Goal: Information Seeking & Learning: Learn about a topic

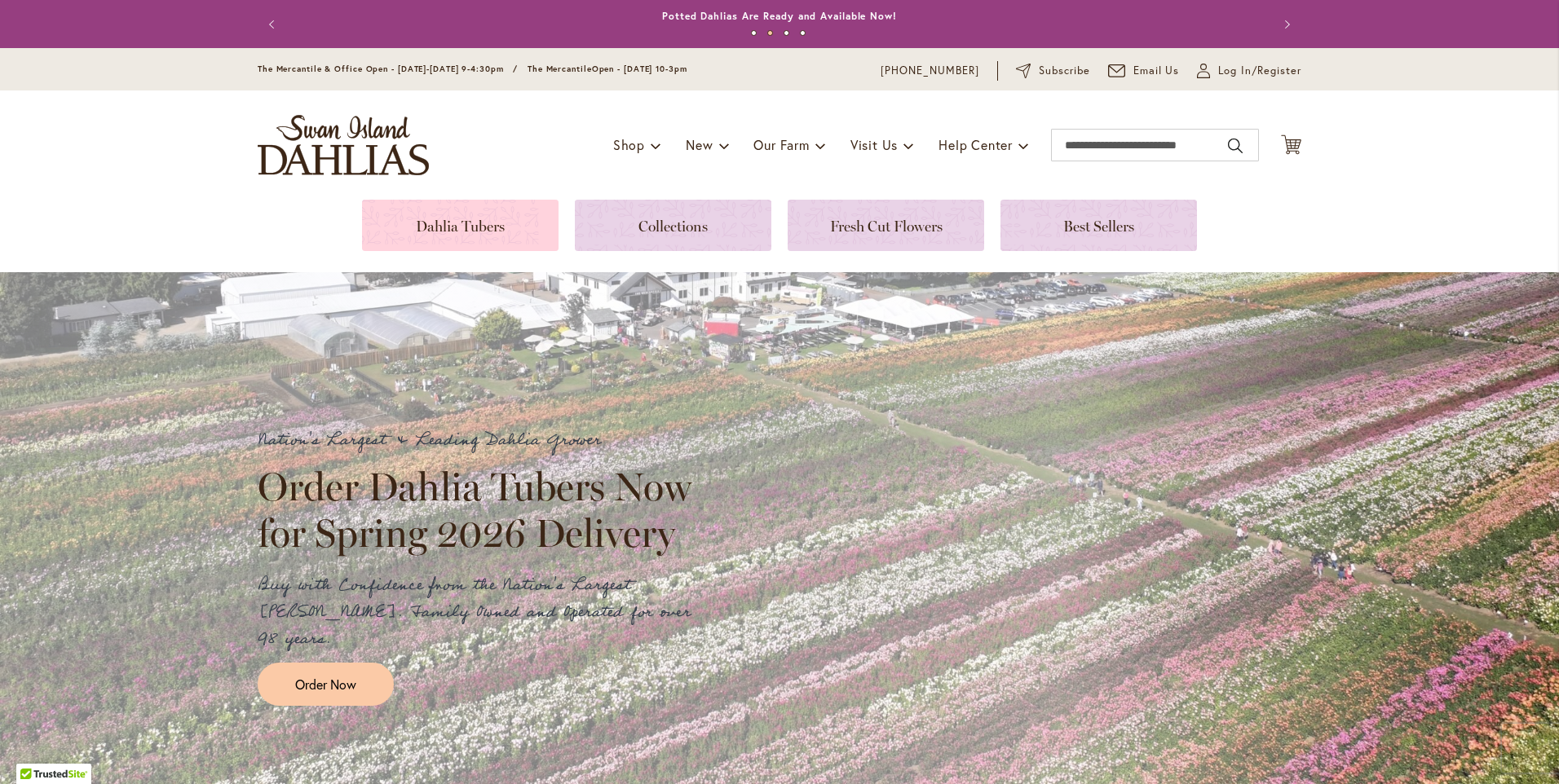
click at [449, 215] on link at bounding box center [461, 225] width 196 height 51
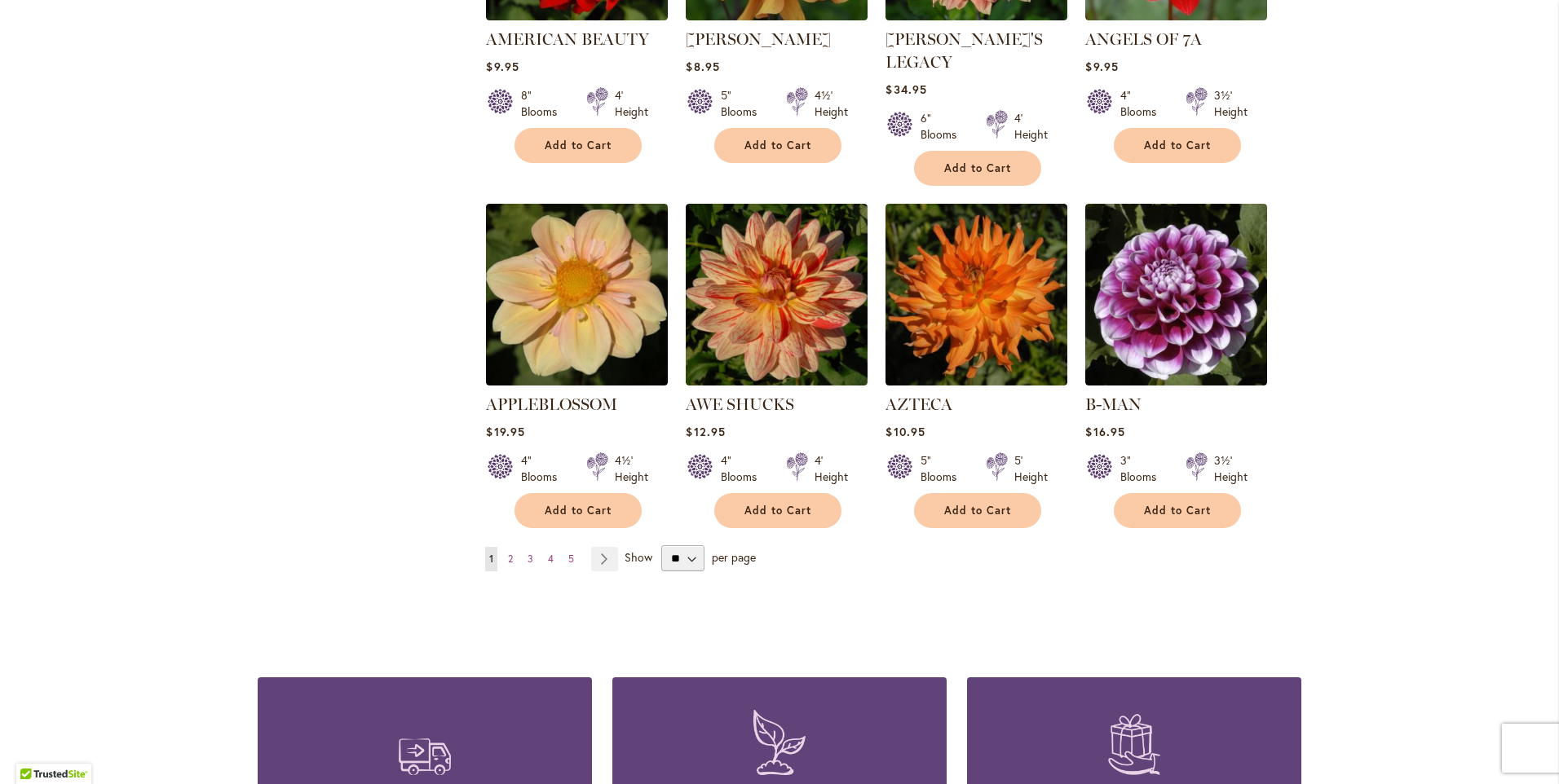
scroll to position [1304, 0]
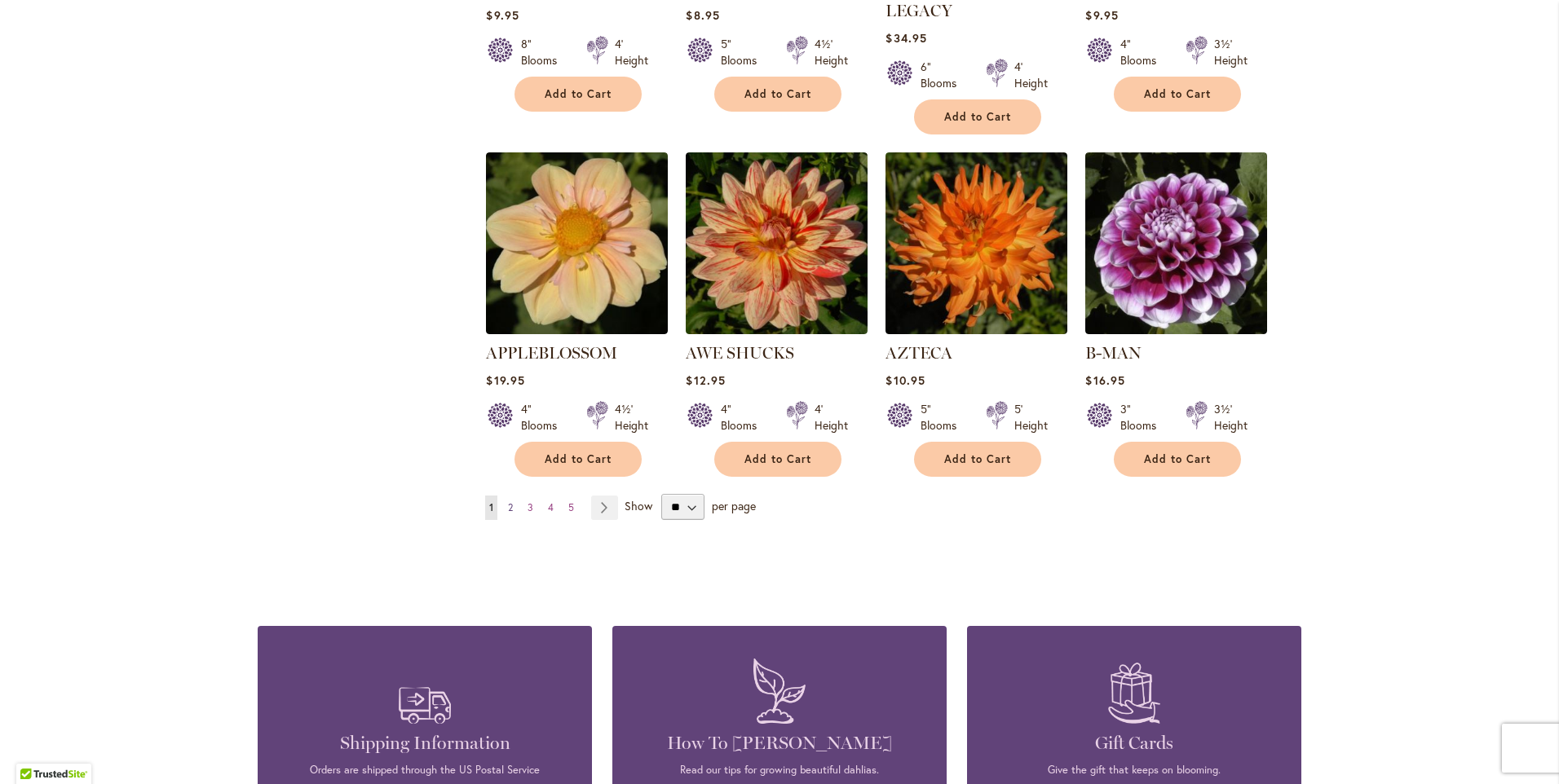
click at [508, 501] on span "2" at bounding box center [510, 507] width 5 height 12
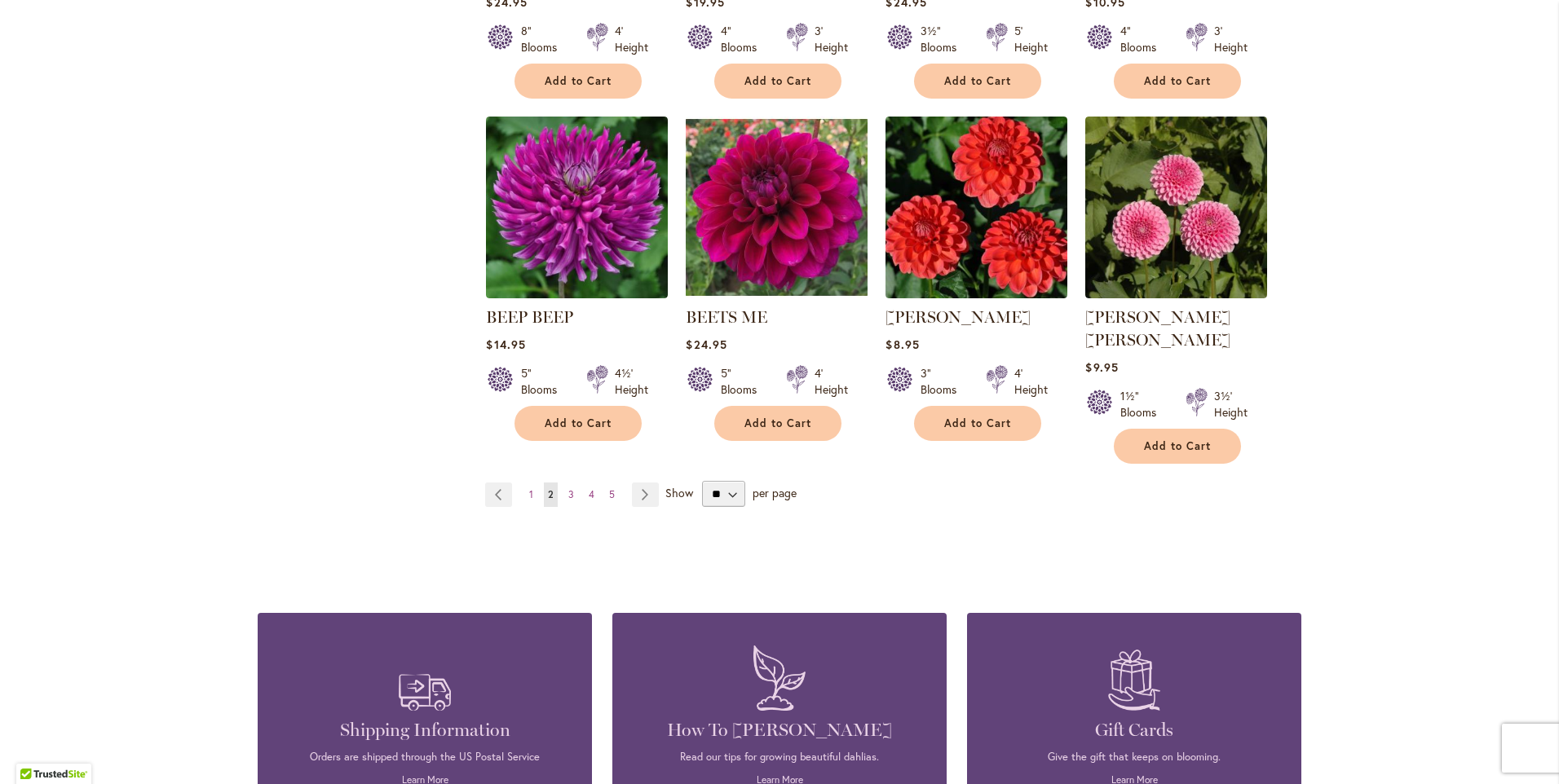
scroll to position [1386, 0]
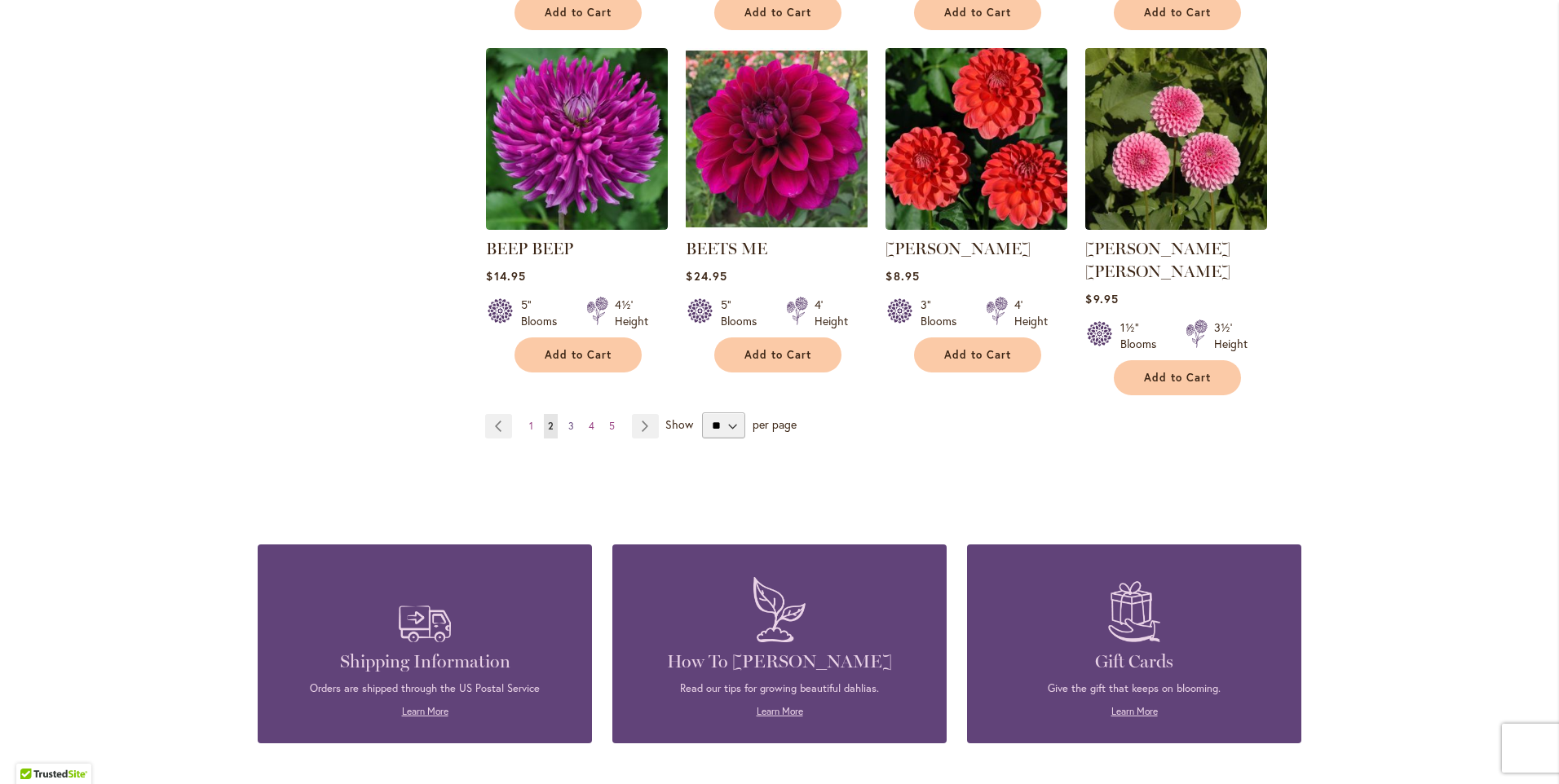
click at [568, 420] on span "3" at bounding box center [570, 426] width 6 height 12
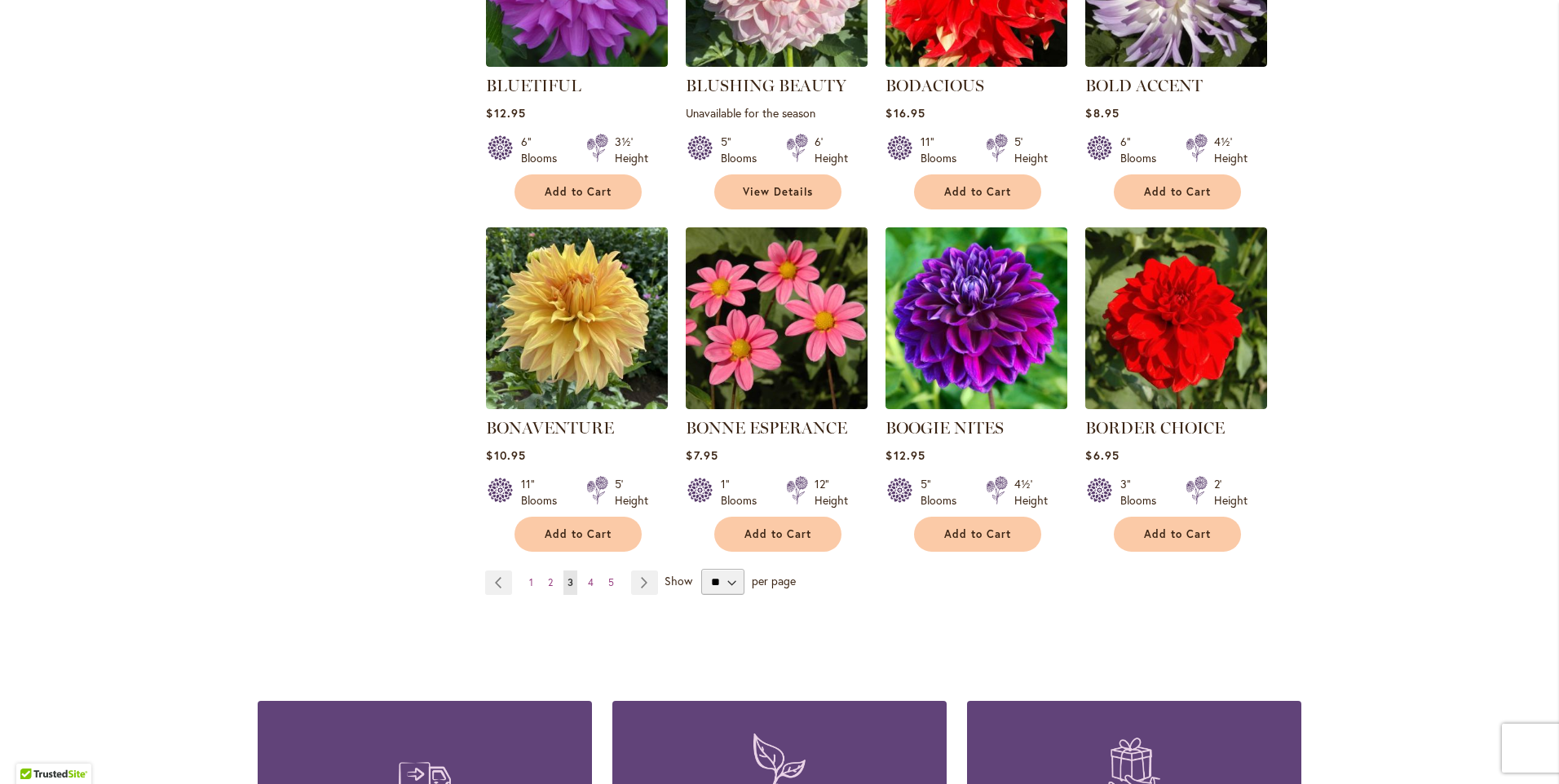
scroll to position [1304, 0]
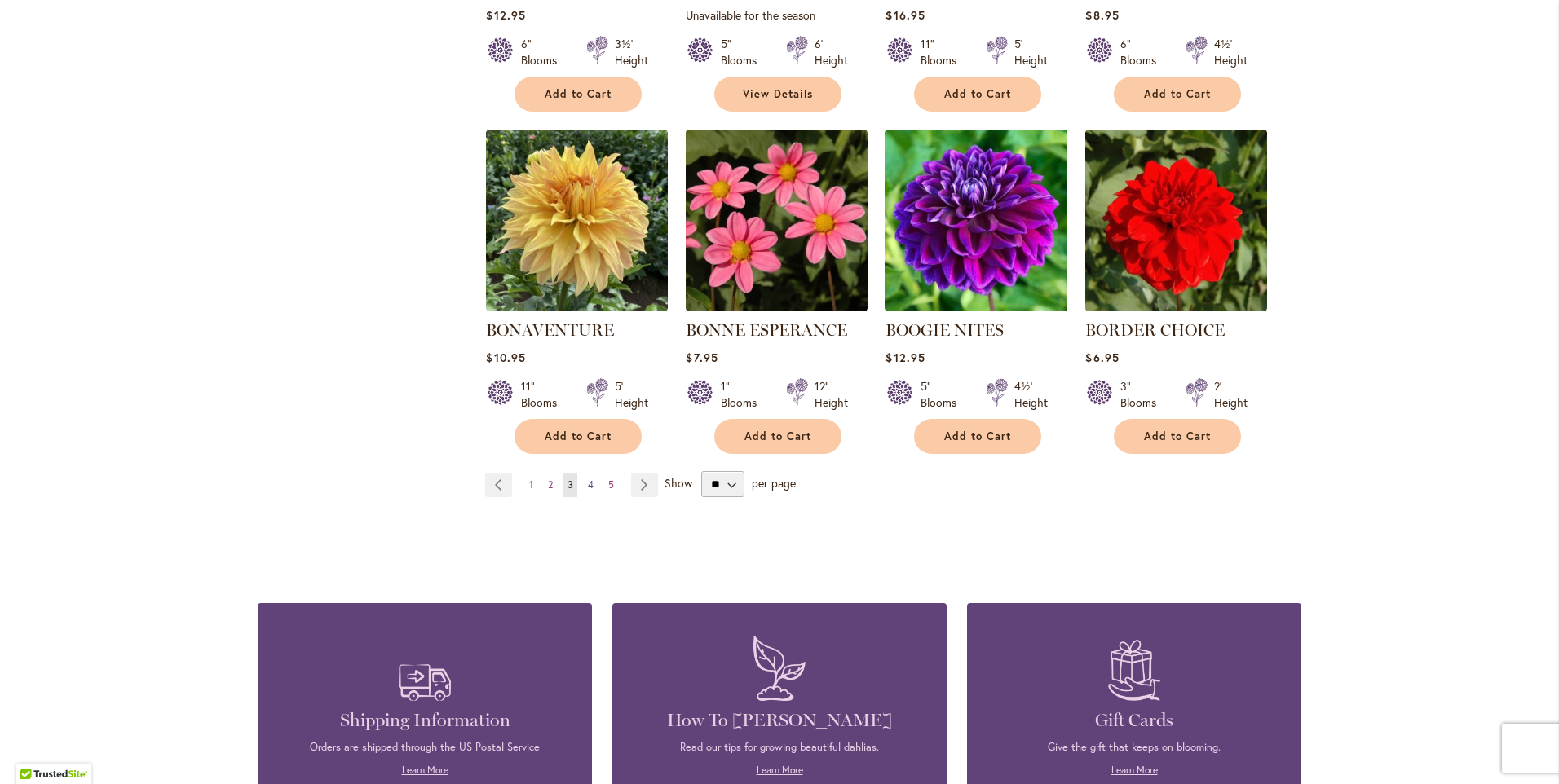
click at [588, 479] on span "4" at bounding box center [590, 484] width 6 height 12
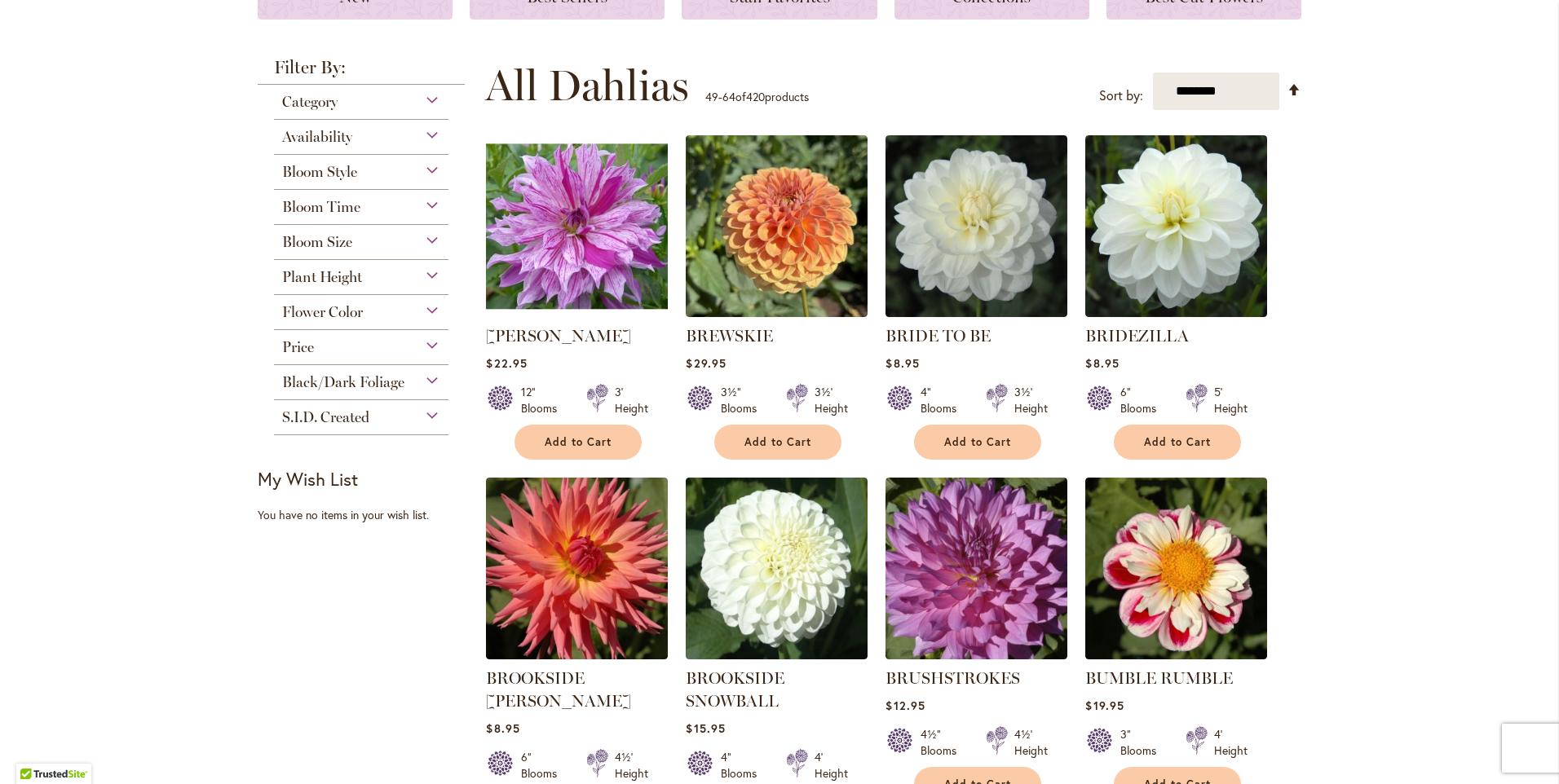
scroll to position [326, 0]
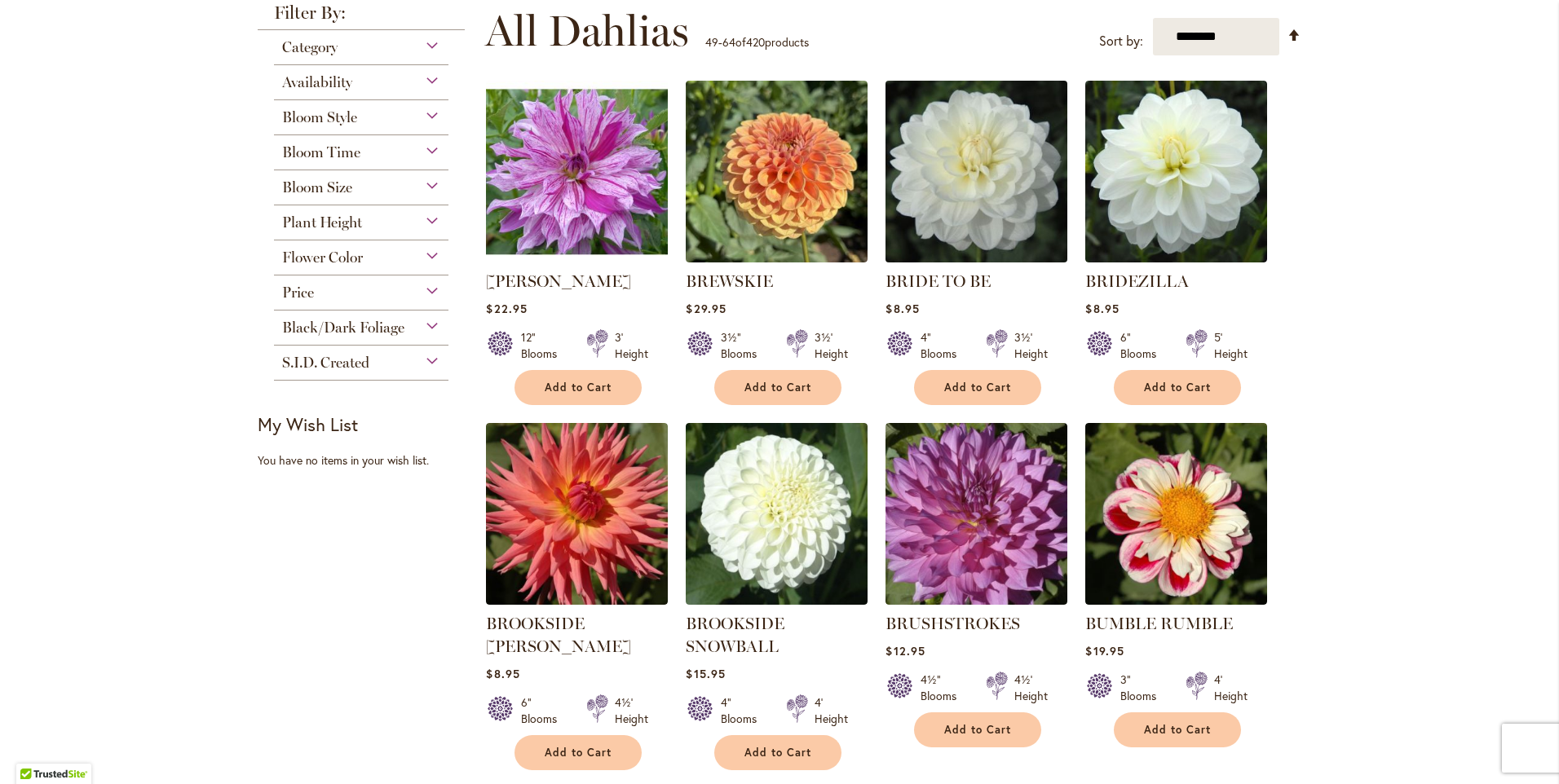
click at [963, 191] on img at bounding box center [976, 172] width 191 height 191
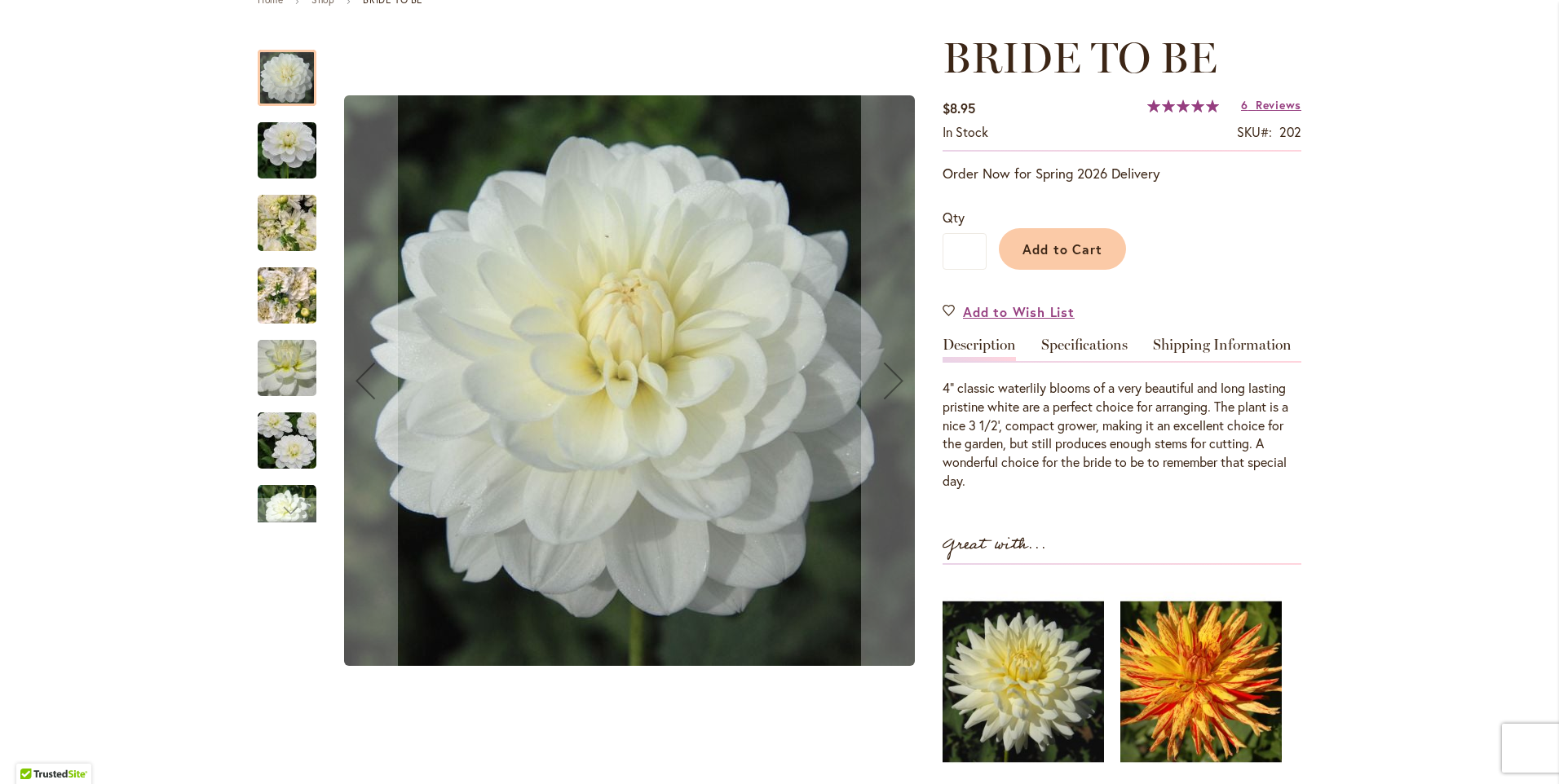
scroll to position [244, 0]
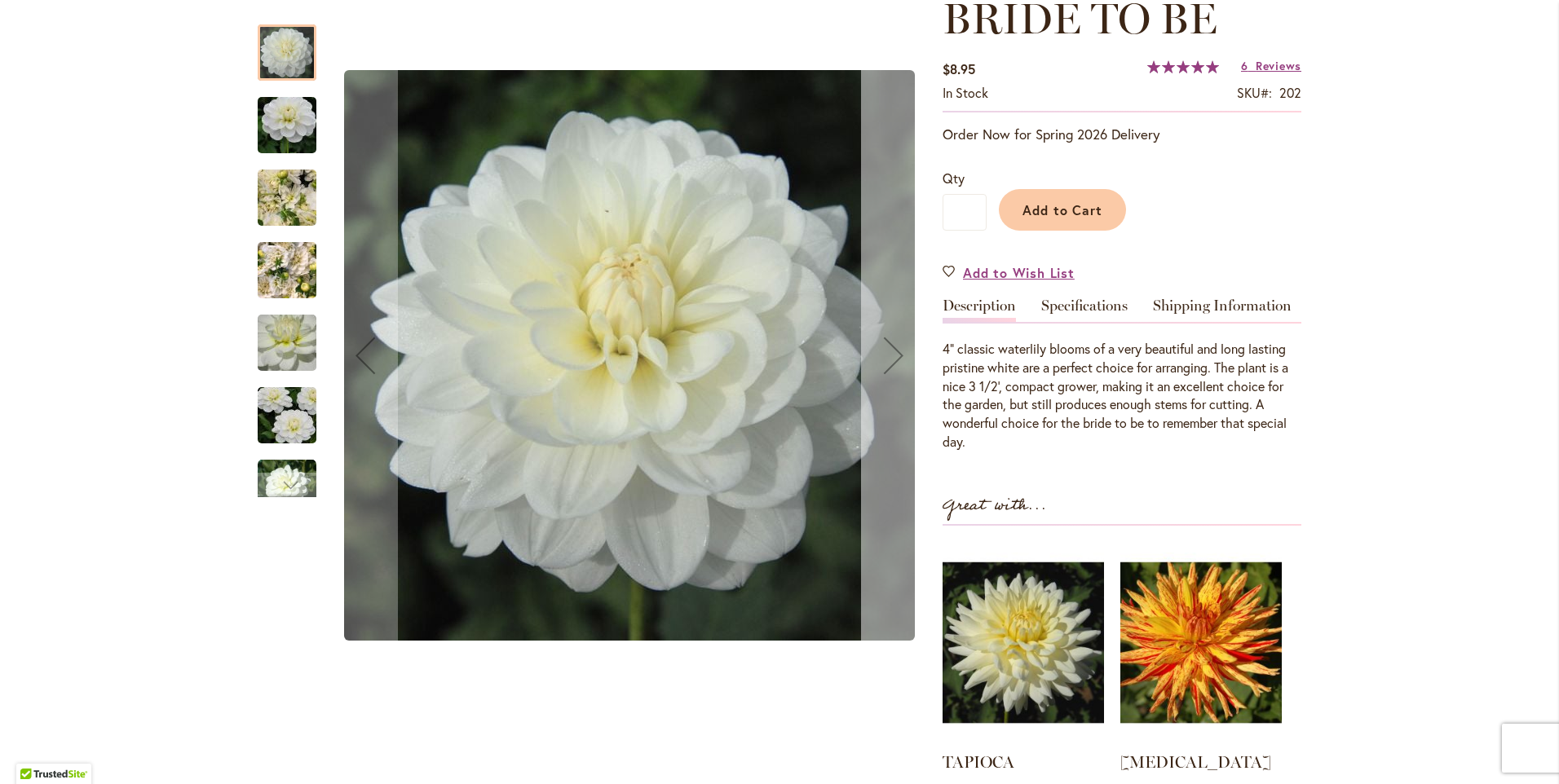
click at [886, 346] on div "Next" at bounding box center [893, 355] width 65 height 65
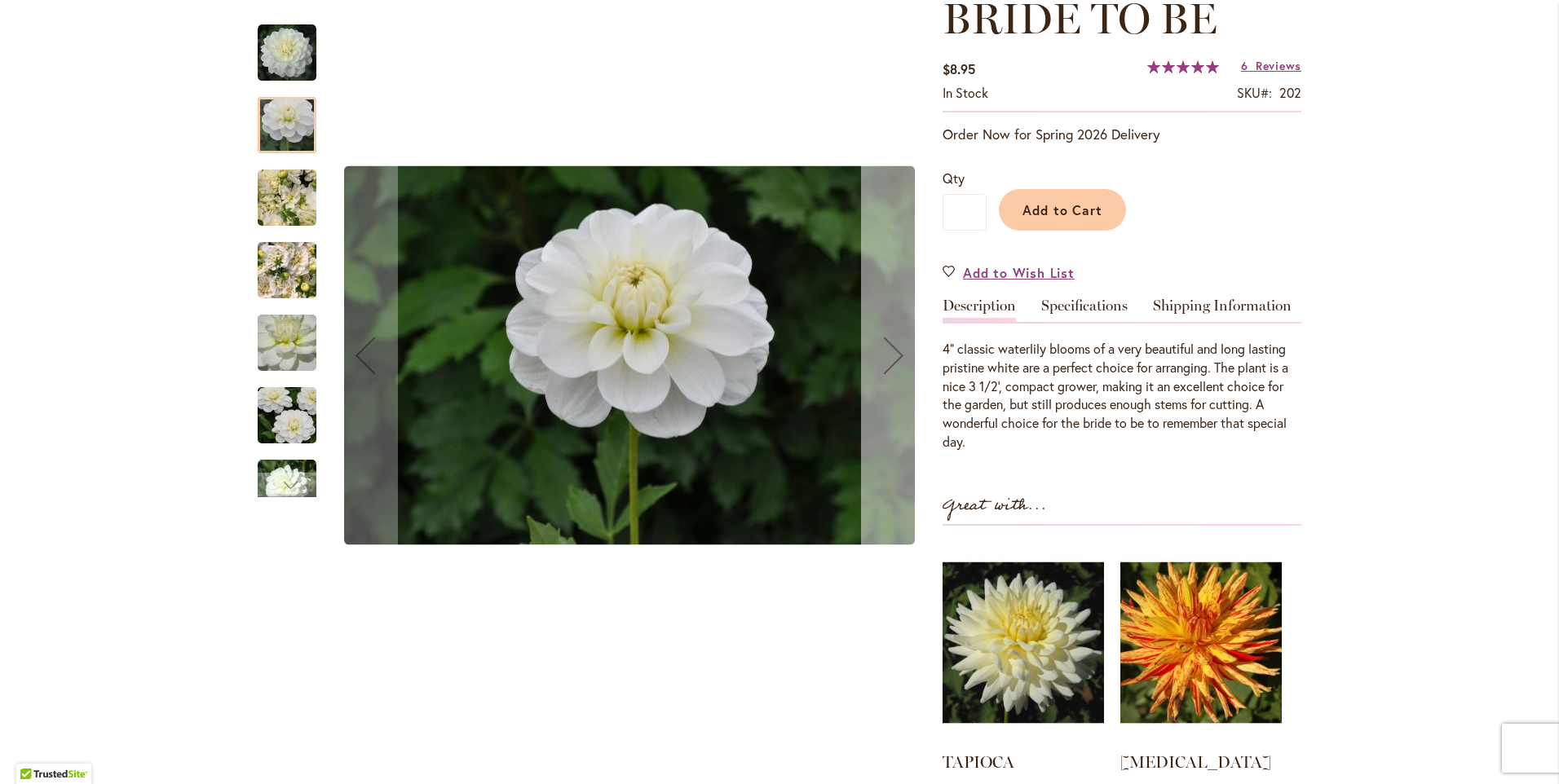
click at [886, 349] on div "Next" at bounding box center [893, 355] width 65 height 65
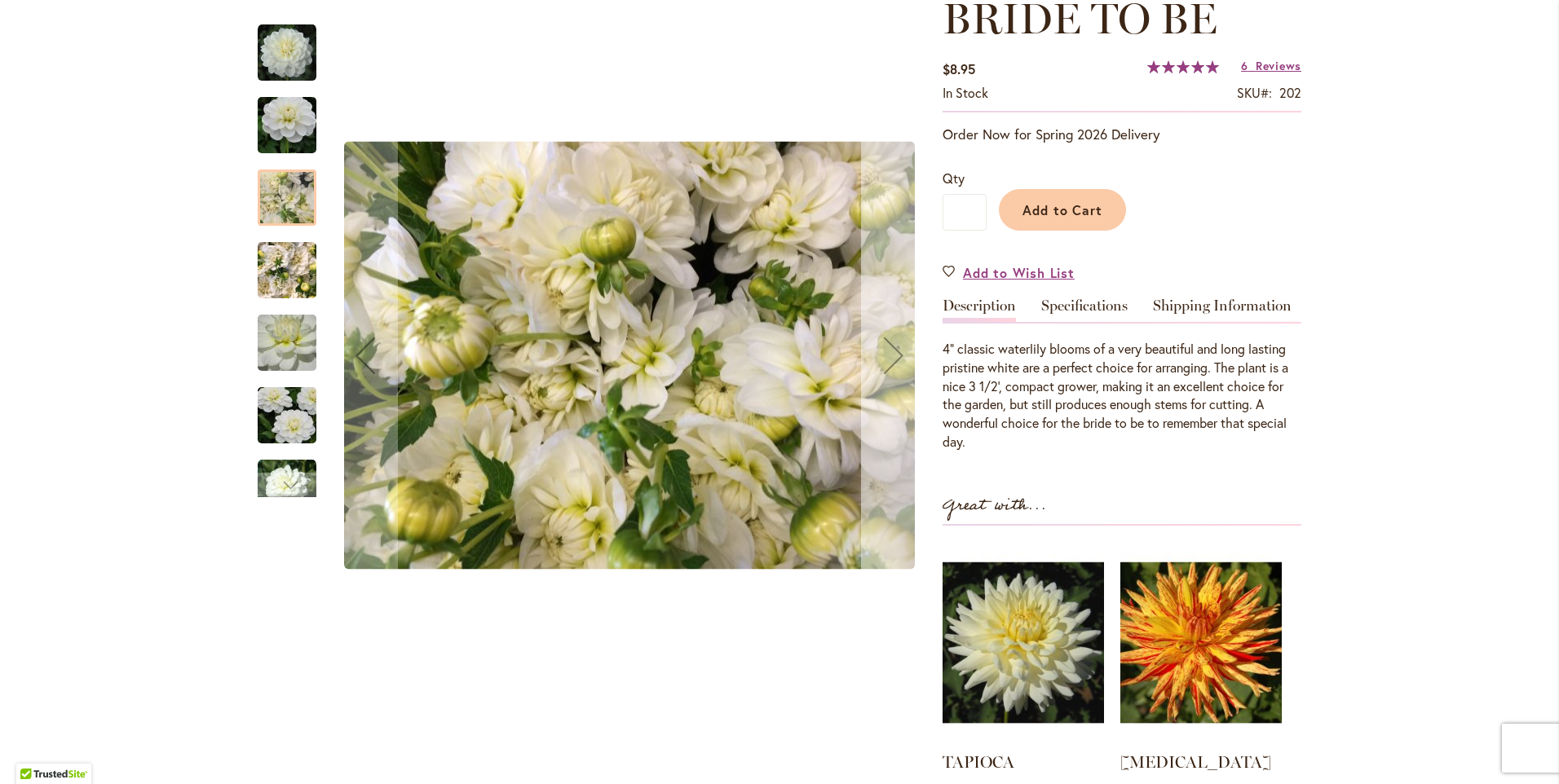
click at [886, 349] on div "Next" at bounding box center [893, 355] width 65 height 65
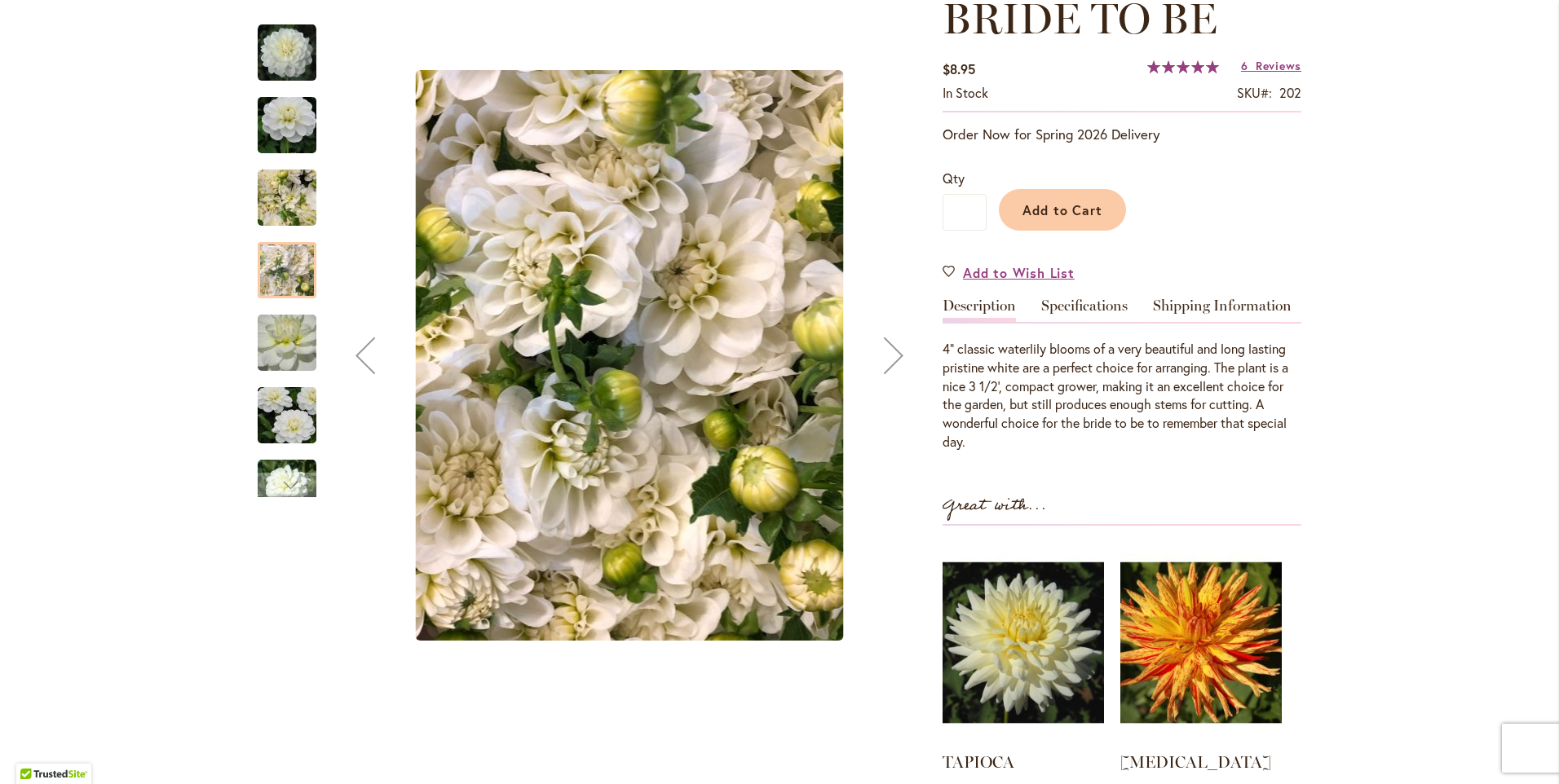
click at [887, 348] on div "Next" at bounding box center [893, 355] width 65 height 65
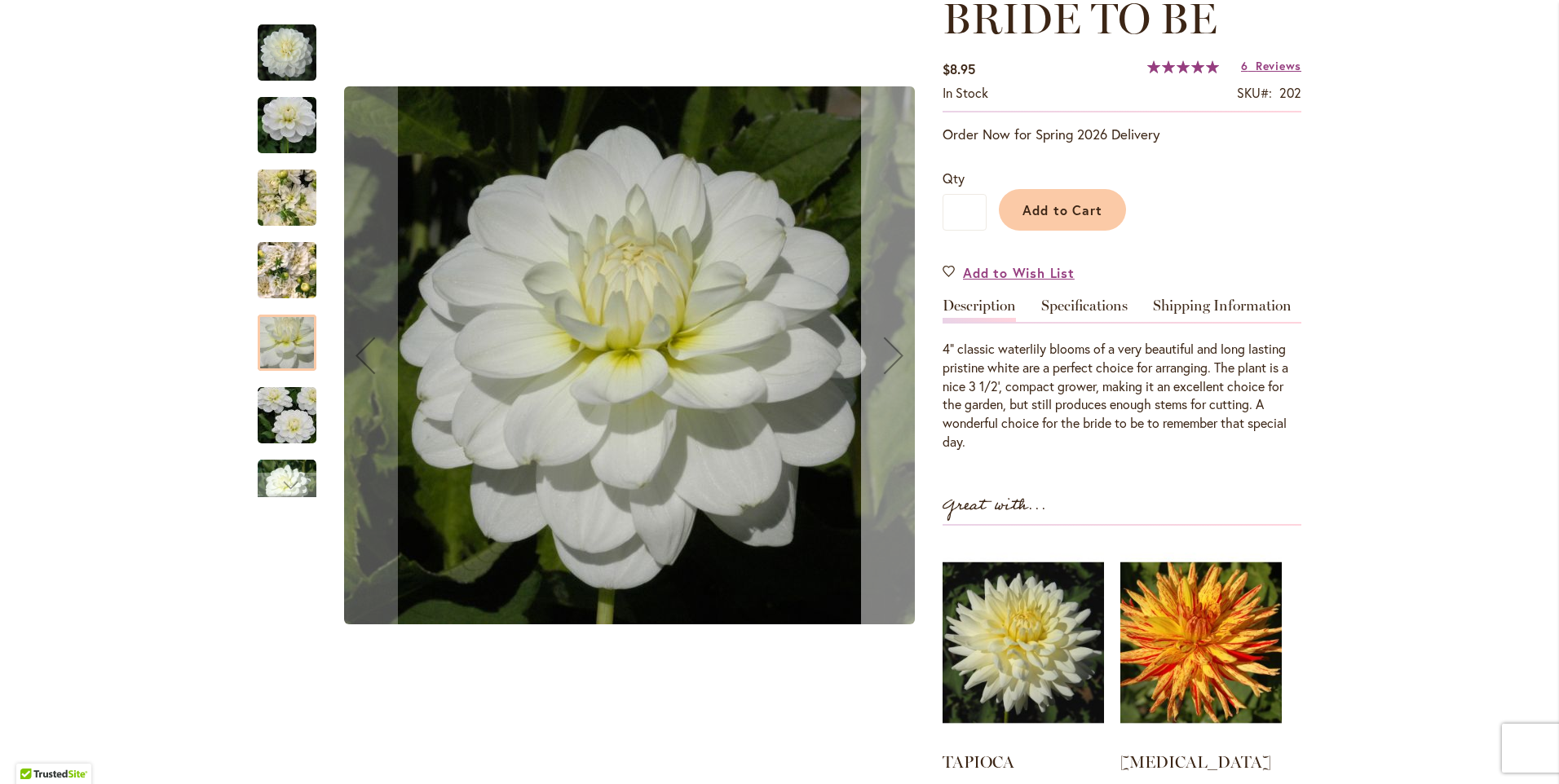
click at [887, 347] on div "Next" at bounding box center [893, 355] width 65 height 65
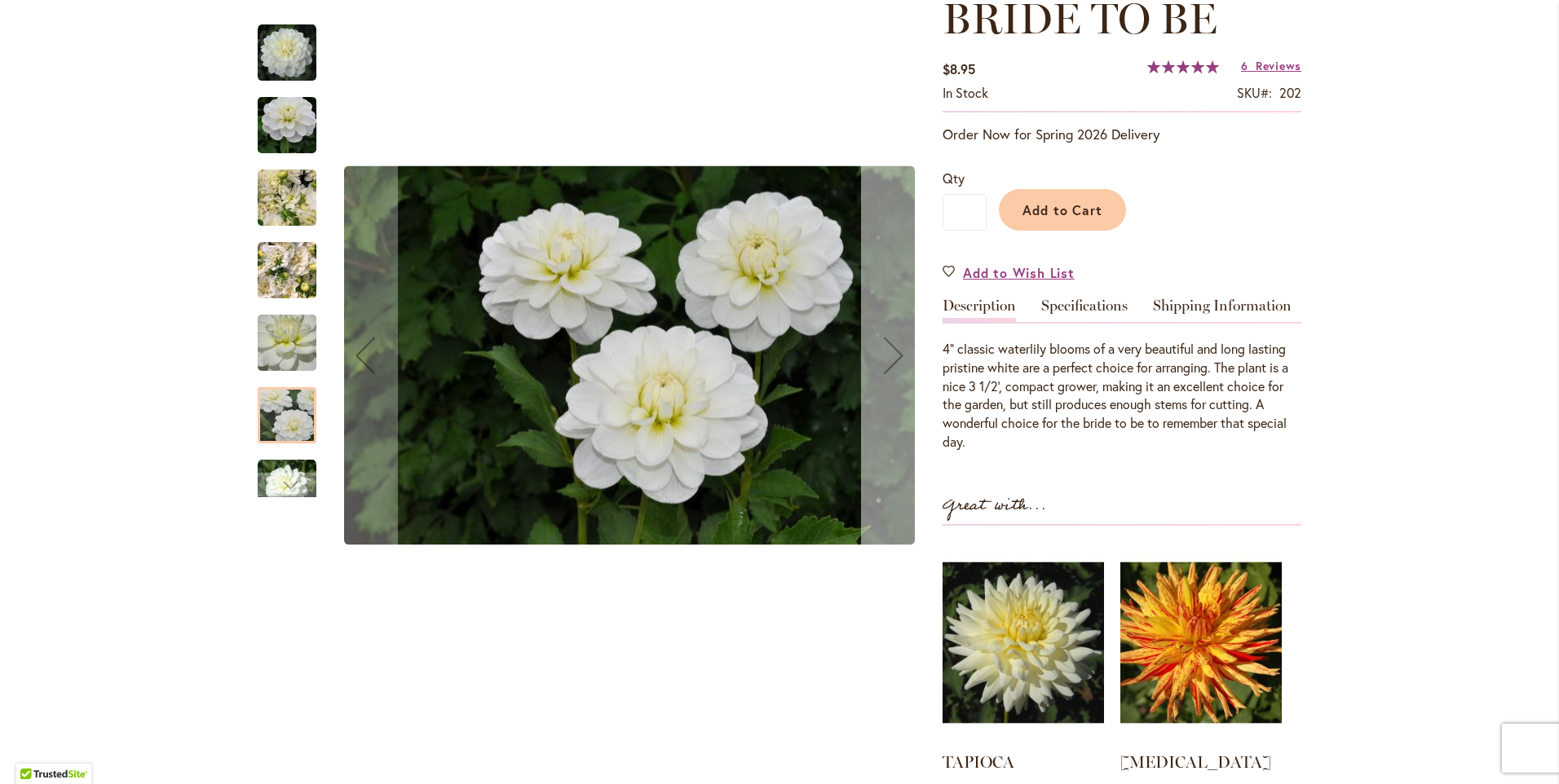
click at [887, 347] on div "Next" at bounding box center [893, 355] width 65 height 65
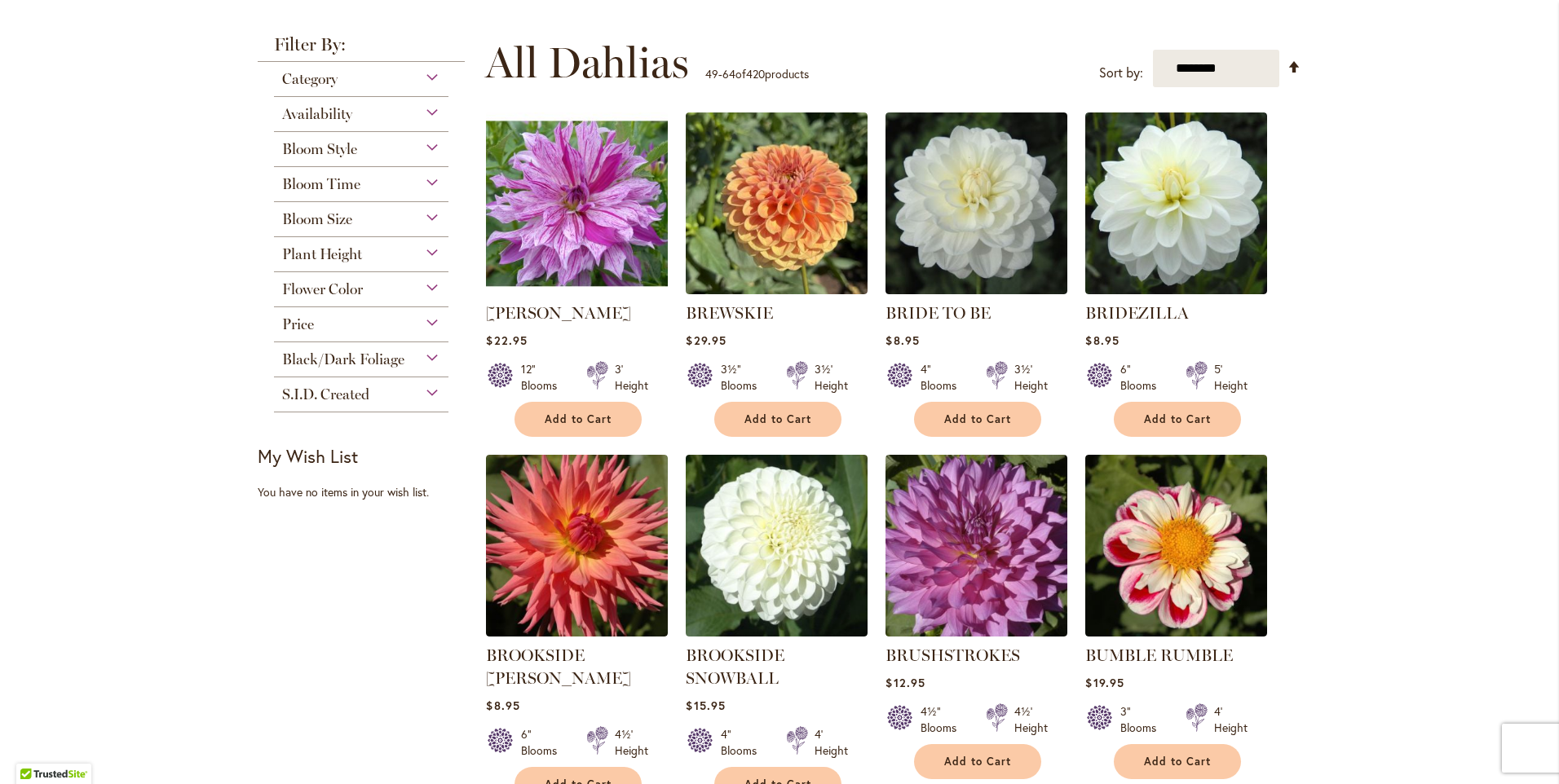
scroll to position [408, 0]
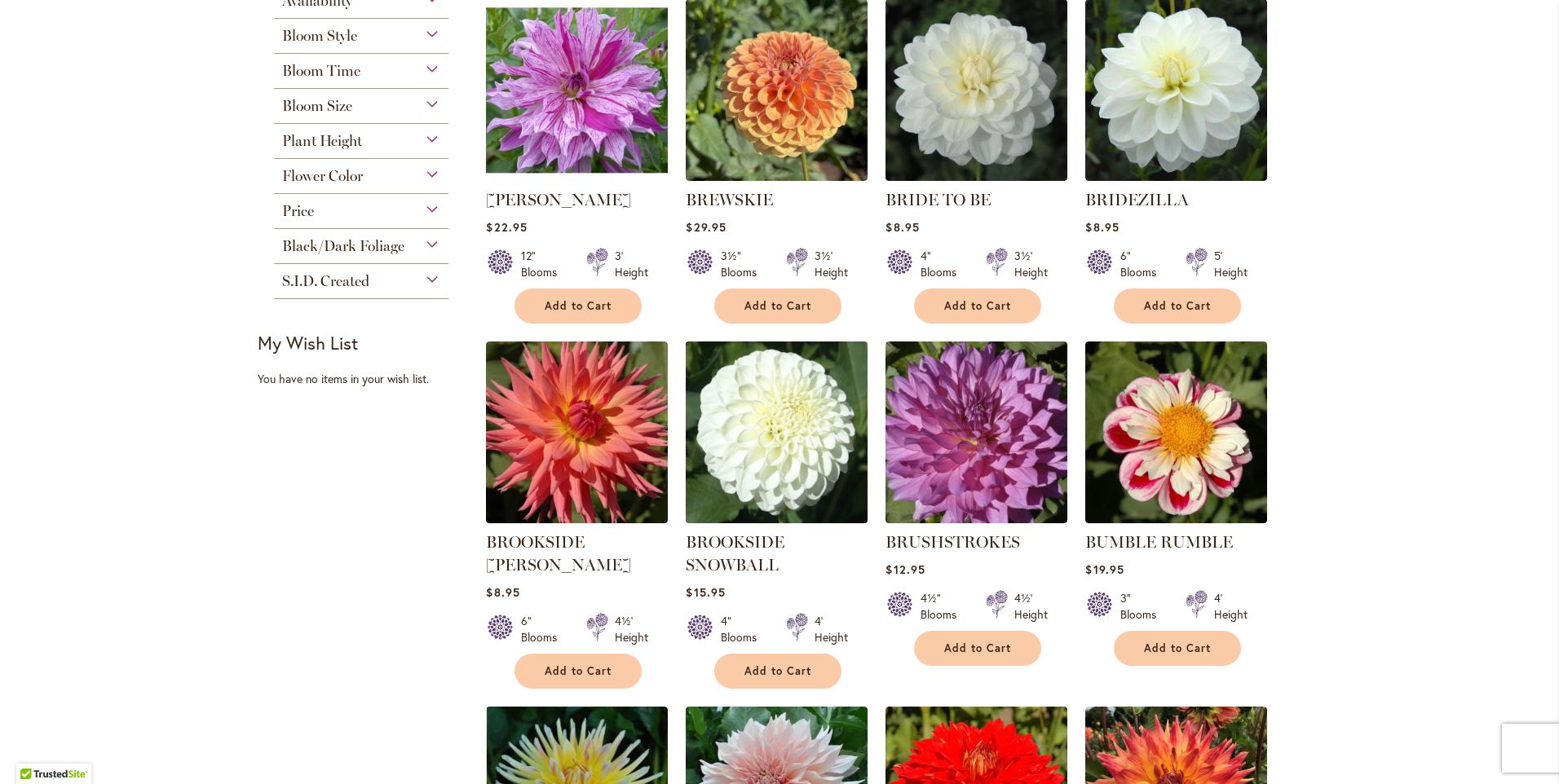
click at [755, 423] on img at bounding box center [777, 432] width 191 height 191
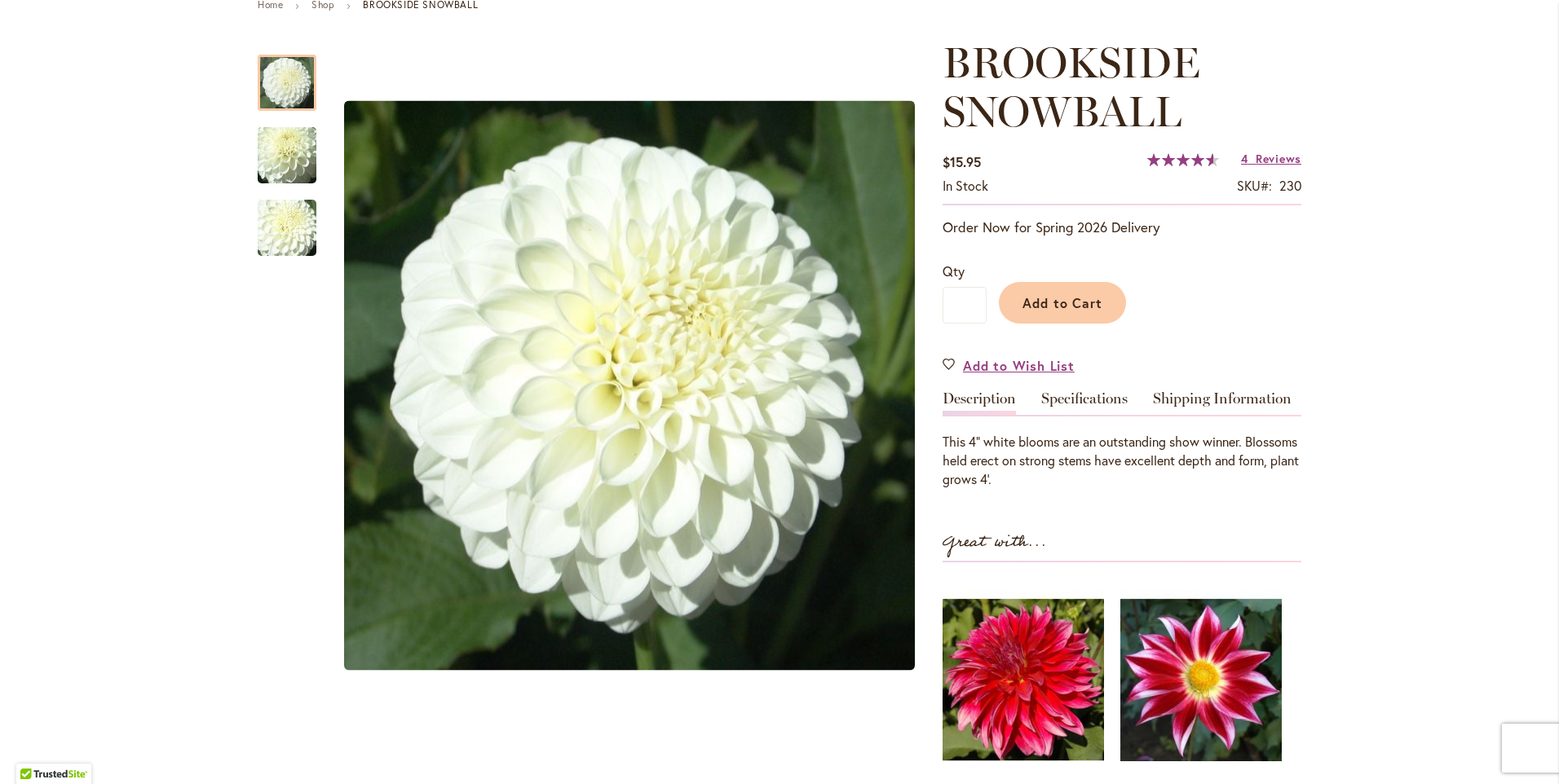
scroll to position [163, 0]
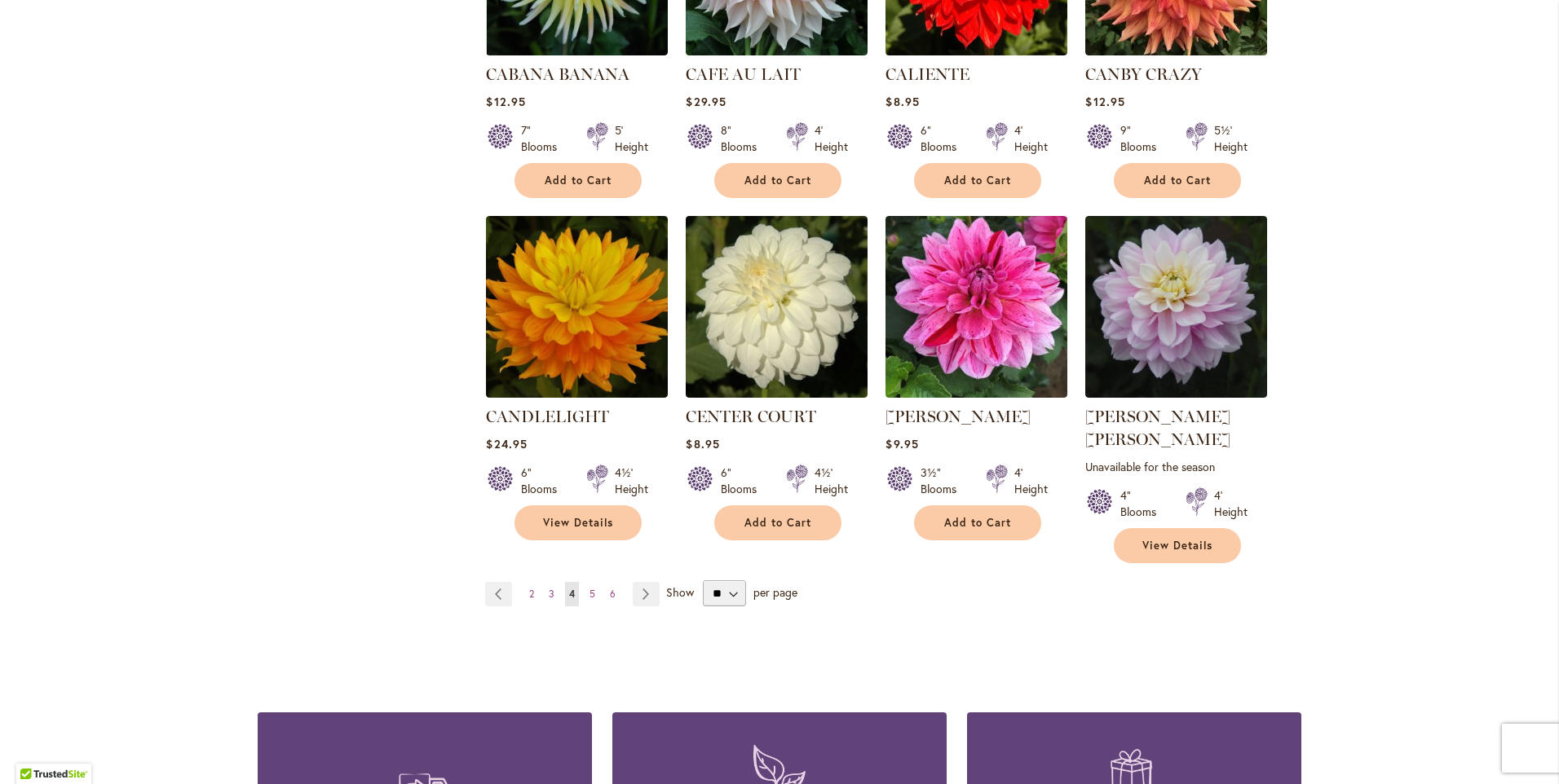
scroll to position [1304, 0]
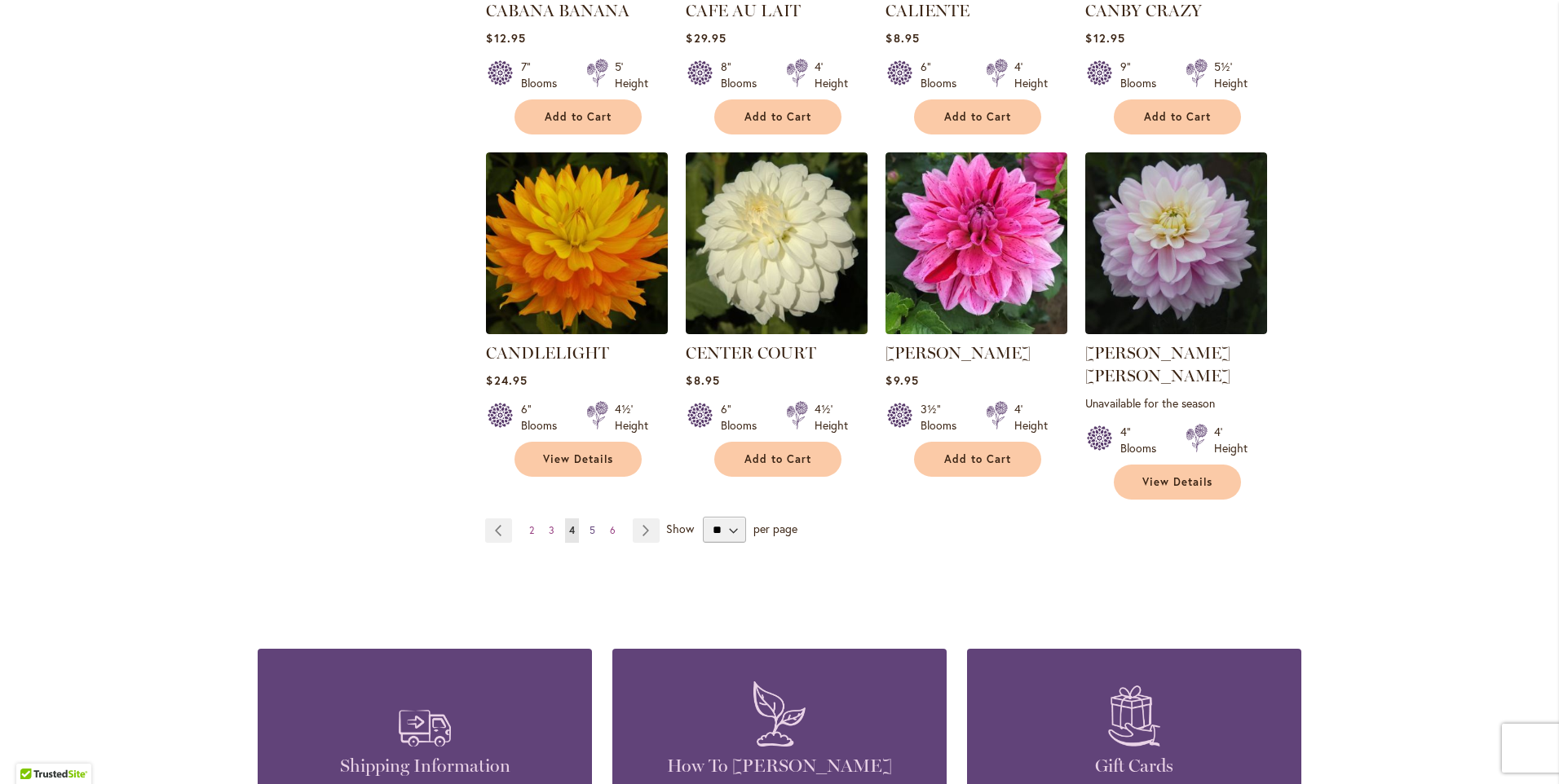
click at [585, 518] on link "Page 5" at bounding box center [592, 531] width 14 height 25
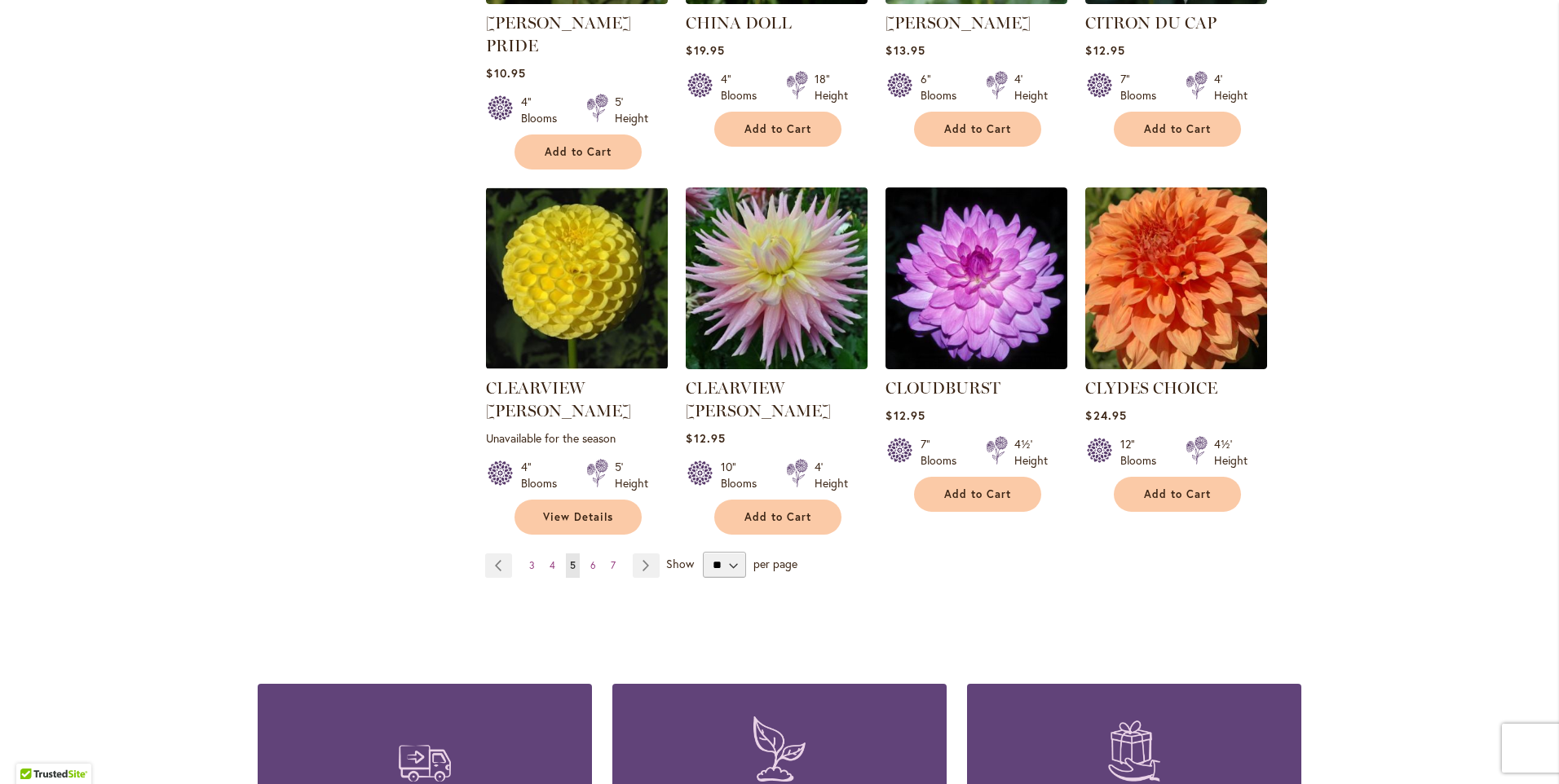
scroll to position [1304, 0]
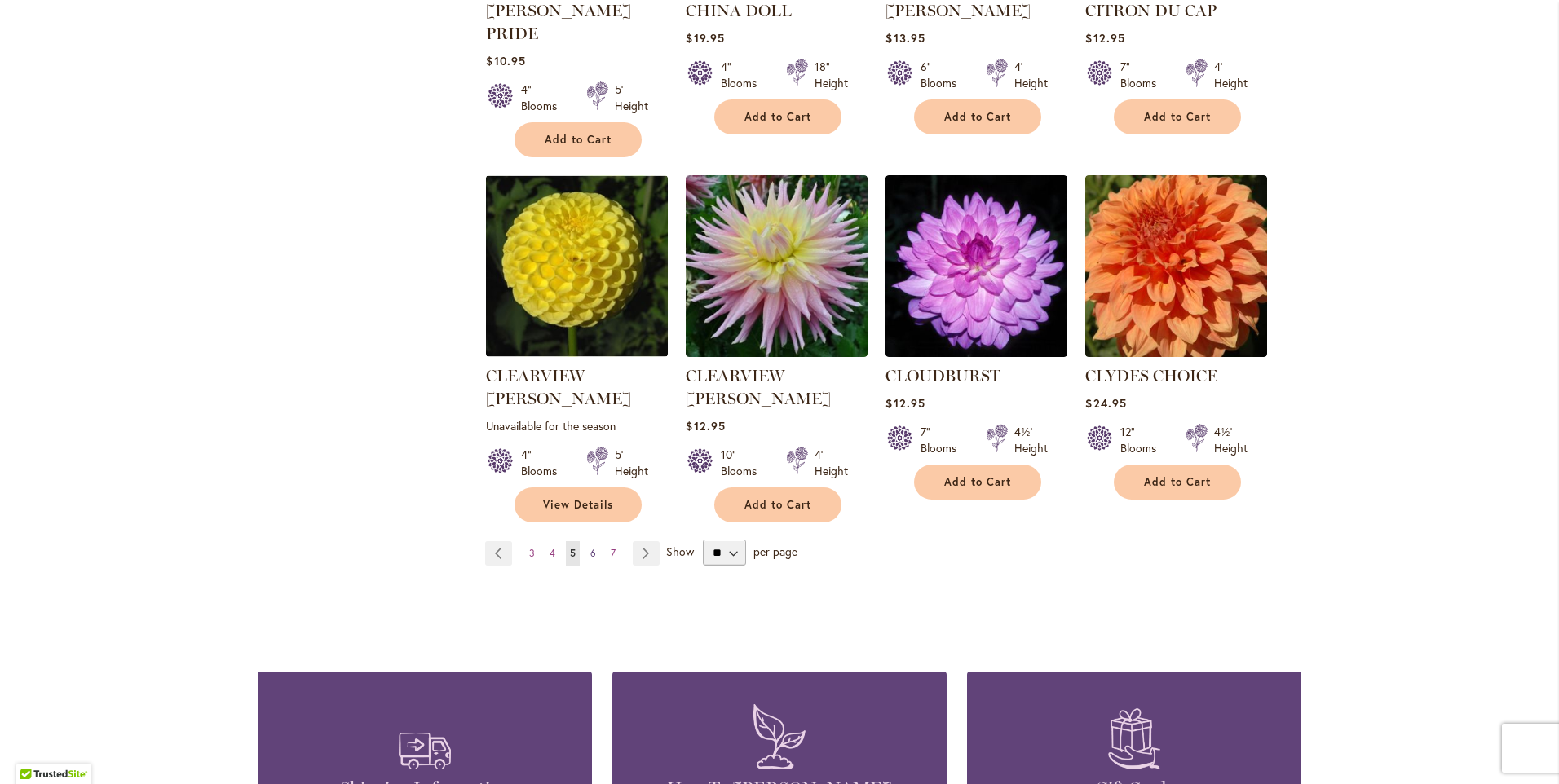
click at [590, 547] on span "6" at bounding box center [593, 553] width 6 height 12
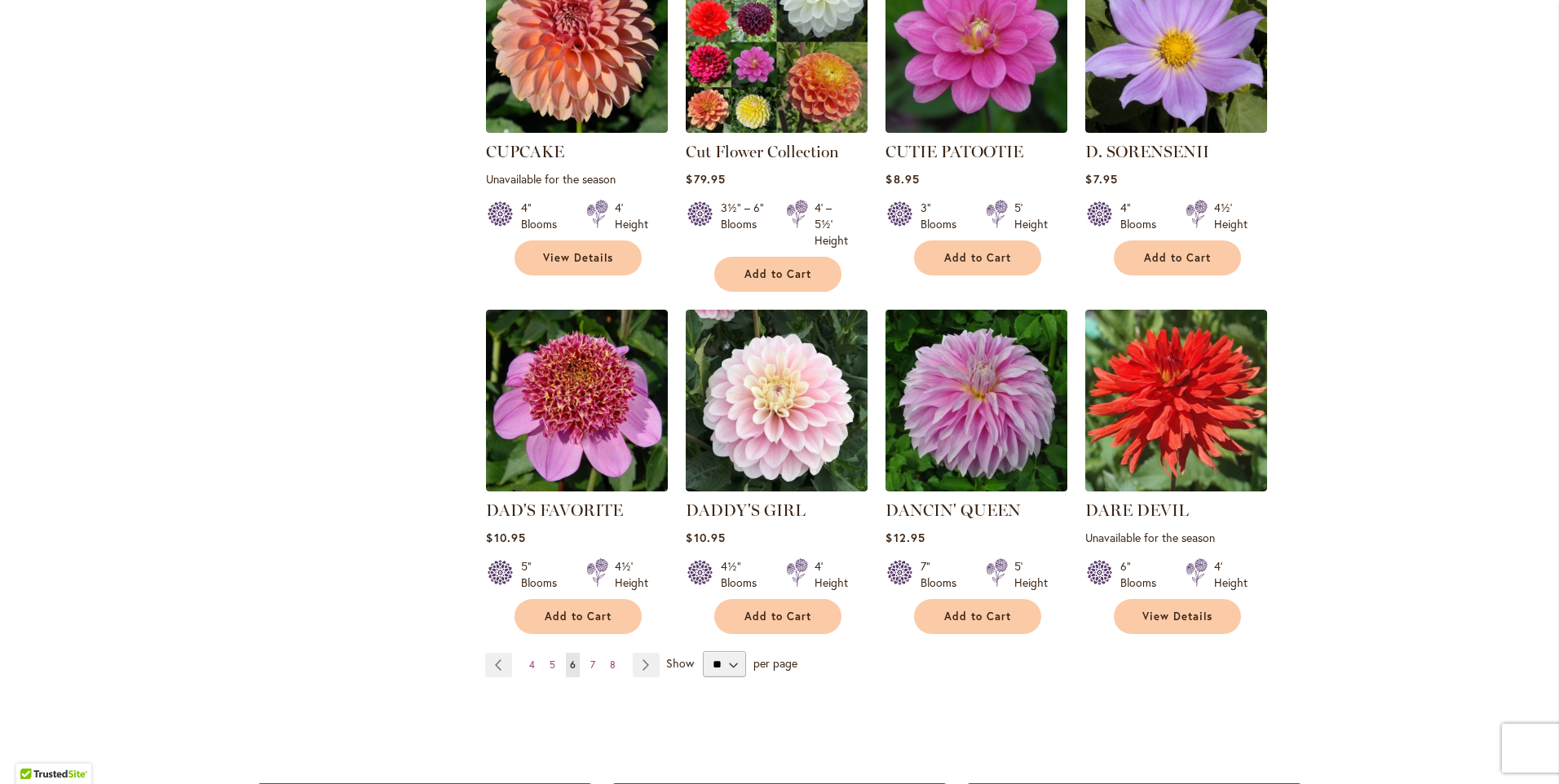
scroll to position [1223, 0]
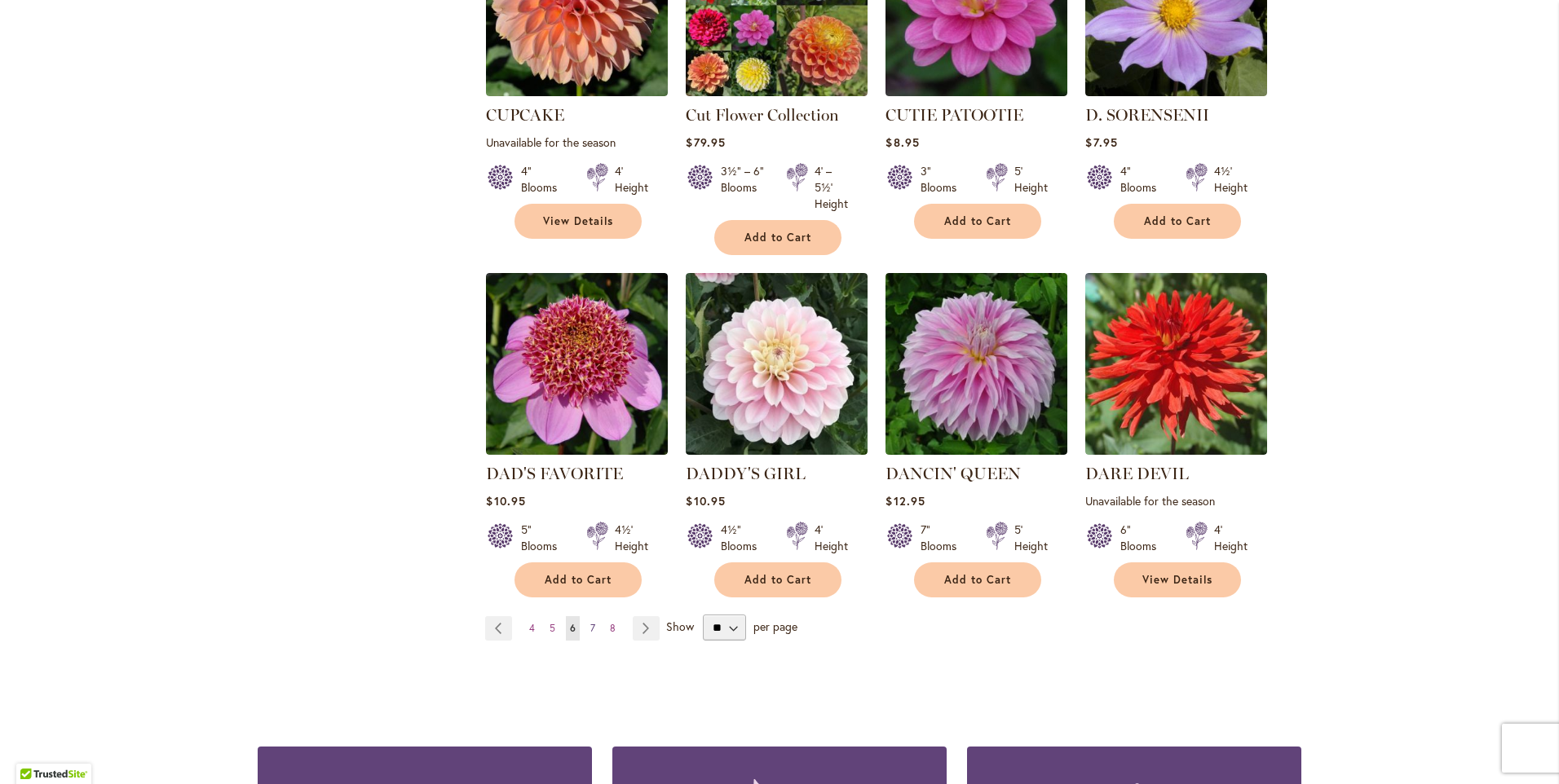
click at [590, 622] on span "7" at bounding box center [593, 628] width 5 height 12
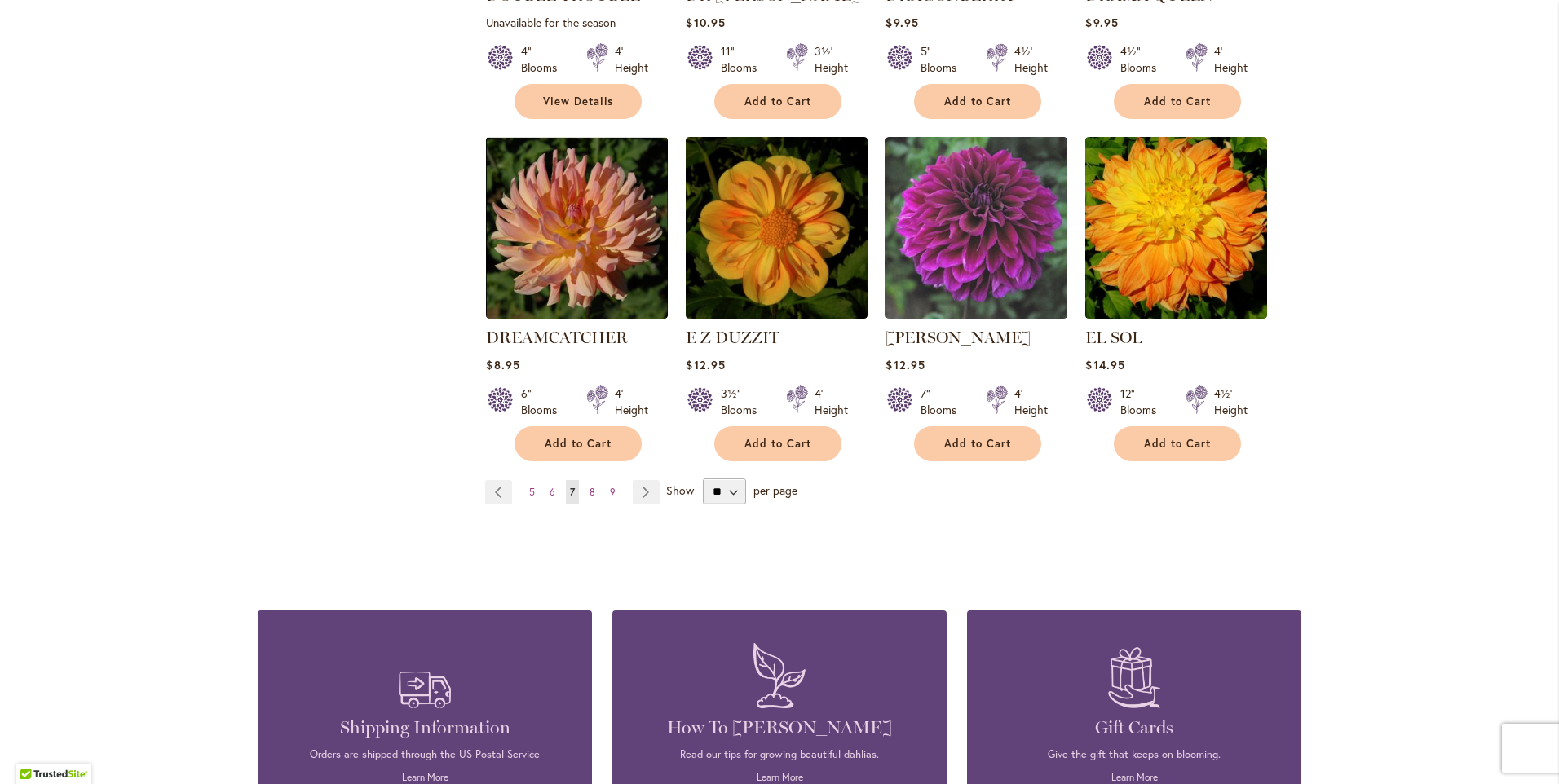
scroll to position [1386, 0]
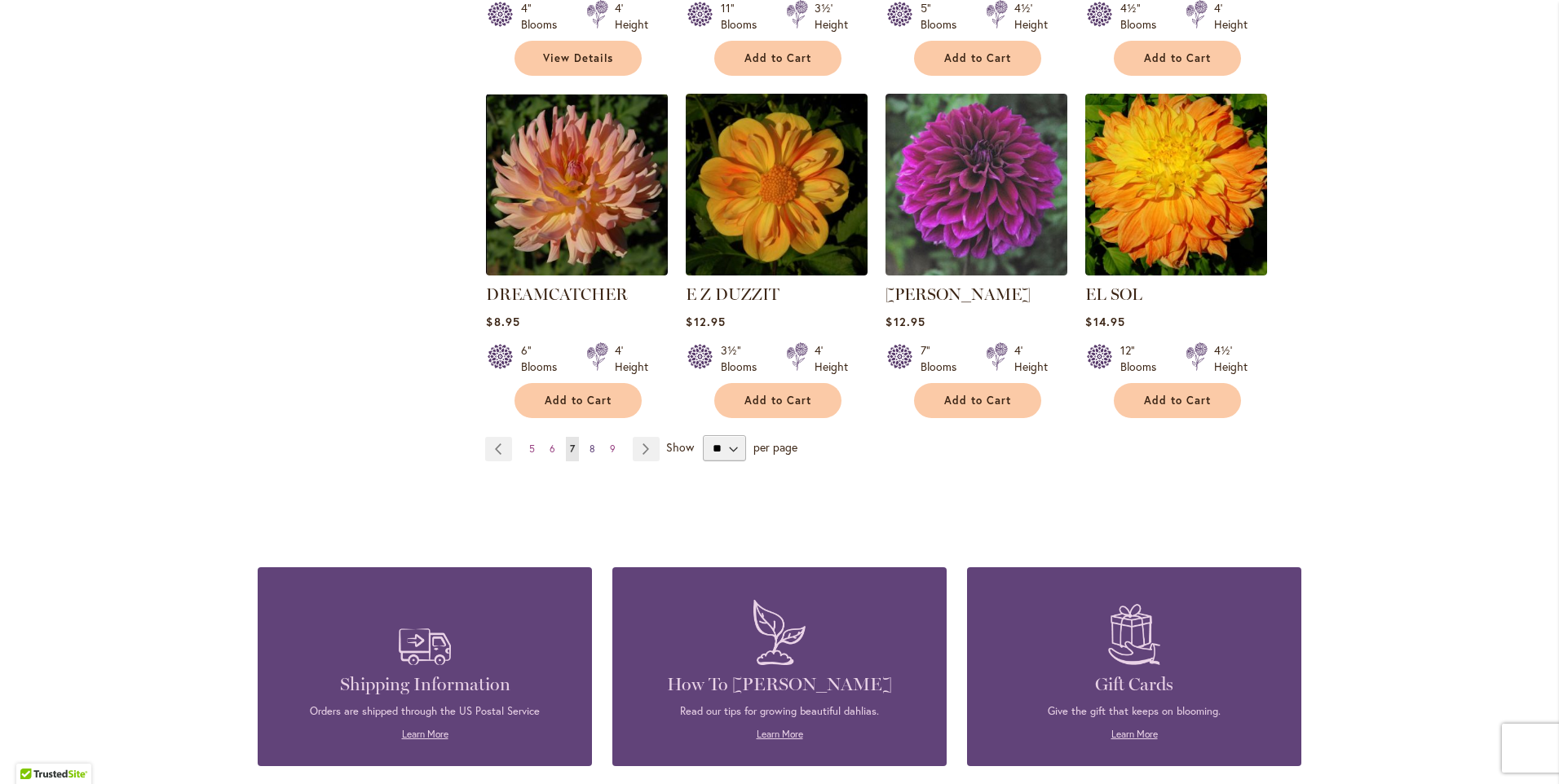
click at [589, 442] on span "8" at bounding box center [592, 448] width 6 height 12
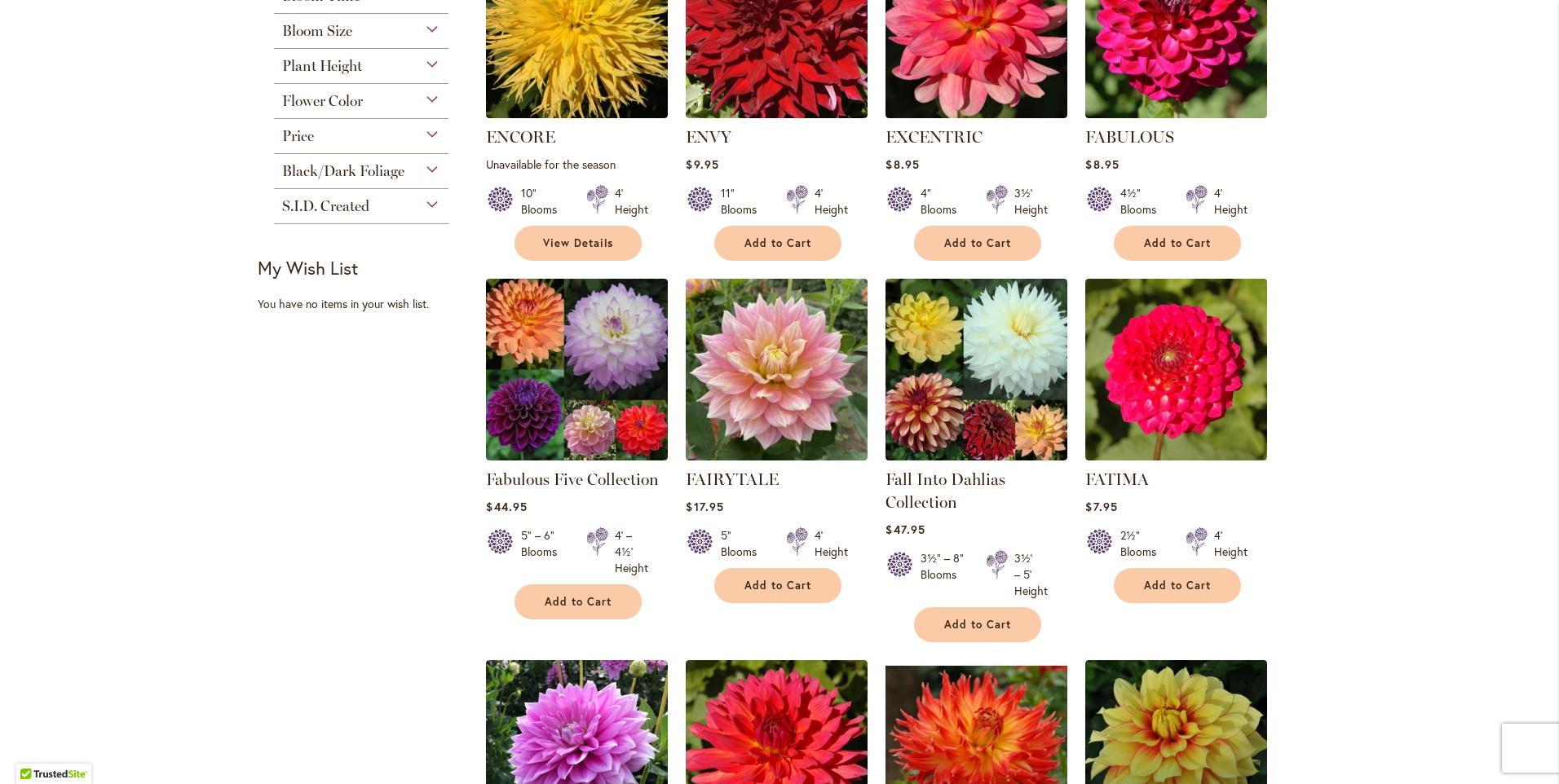
scroll to position [815, 0]
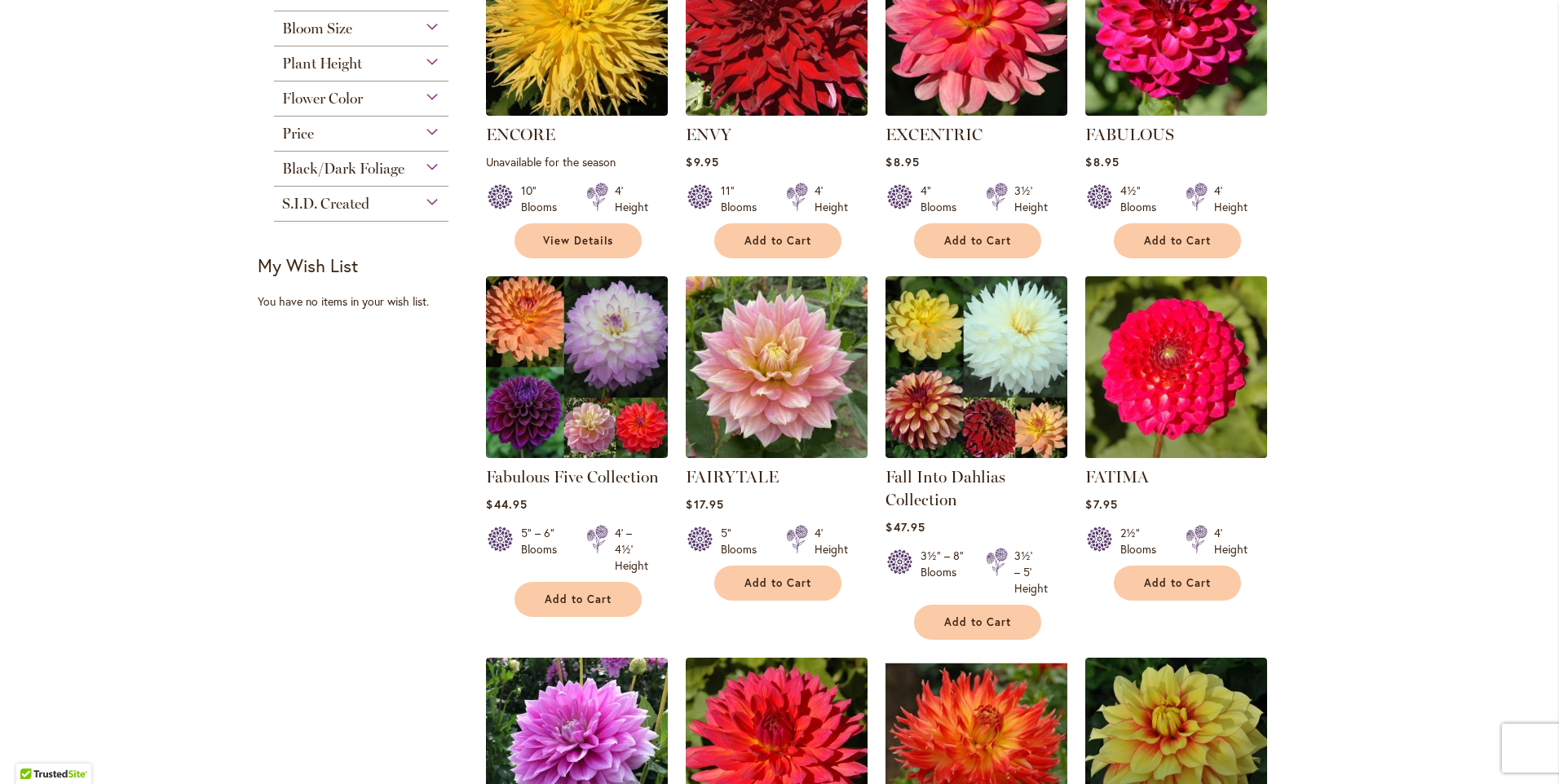
click at [1141, 413] on img at bounding box center [1176, 367] width 191 height 191
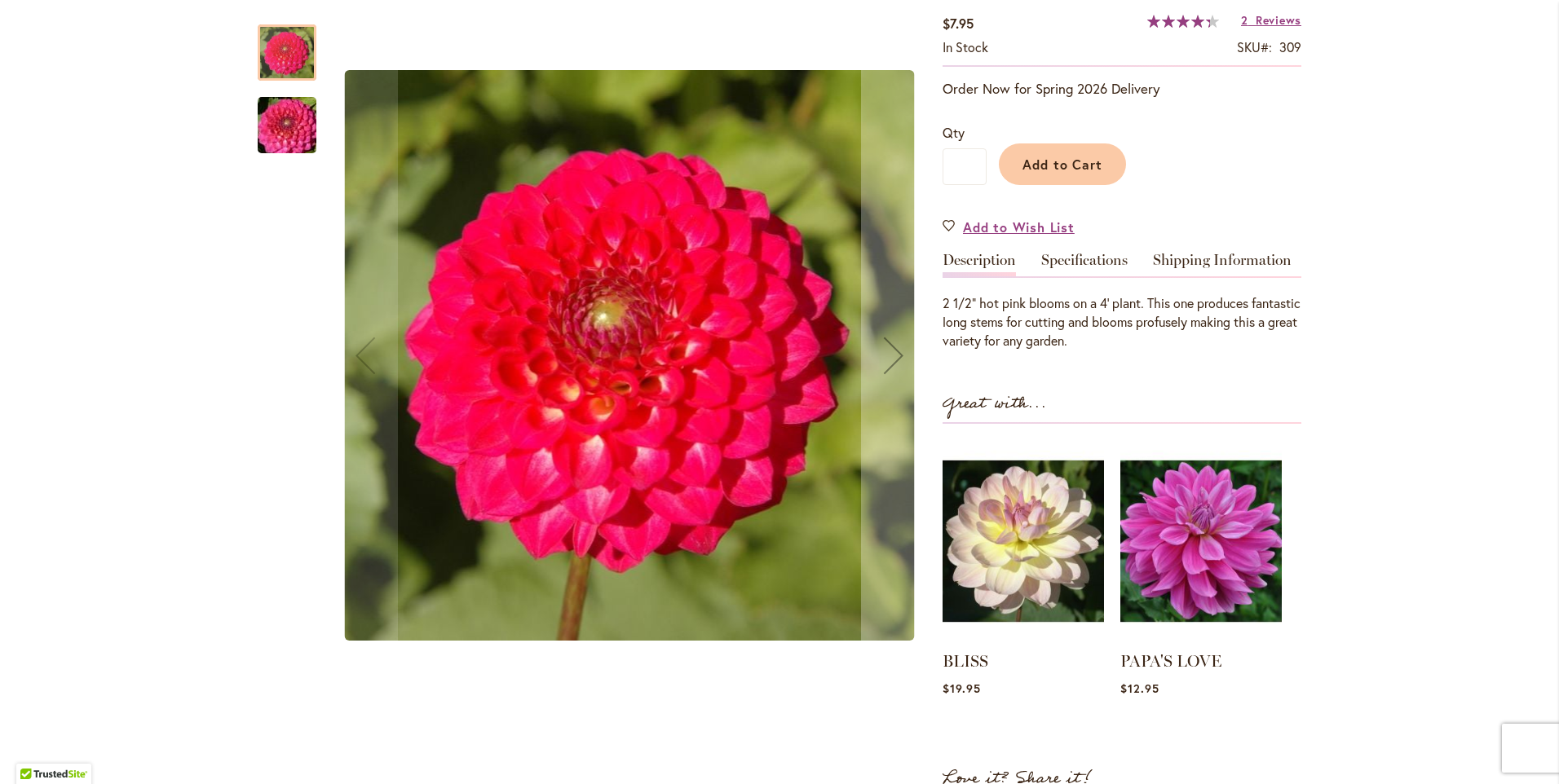
scroll to position [326, 0]
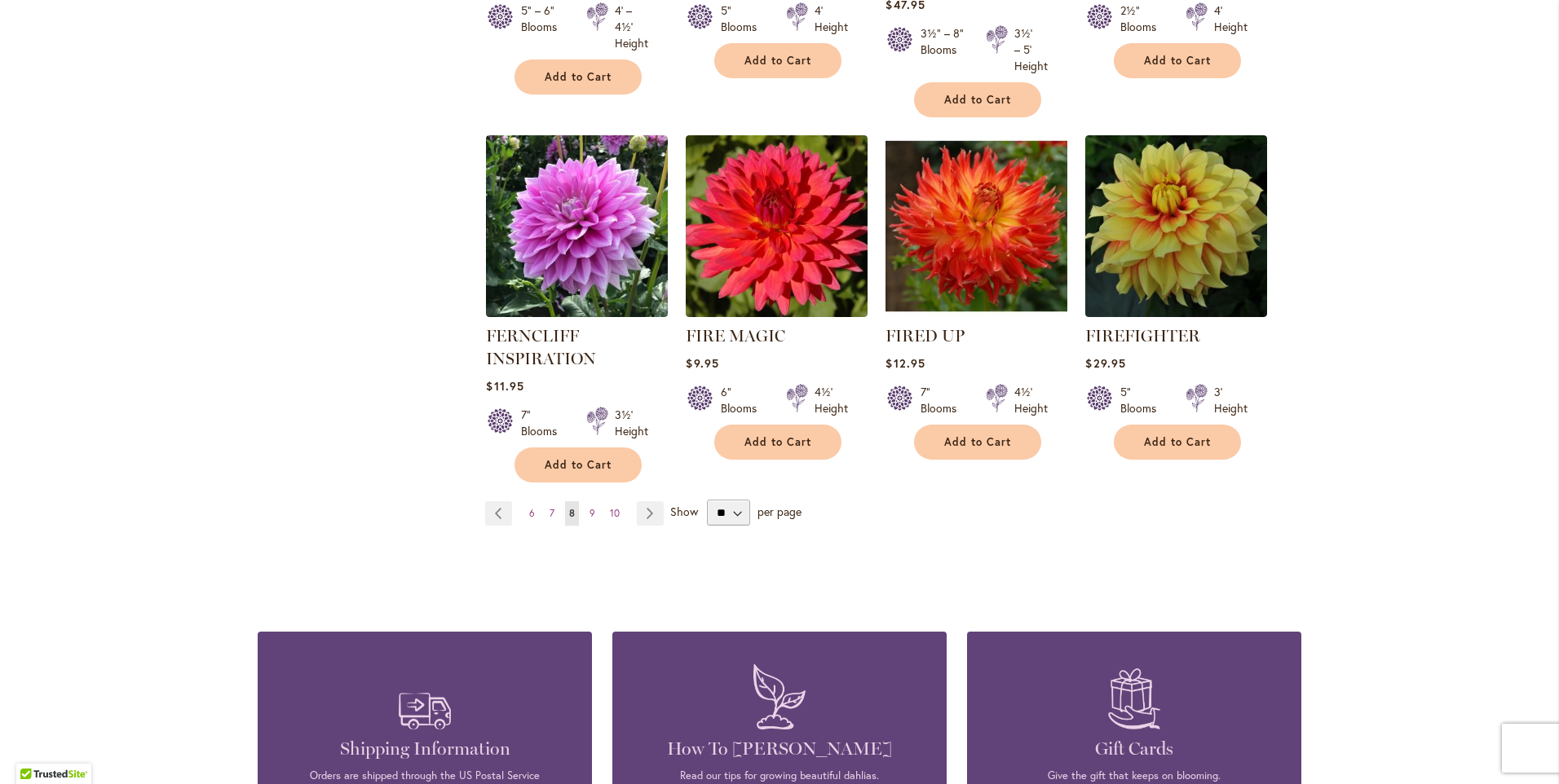
scroll to position [1386, 0]
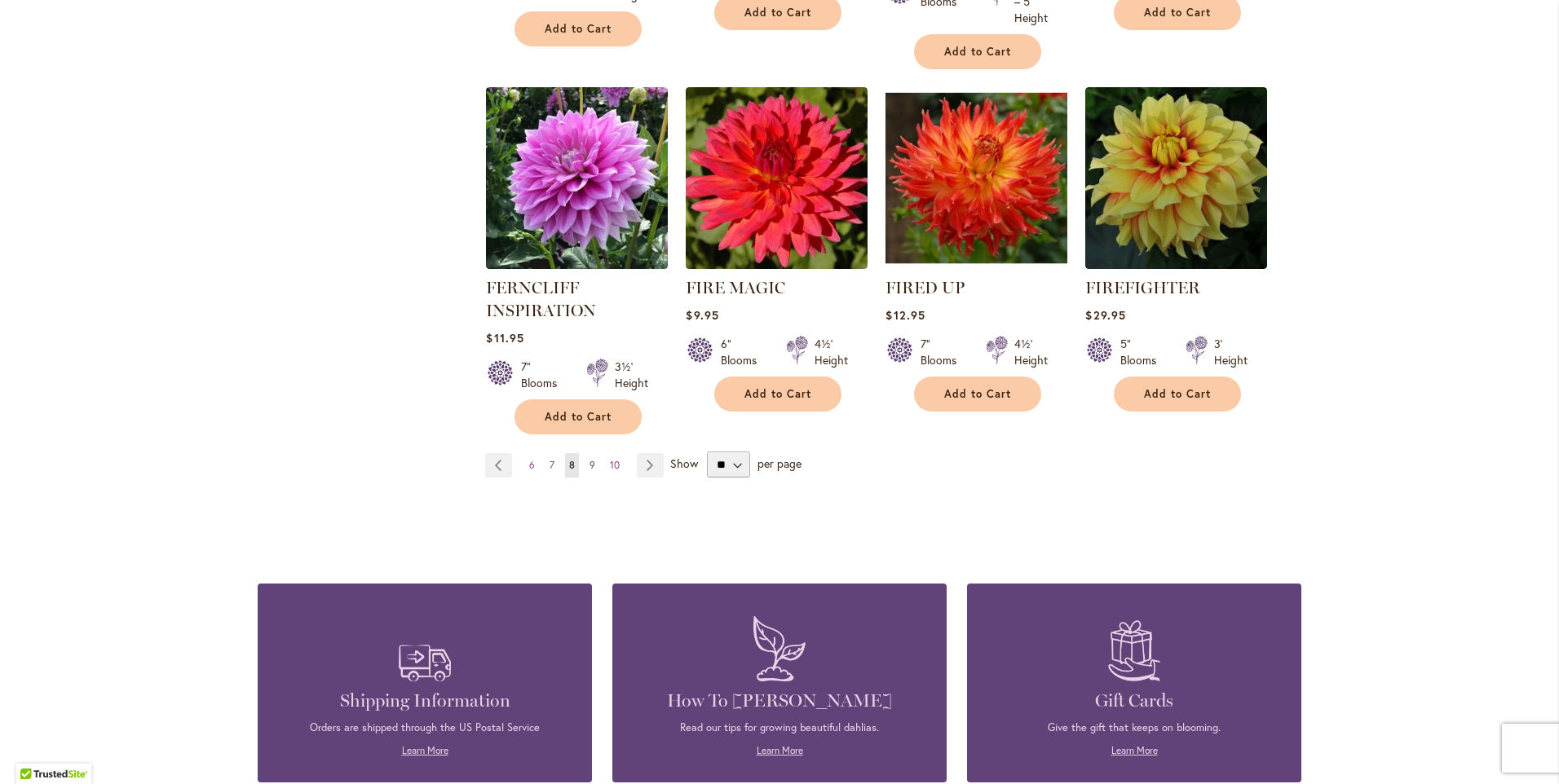
click at [589, 459] on span "9" at bounding box center [592, 465] width 6 height 12
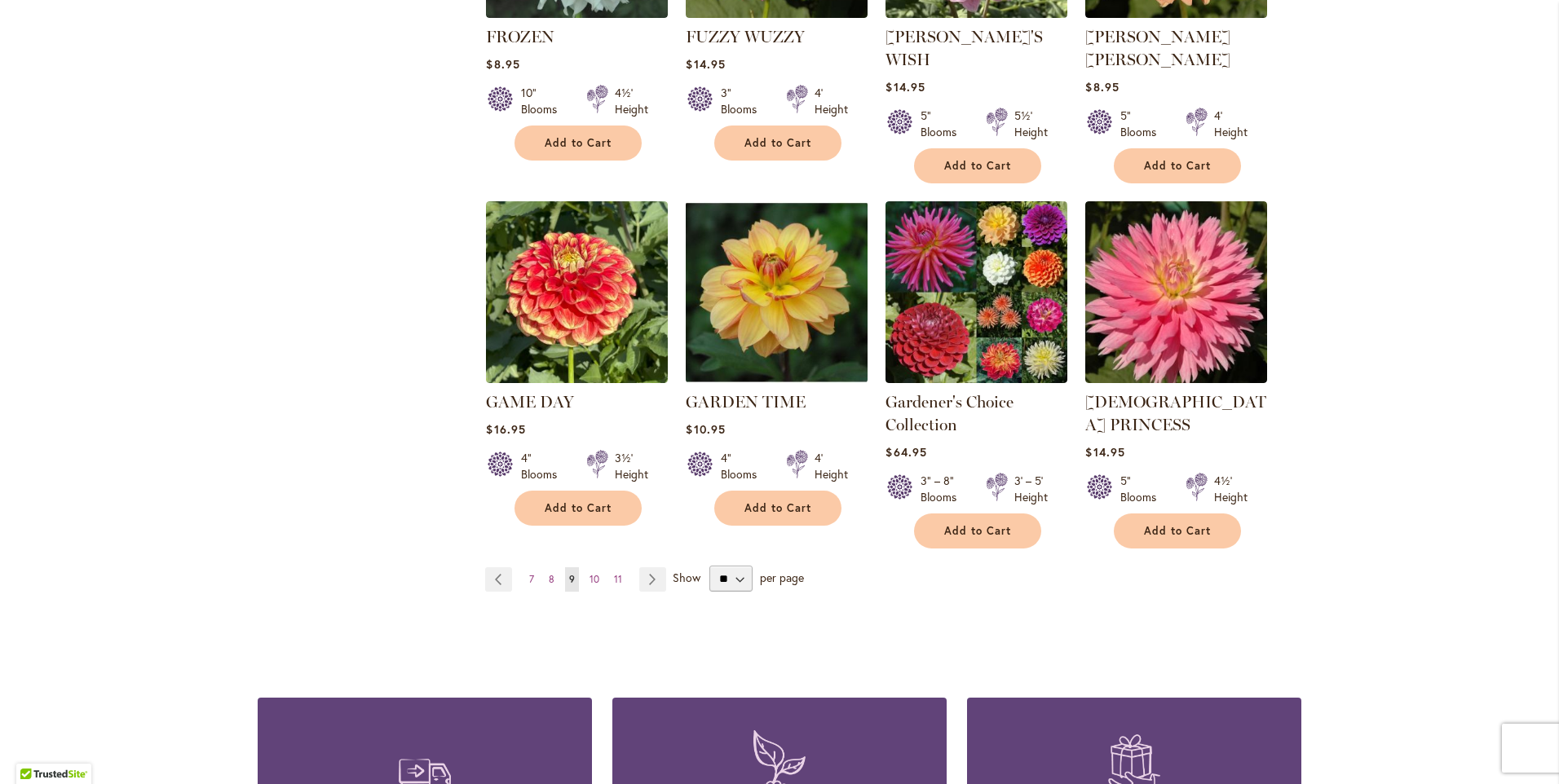
scroll to position [1304, 0]
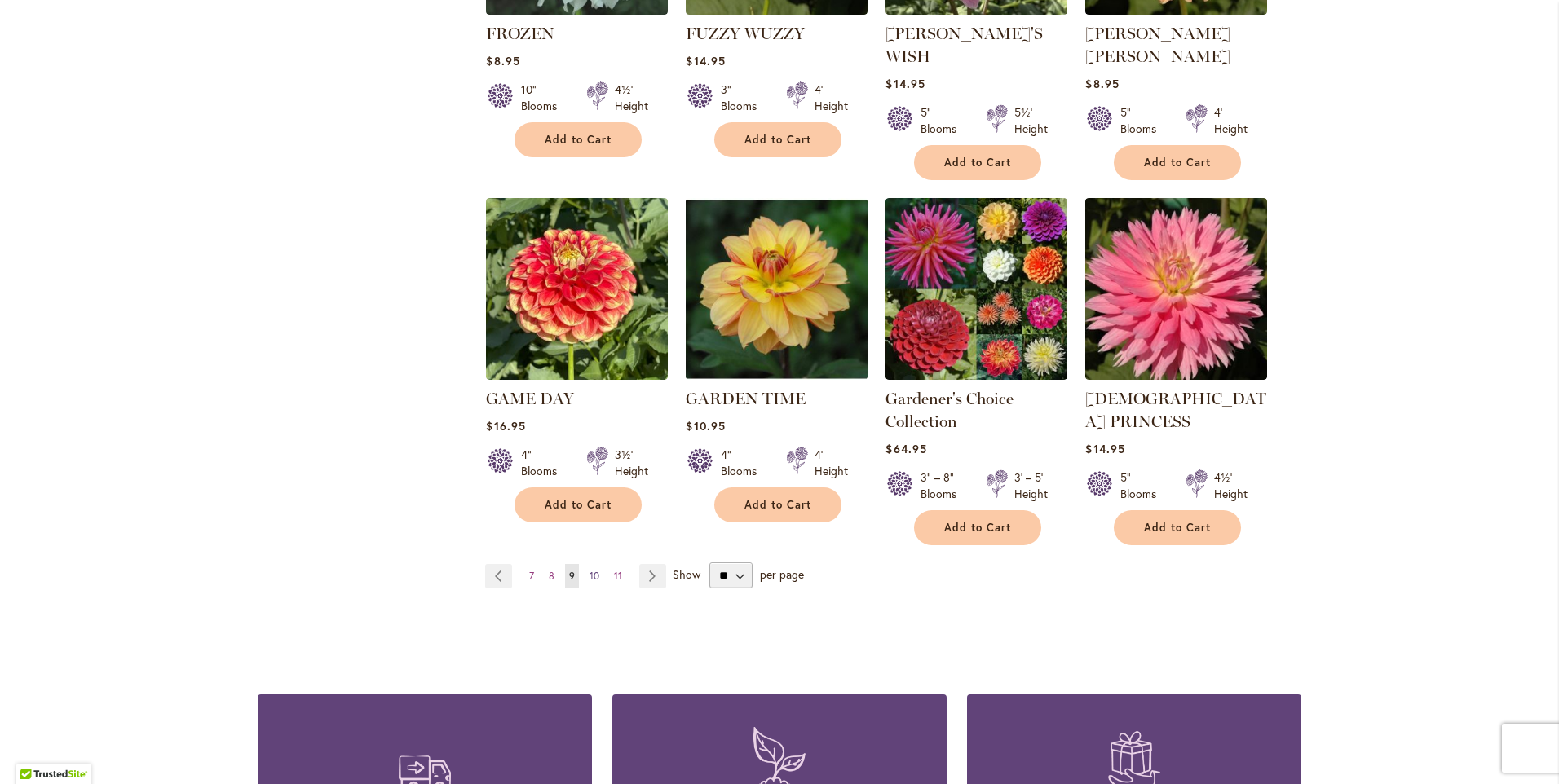
click at [589, 569] on span "10" at bounding box center [594, 575] width 10 height 12
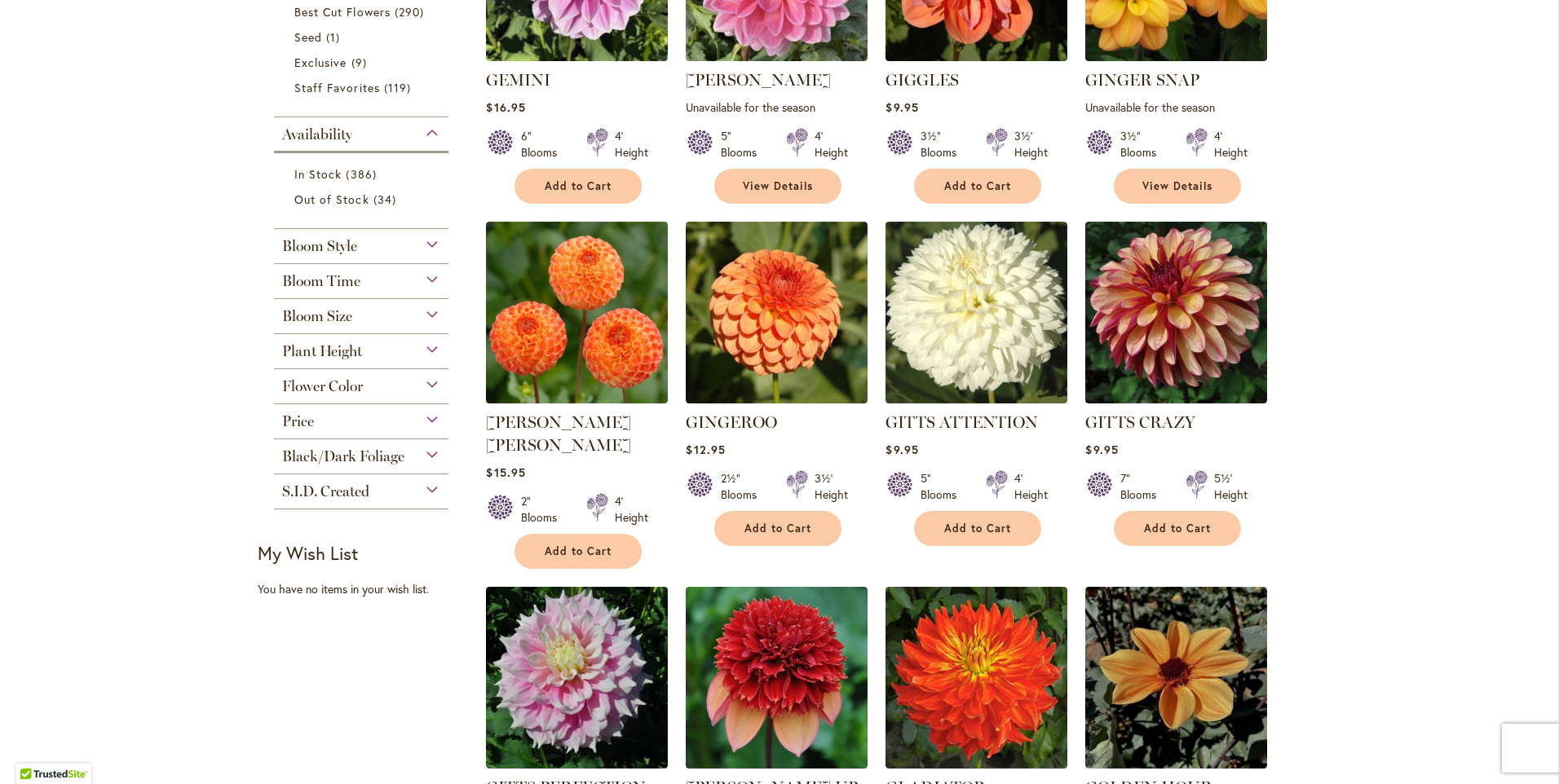
scroll to position [570, 0]
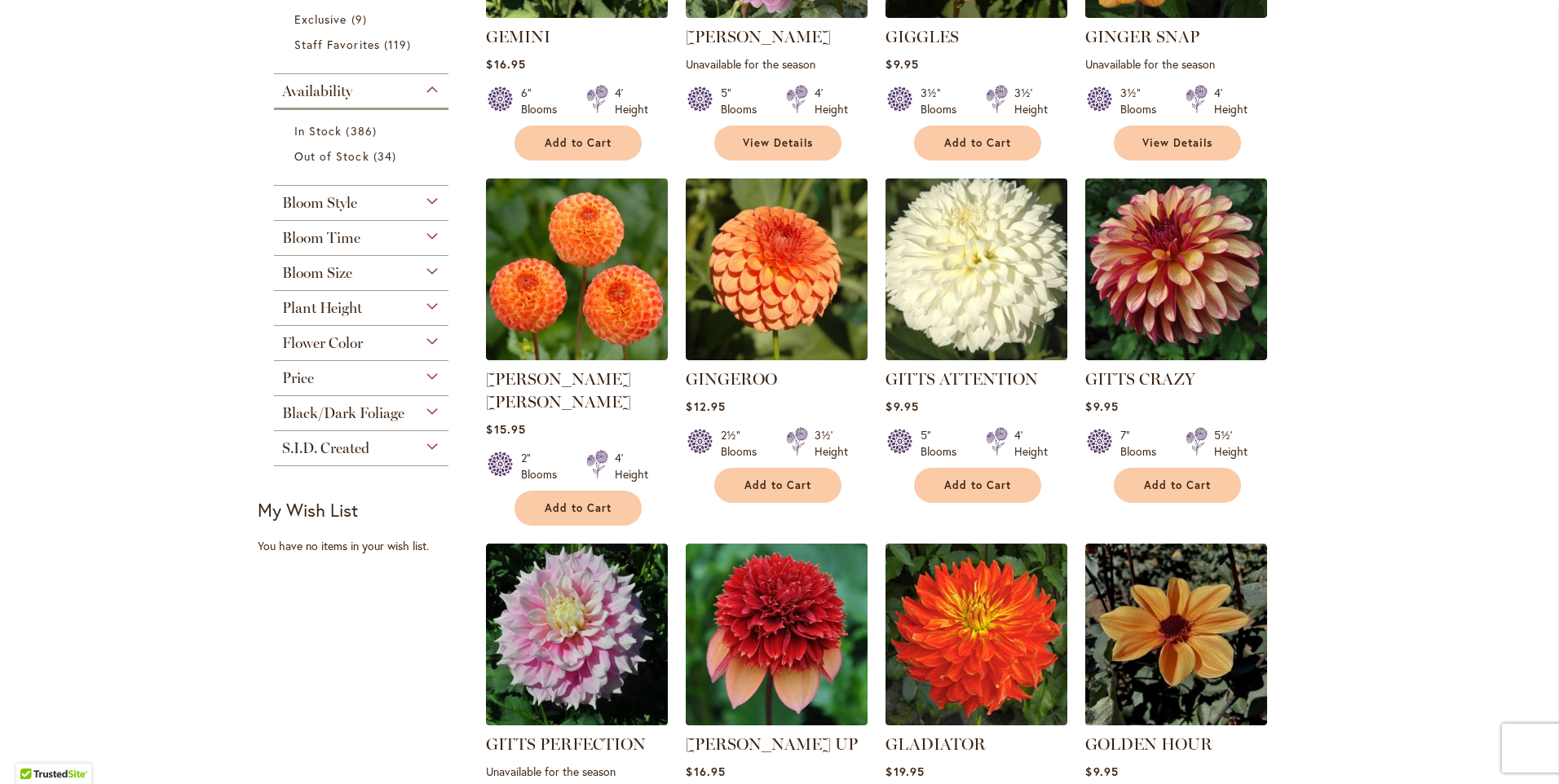
click at [958, 267] on img at bounding box center [976, 269] width 191 height 191
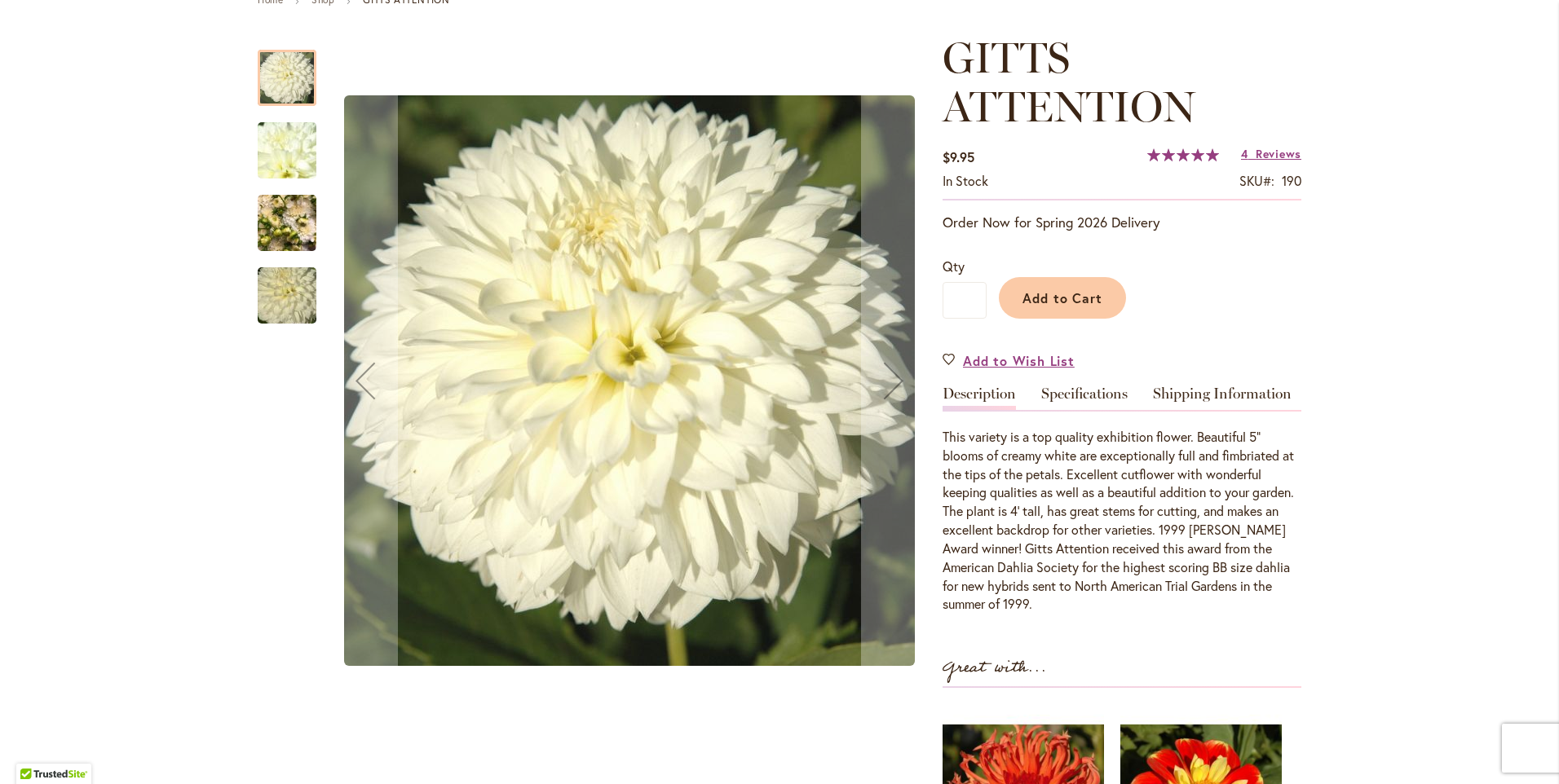
scroll to position [244, 0]
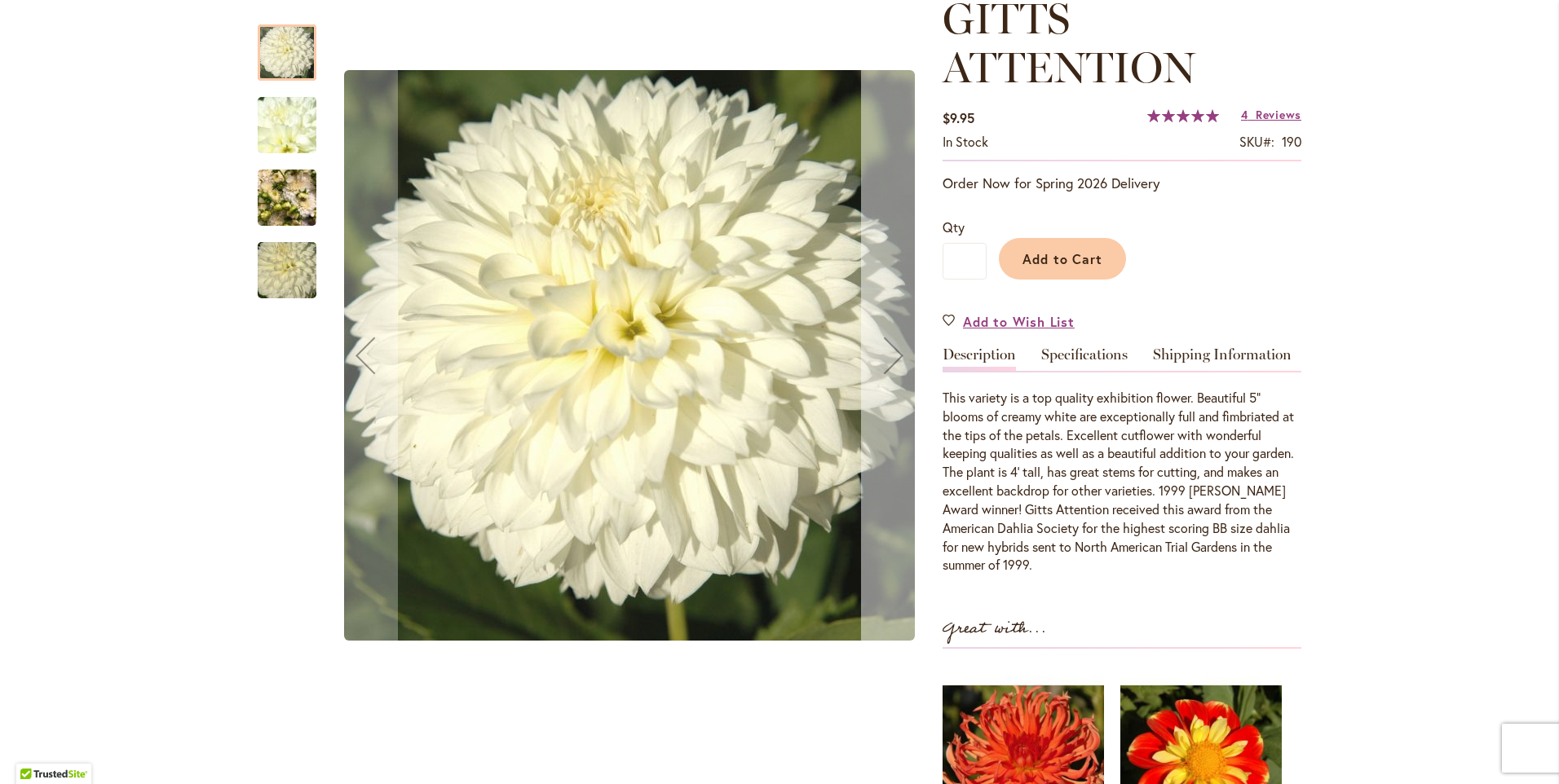
click at [879, 341] on div "Next" at bounding box center [893, 355] width 65 height 65
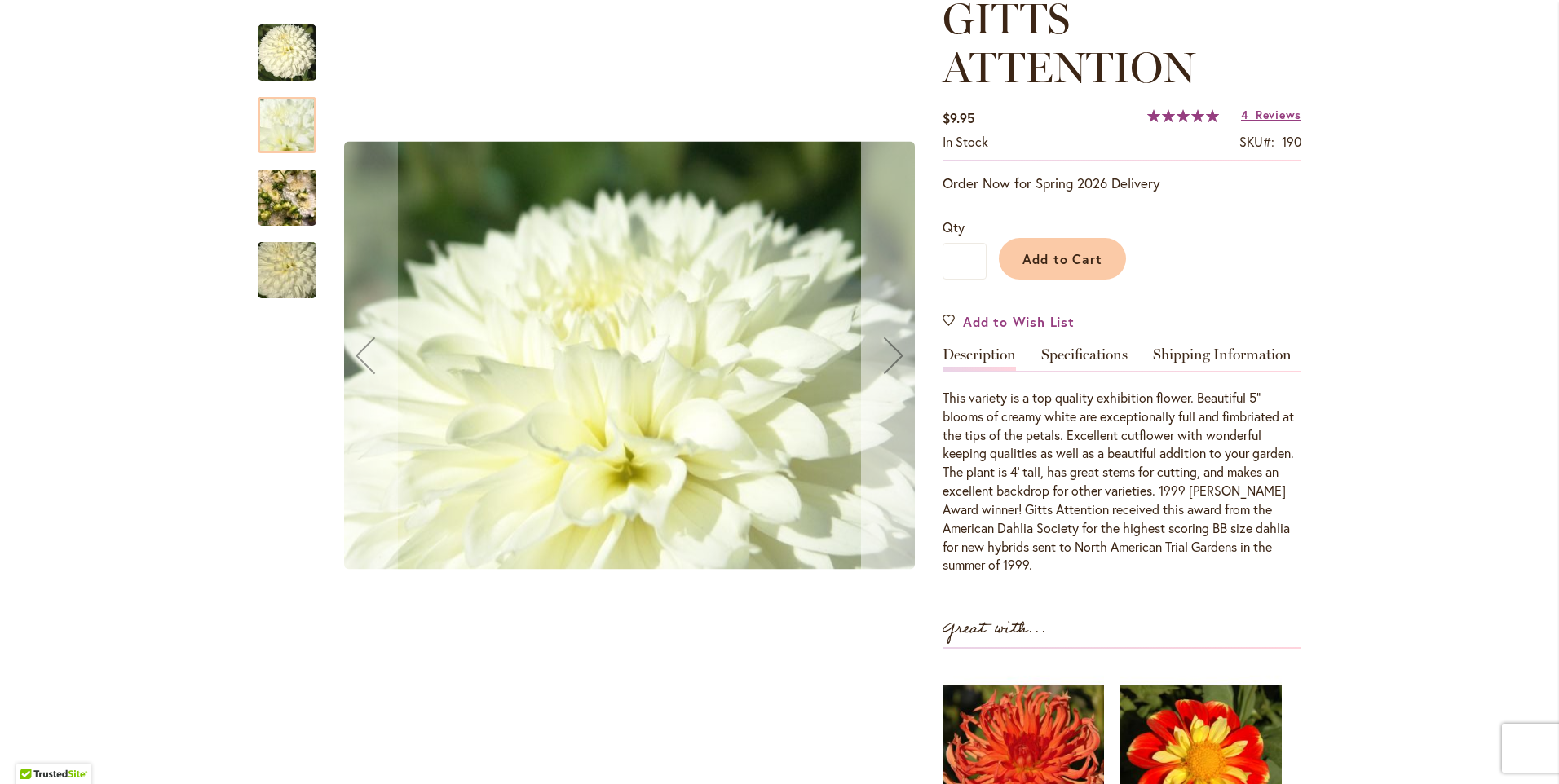
click at [886, 351] on div "Next" at bounding box center [893, 355] width 65 height 65
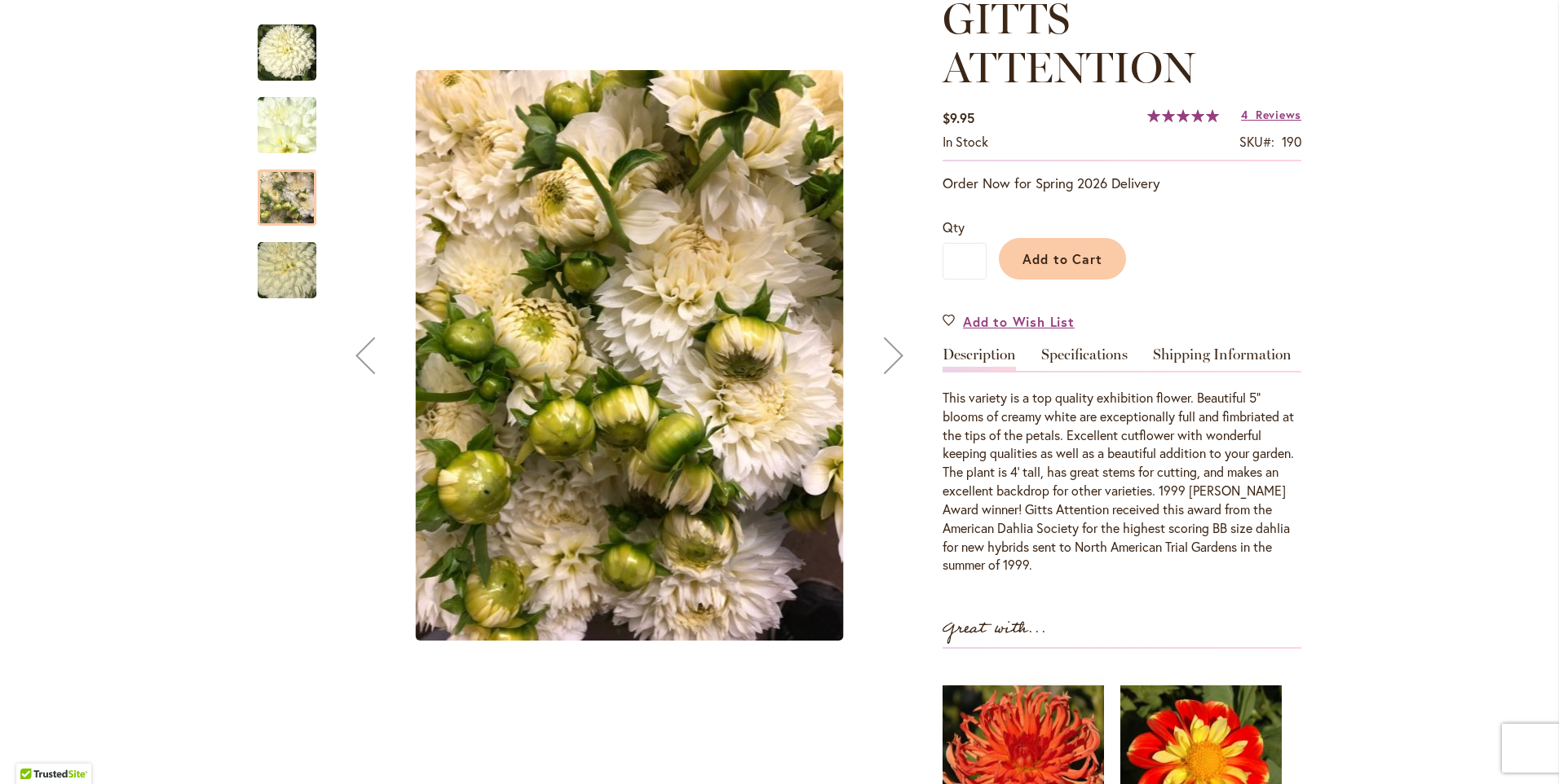
click at [888, 348] on div "Next" at bounding box center [893, 355] width 65 height 65
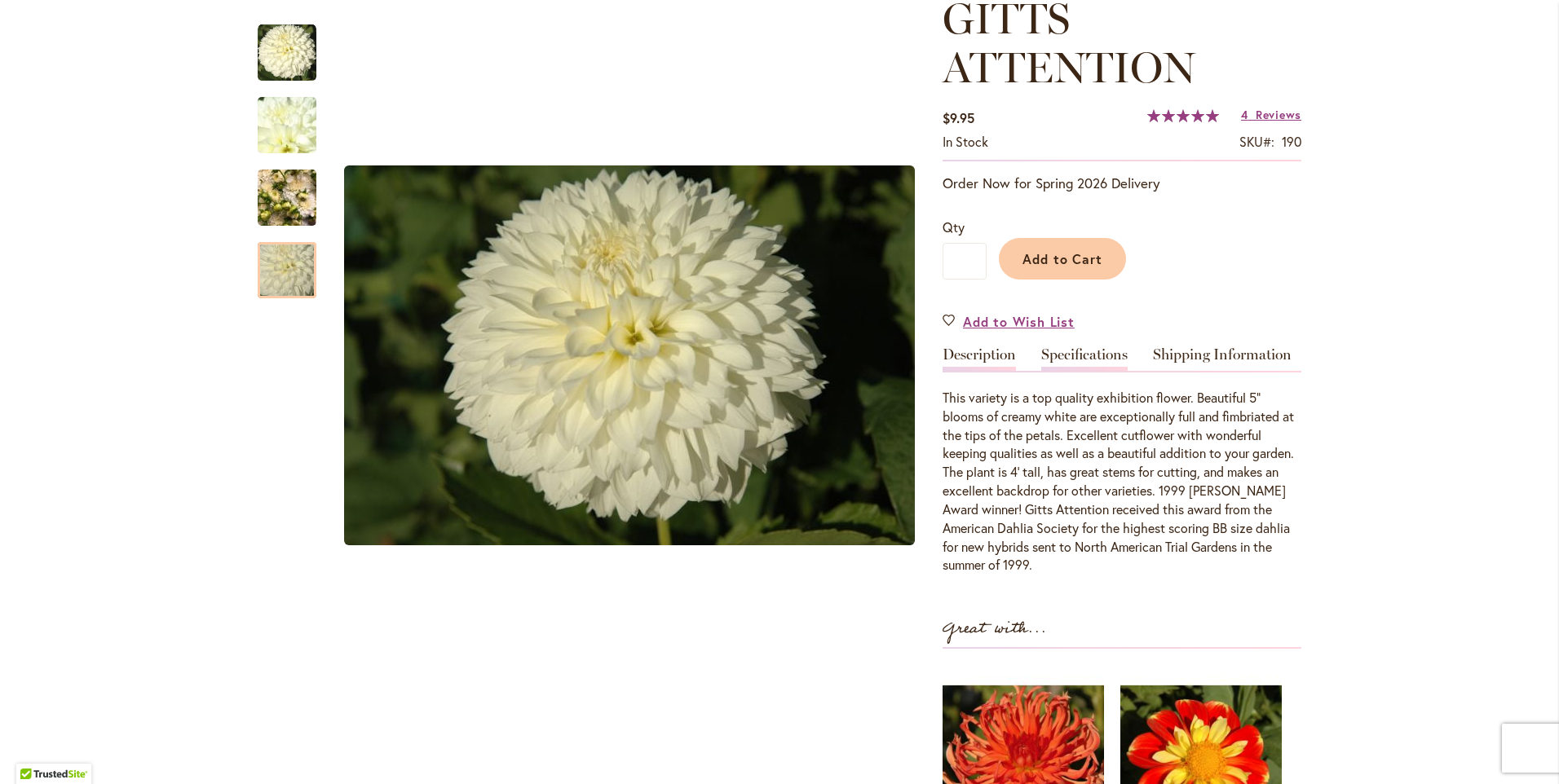
click at [1071, 347] on link "Specifications" at bounding box center [1084, 359] width 87 height 24
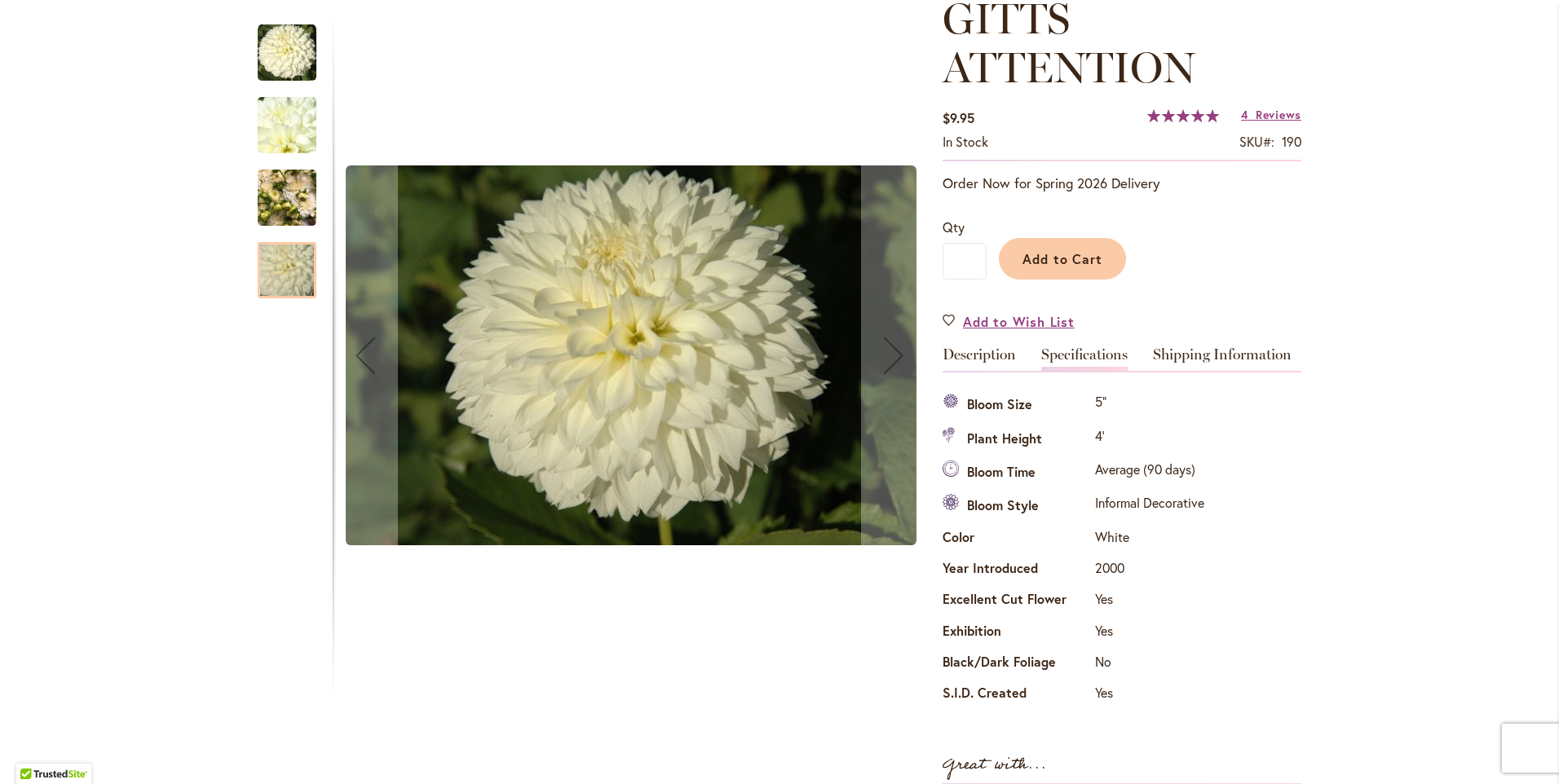
click at [703, 326] on img "GITTS ATTENTION" at bounding box center [631, 356] width 570 height 380
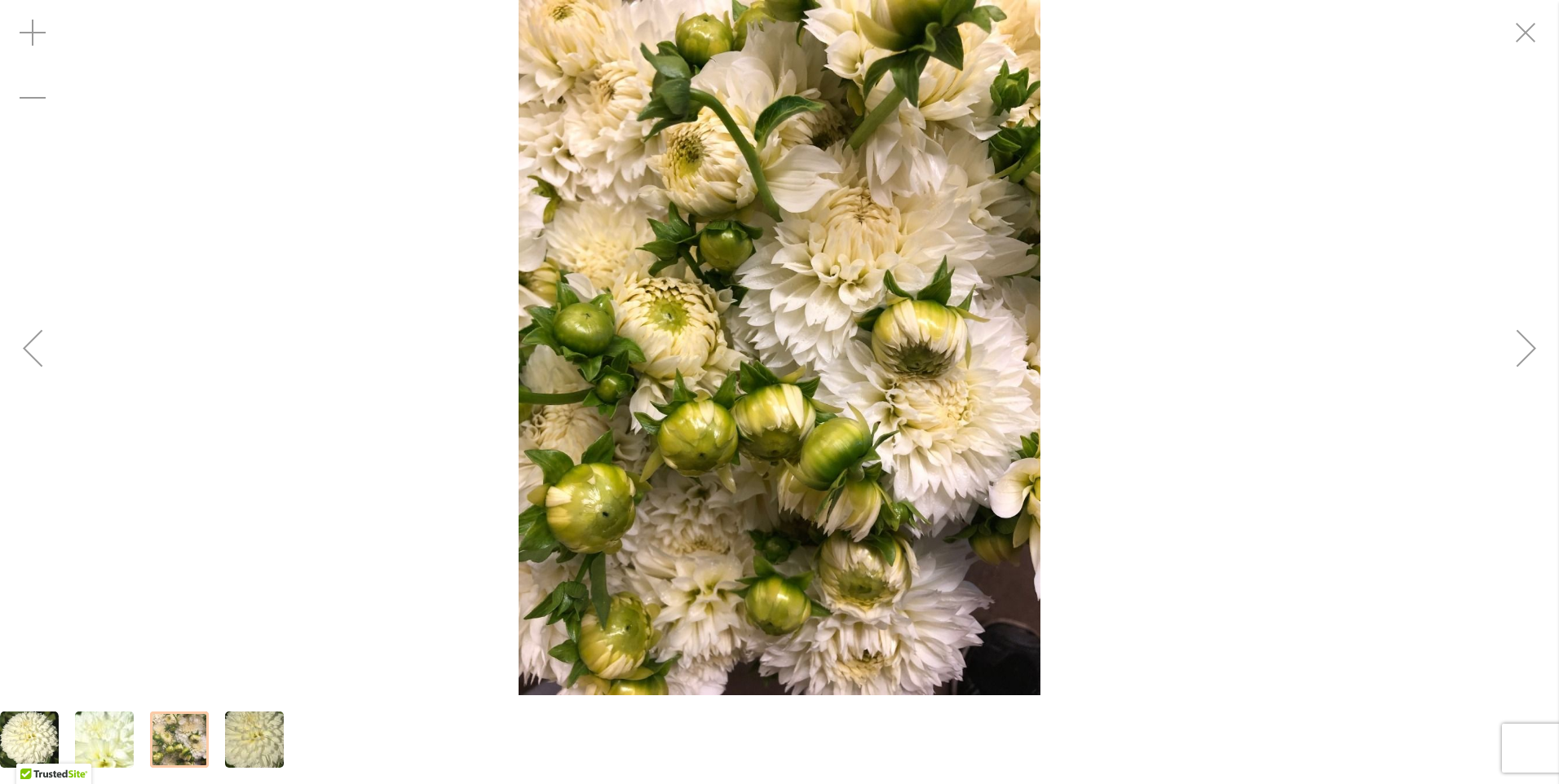
click at [1526, 344] on div "Next" at bounding box center [1526, 347] width 65 height 65
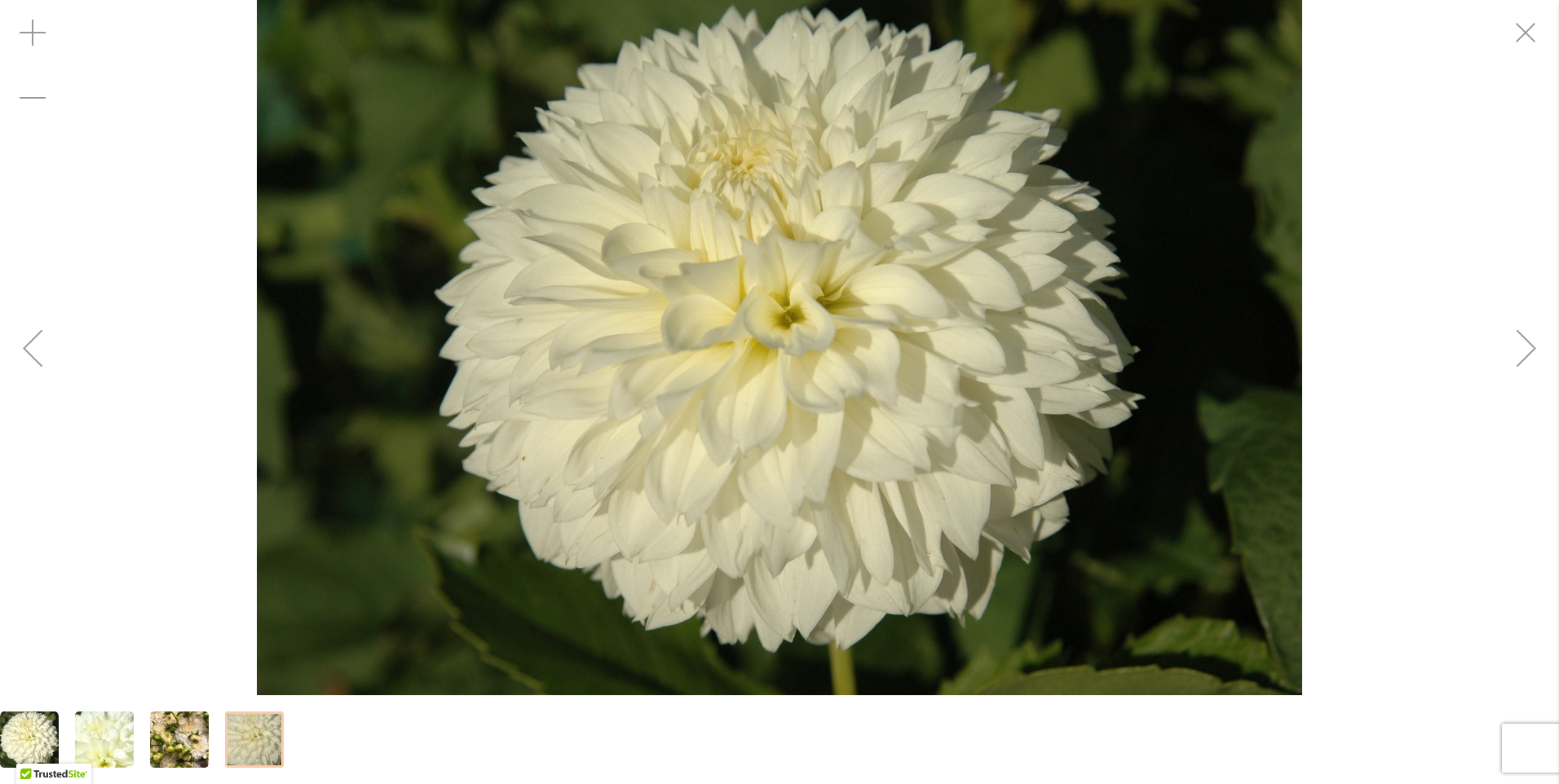
click at [1526, 344] on div "Next" at bounding box center [1526, 347] width 65 height 65
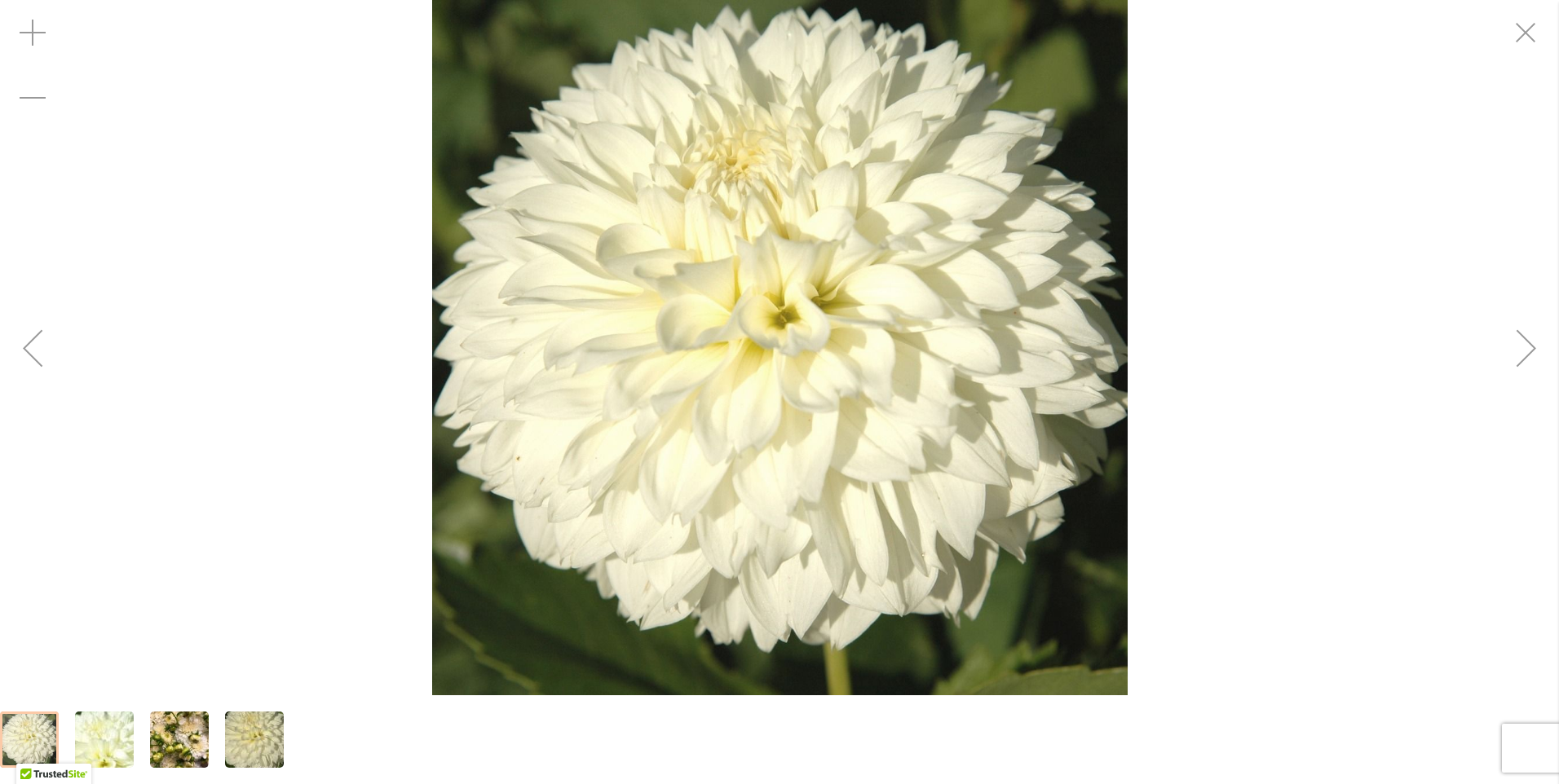
click at [1526, 344] on div "Next" at bounding box center [1526, 347] width 65 height 65
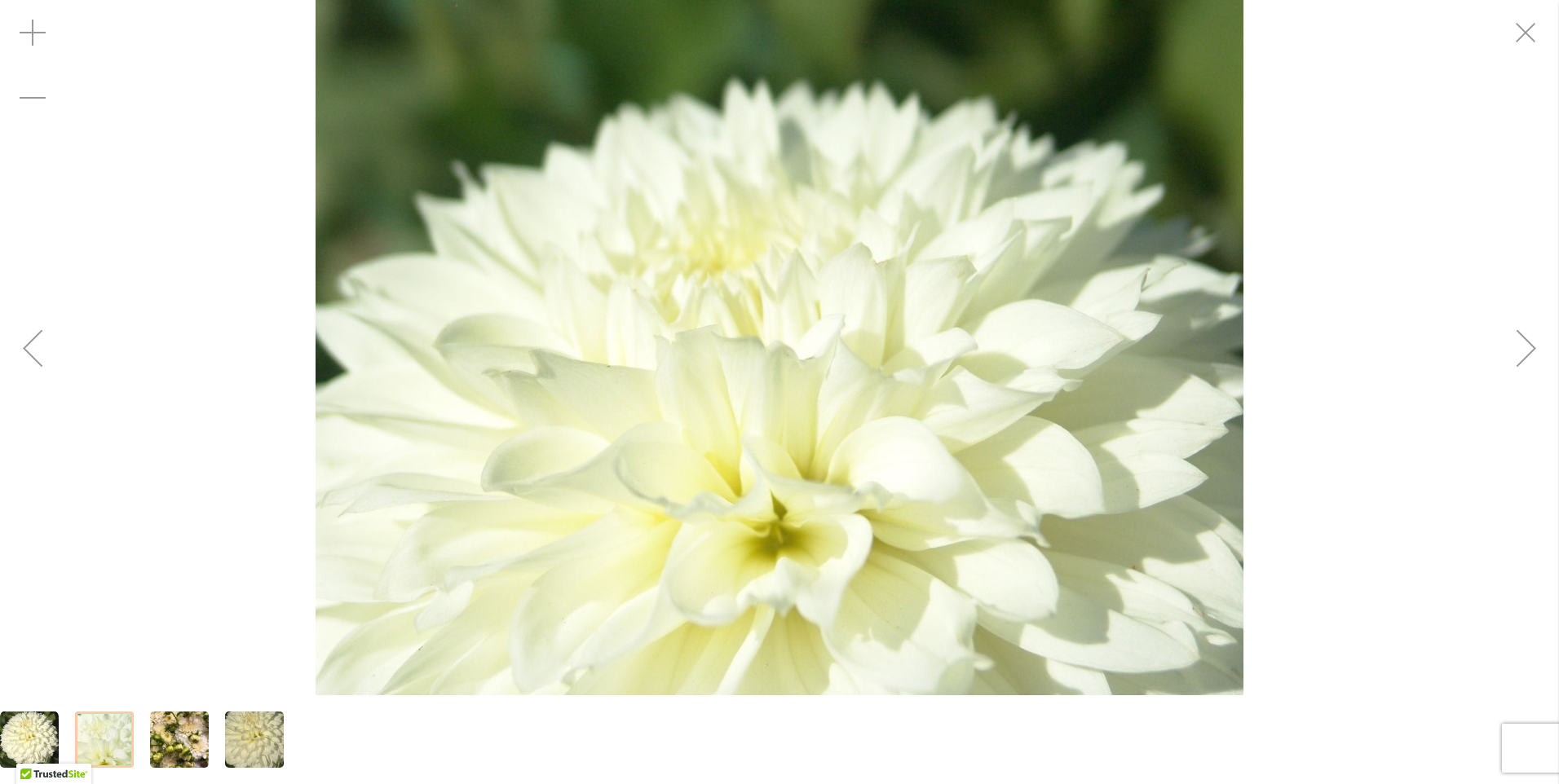
click at [1524, 333] on div "Next" at bounding box center [1526, 347] width 65 height 65
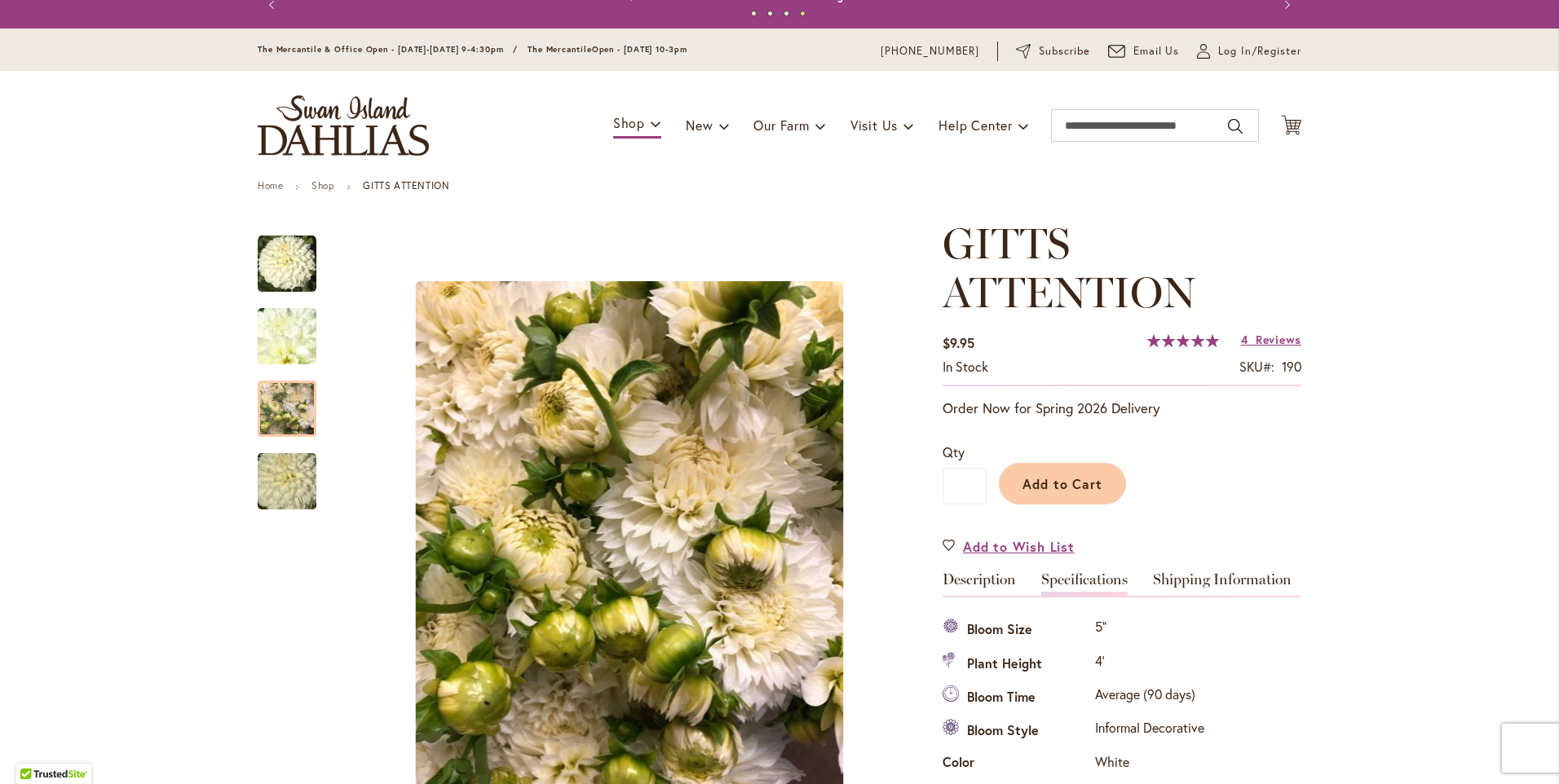
scroll to position [0, 0]
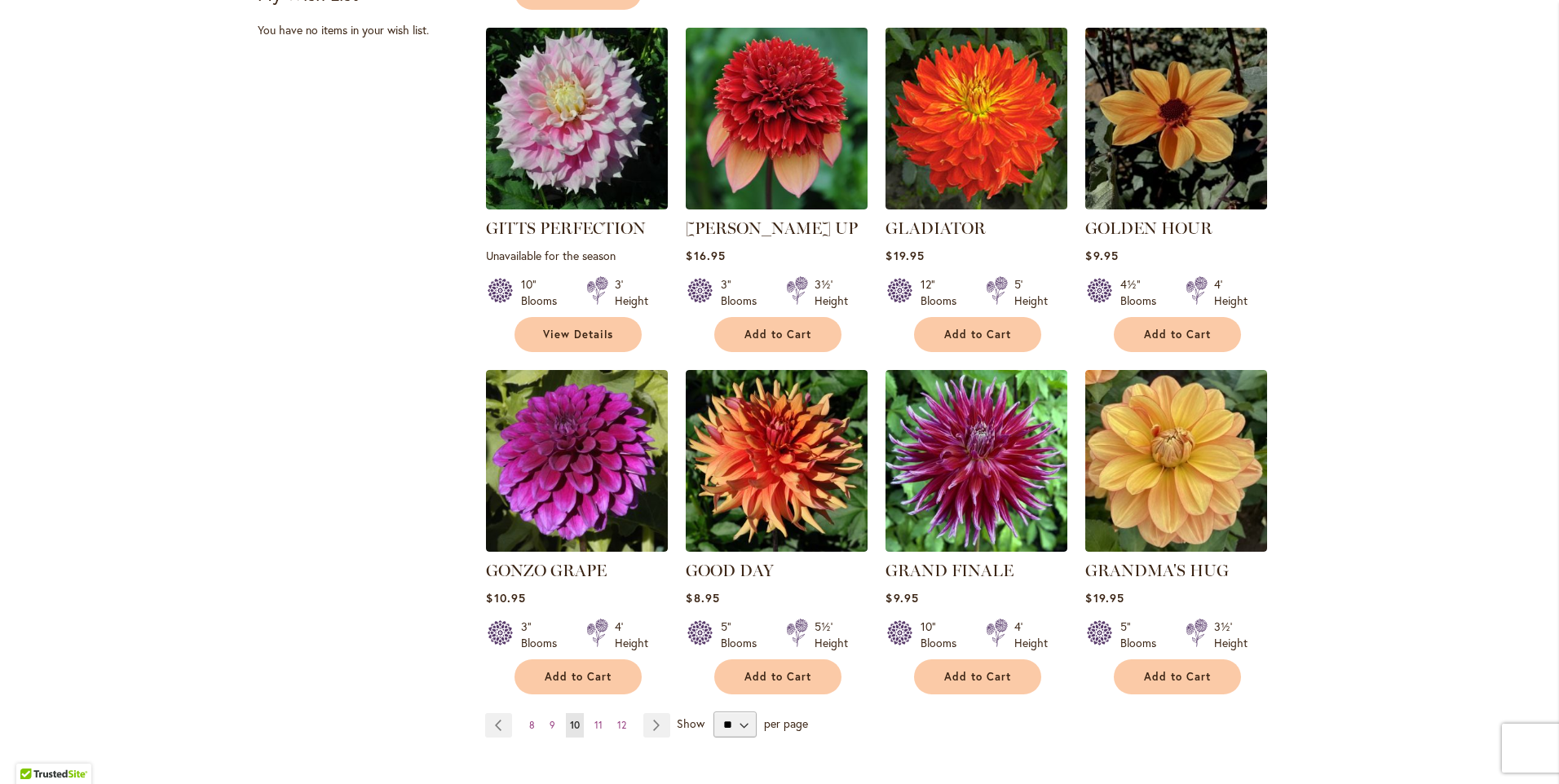
scroll to position [1141, 0]
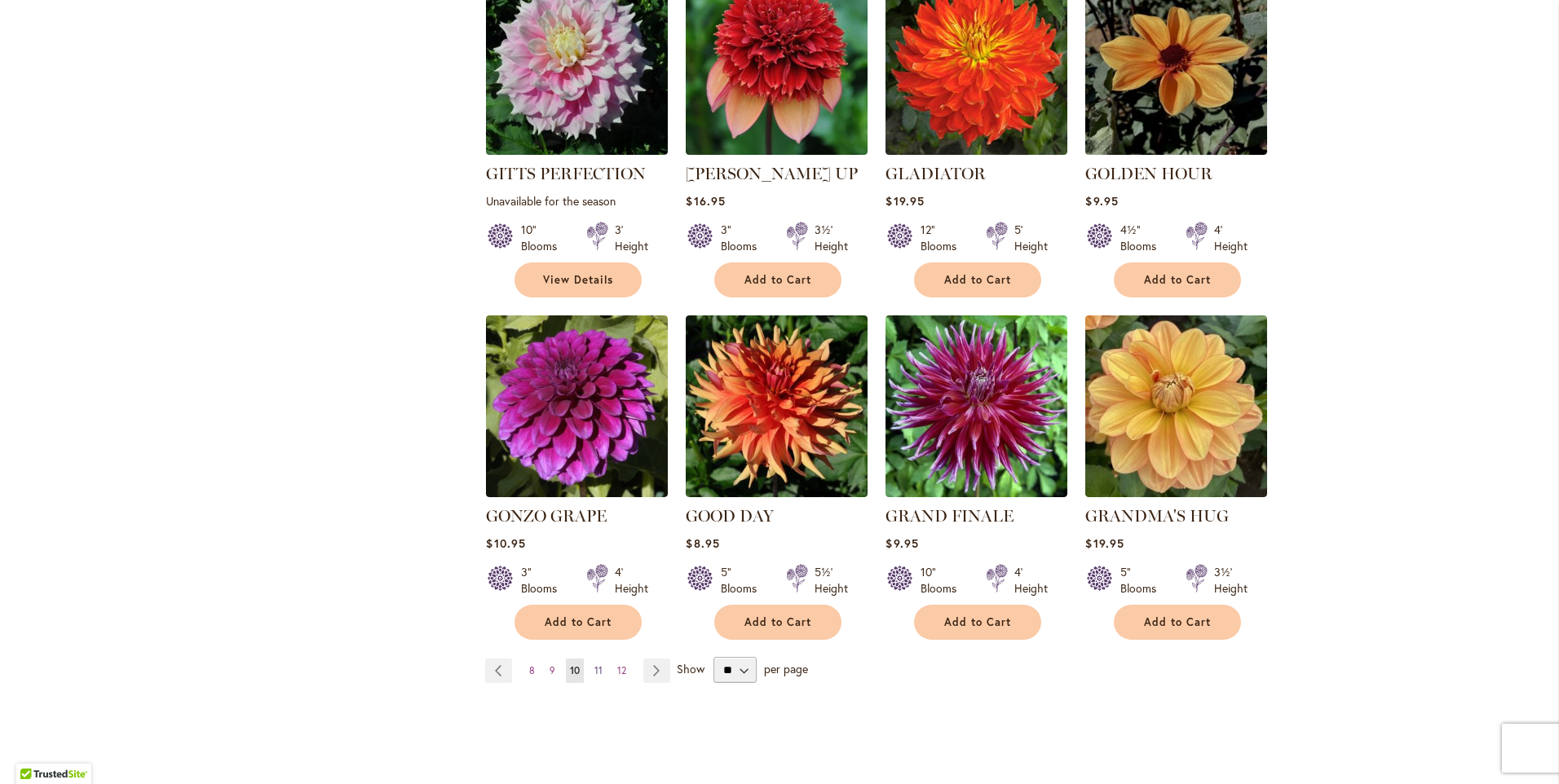
click at [594, 664] on span "11" at bounding box center [598, 670] width 8 height 12
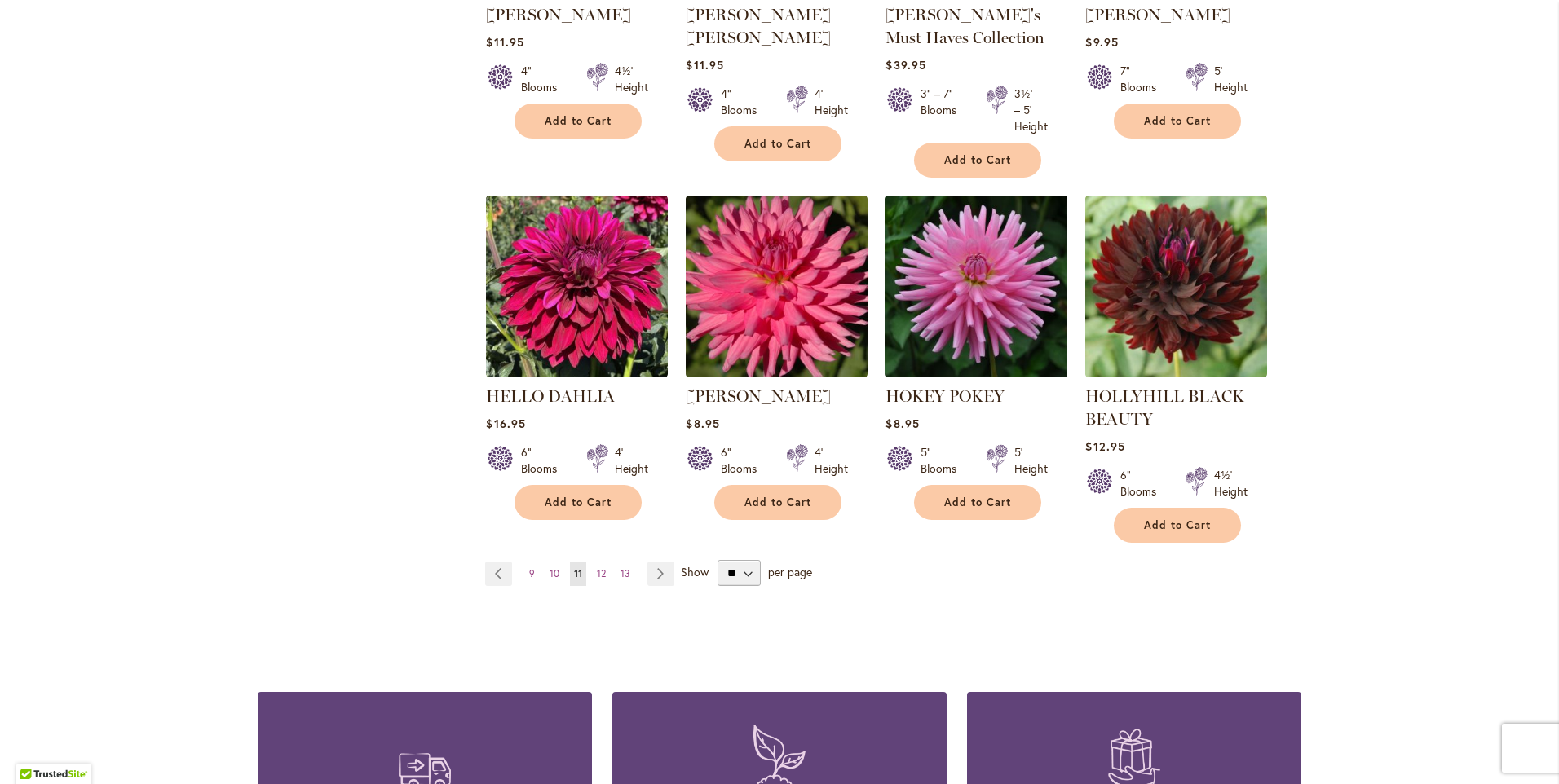
scroll to position [1304, 0]
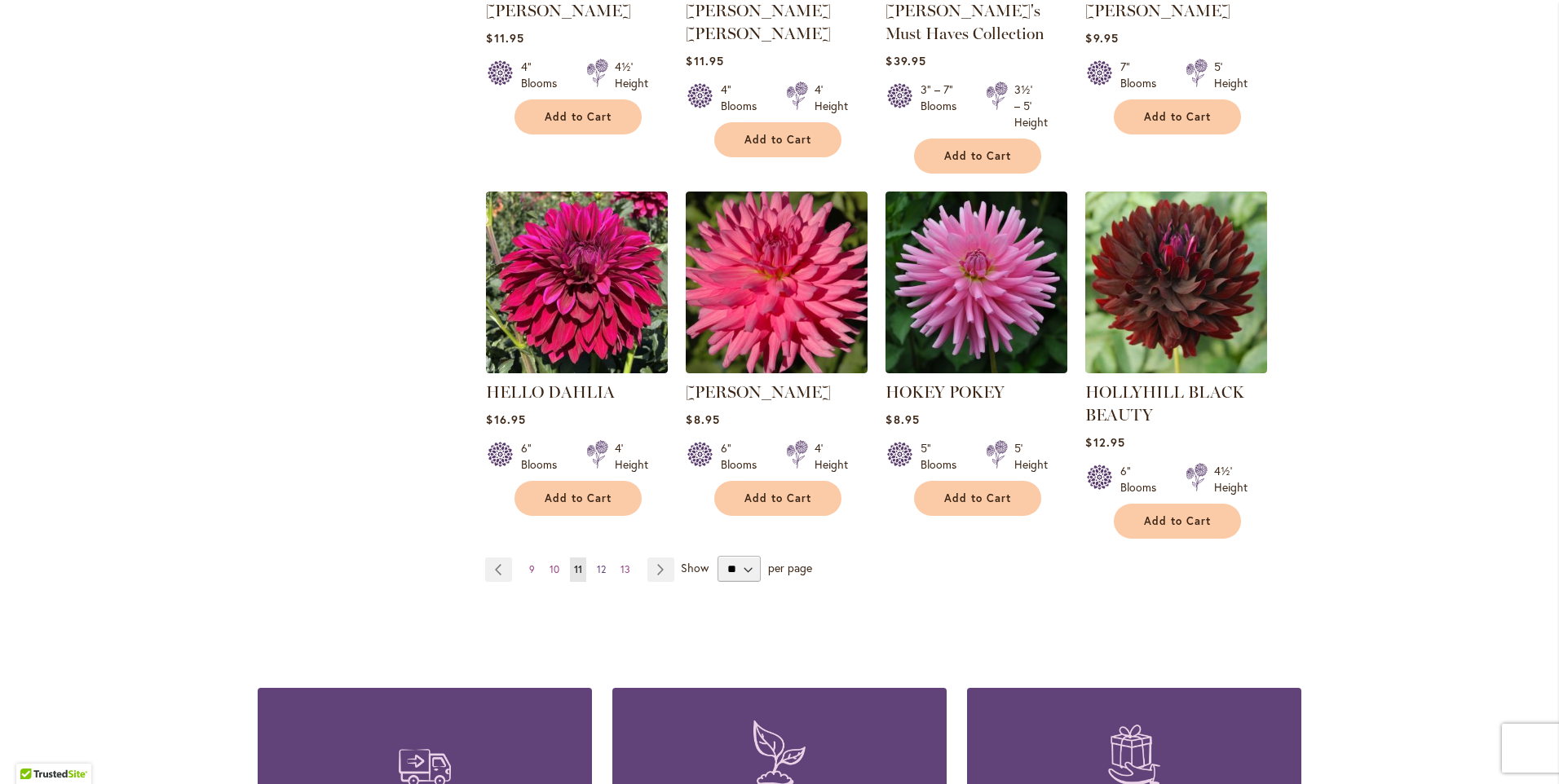
click at [597, 564] on span "12" at bounding box center [601, 569] width 9 height 12
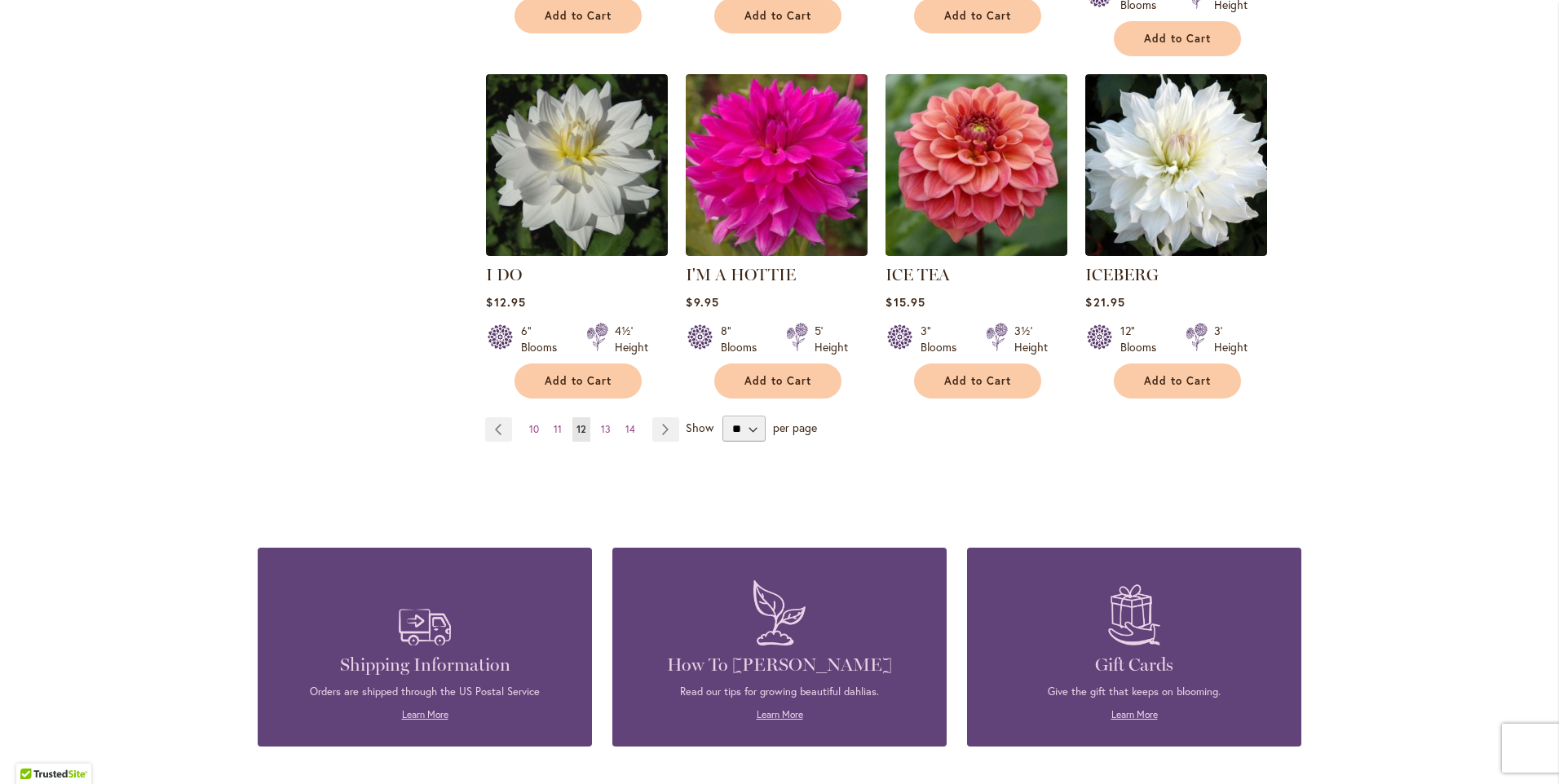
scroll to position [1386, 0]
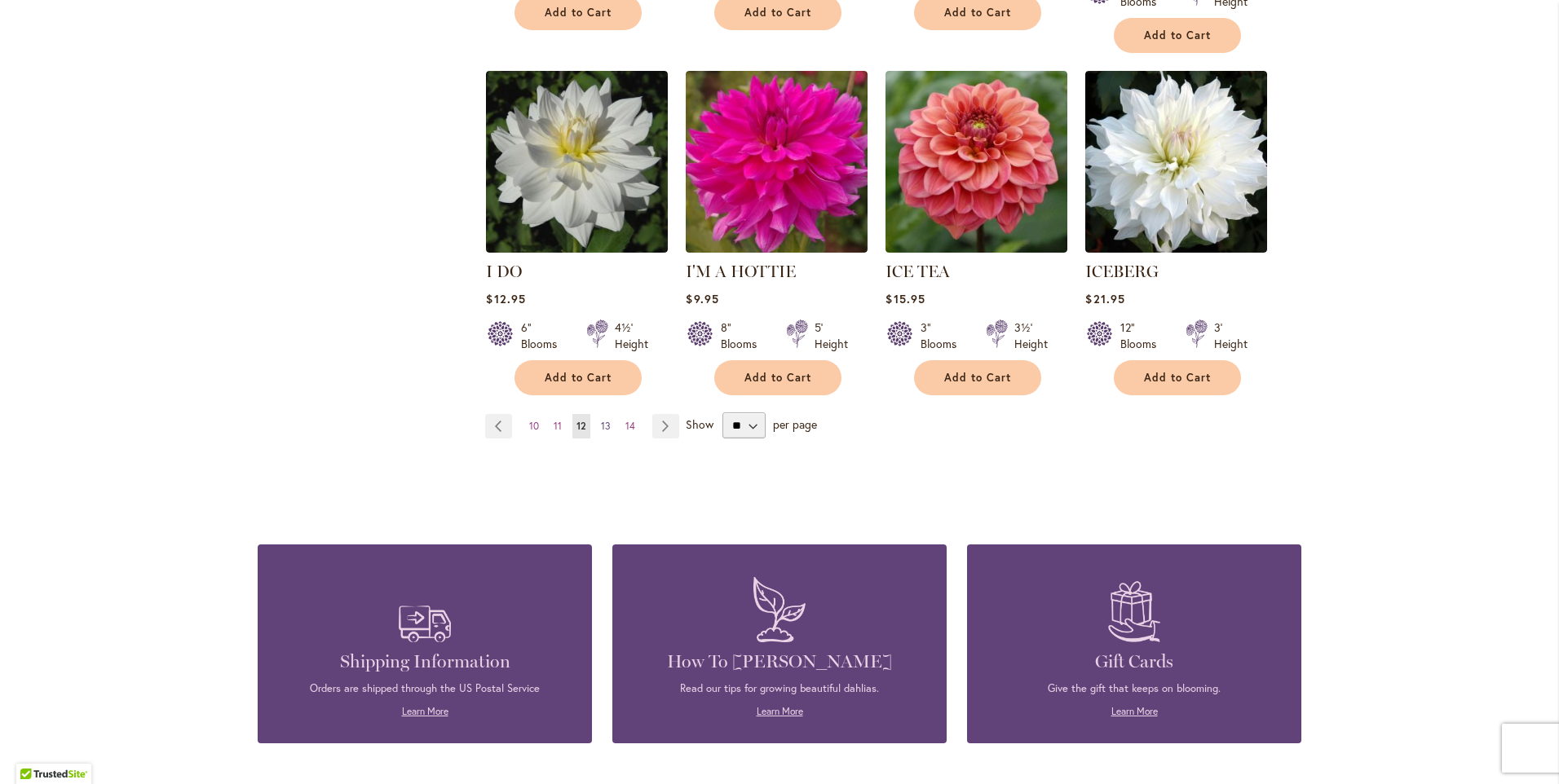
click at [600, 414] on link "Page 13" at bounding box center [606, 427] width 18 height 25
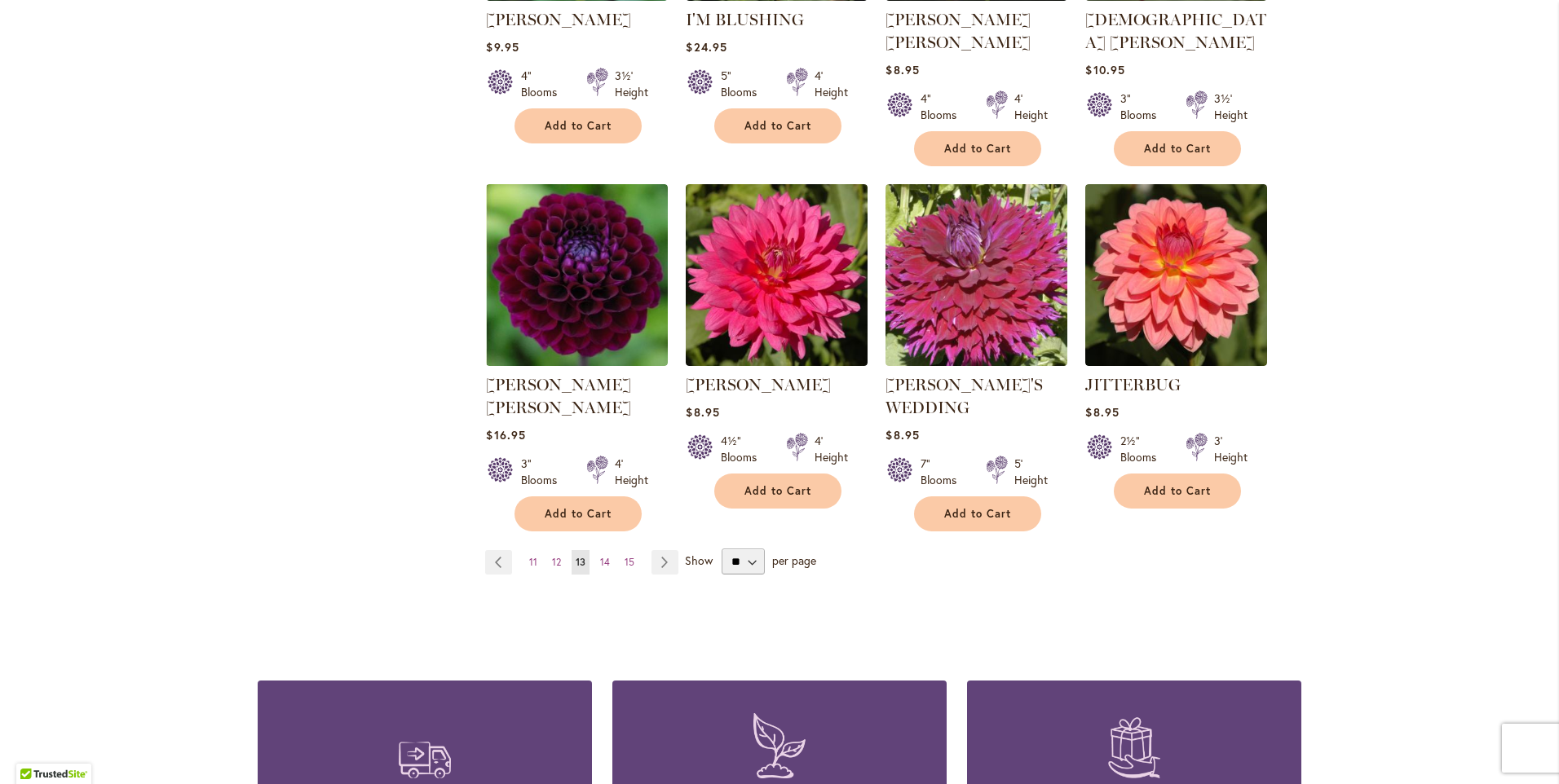
scroll to position [1304, 0]
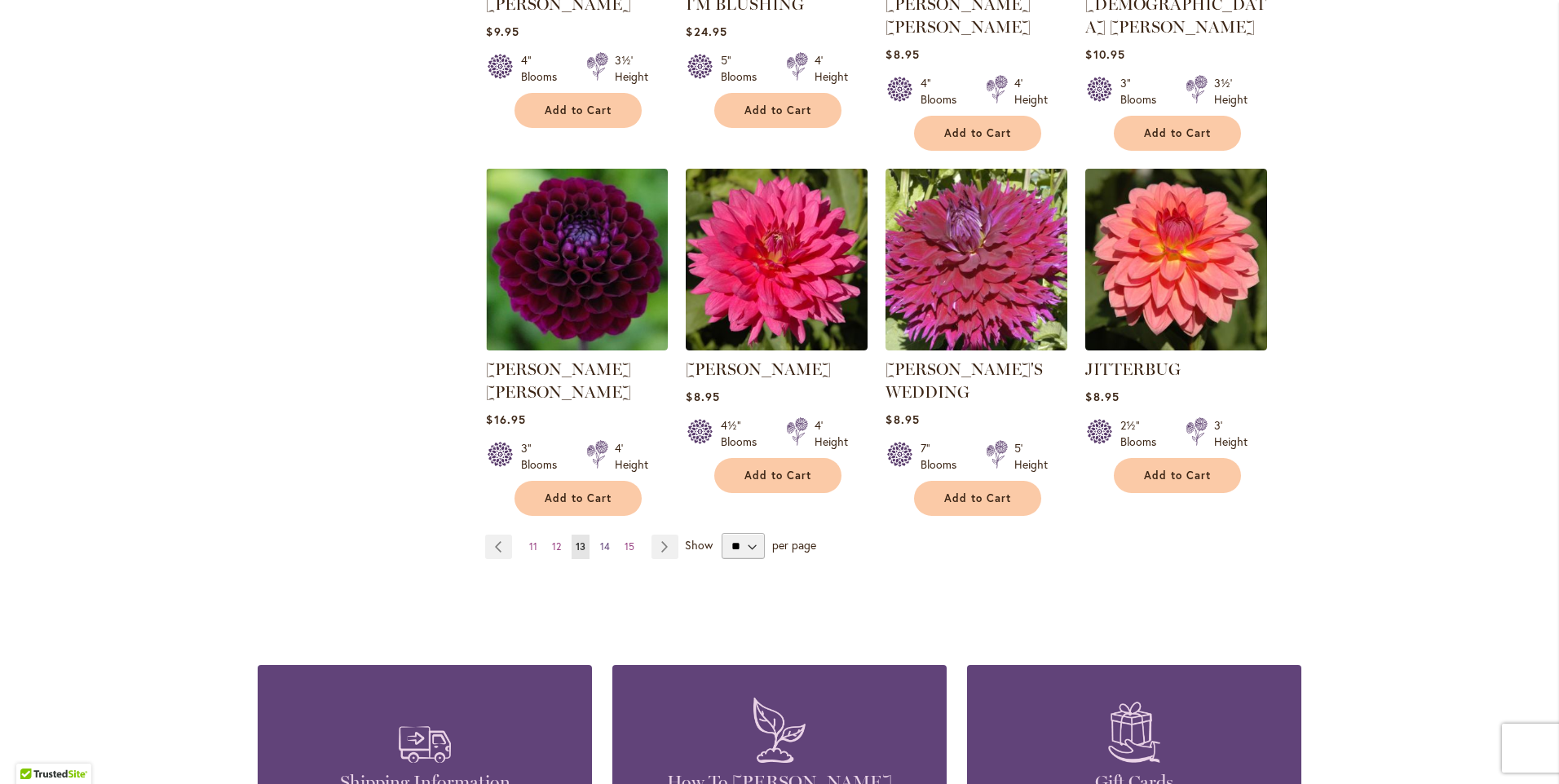
click at [600, 541] on span "14" at bounding box center [605, 546] width 10 height 12
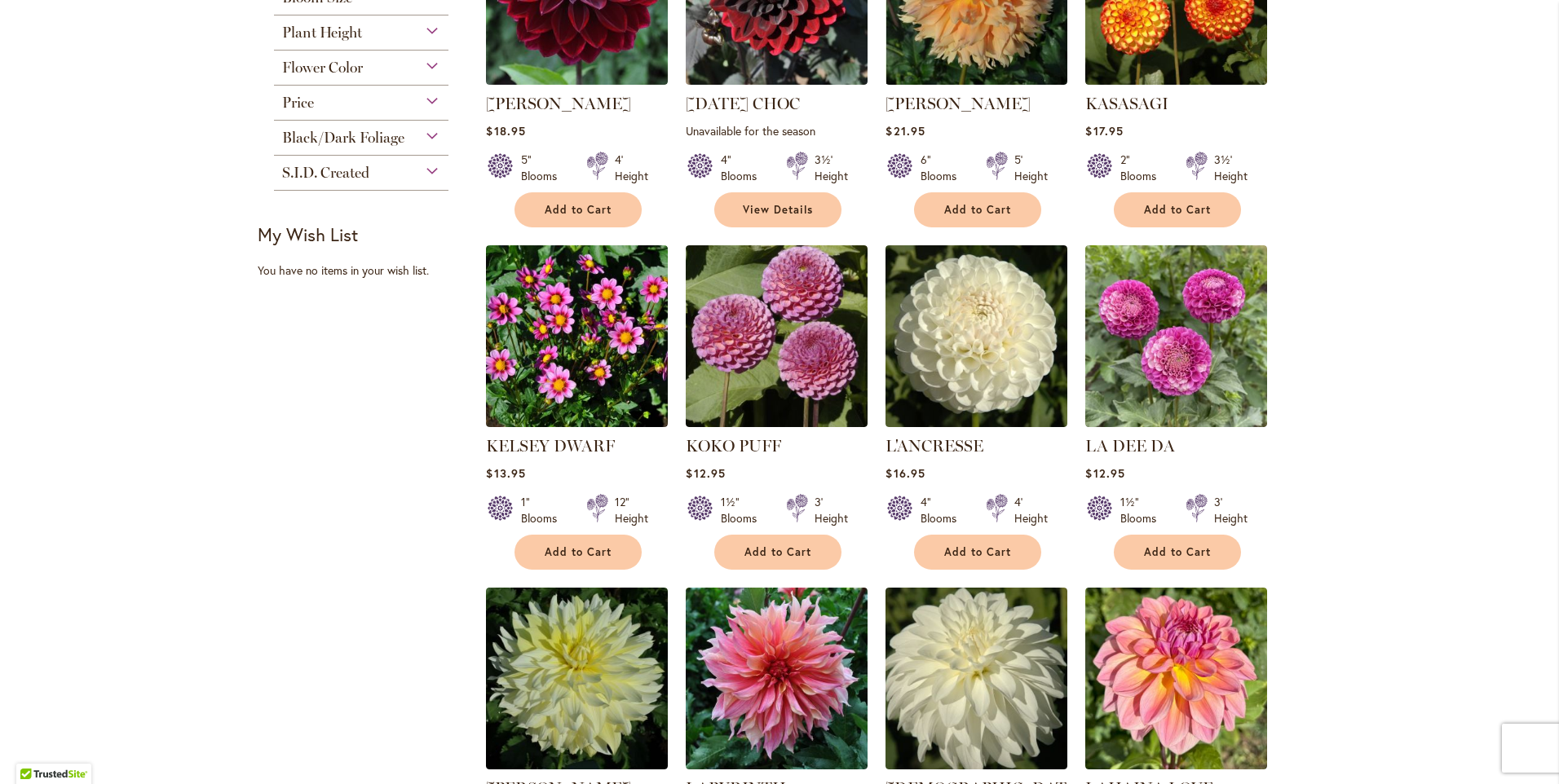
scroll to position [897, 0]
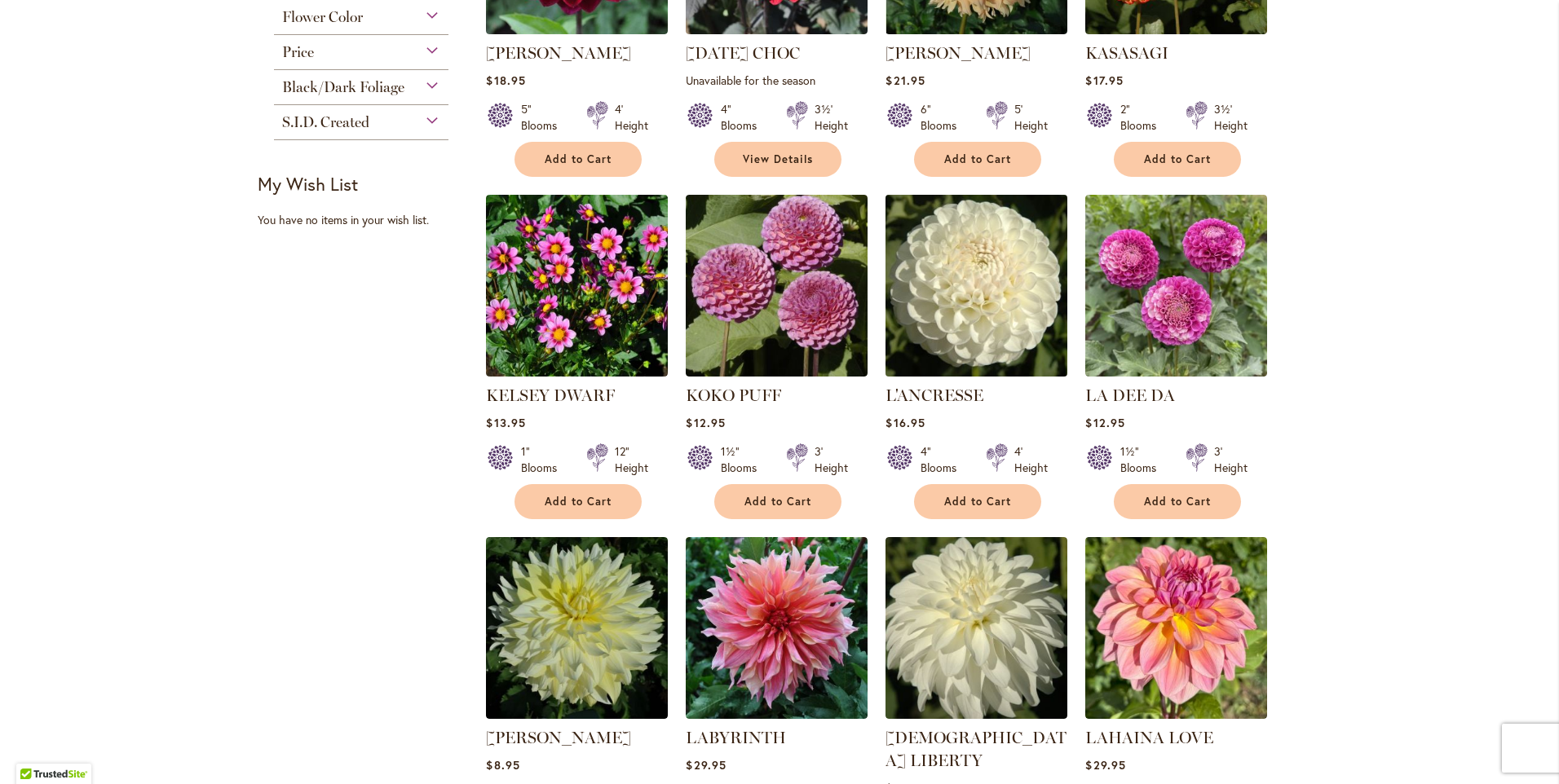
click at [958, 314] on img at bounding box center [976, 286] width 191 height 191
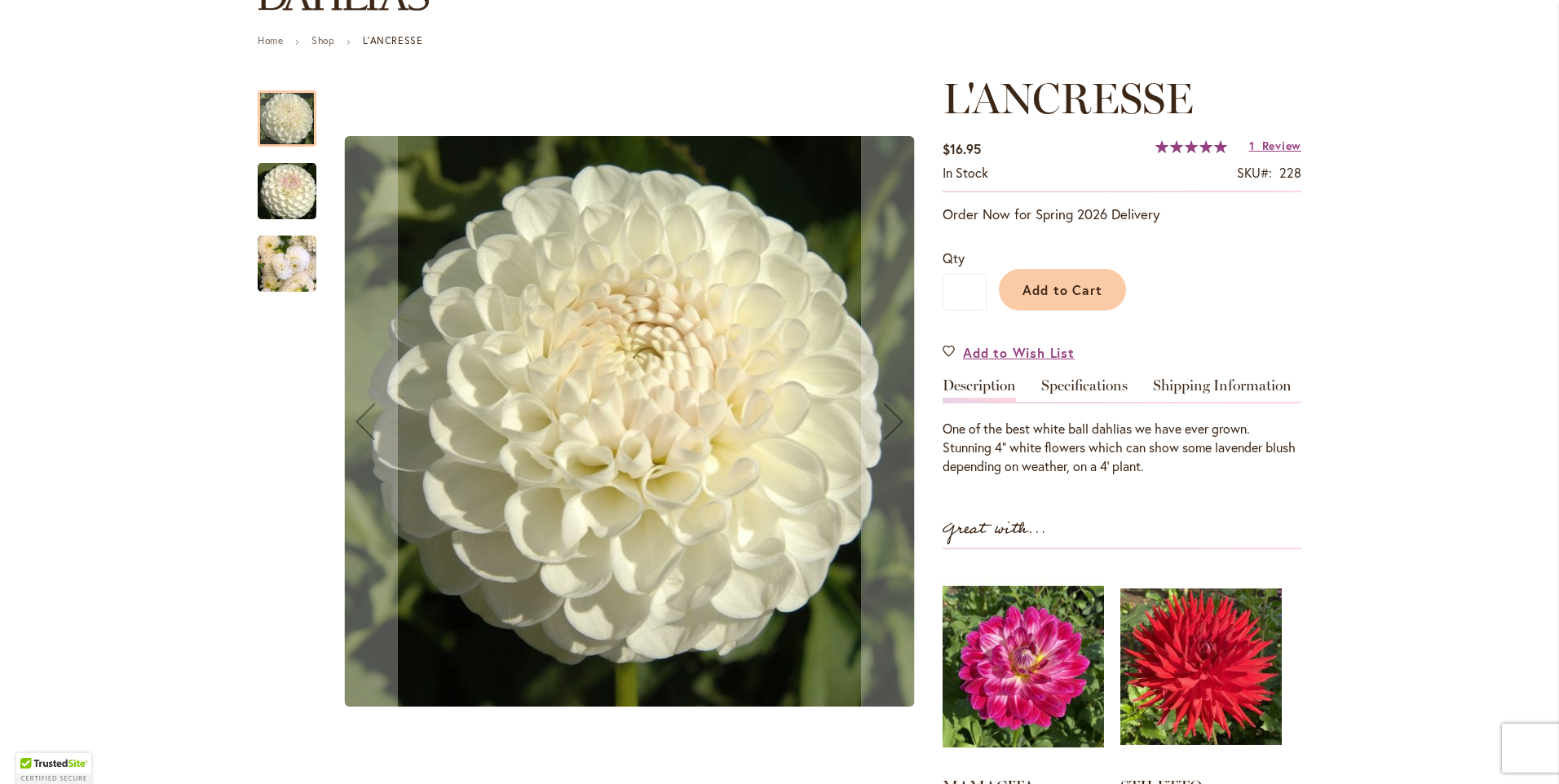
scroll to position [244, 0]
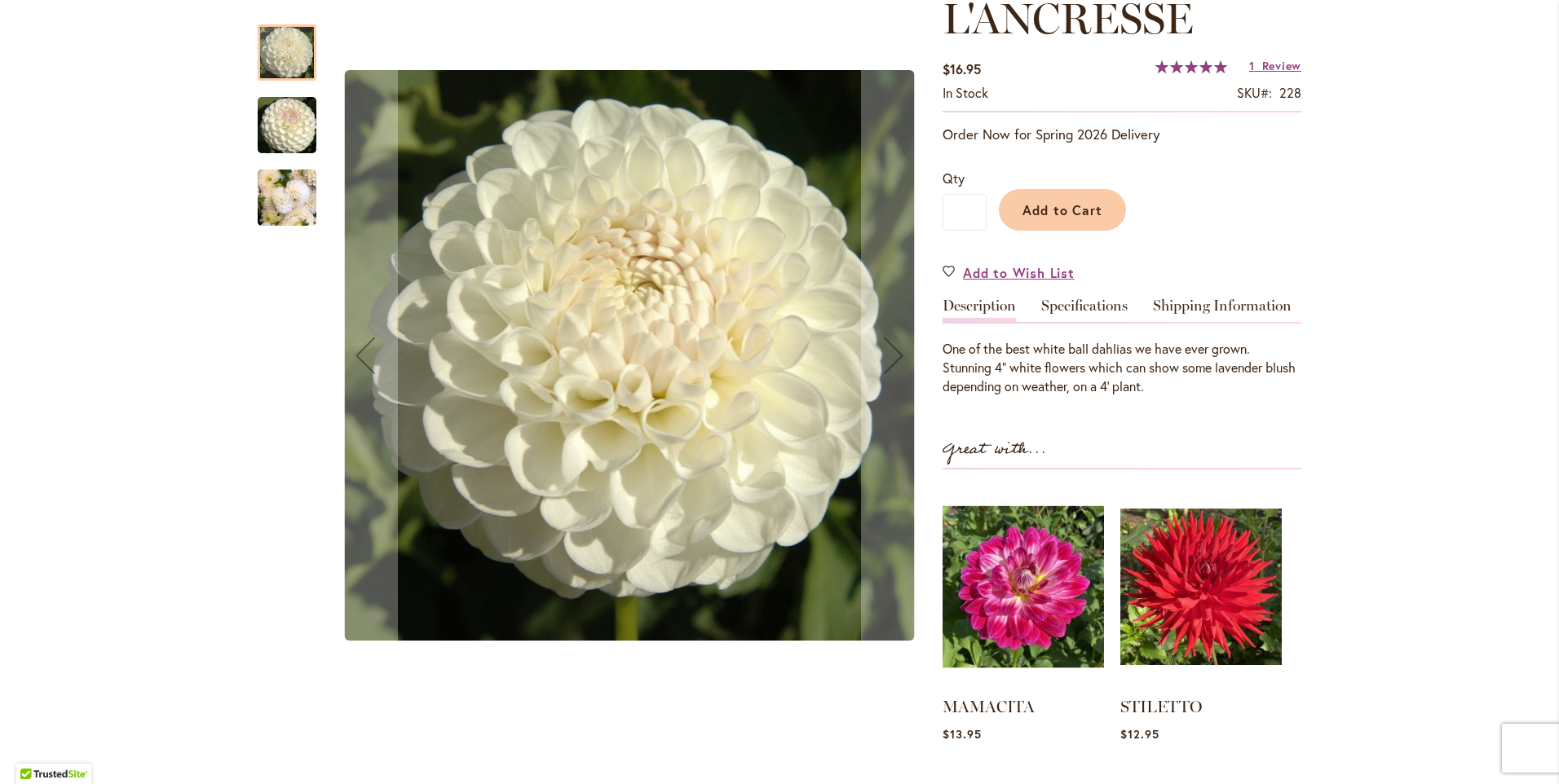
click at [1073, 295] on div "L'ANCRESSE $16.95 In stock SKU 228 Rating: 100 % of 100 1 Review Add Your Revie…" at bounding box center [1122, 434] width 359 height 881
click at [1074, 300] on link "Specifications" at bounding box center [1084, 310] width 87 height 24
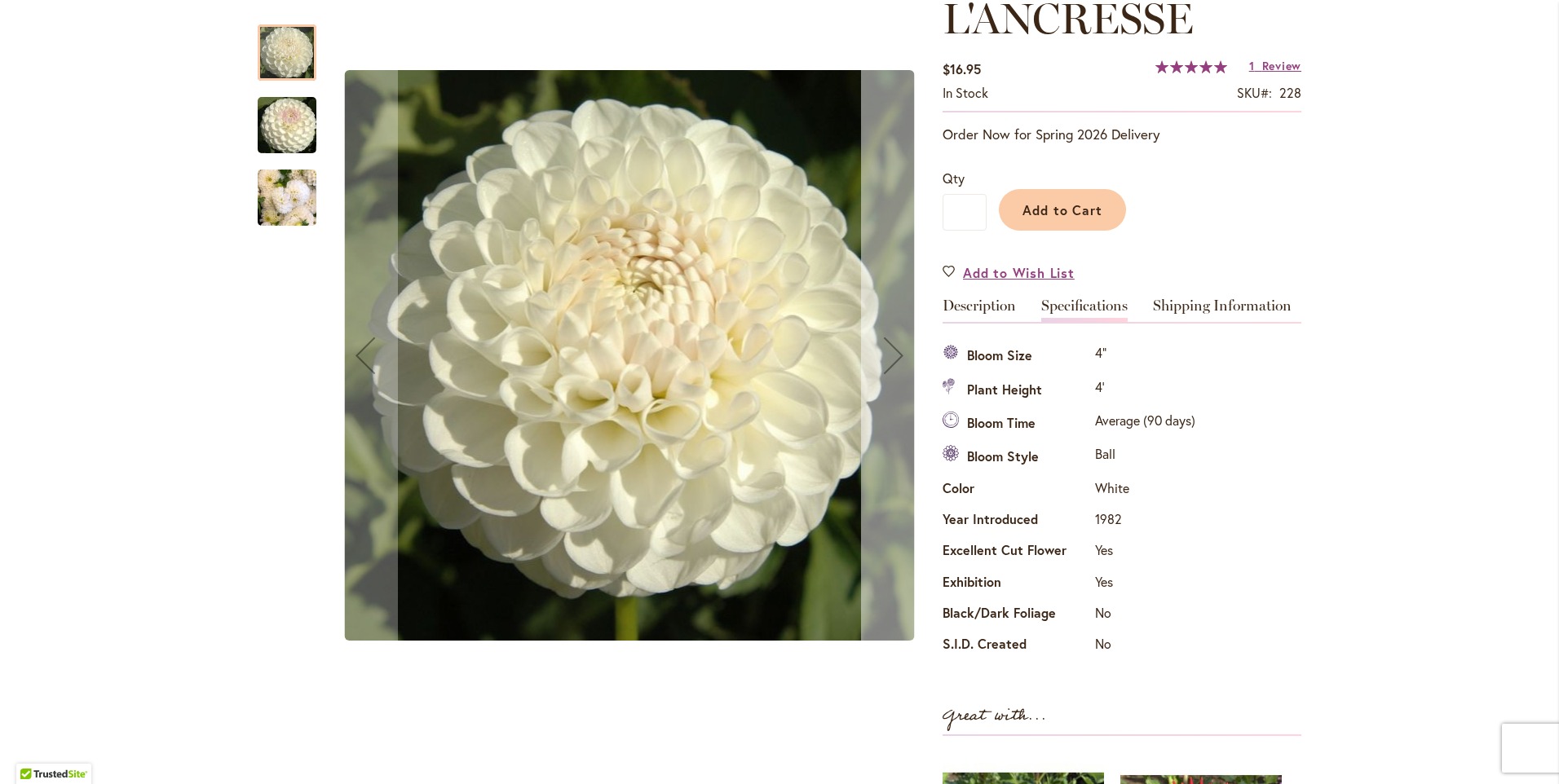
click at [887, 344] on div "Next" at bounding box center [893, 355] width 65 height 65
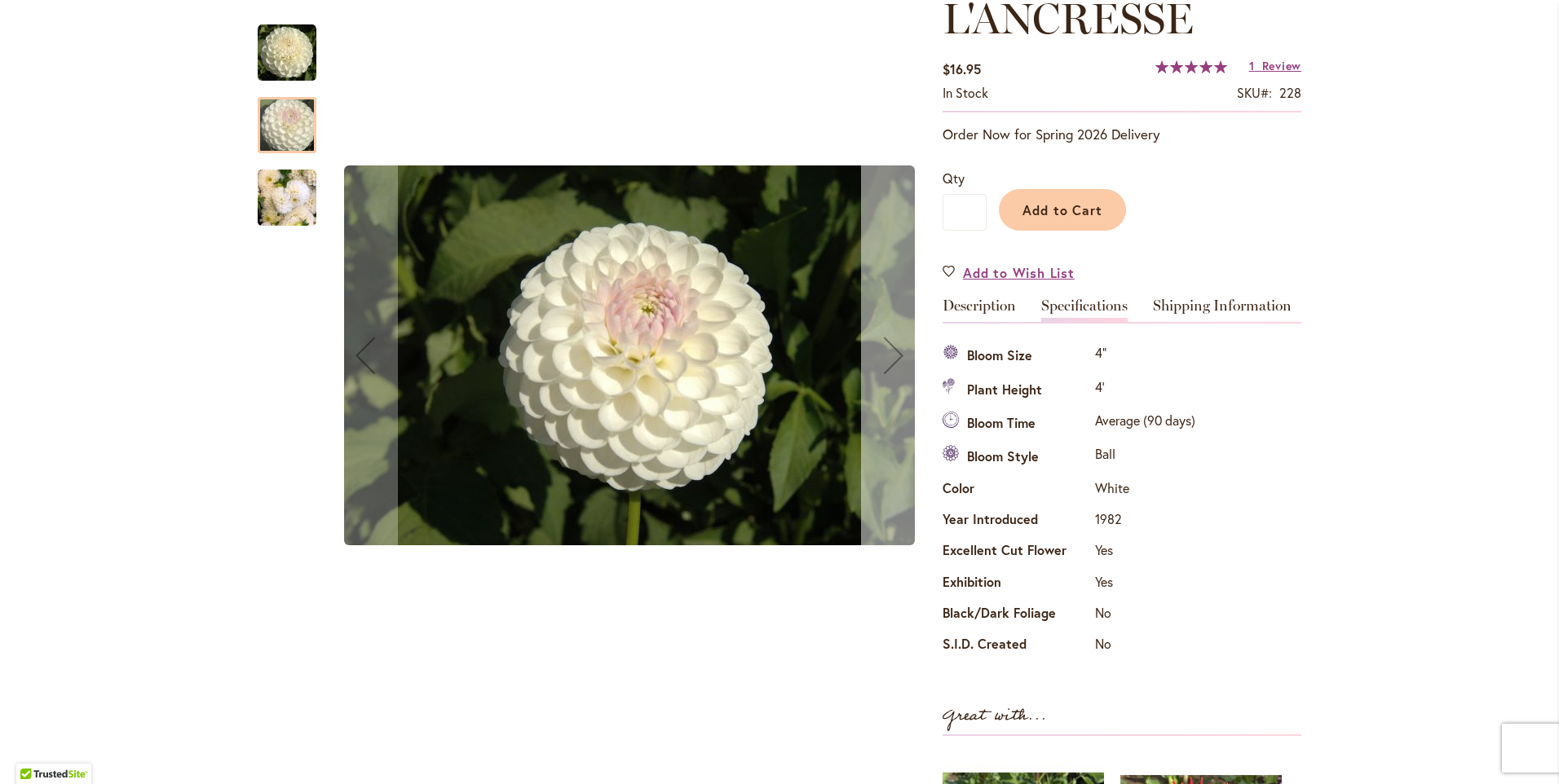
click at [884, 348] on div "Next" at bounding box center [893, 355] width 65 height 65
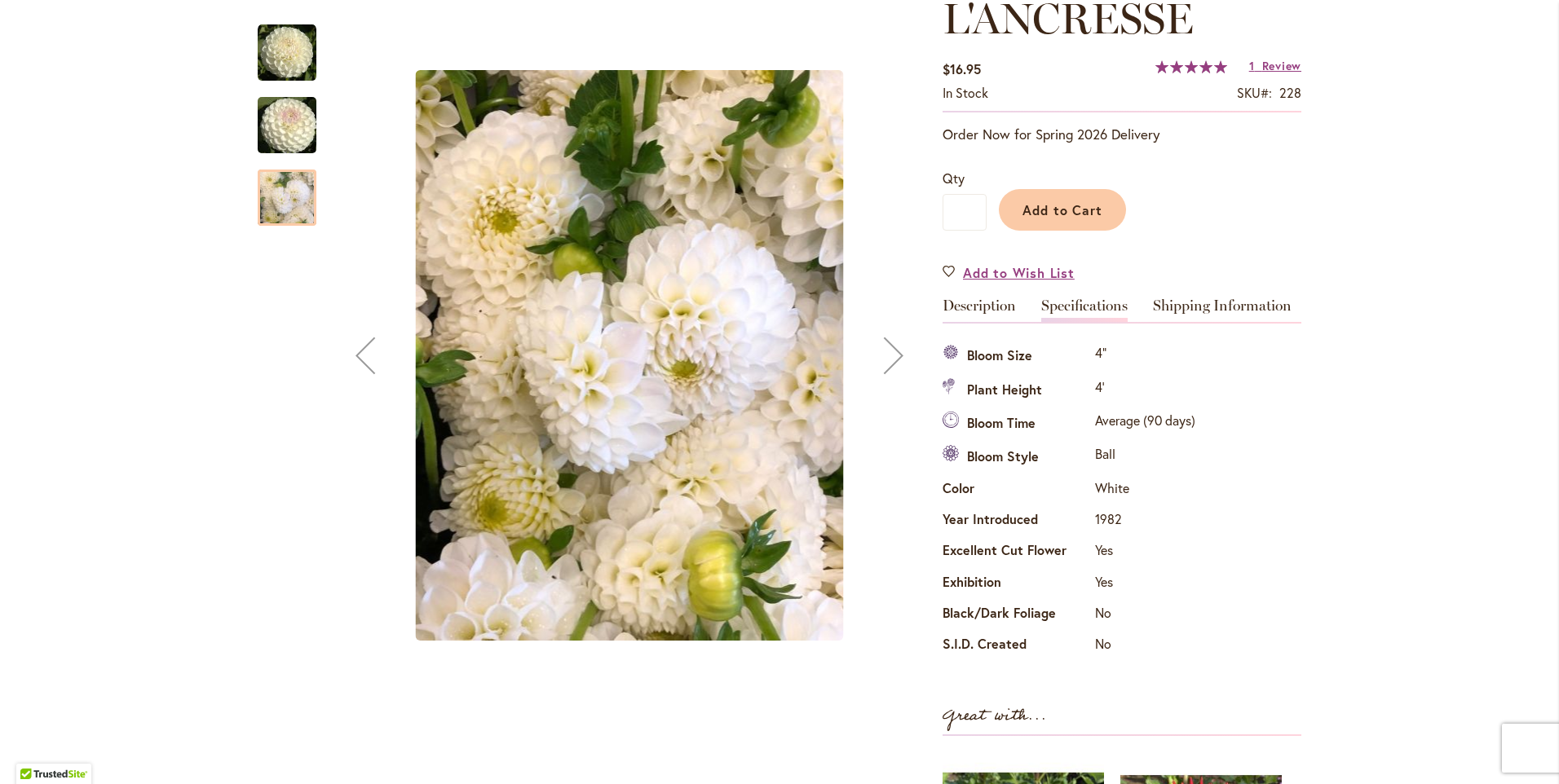
click at [886, 347] on div "Next" at bounding box center [893, 355] width 65 height 65
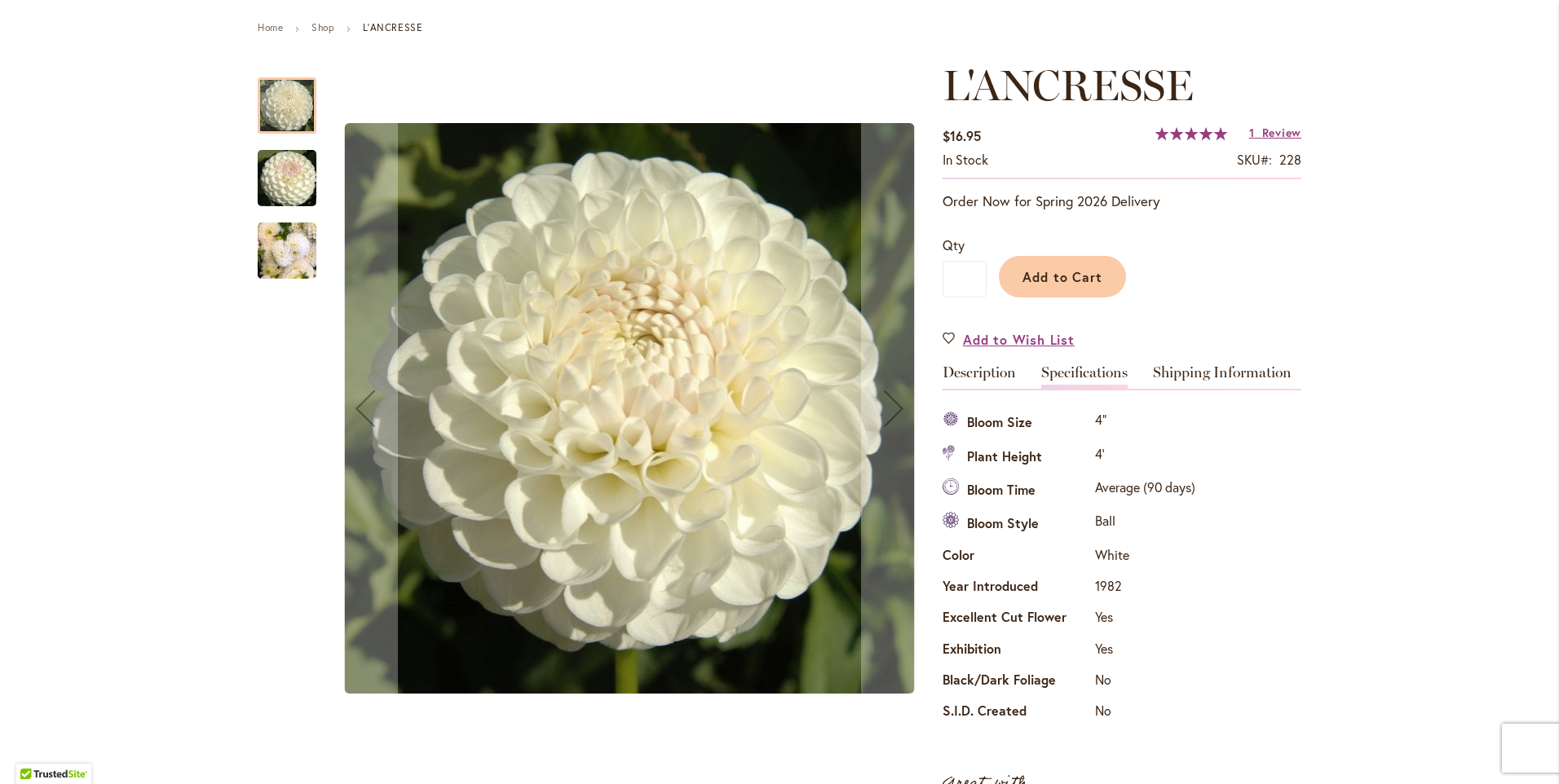
scroll to position [0, 0]
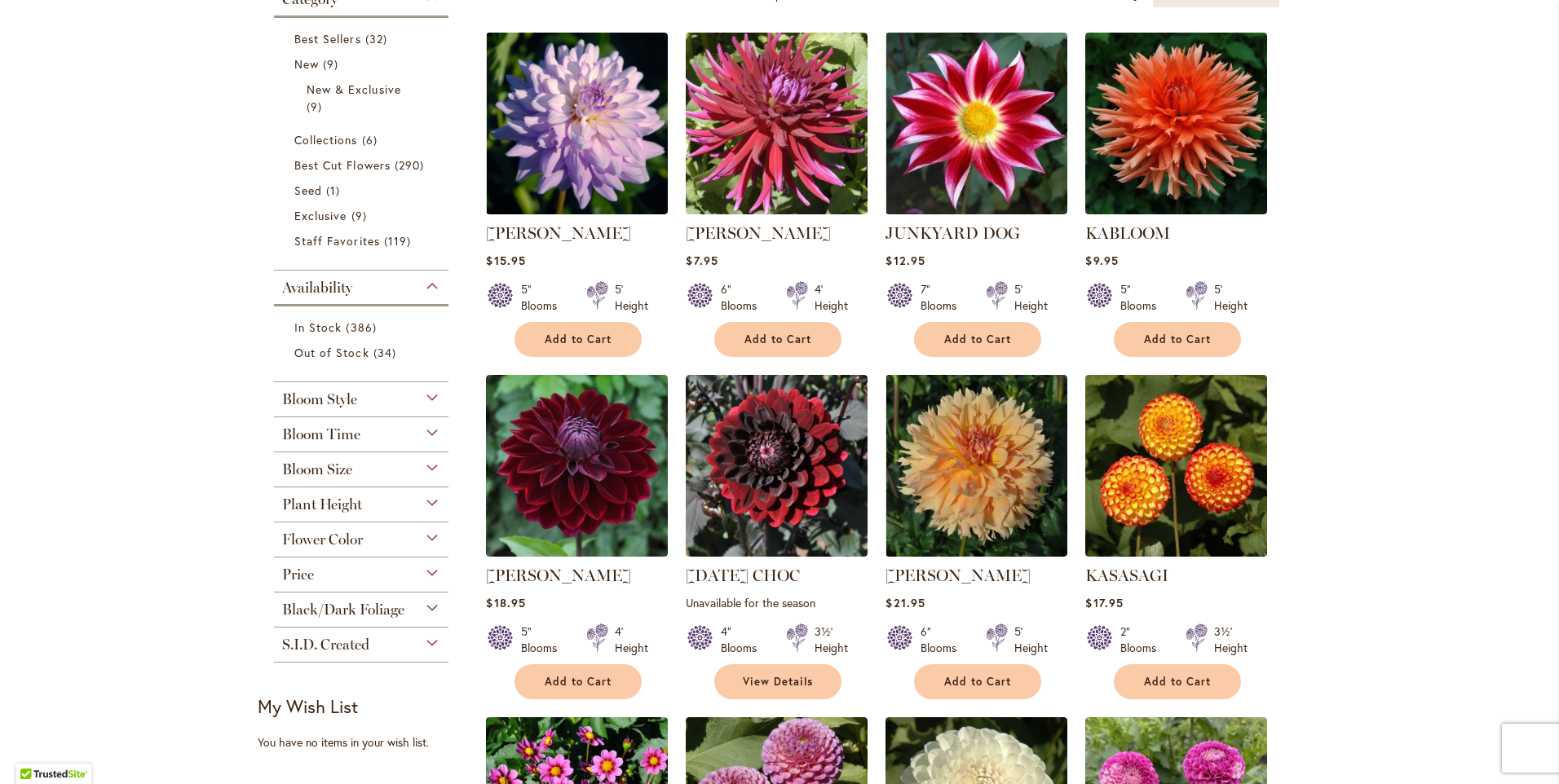
scroll to position [408, 0]
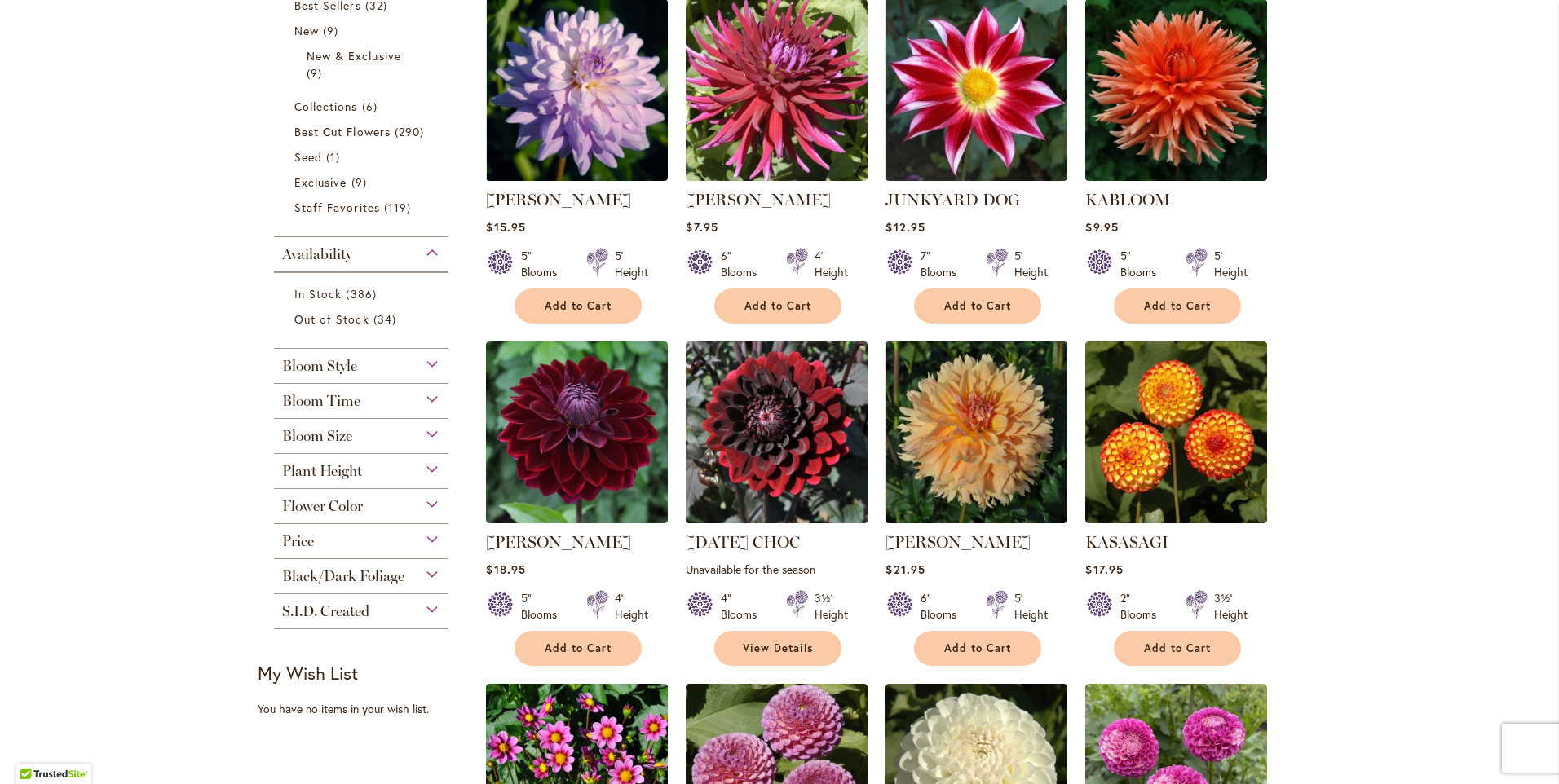
click at [758, 432] on img at bounding box center [777, 432] width 191 height 191
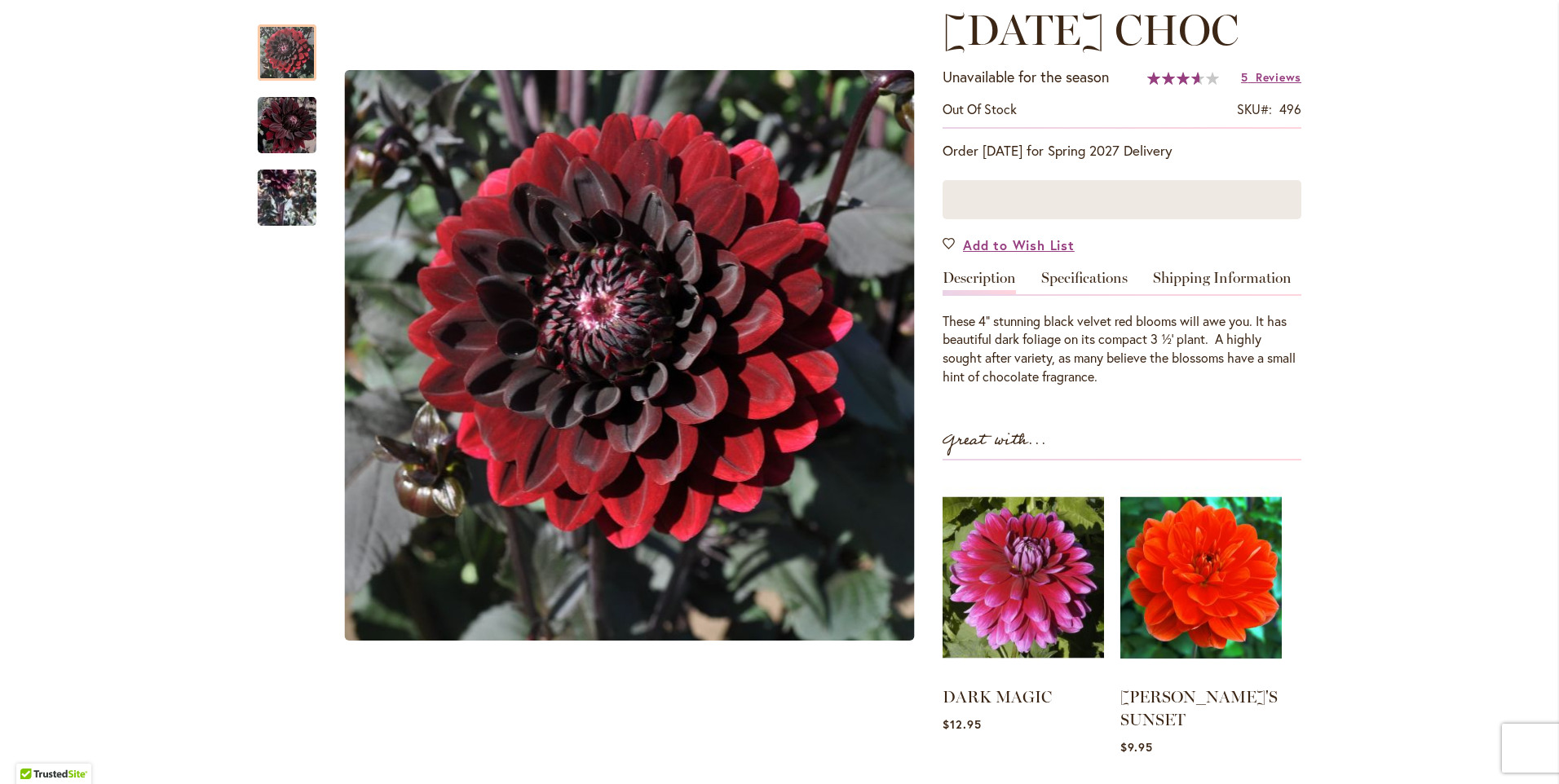
scroll to position [244, 0]
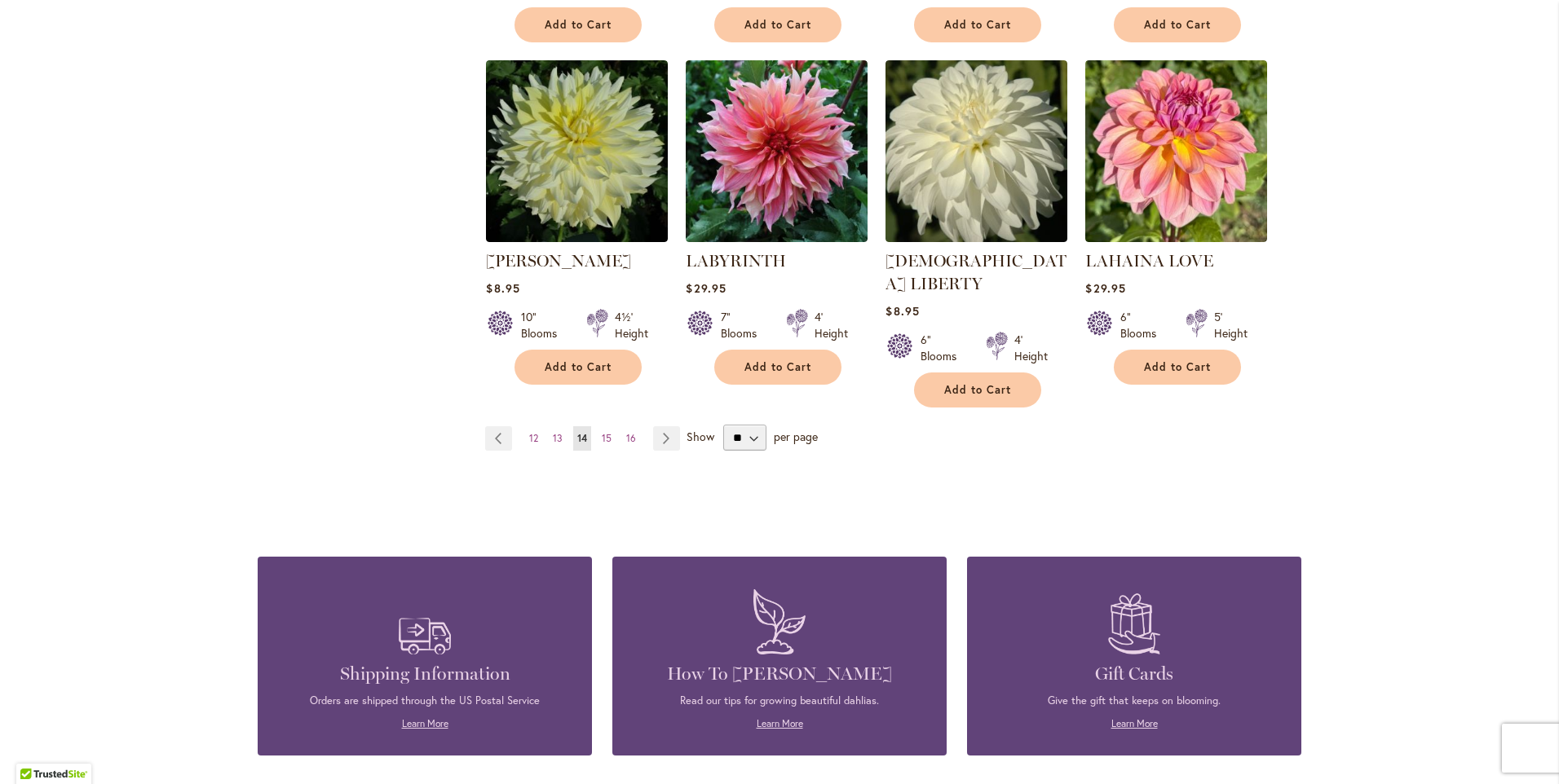
scroll to position [1386, 0]
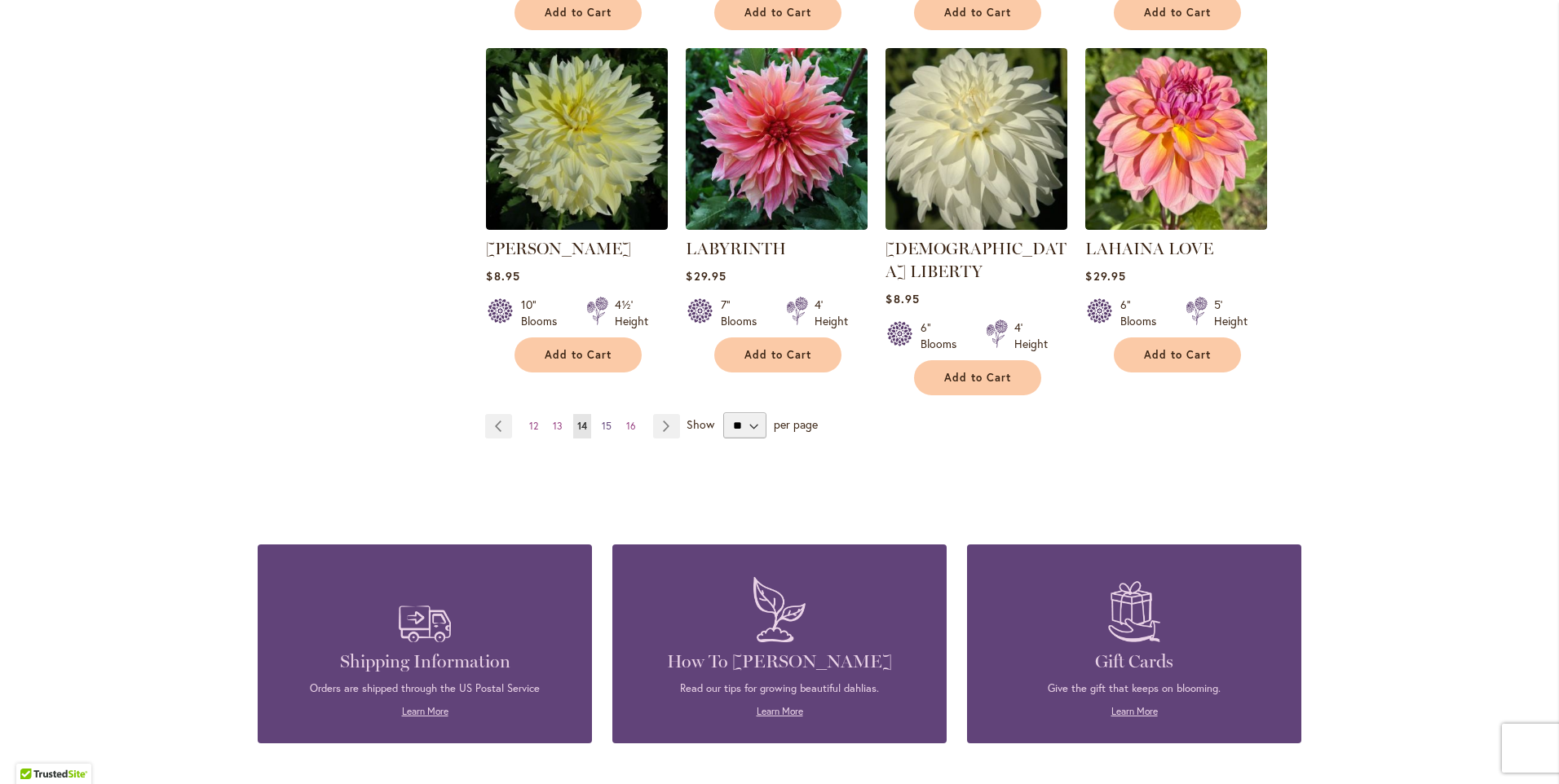
click at [602, 420] on span "15" at bounding box center [607, 426] width 10 height 12
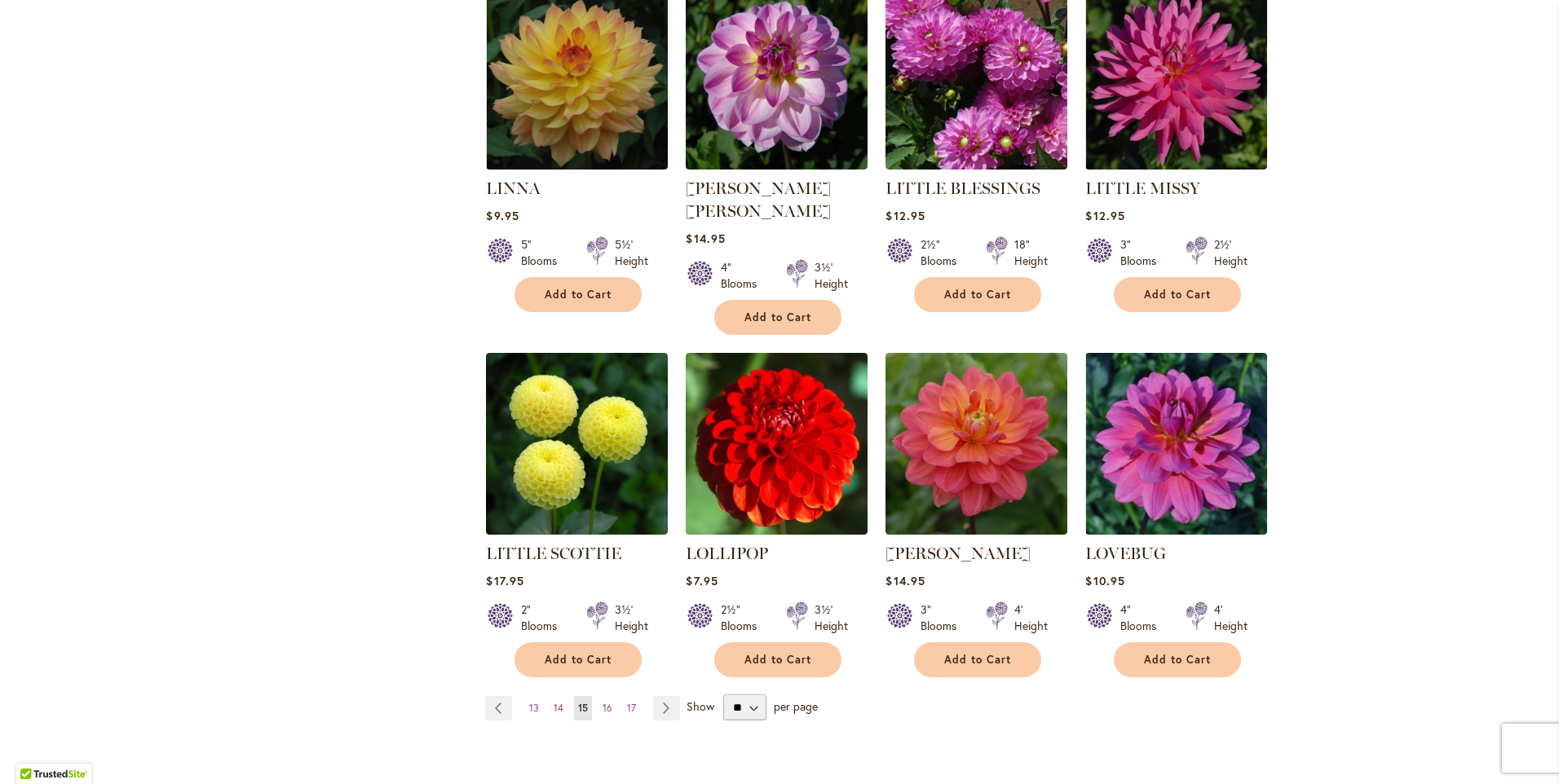
scroll to position [1141, 0]
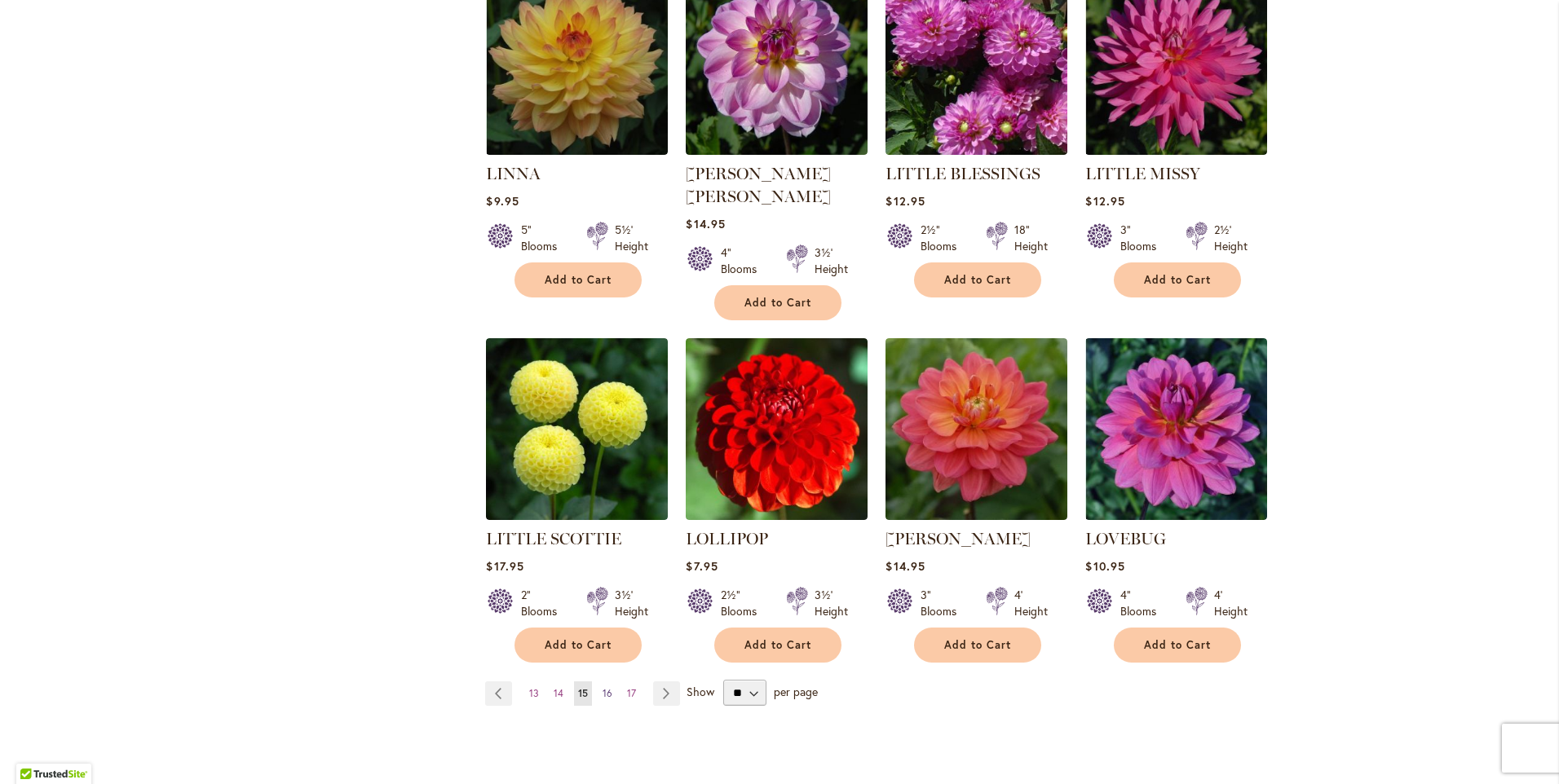
click at [602, 687] on span "16" at bounding box center [607, 693] width 10 height 12
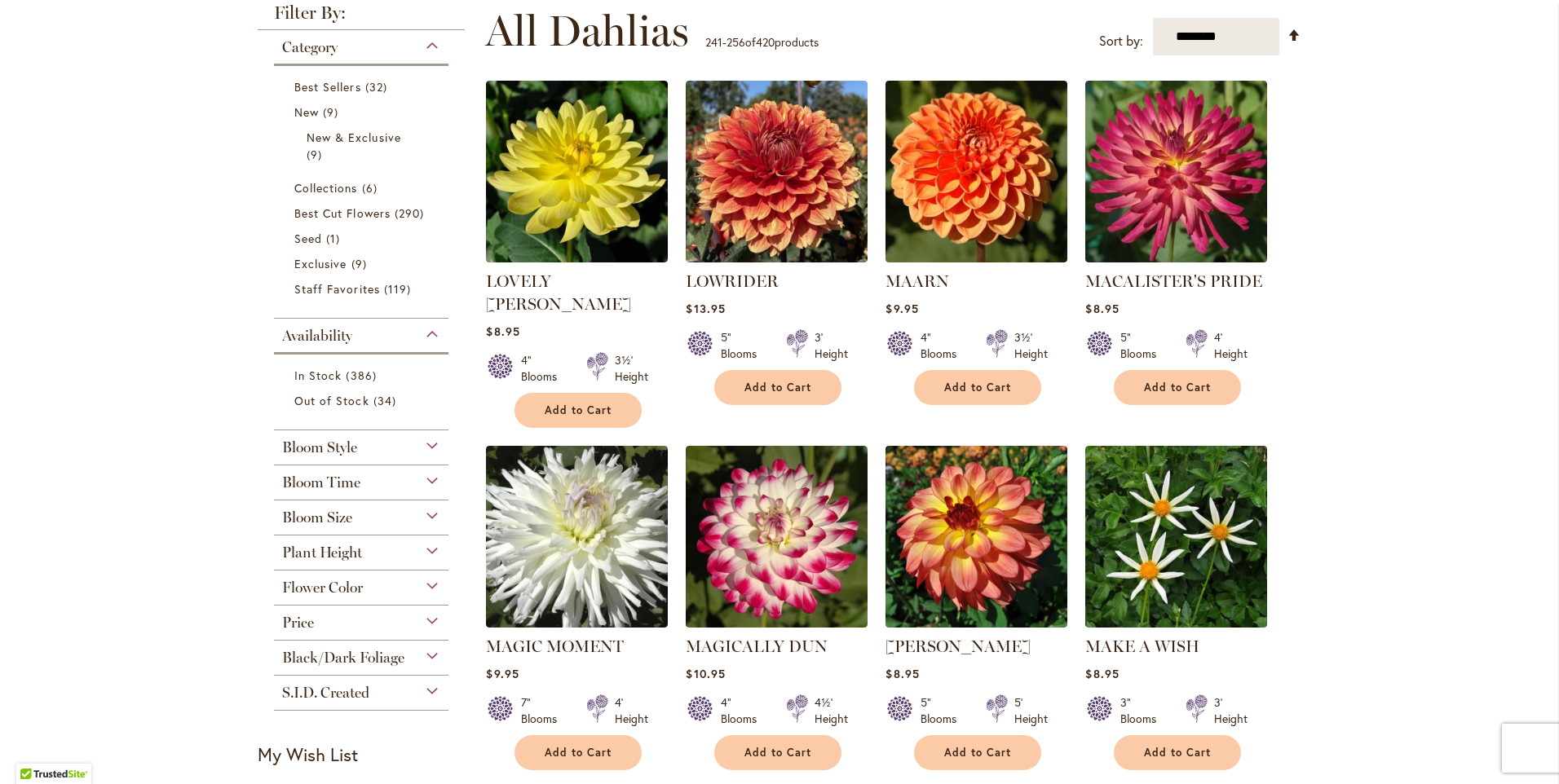
scroll to position [244, 0]
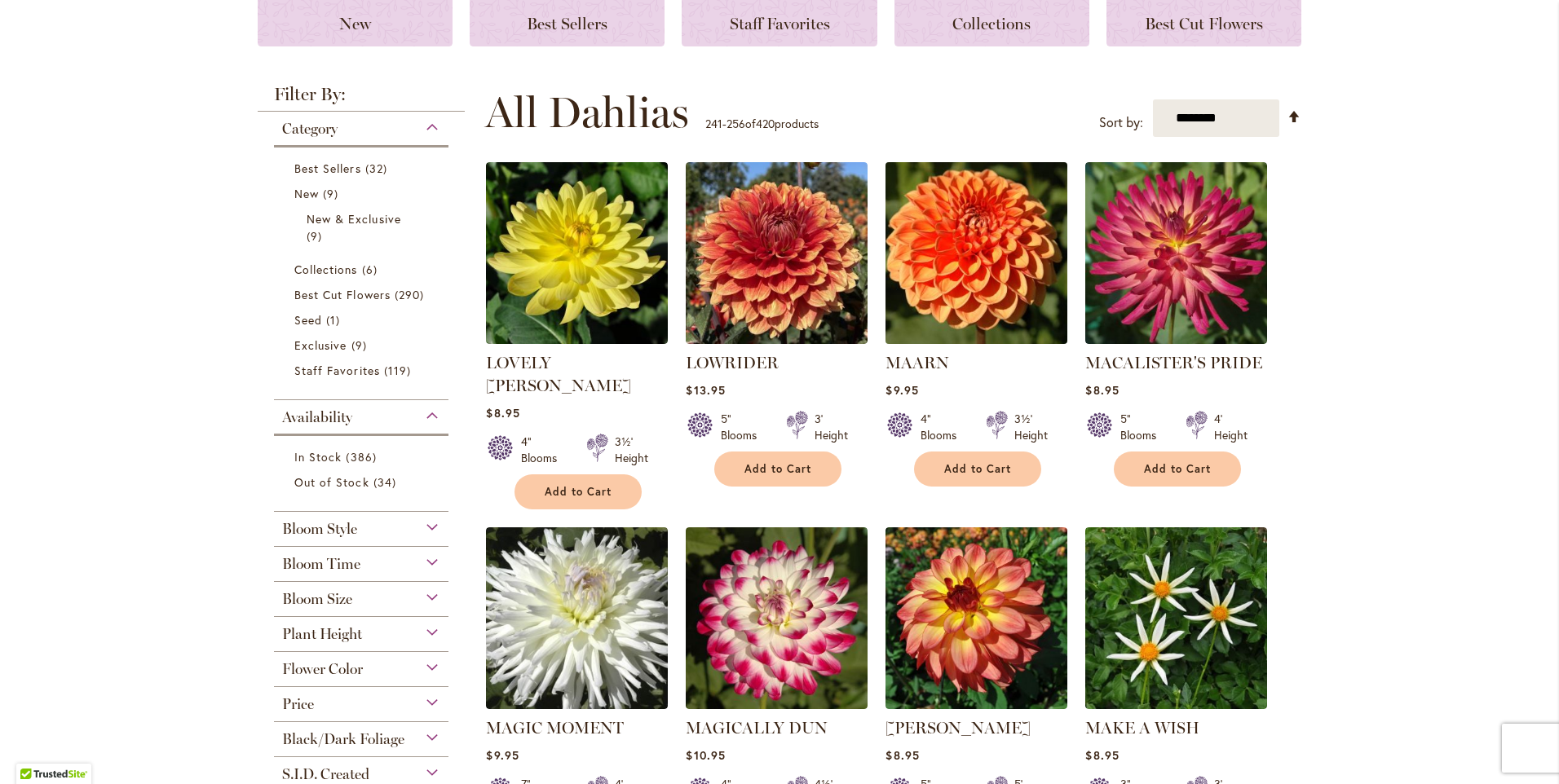
click at [939, 291] on img at bounding box center [976, 253] width 191 height 191
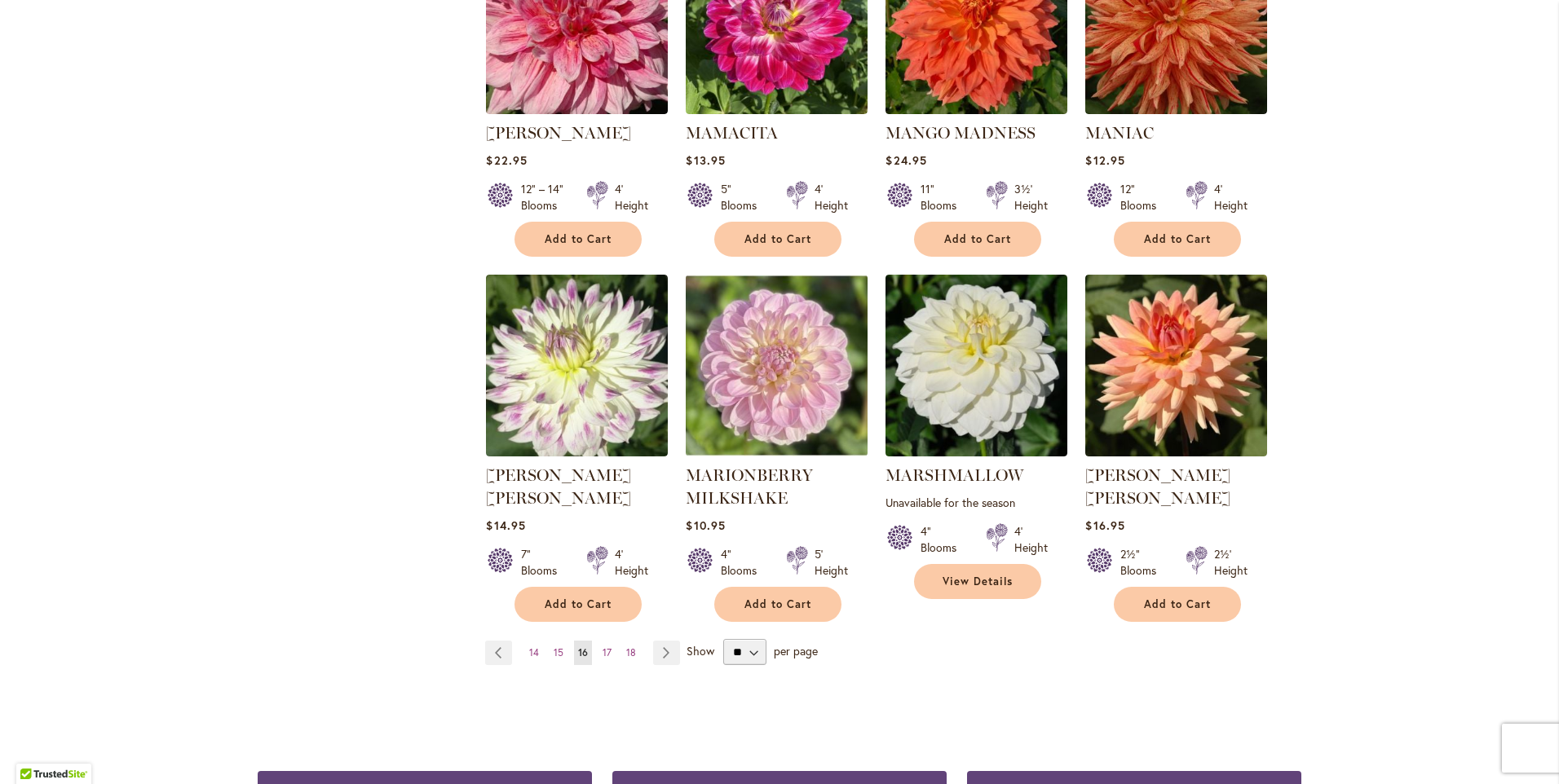
scroll to position [1223, 0]
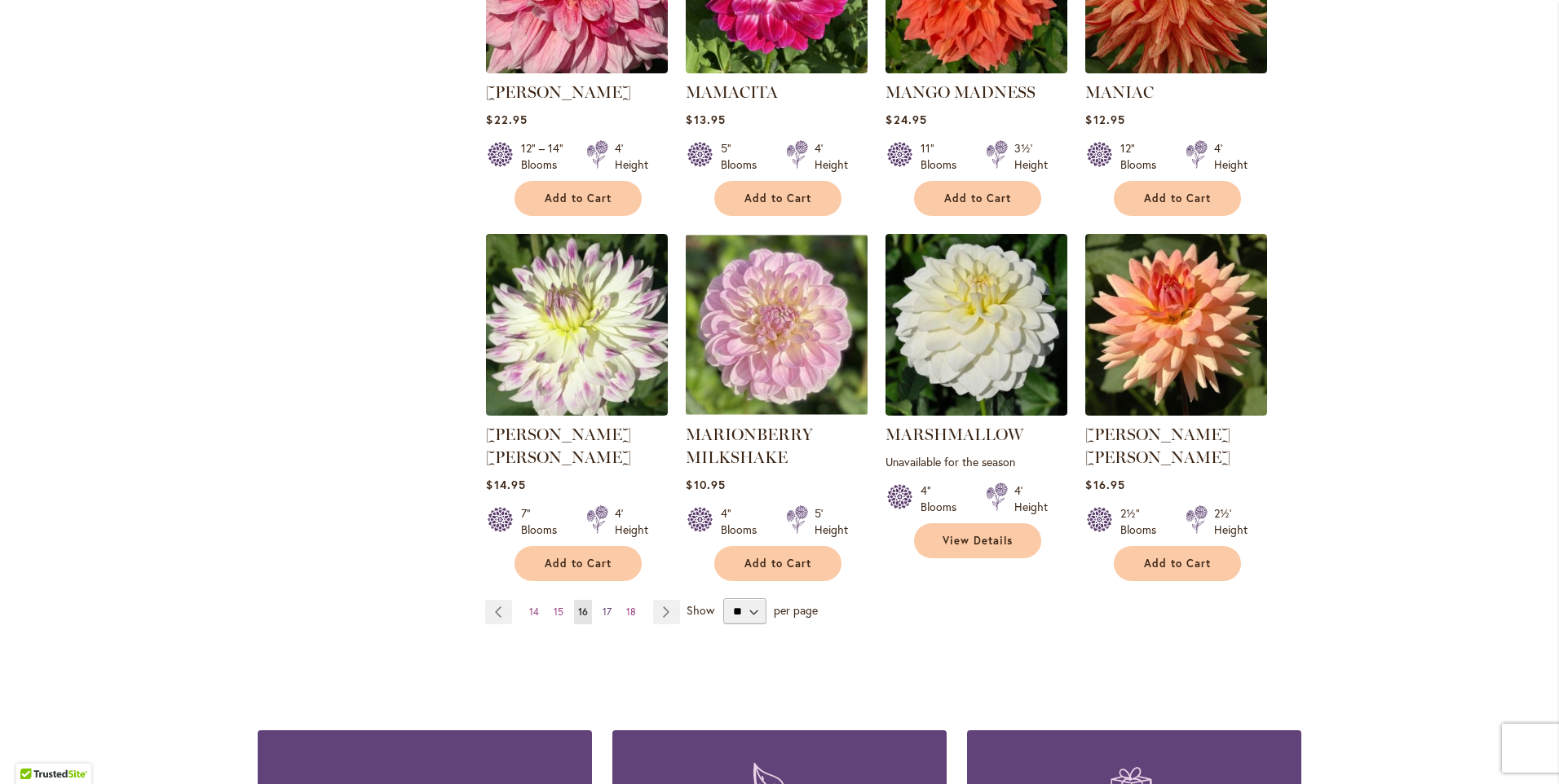
click at [602, 606] on span "17" at bounding box center [607, 612] width 9 height 12
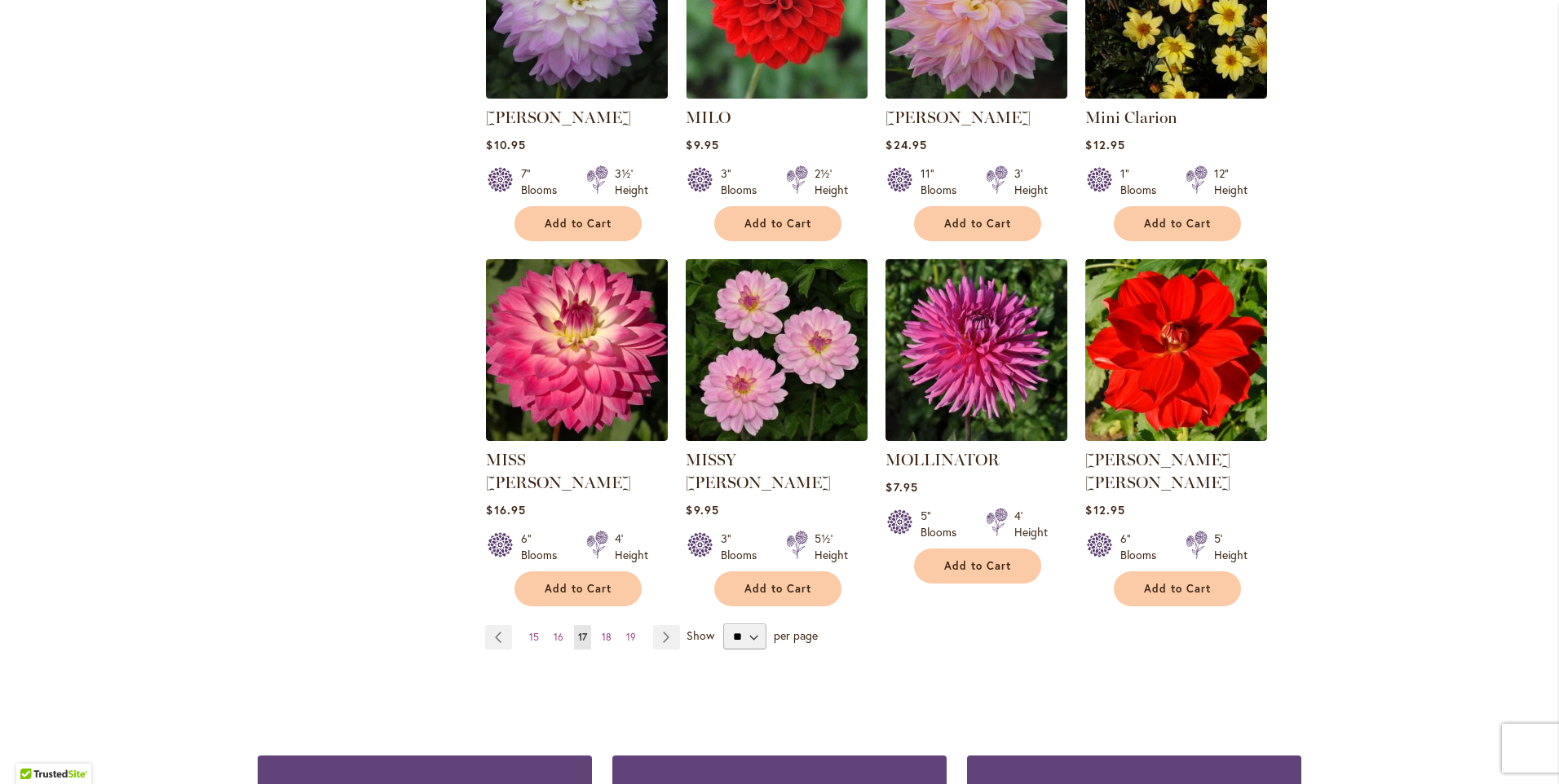
scroll to position [1223, 0]
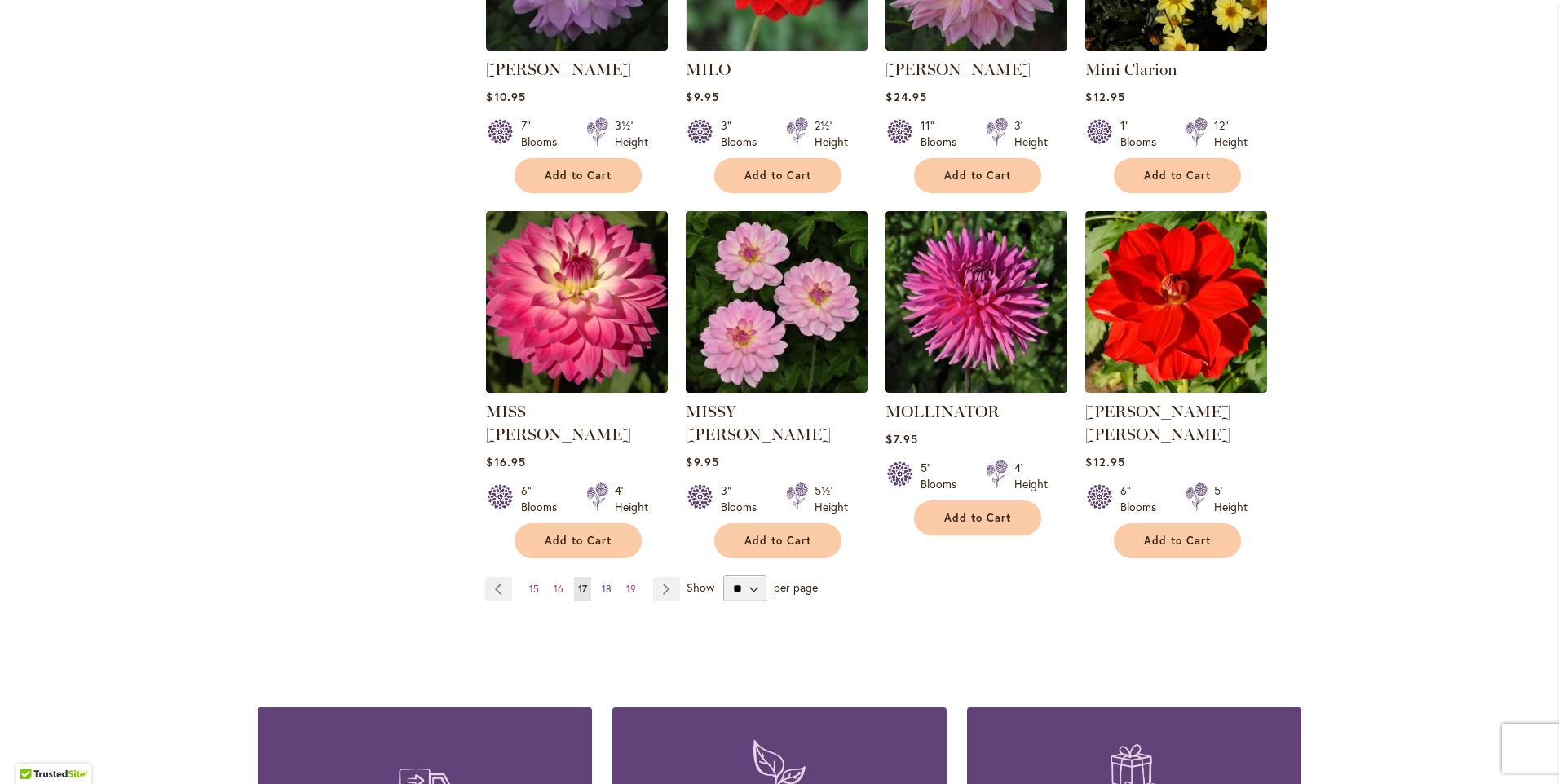
click at [602, 583] on span "18" at bounding box center [607, 588] width 10 height 12
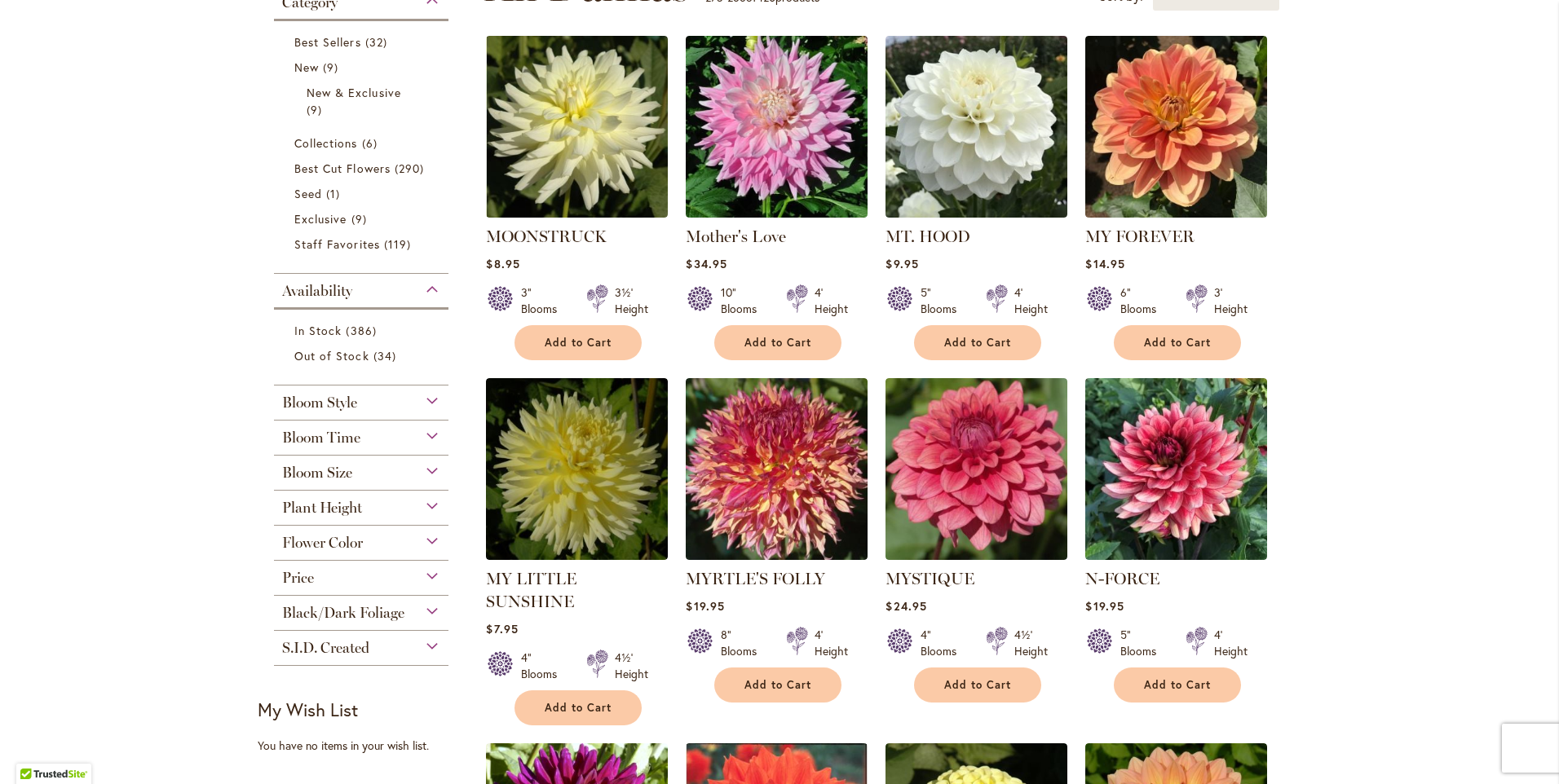
scroll to position [408, 0]
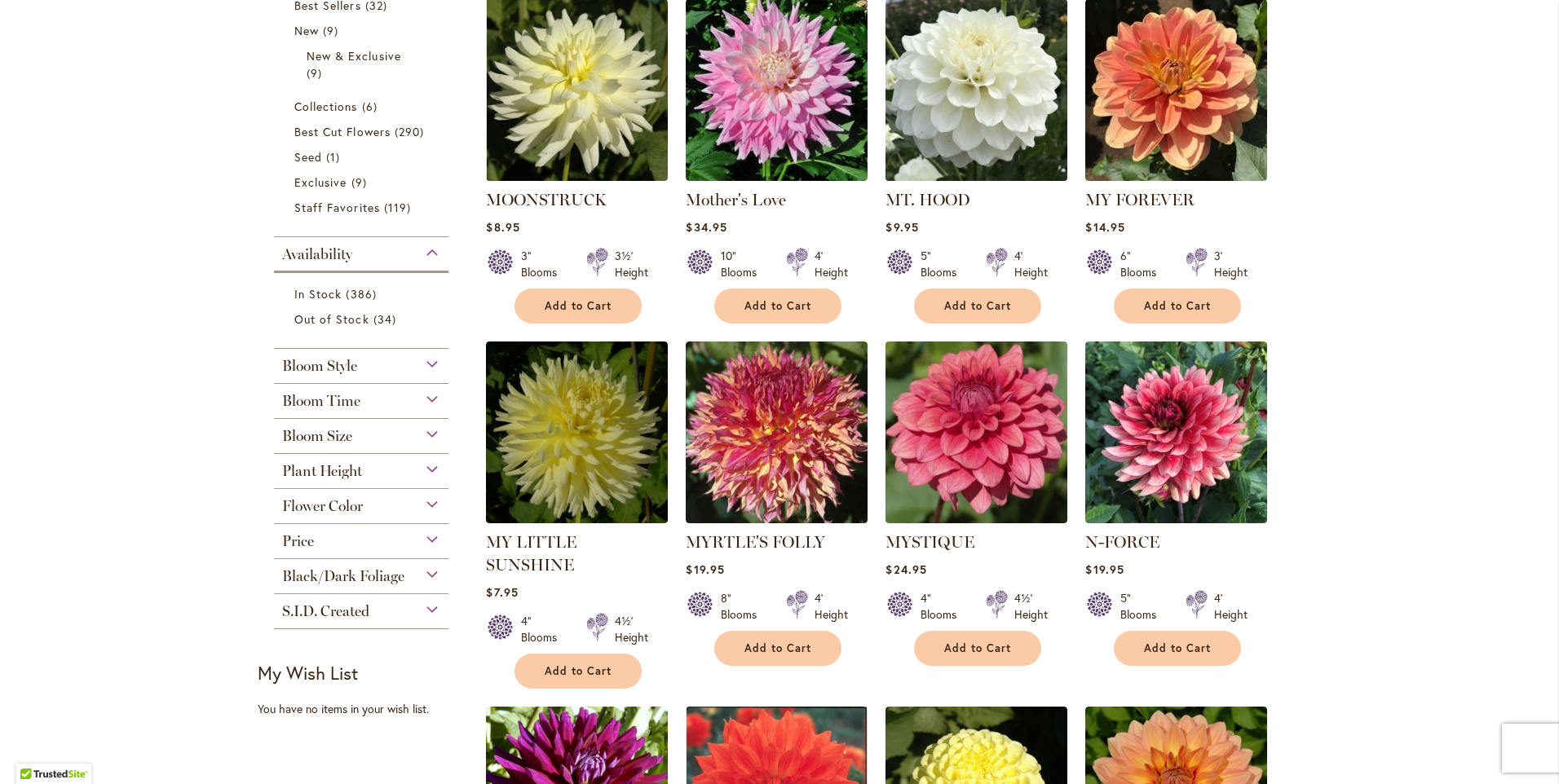
click at [951, 96] on img at bounding box center [976, 90] width 191 height 191
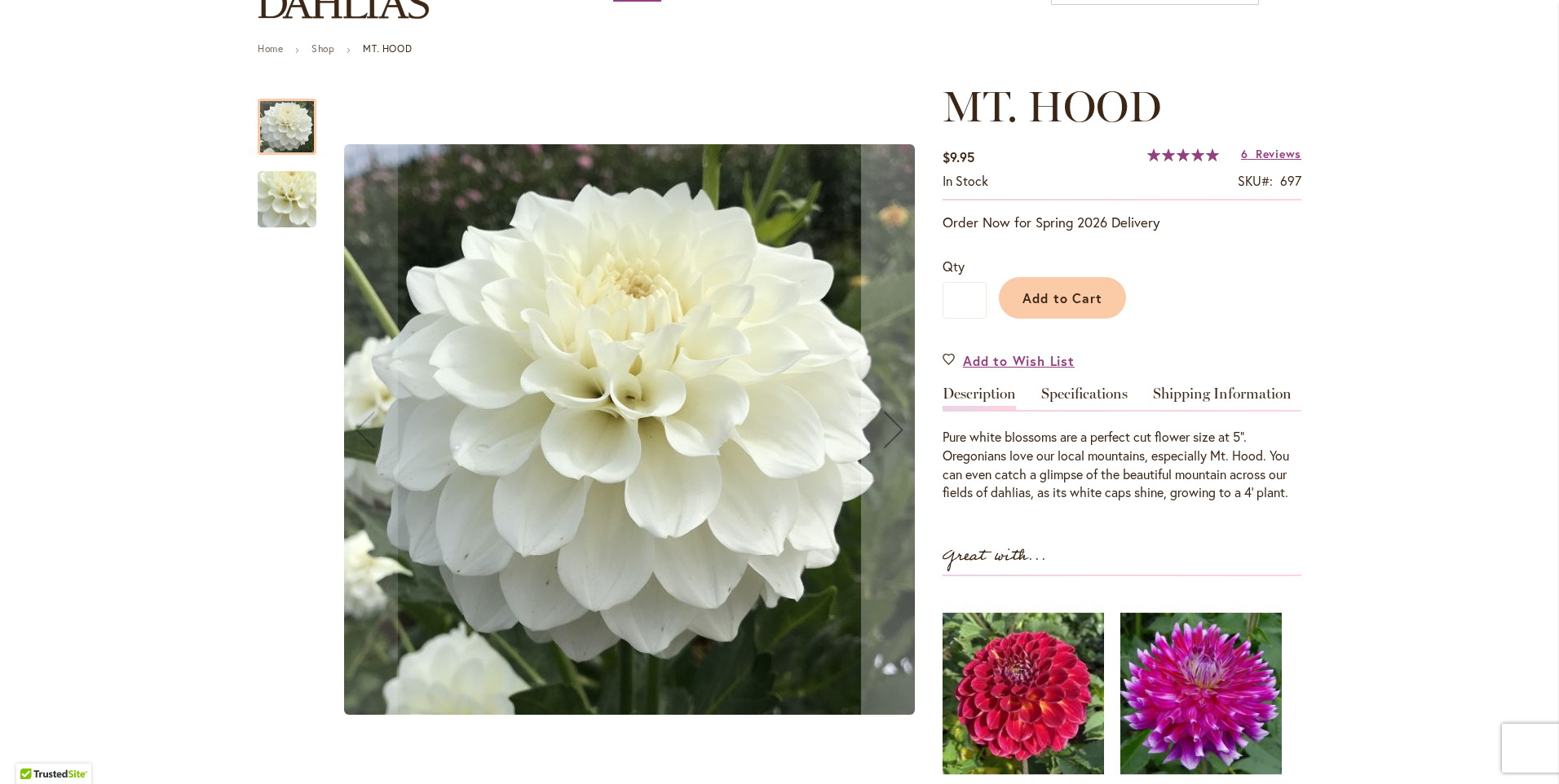
scroll to position [163, 0]
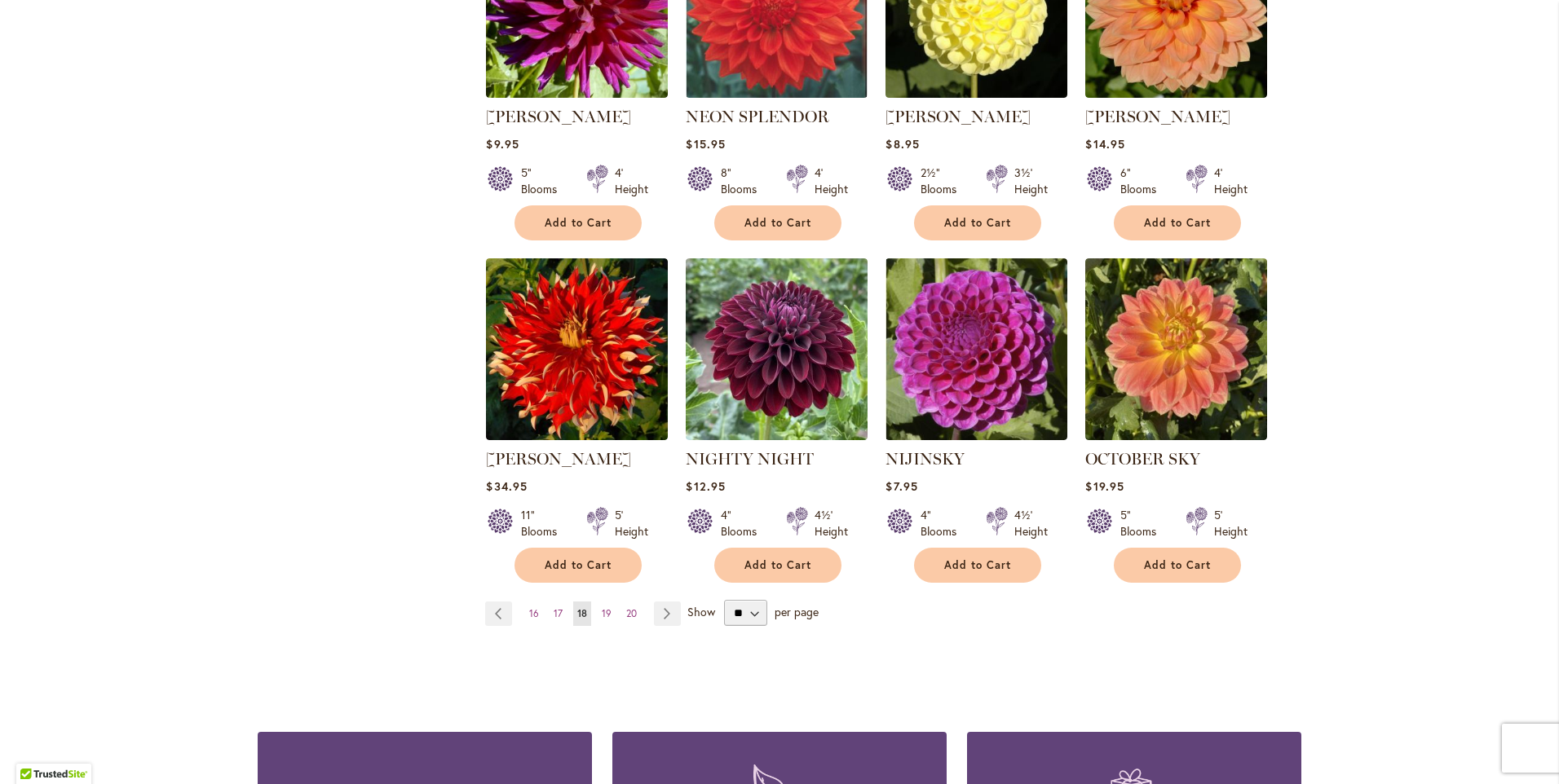
scroll to position [1223, 0]
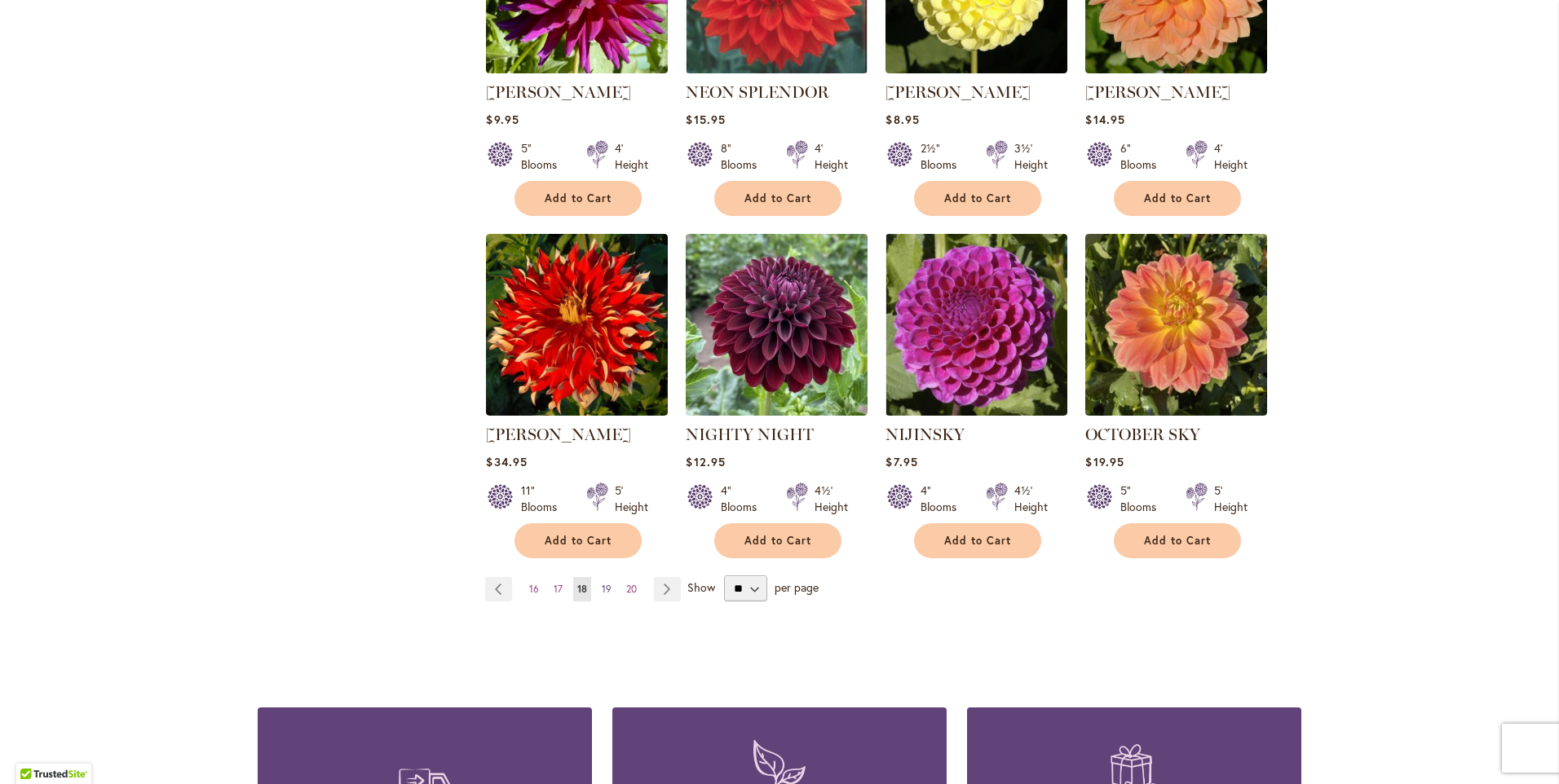
click at [599, 577] on link "Page 19" at bounding box center [607, 589] width 18 height 25
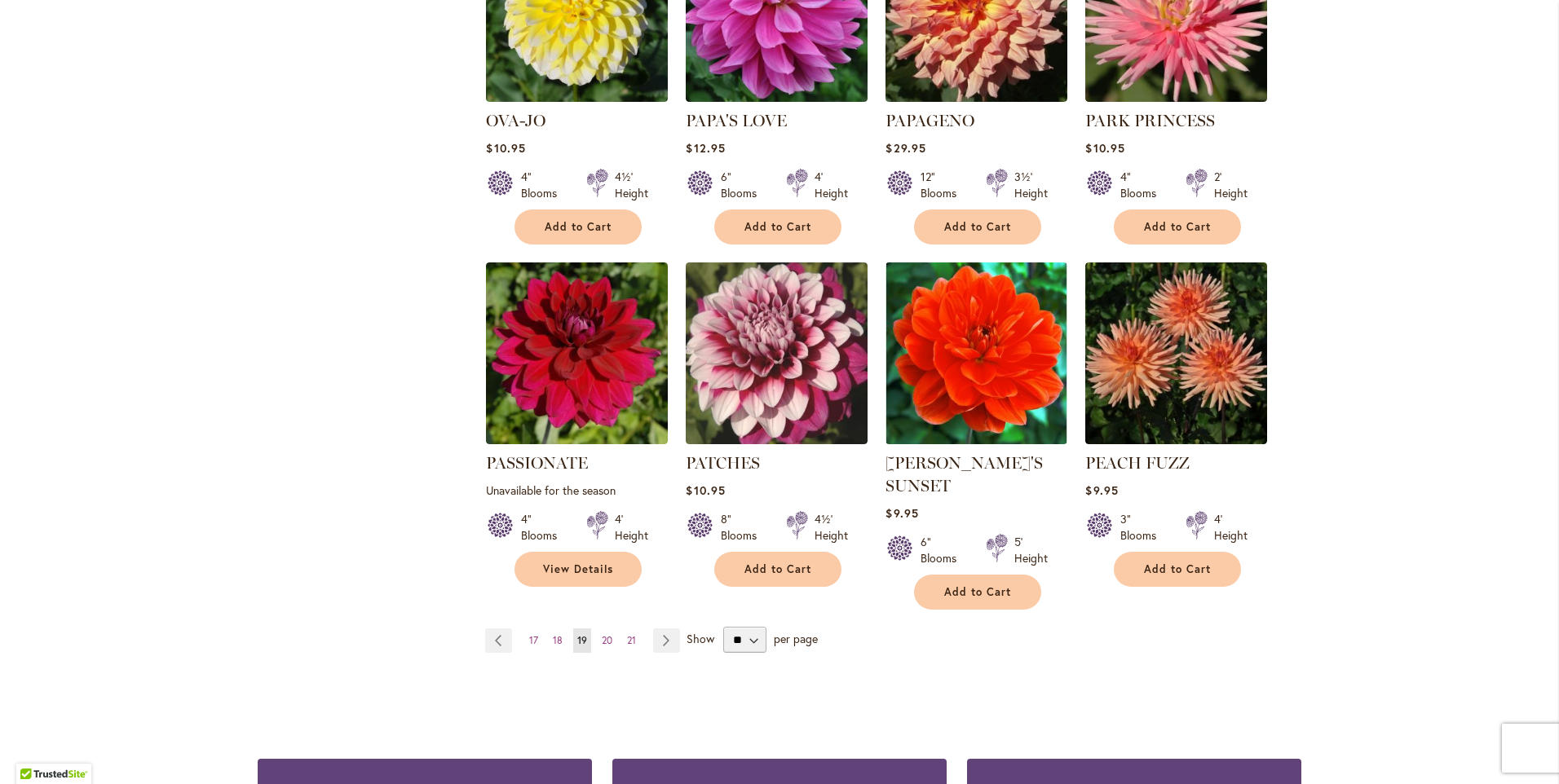
scroll to position [1223, 0]
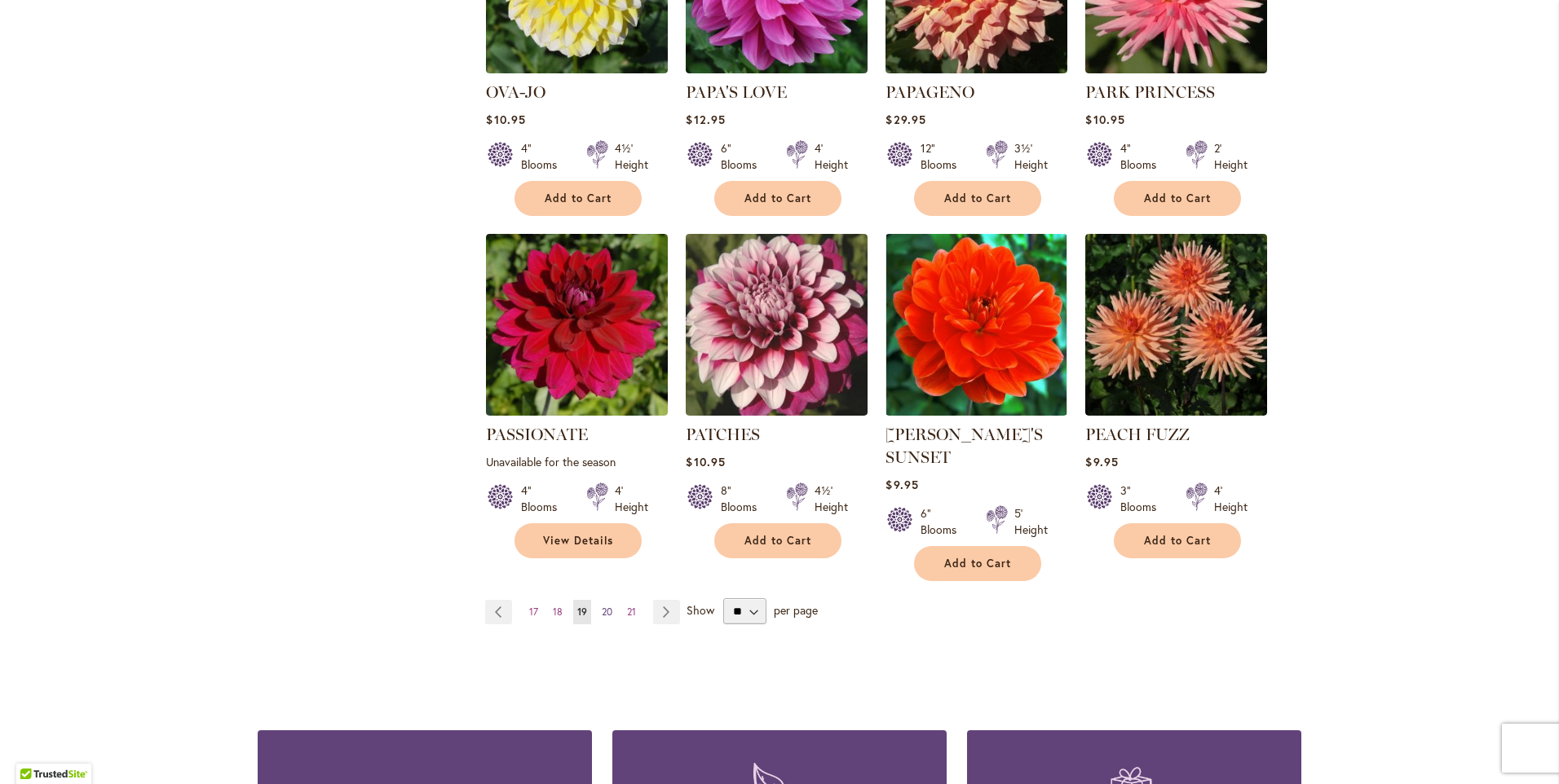
click at [602, 606] on span "20" at bounding box center [607, 612] width 11 height 12
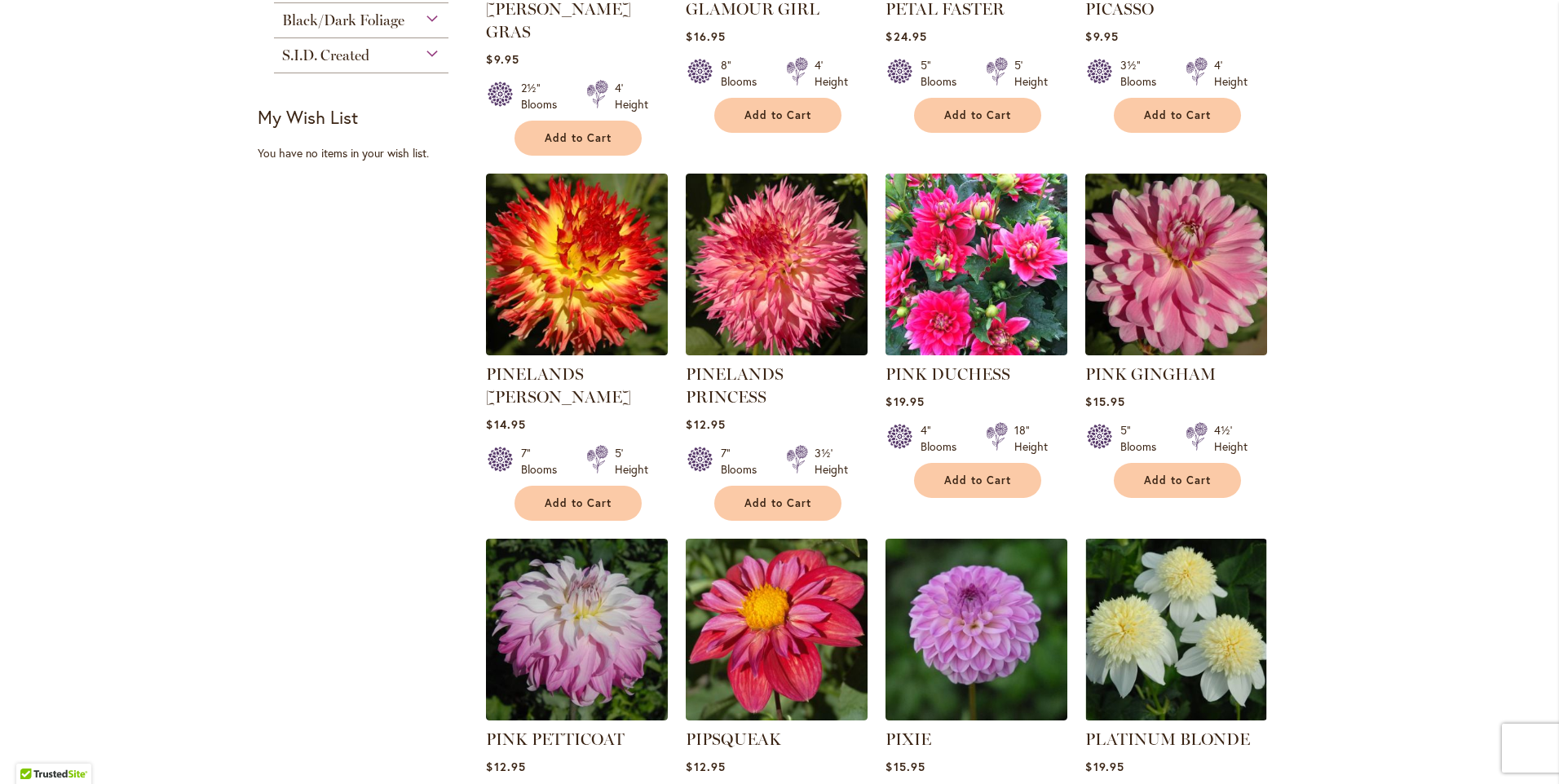
scroll to position [978, 0]
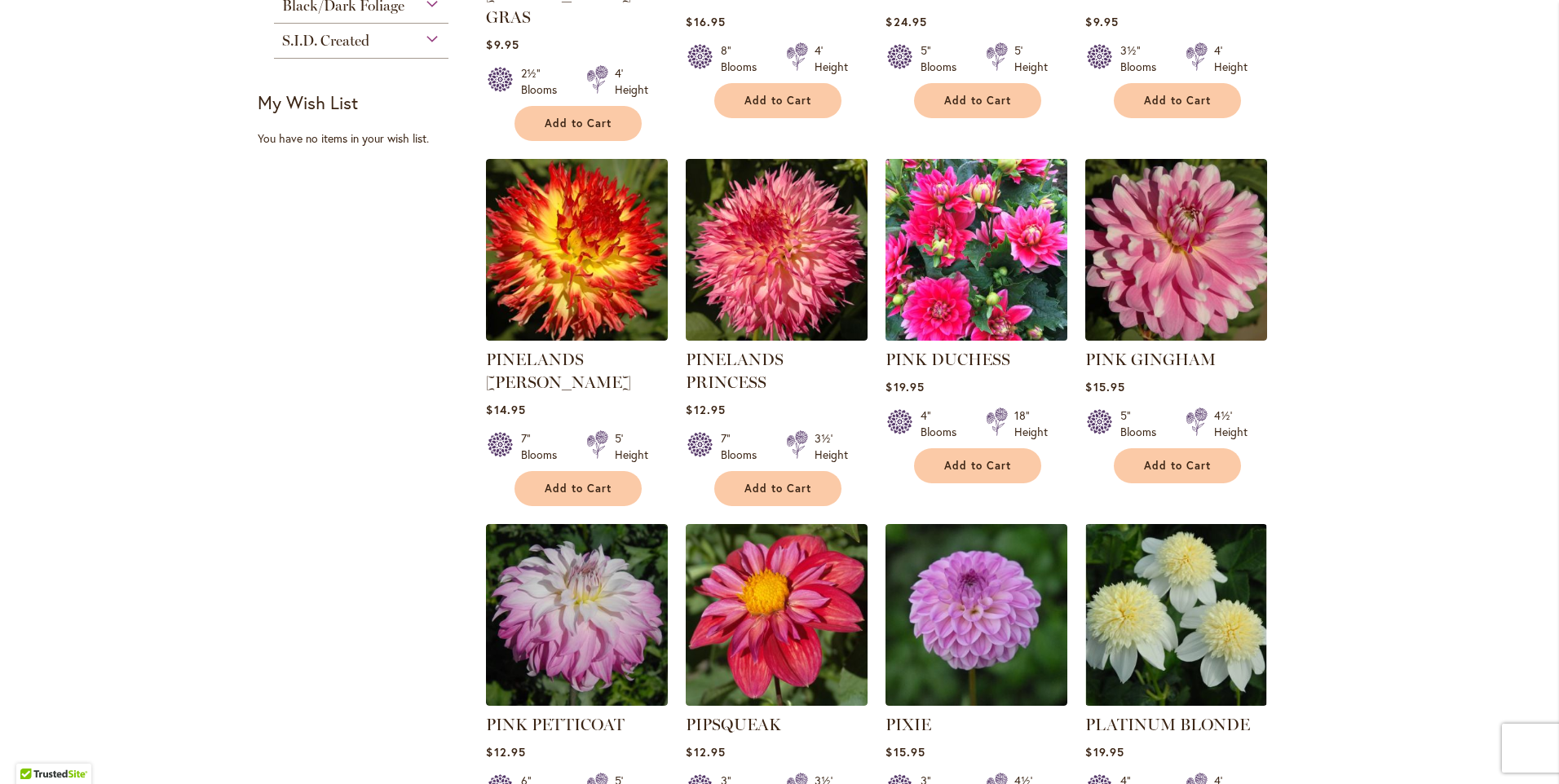
click at [949, 191] on img at bounding box center [976, 250] width 191 height 191
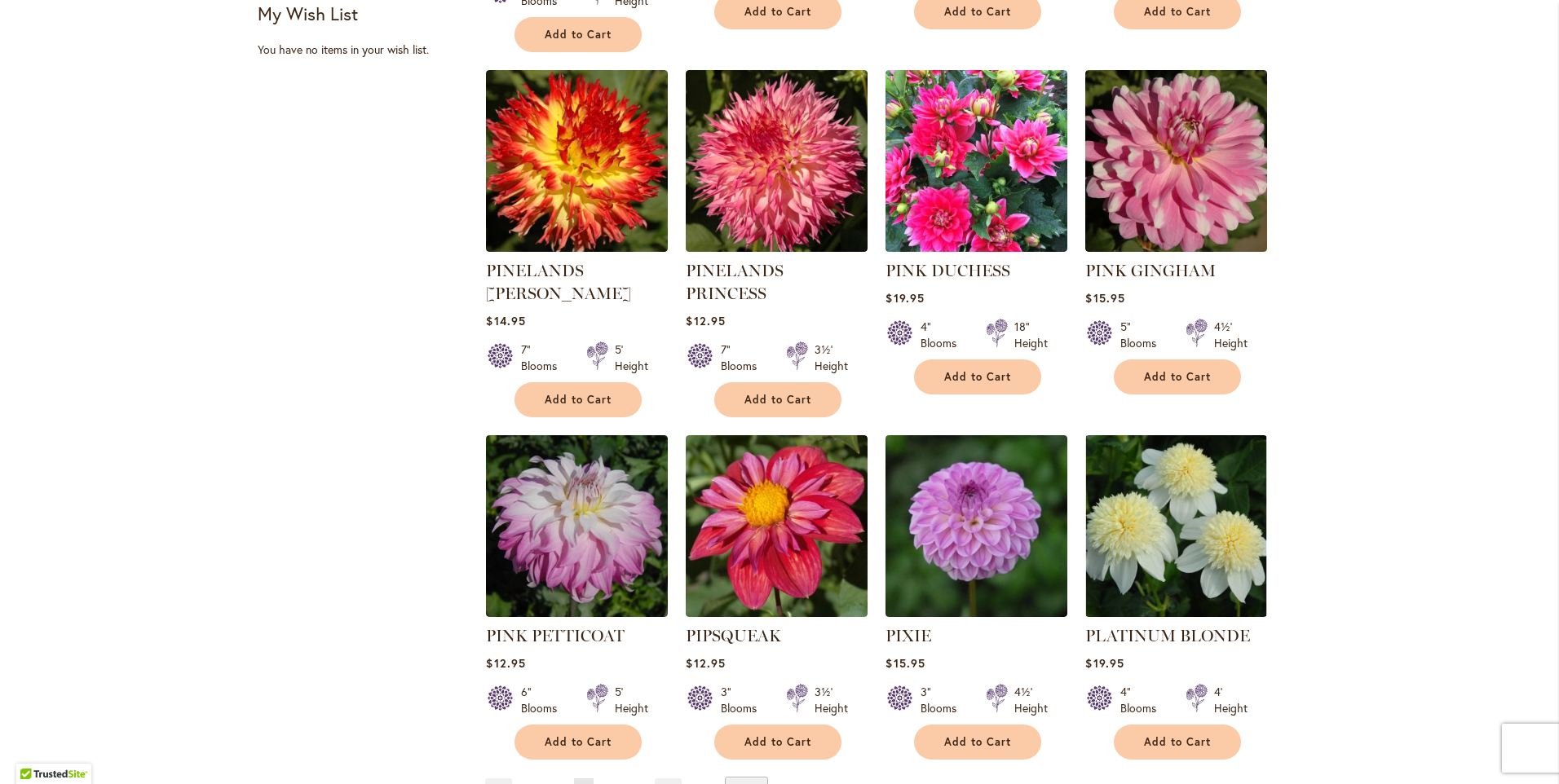
scroll to position [1141, 0]
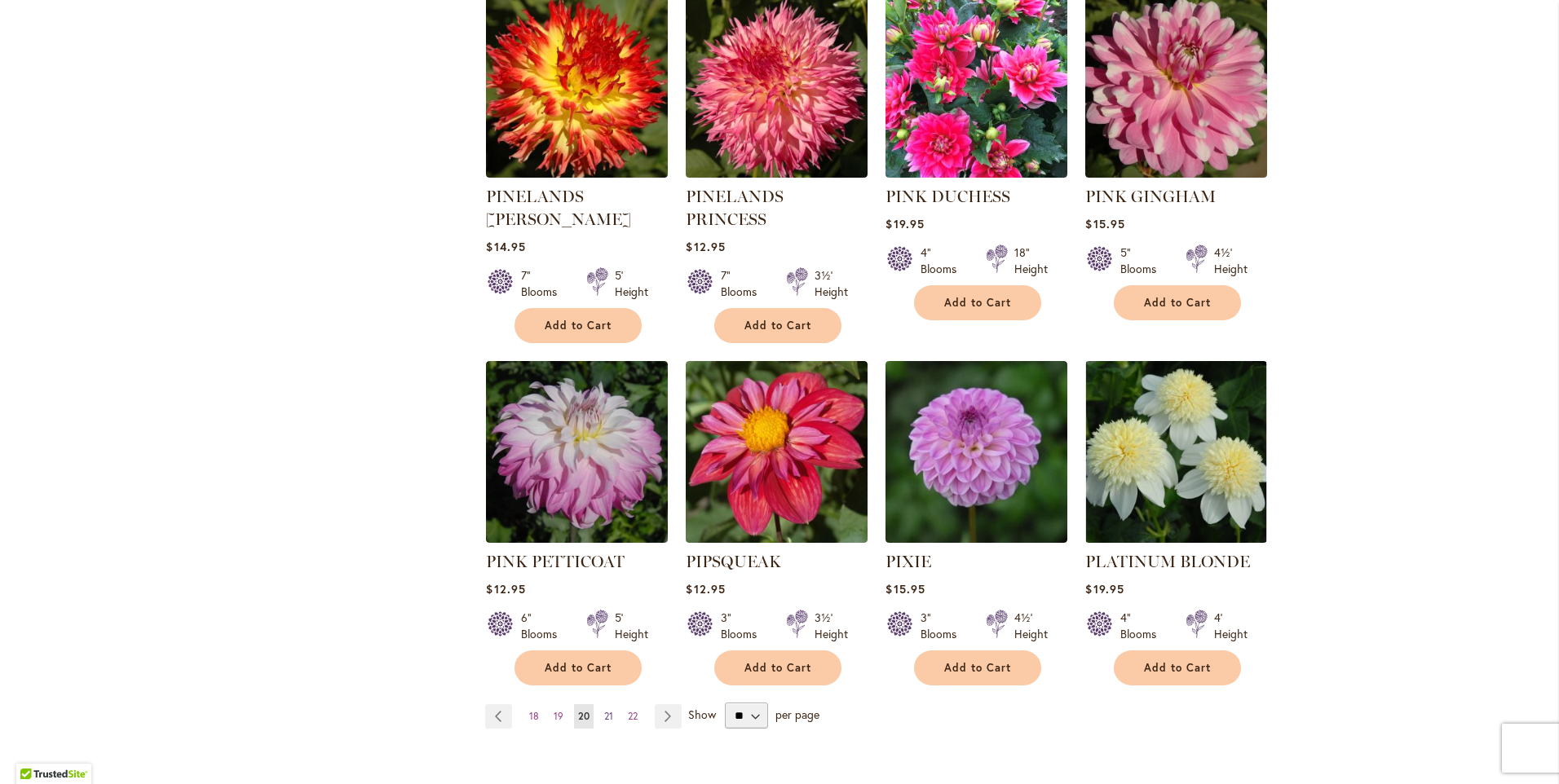
click at [604, 710] on span "21" at bounding box center [608, 716] width 9 height 12
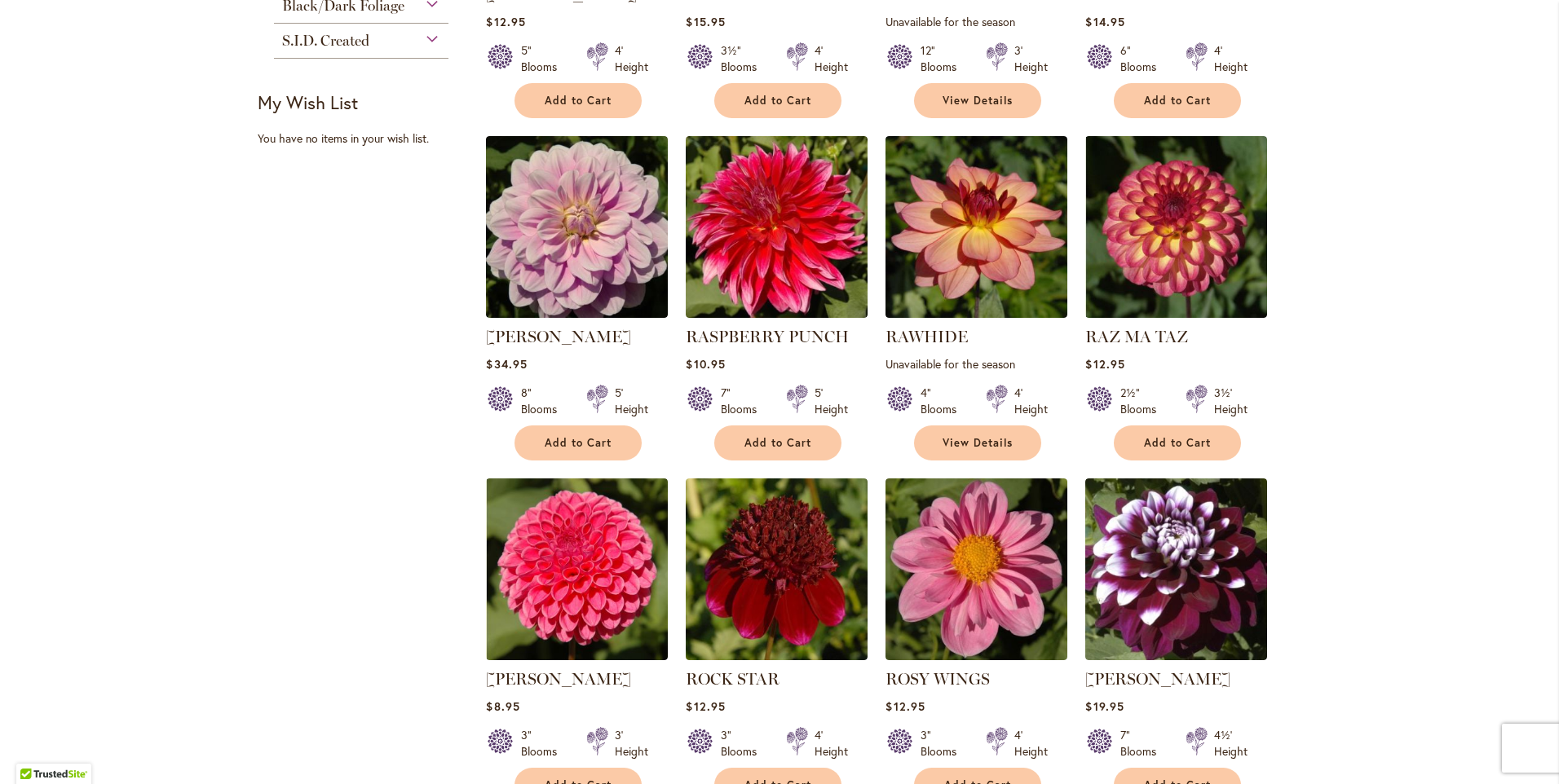
scroll to position [1060, 0]
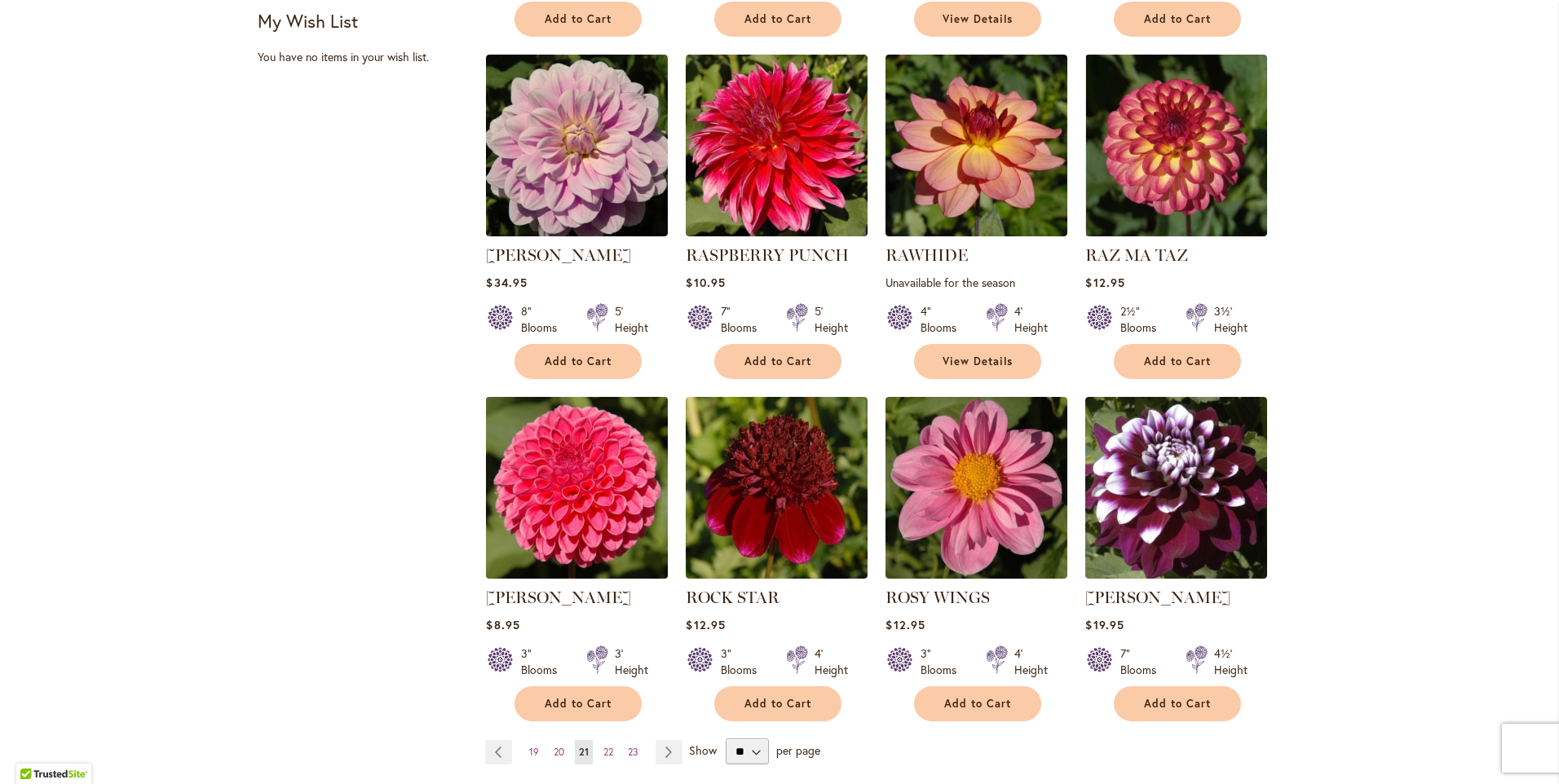
click at [566, 497] on img at bounding box center [577, 488] width 191 height 191
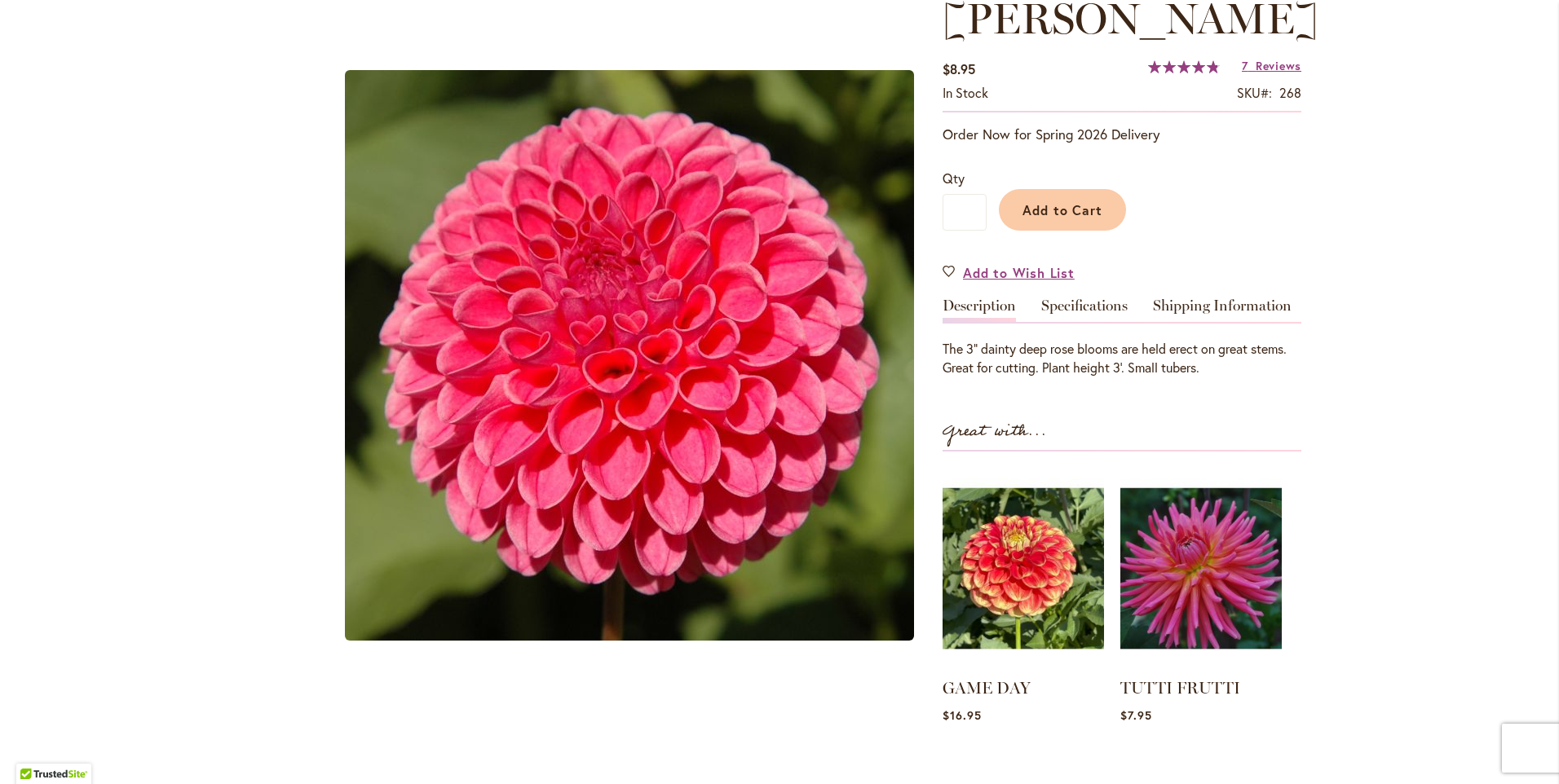
scroll to position [163, 0]
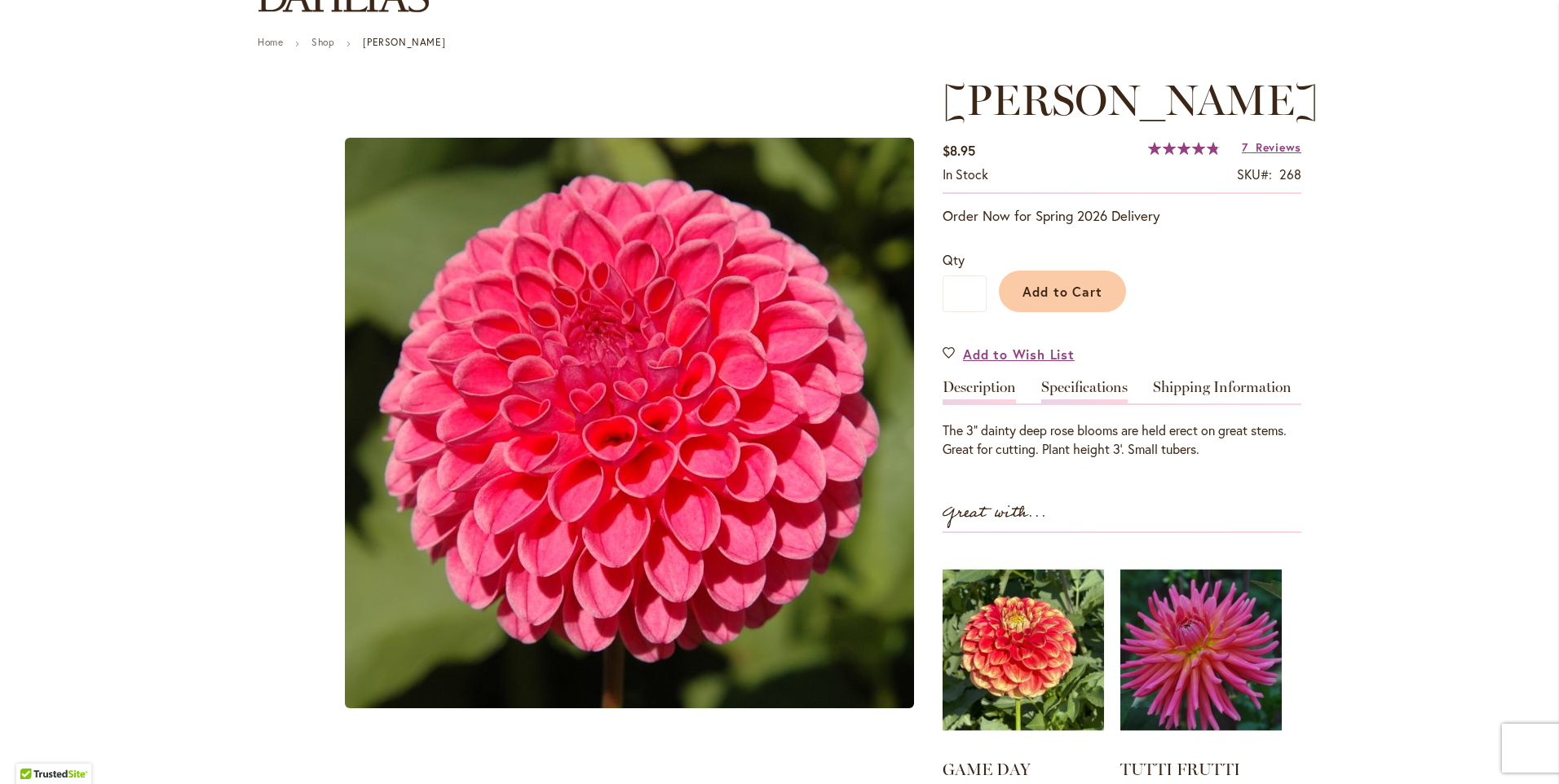
click at [1079, 384] on link "Specifications" at bounding box center [1084, 391] width 87 height 24
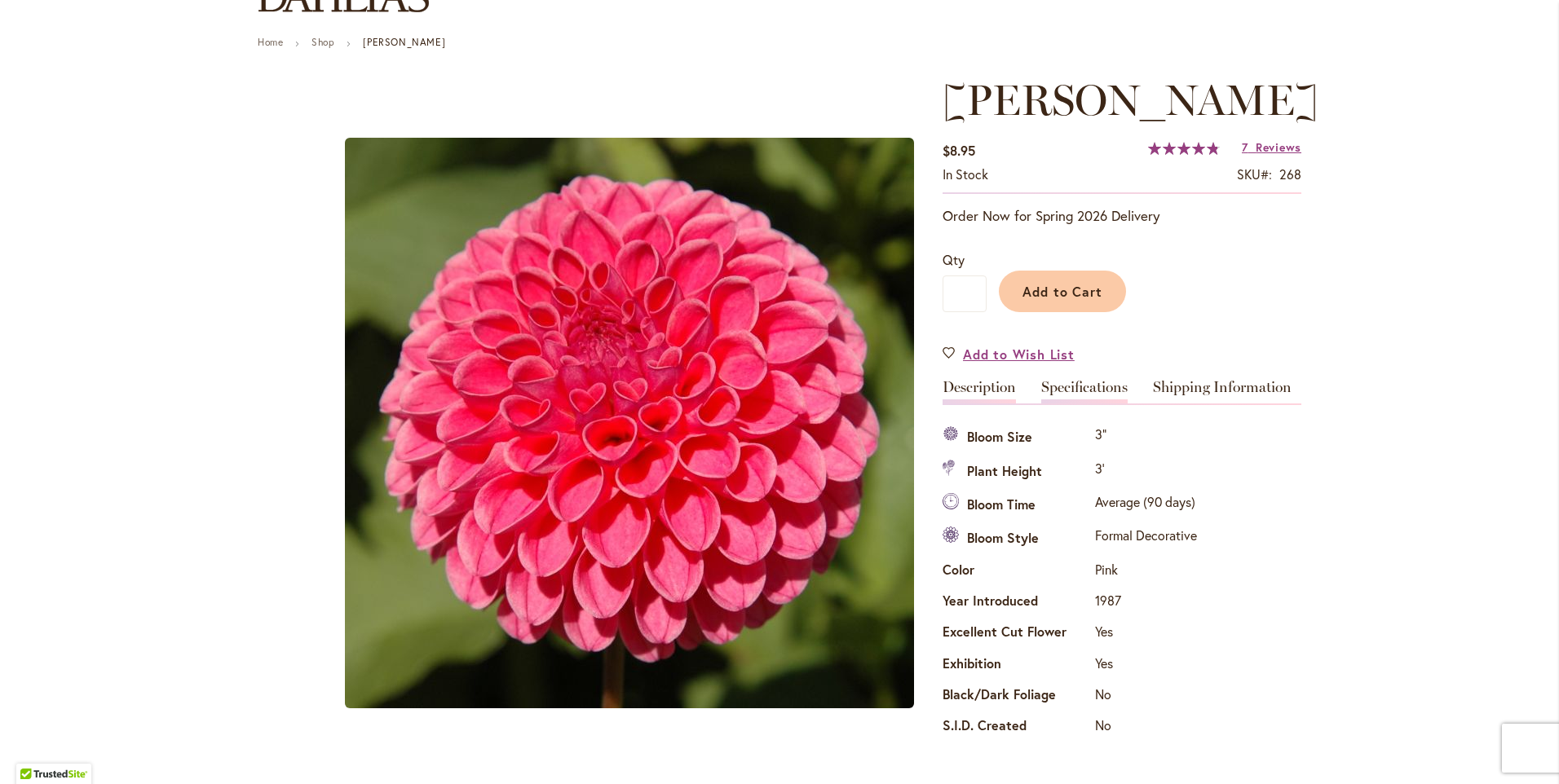
click at [978, 384] on link "Description" at bounding box center [979, 391] width 73 height 24
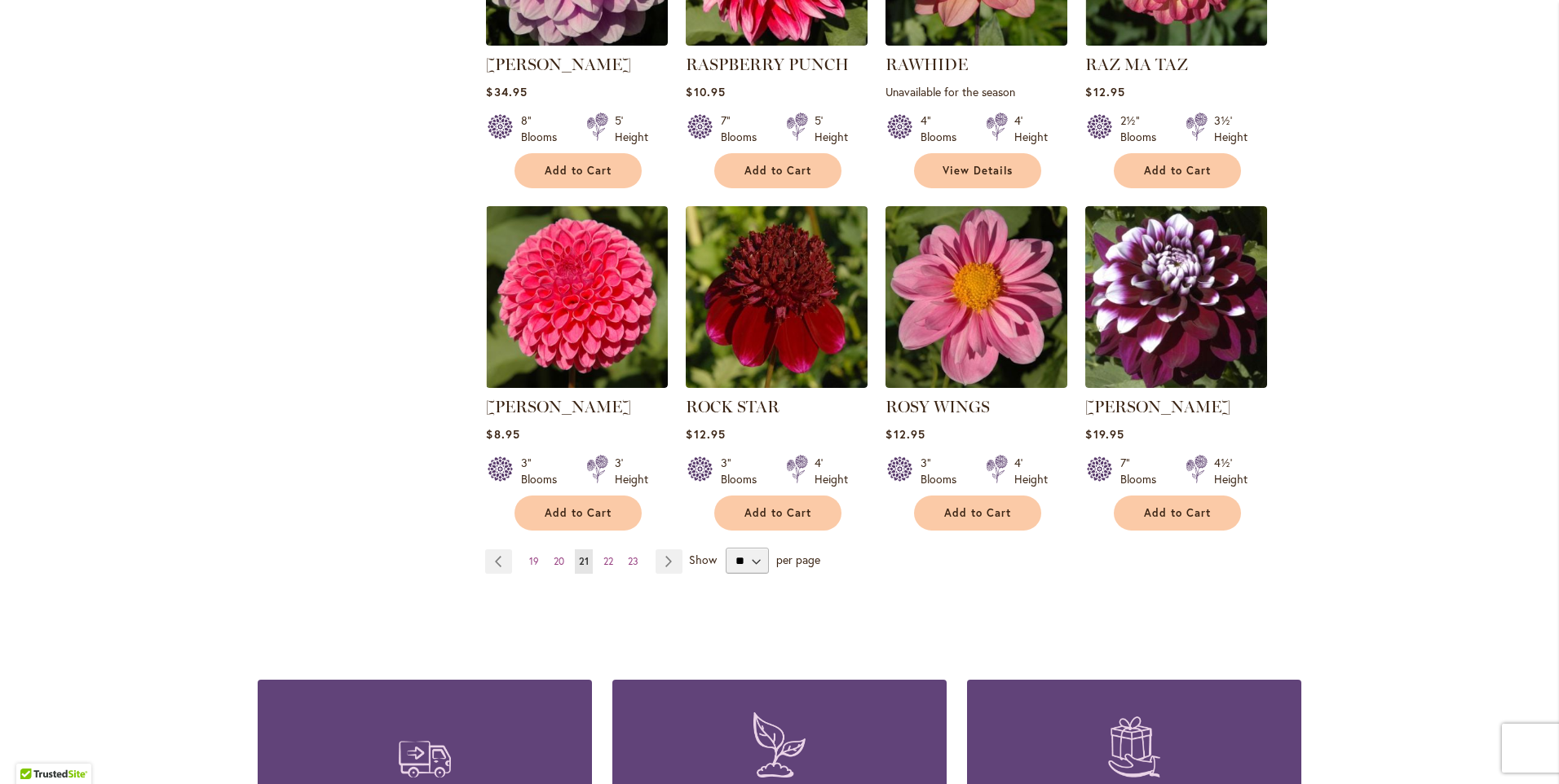
scroll to position [1304, 0]
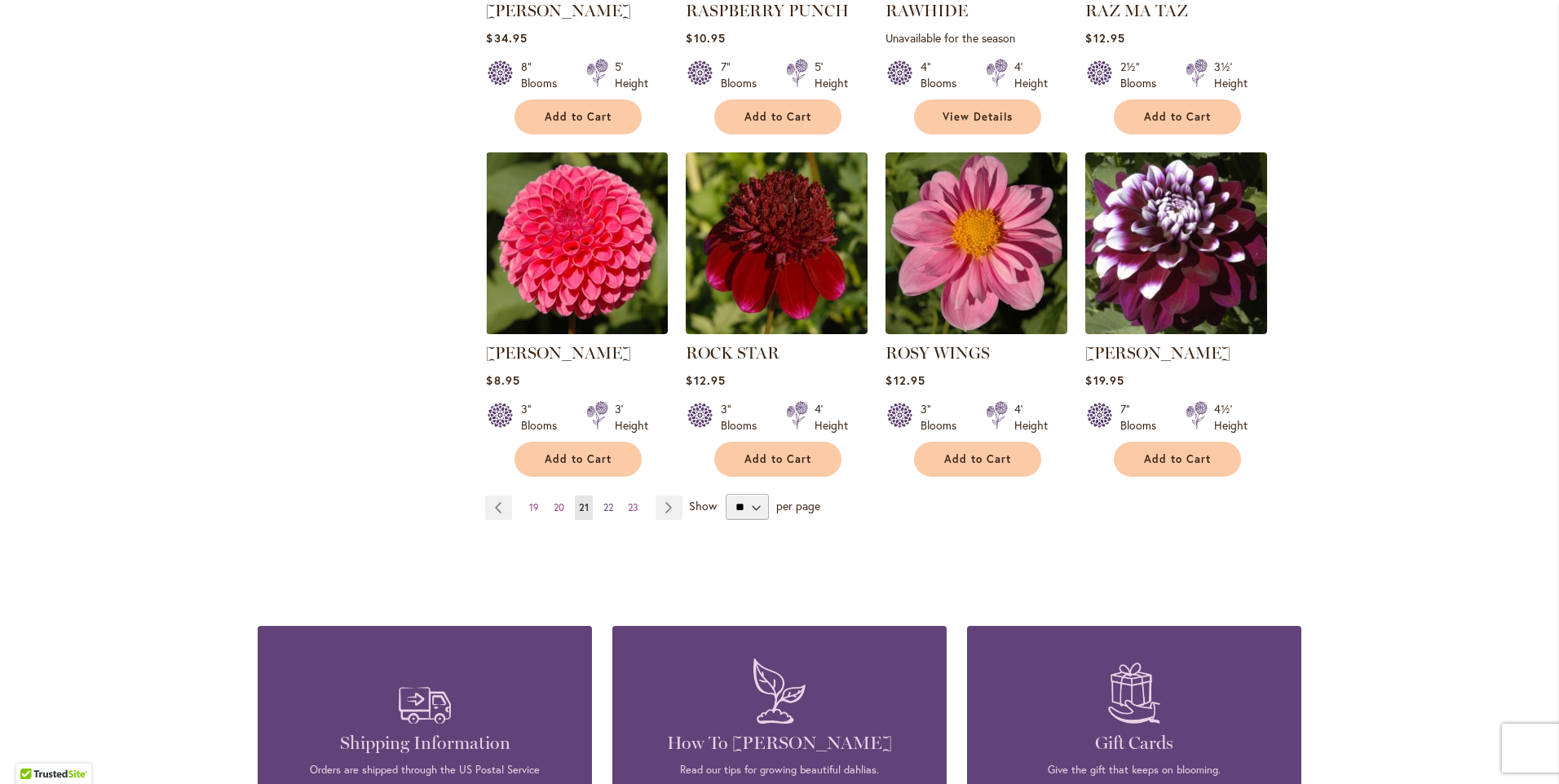
click at [603, 501] on span "22" at bounding box center [608, 507] width 10 height 12
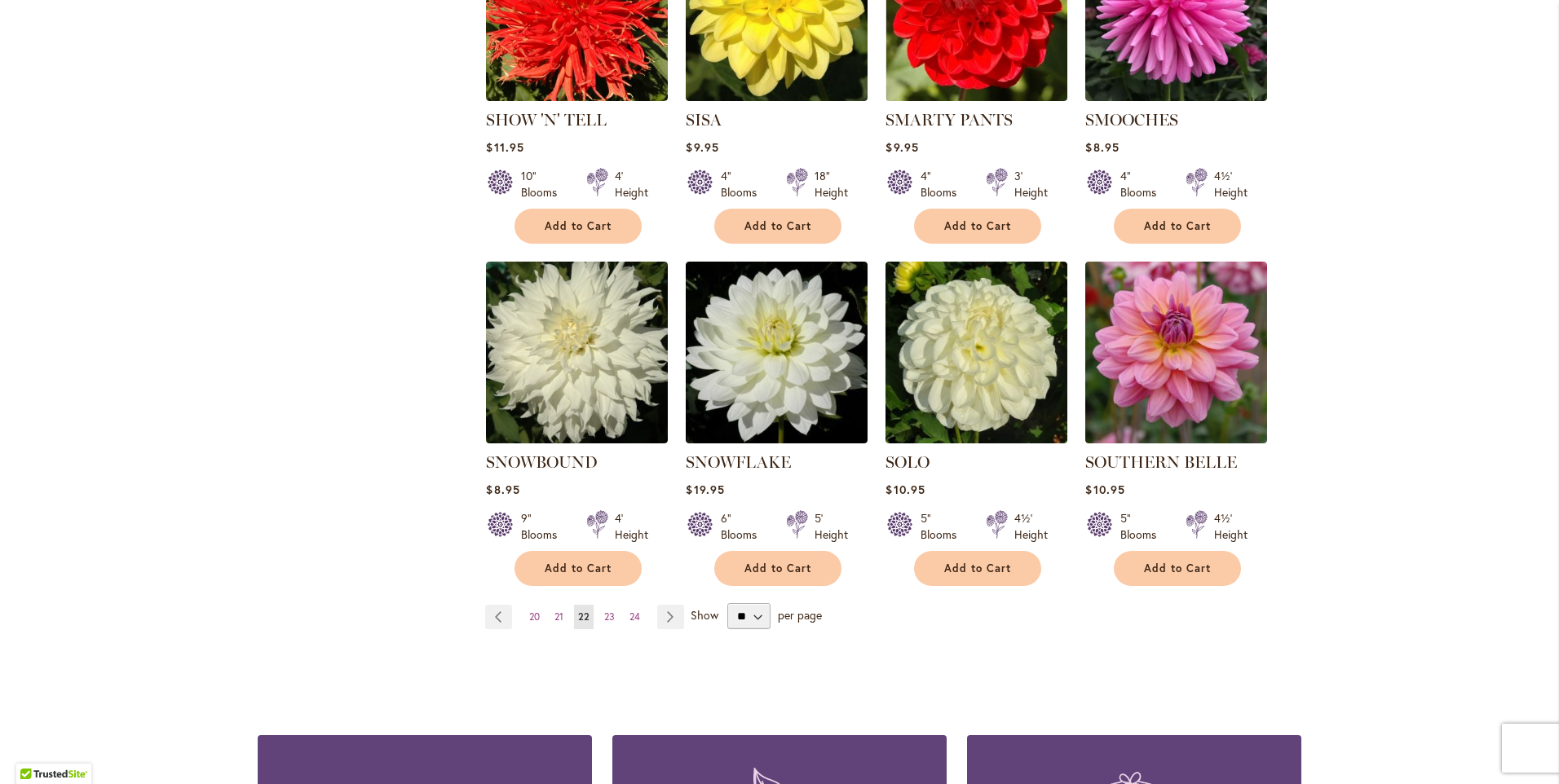
scroll to position [1223, 0]
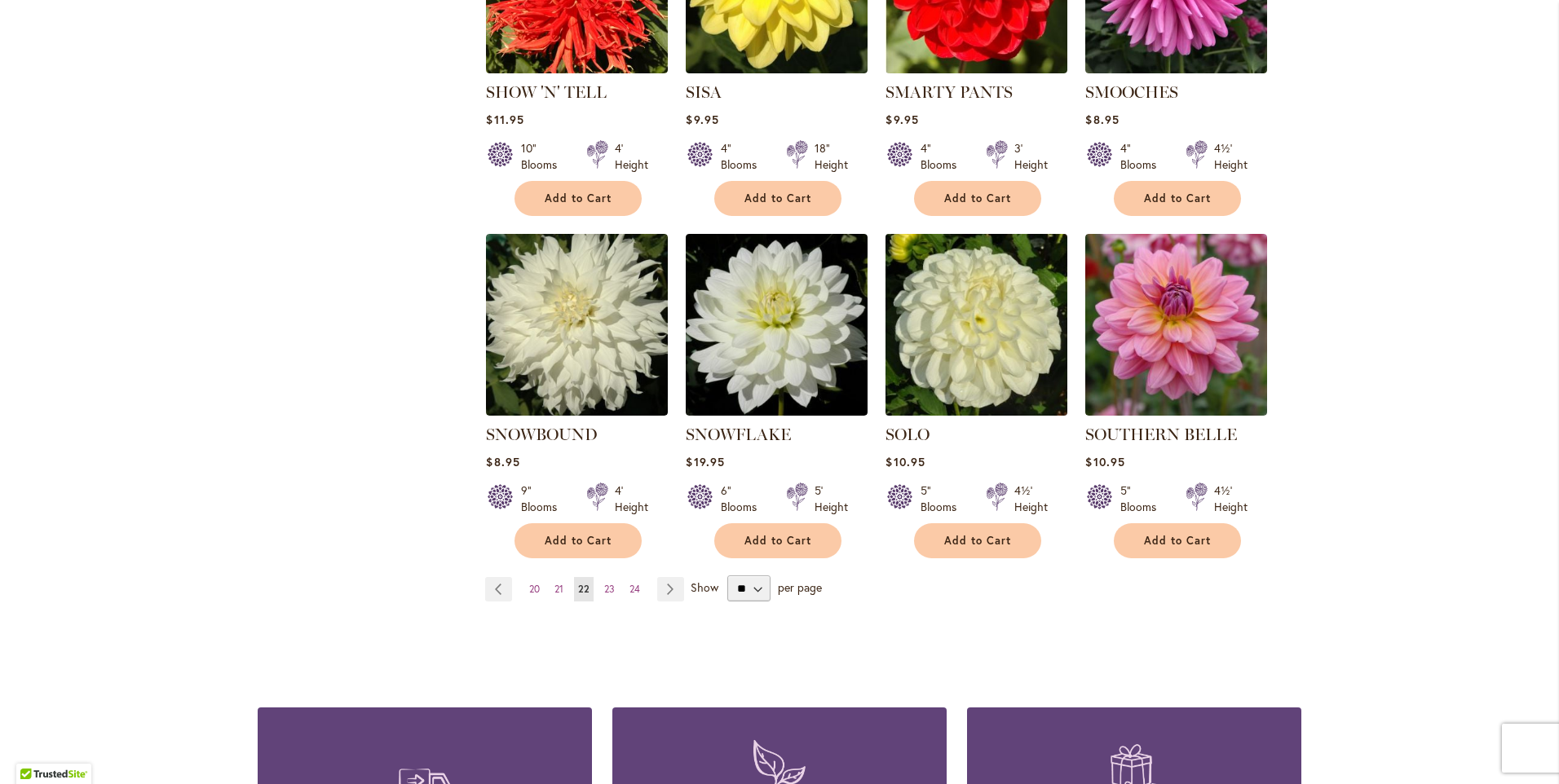
click at [962, 315] on img at bounding box center [976, 325] width 191 height 191
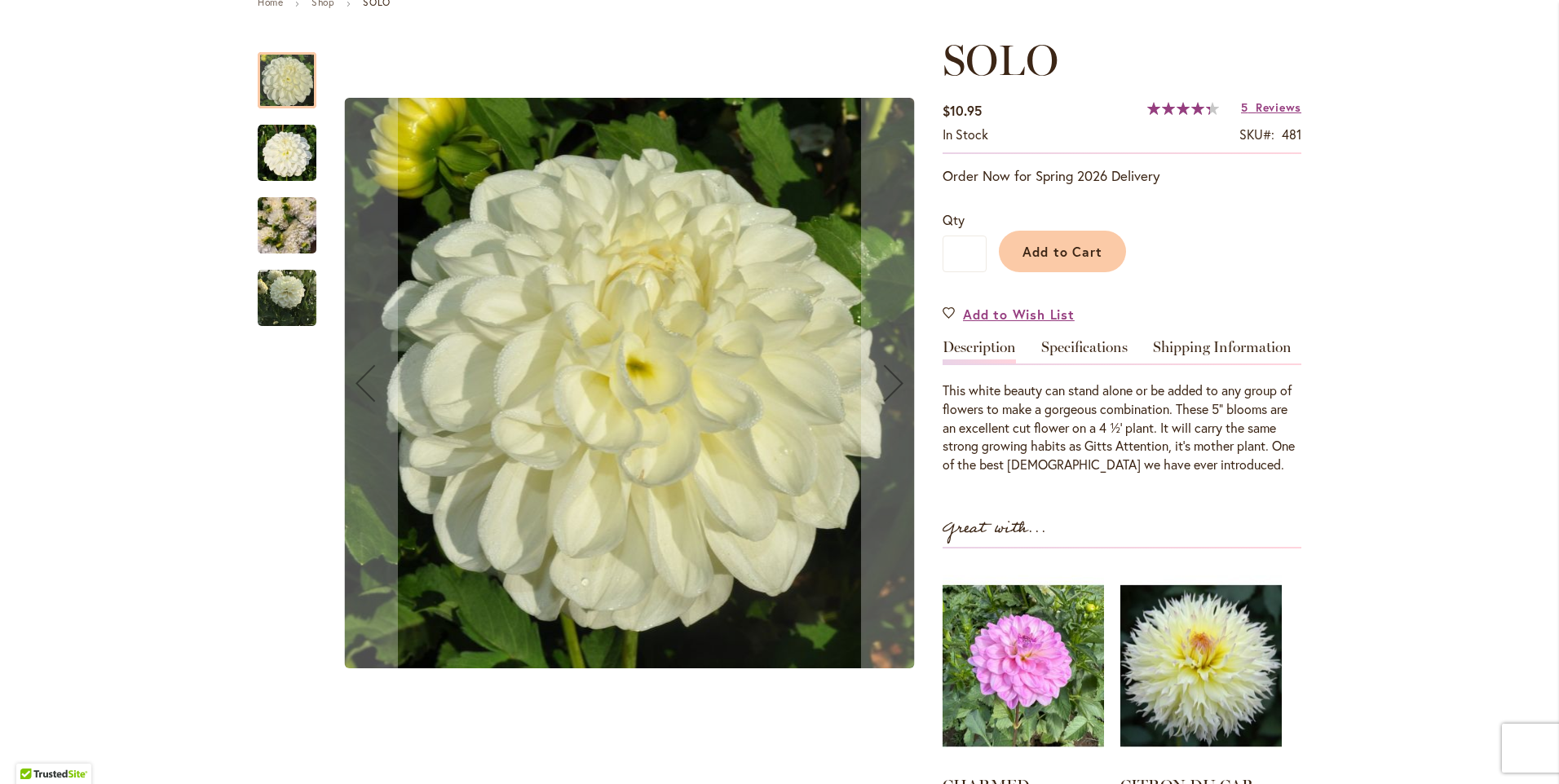
scroll to position [244, 0]
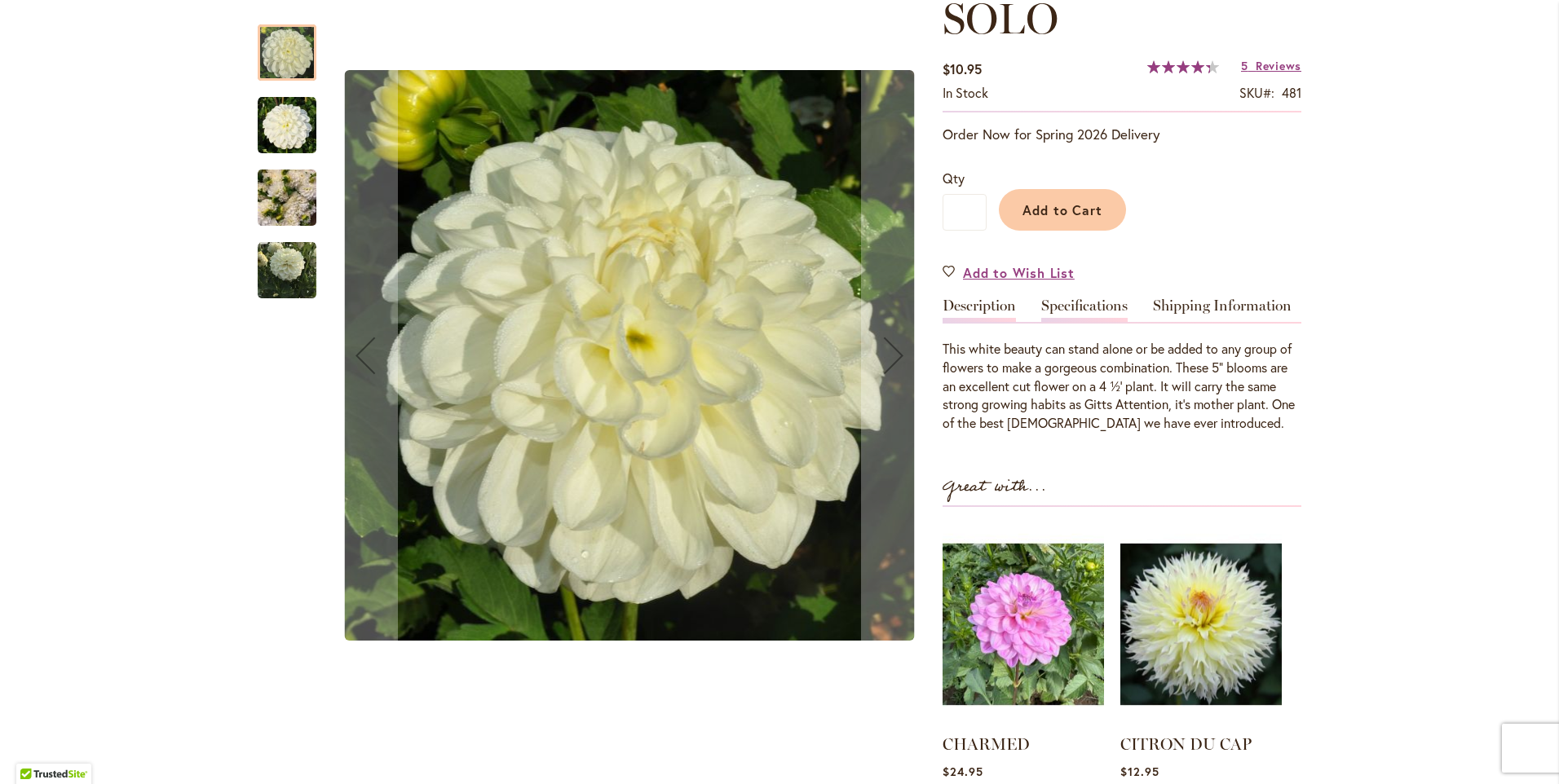
click at [1075, 300] on link "Specifications" at bounding box center [1084, 310] width 87 height 24
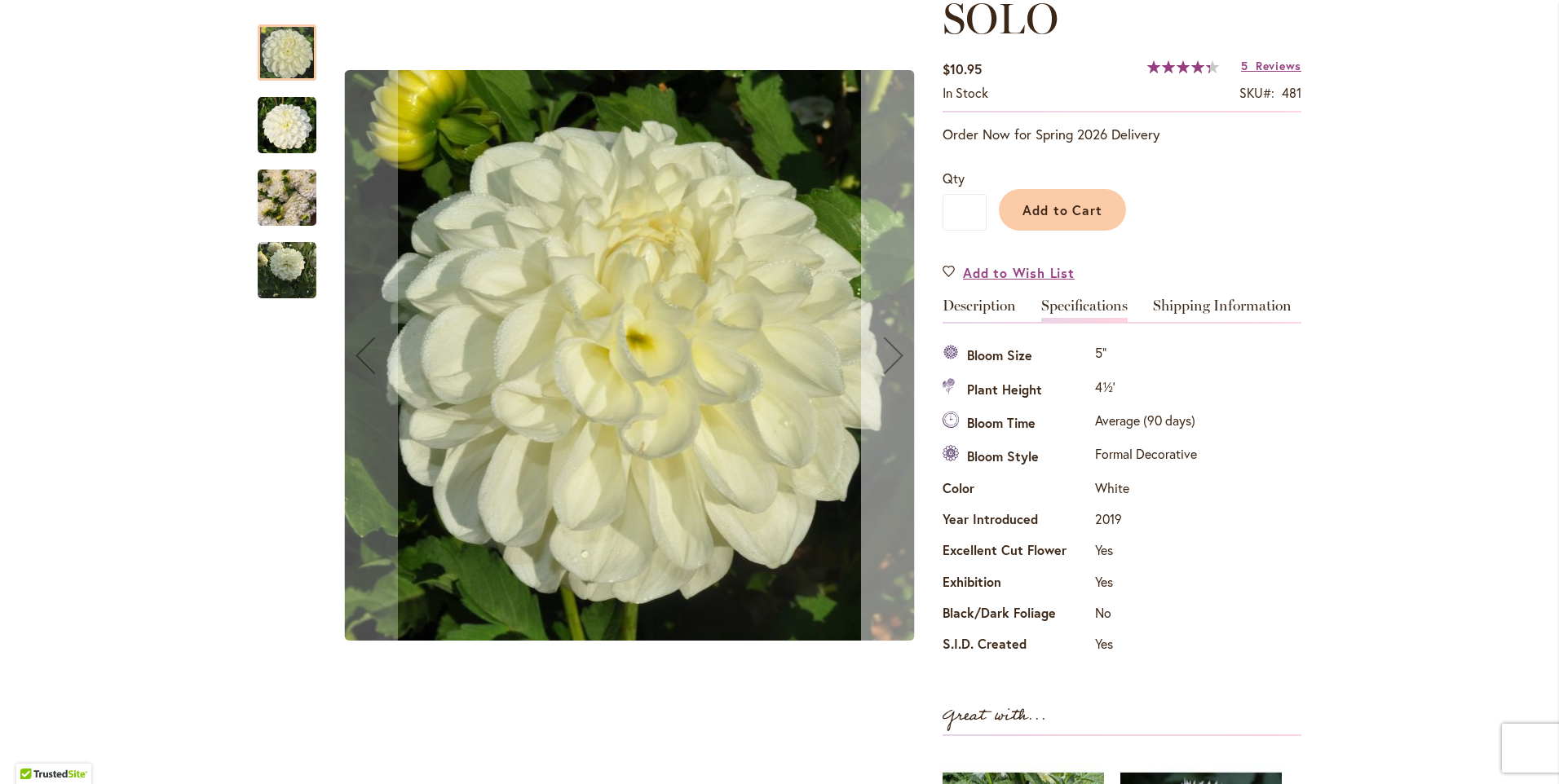
click at [884, 345] on div "Next" at bounding box center [893, 355] width 65 height 65
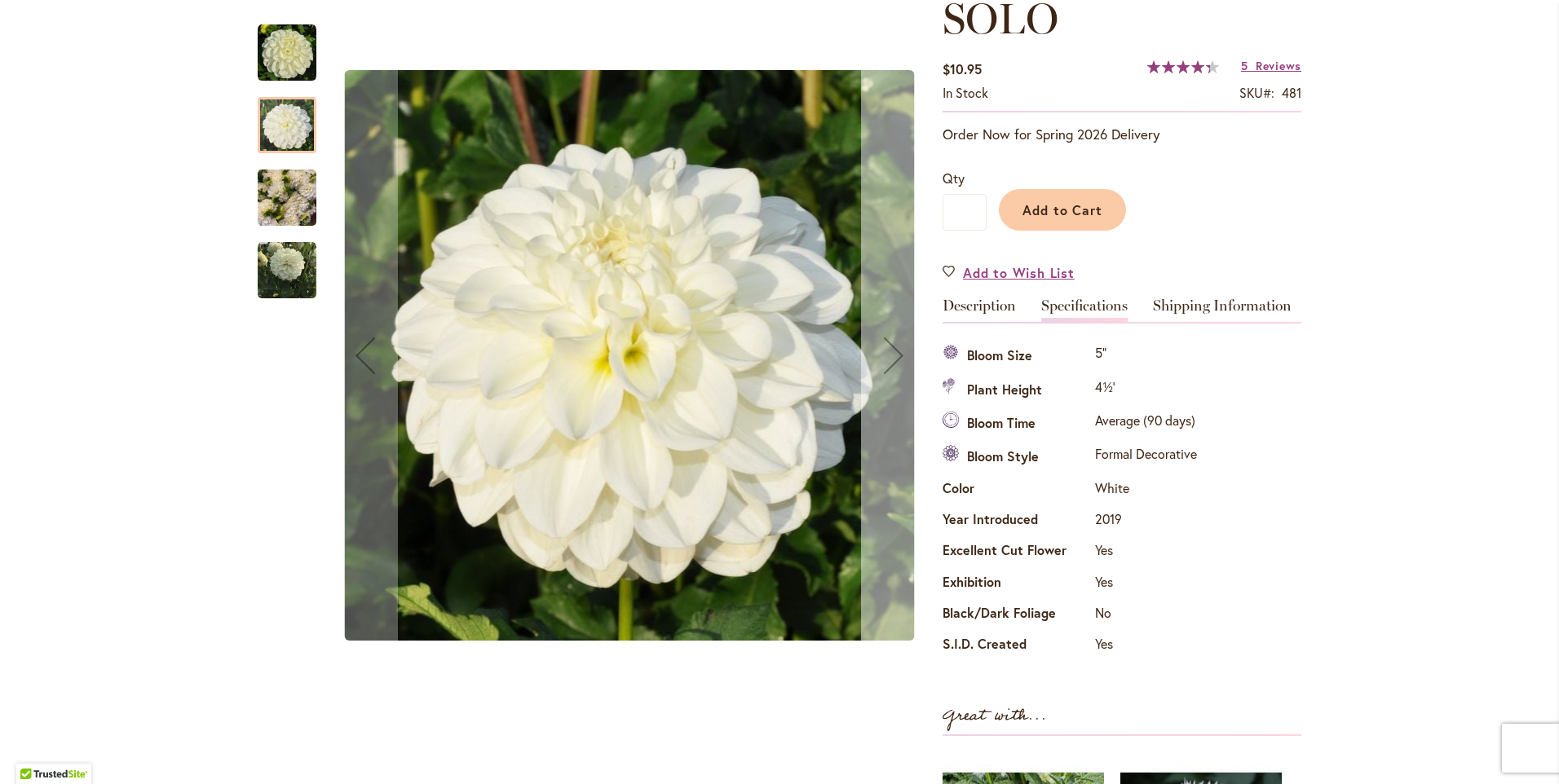
click at [886, 347] on div "Next" at bounding box center [893, 355] width 65 height 65
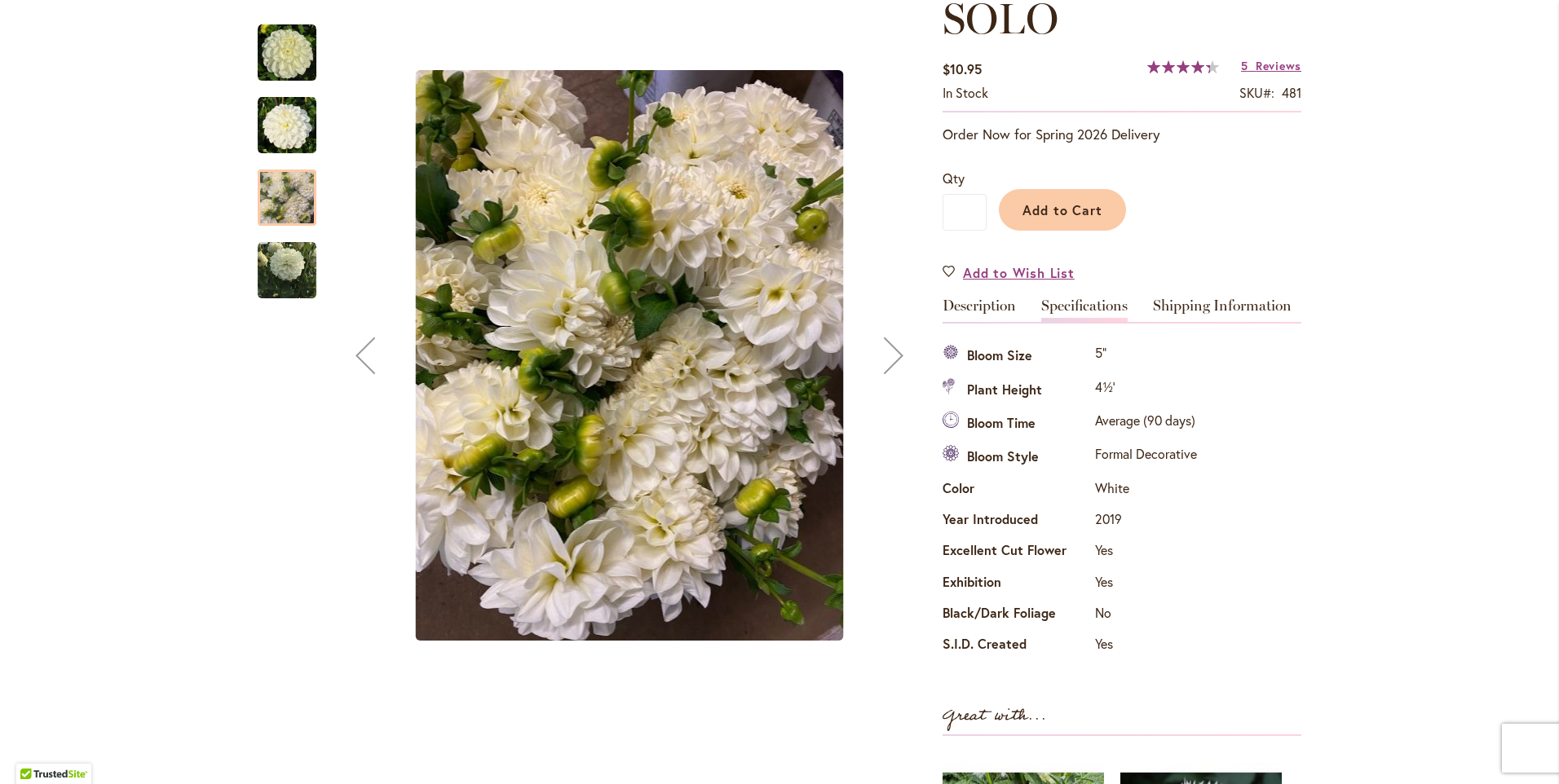
click at [885, 349] on div "Next" at bounding box center [893, 355] width 65 height 65
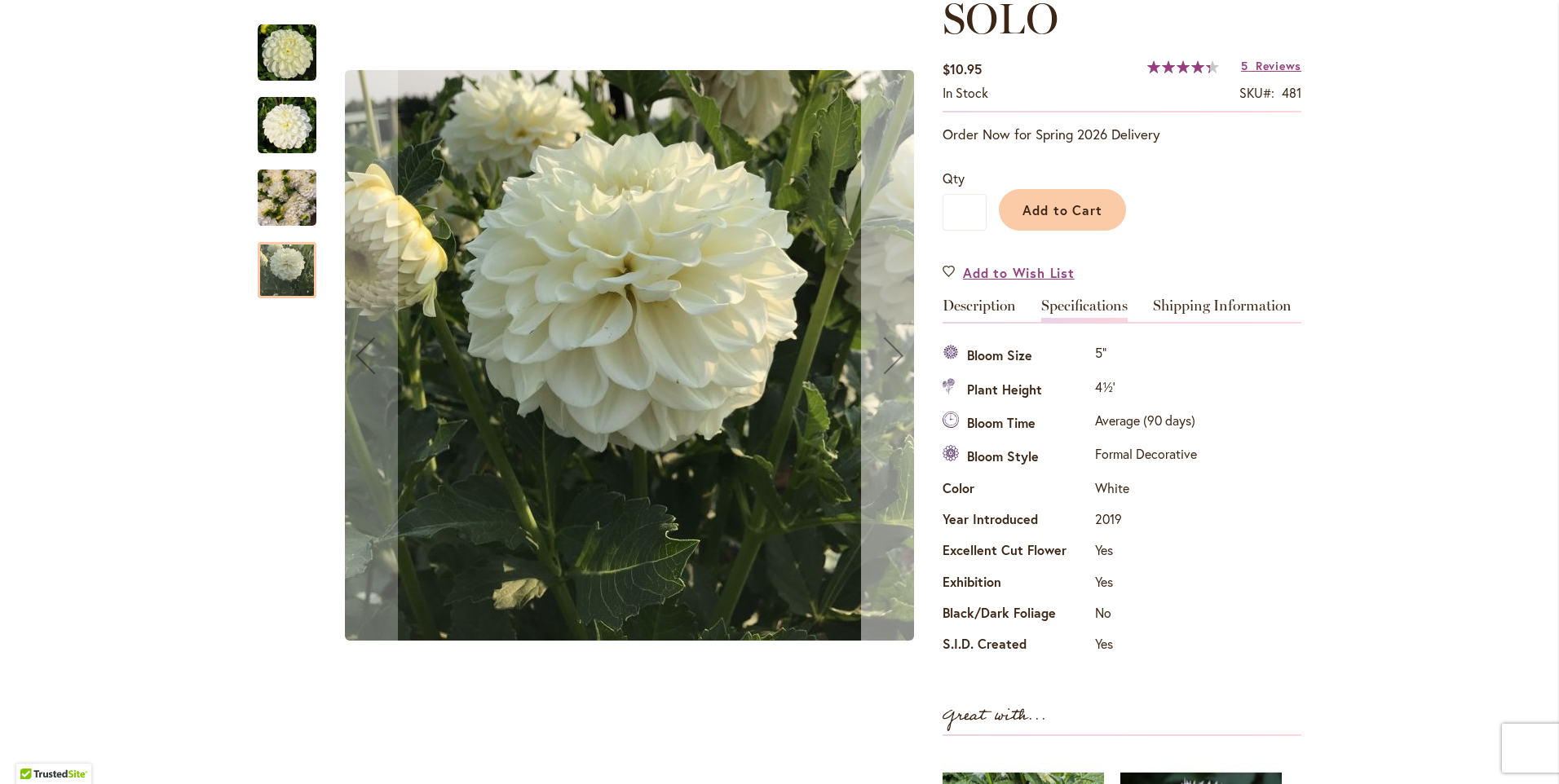
click at [882, 349] on div "Next" at bounding box center [893, 355] width 65 height 65
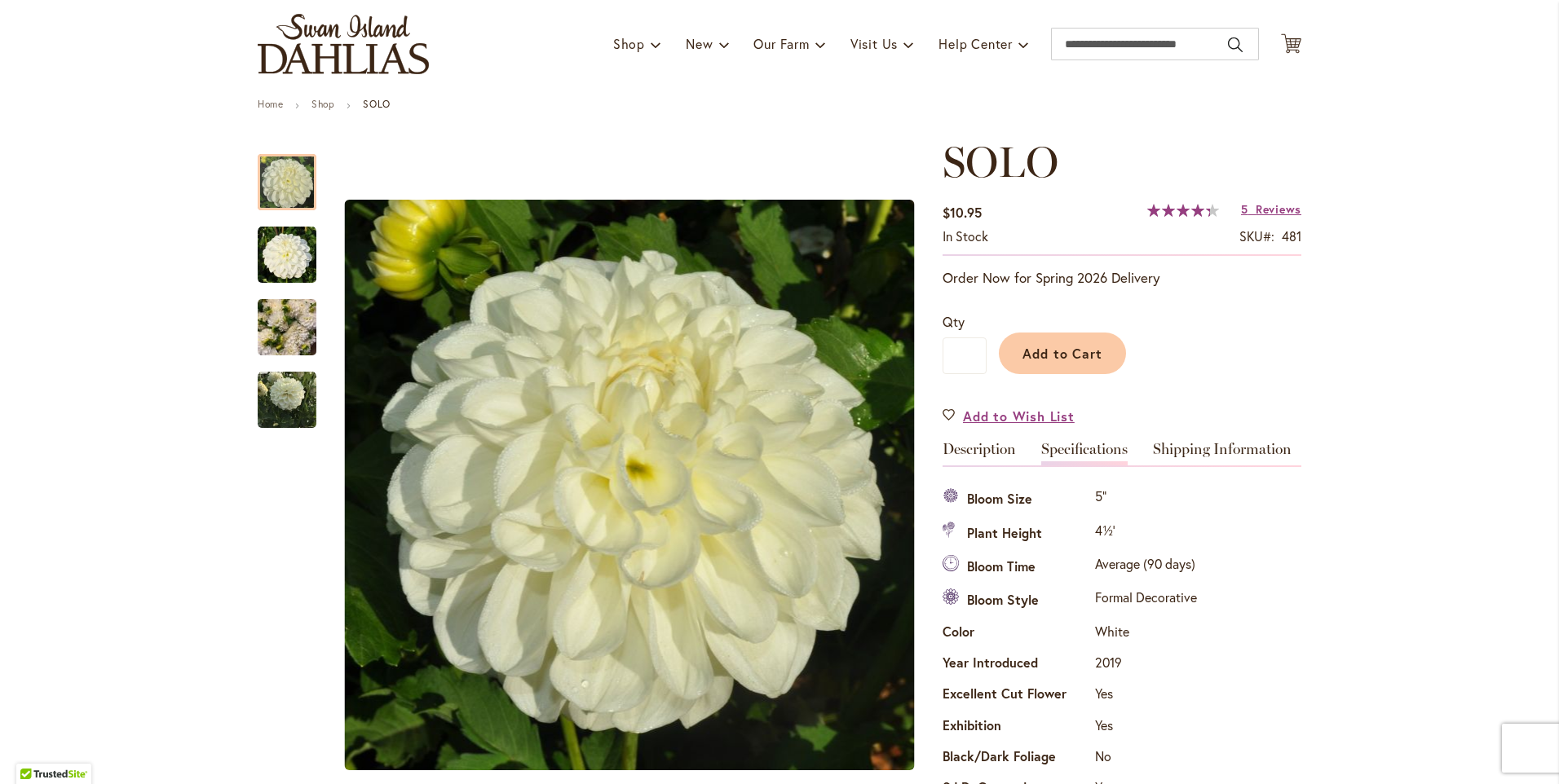
scroll to position [82, 0]
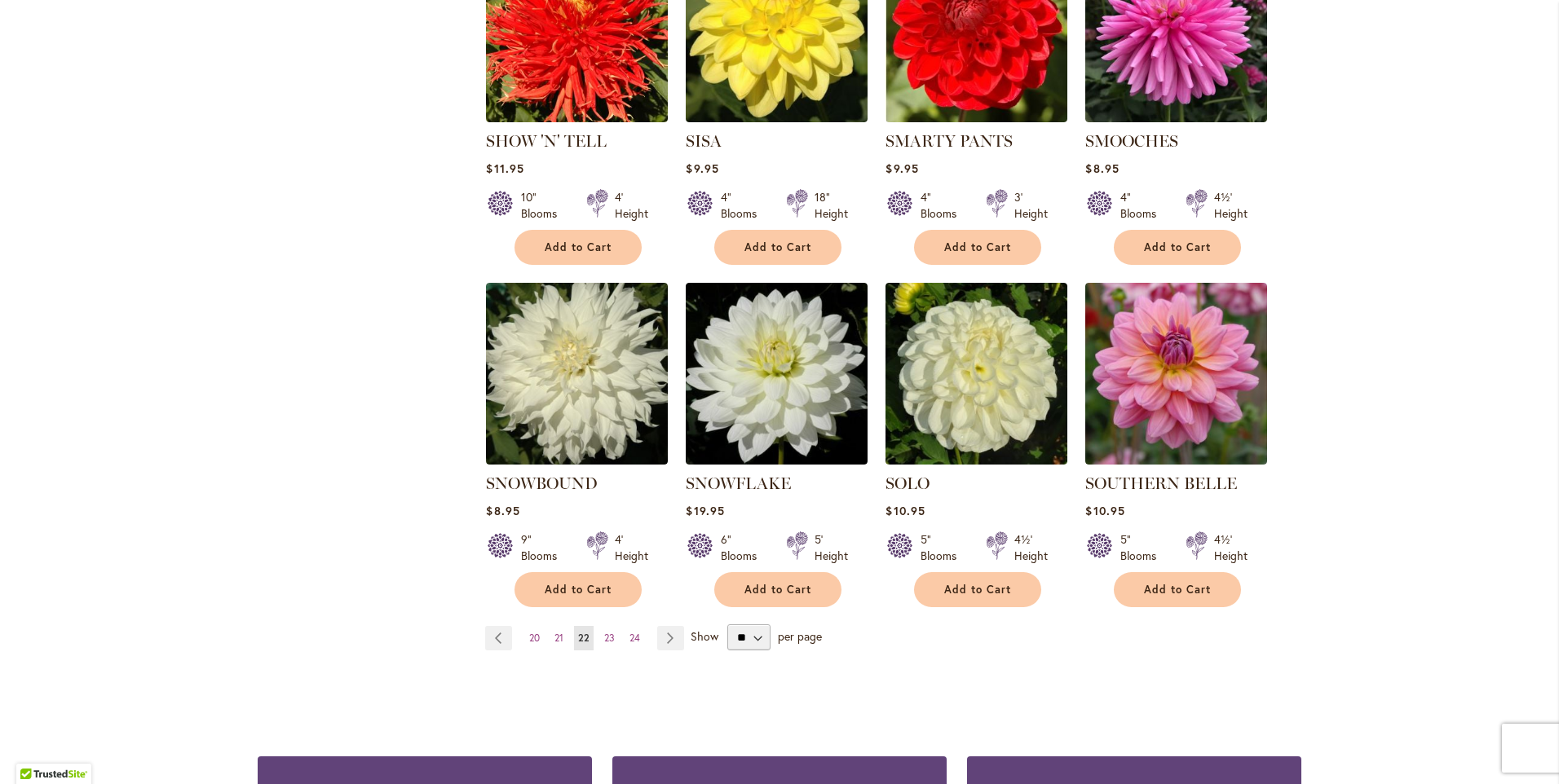
scroll to position [1304, 0]
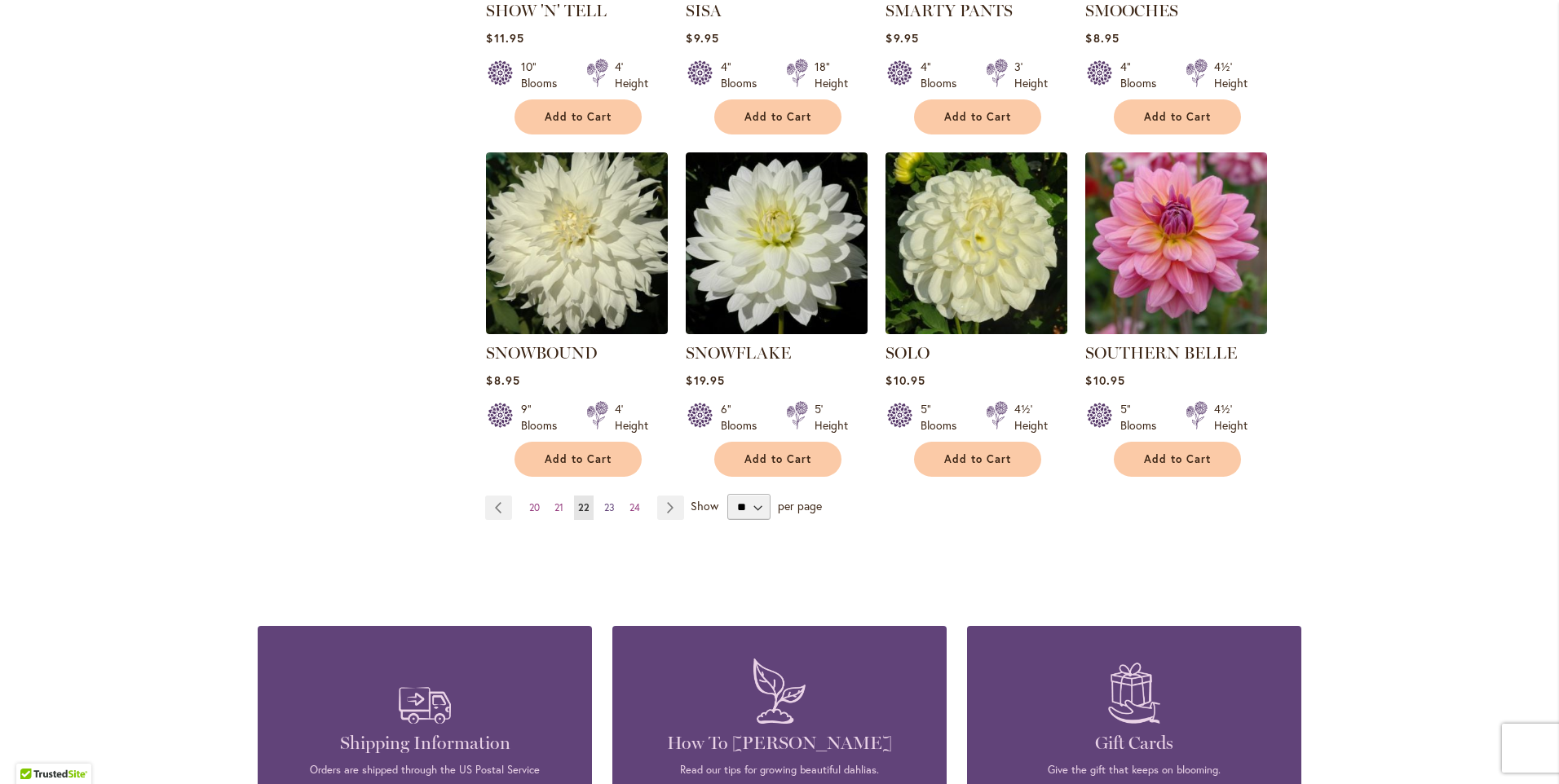
click at [604, 501] on span "23" at bounding box center [609, 507] width 11 height 12
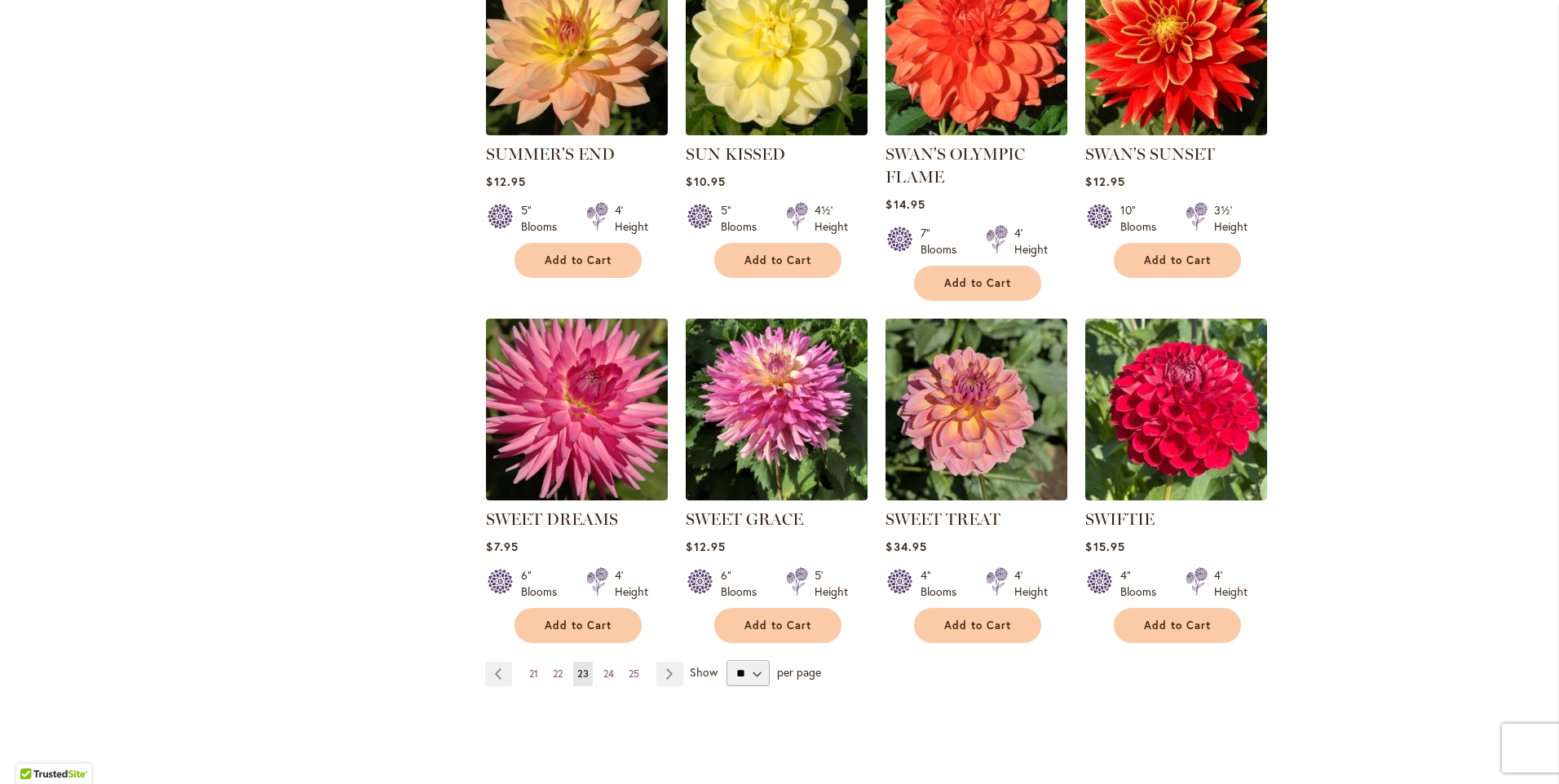
scroll to position [1141, 0]
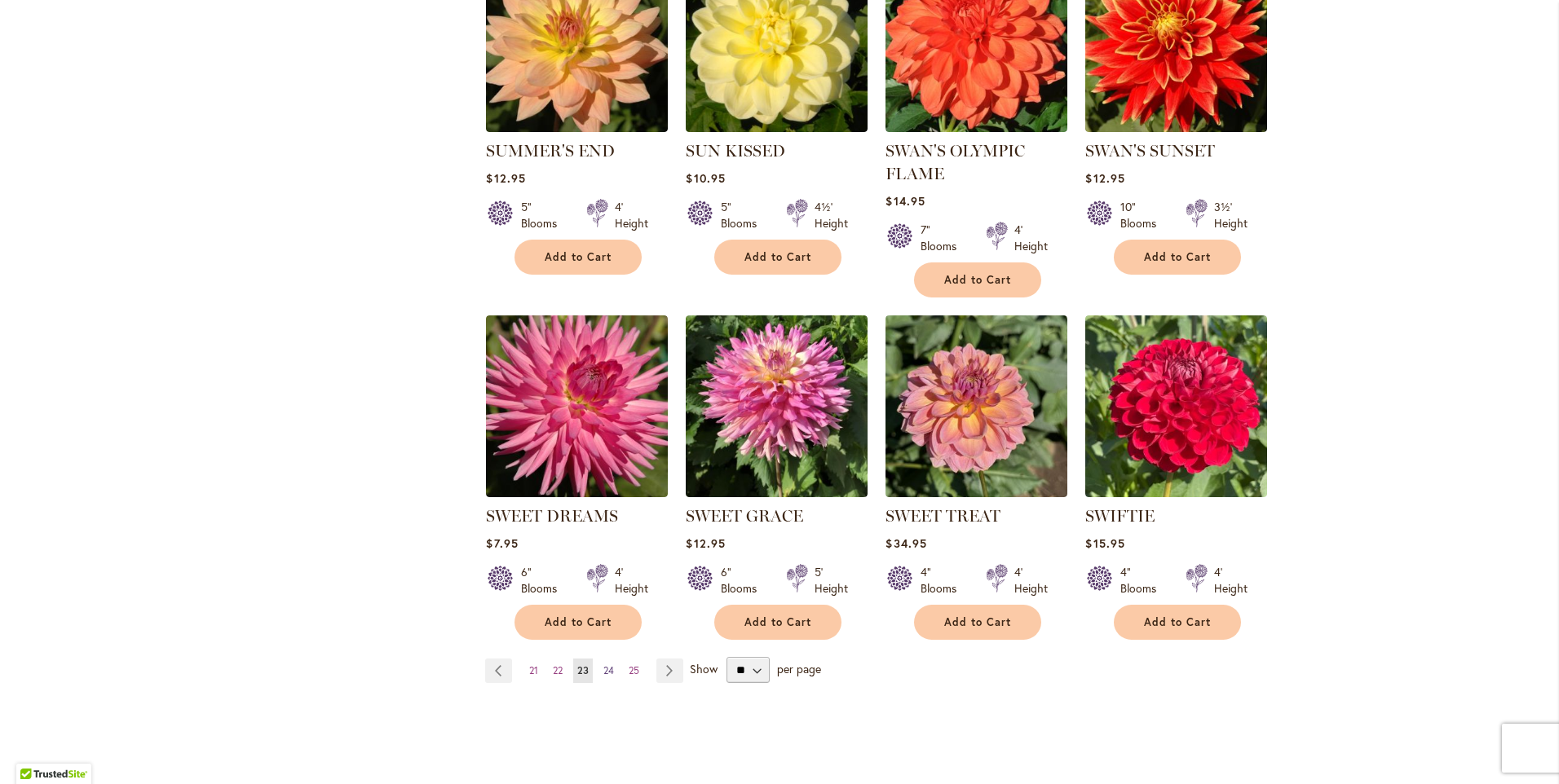
click at [603, 664] on span "24" at bounding box center [608, 670] width 11 height 12
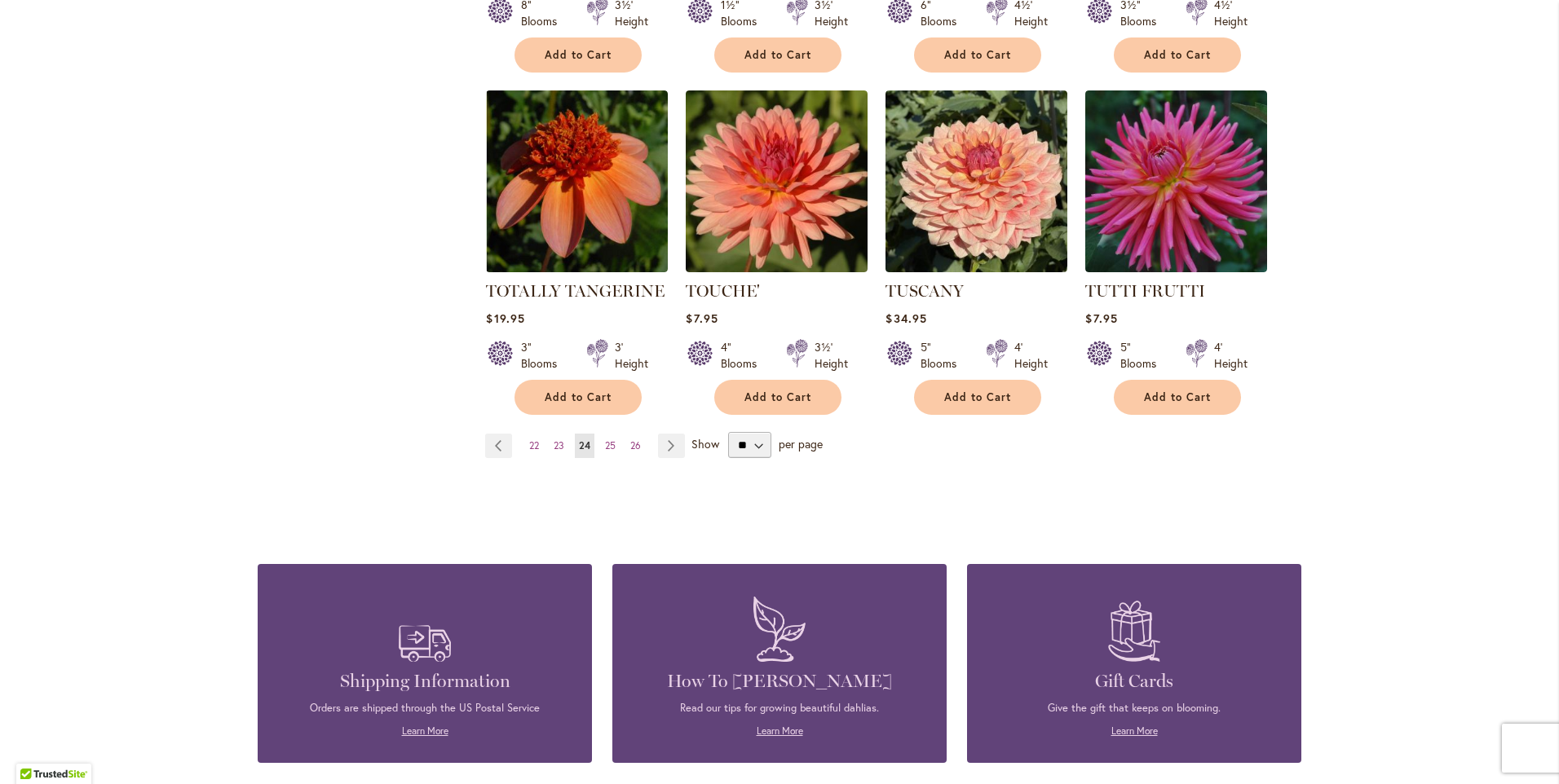
scroll to position [1386, 0]
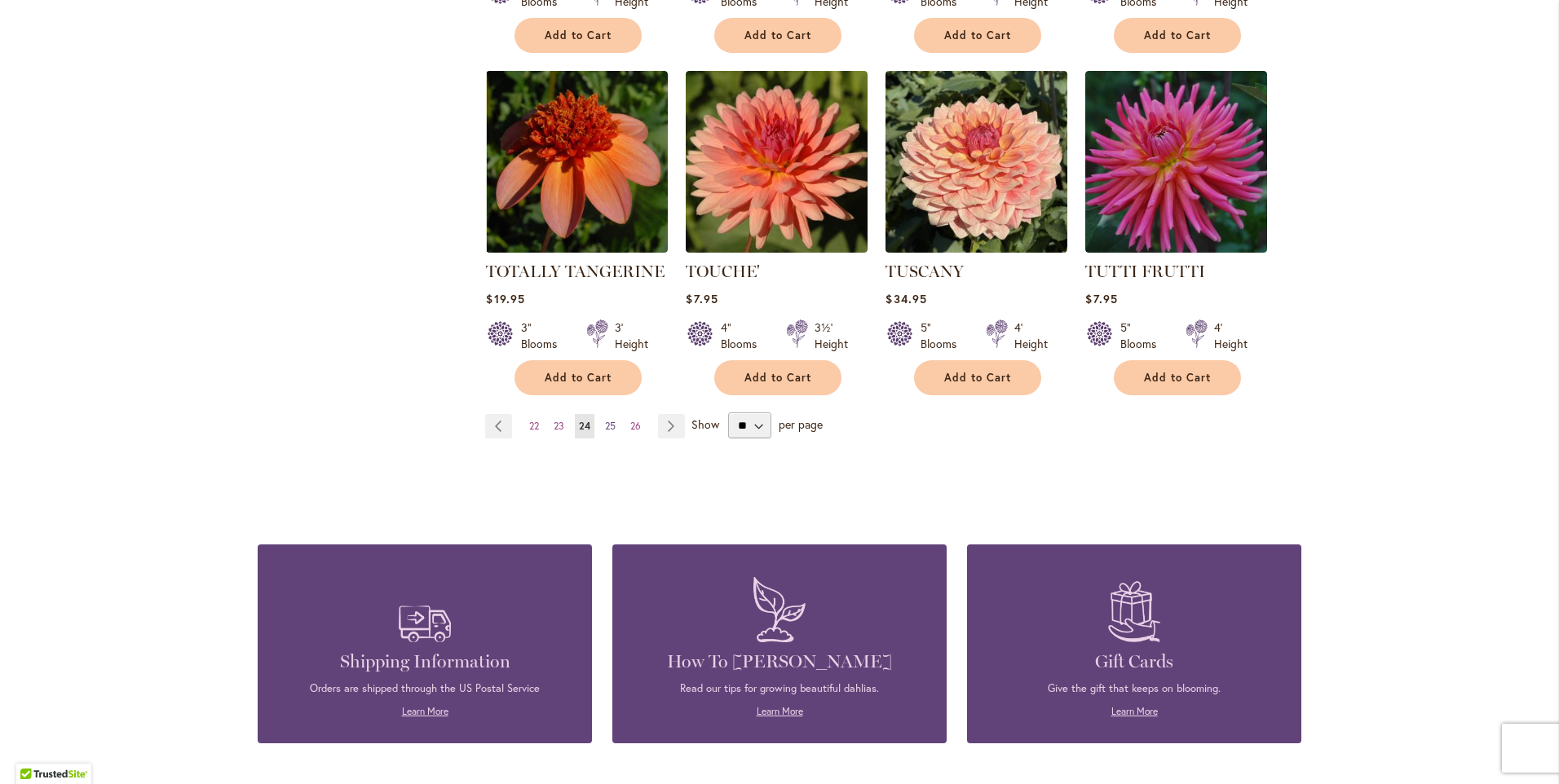
click at [605, 420] on span "25" at bounding box center [610, 426] width 11 height 12
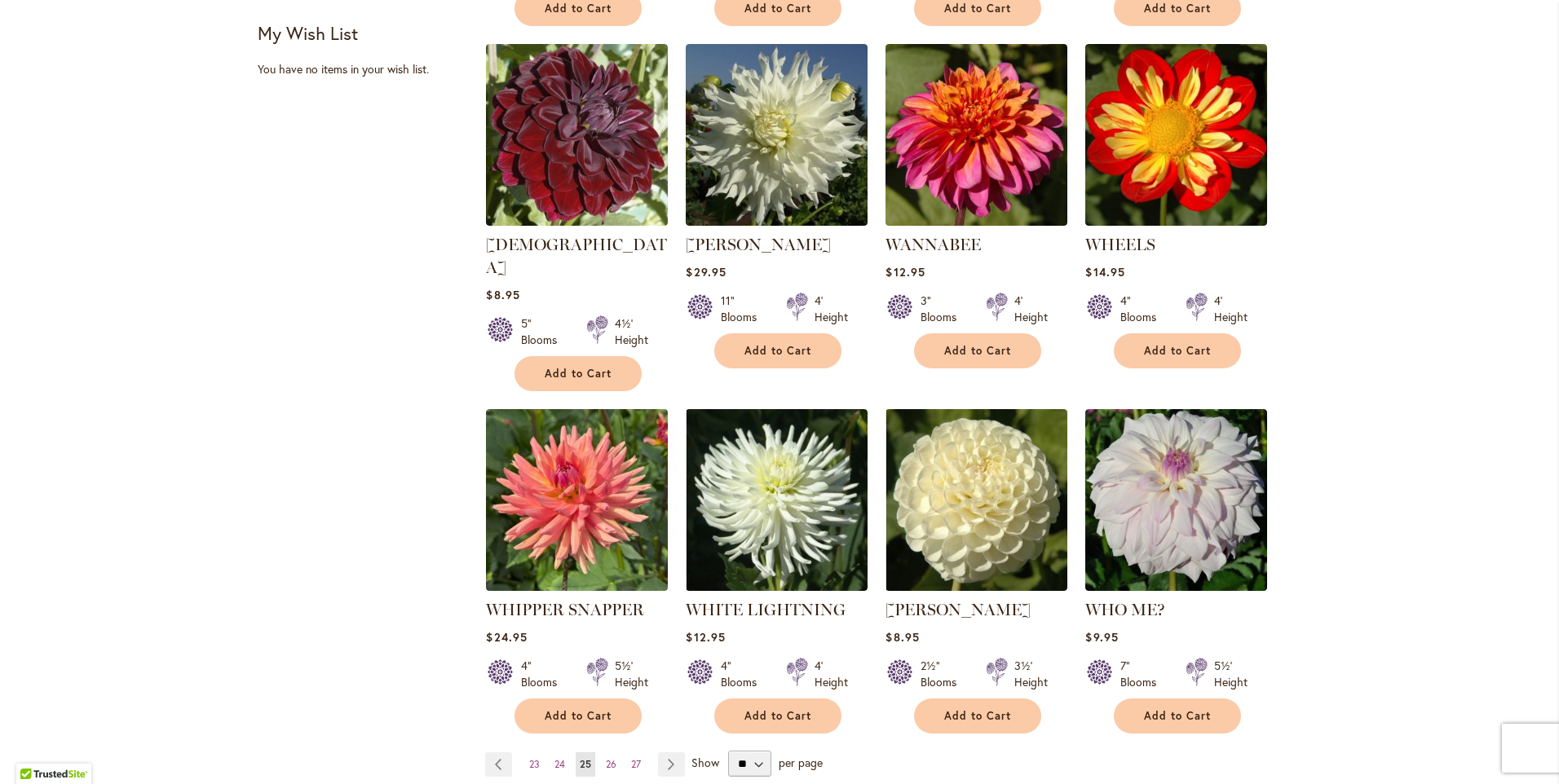
scroll to position [1141, 0]
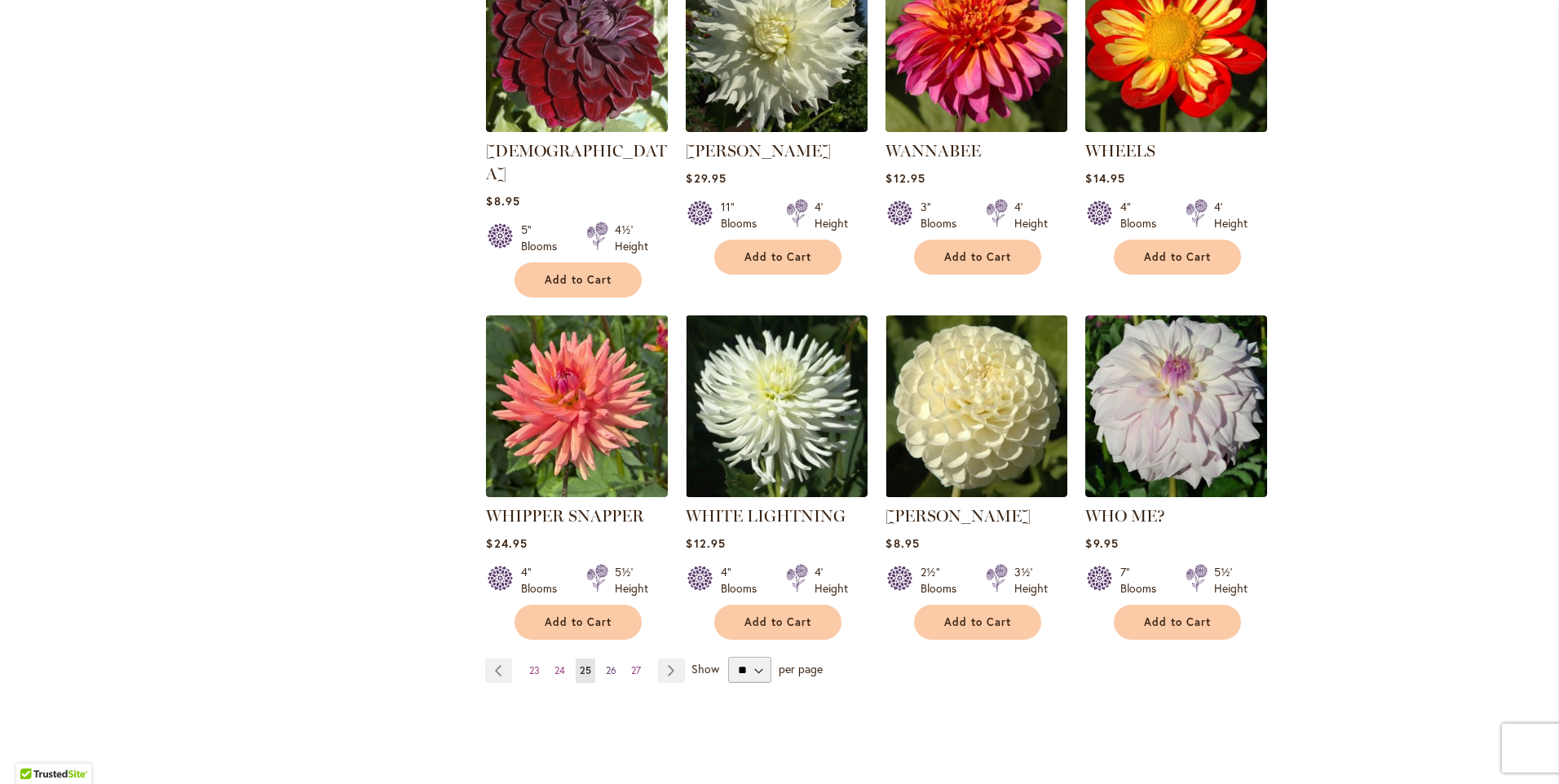
click at [606, 664] on span "26" at bounding box center [611, 670] width 11 height 12
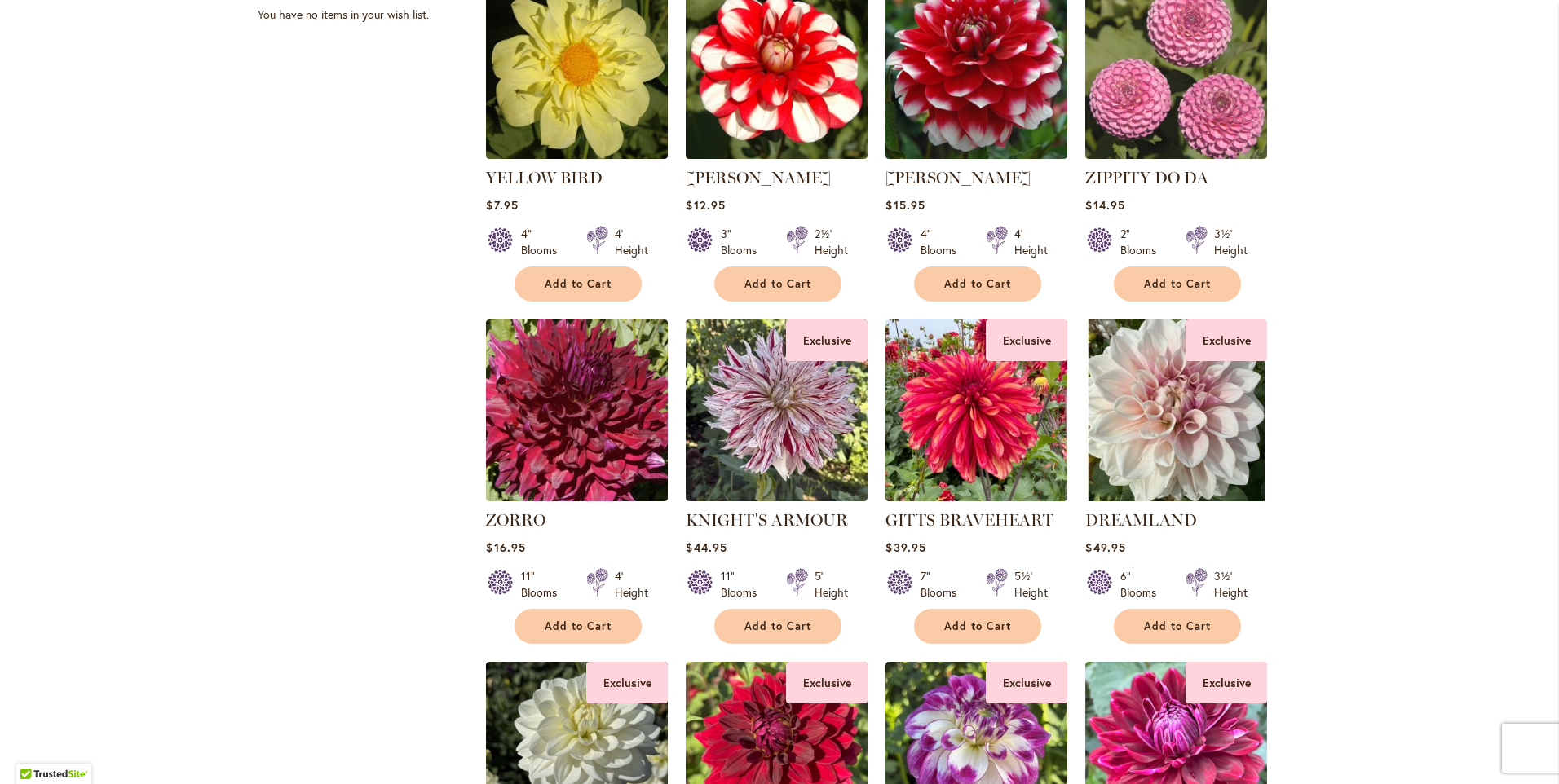
scroll to position [570, 0]
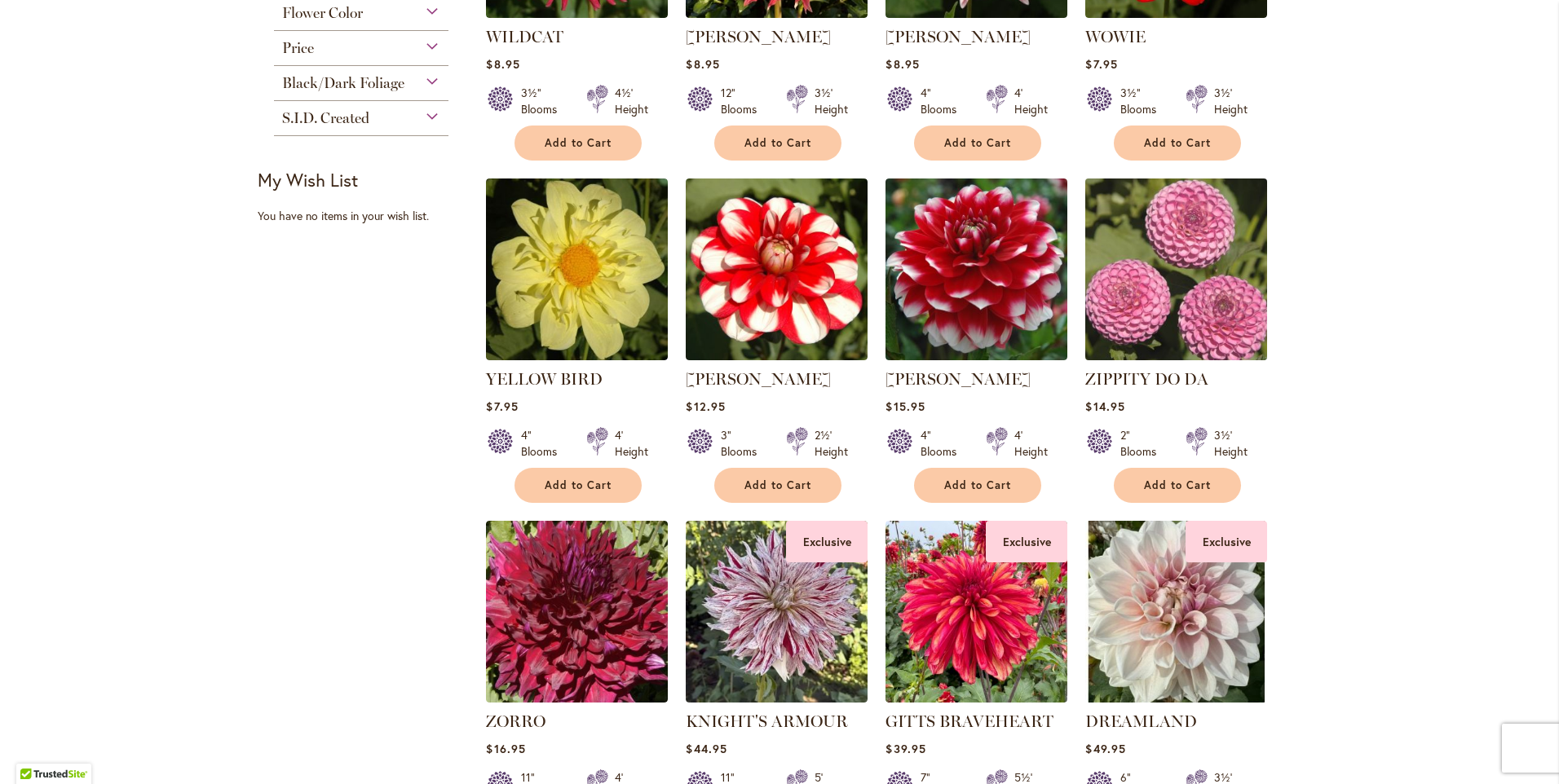
click at [1174, 281] on img at bounding box center [1176, 269] width 191 height 191
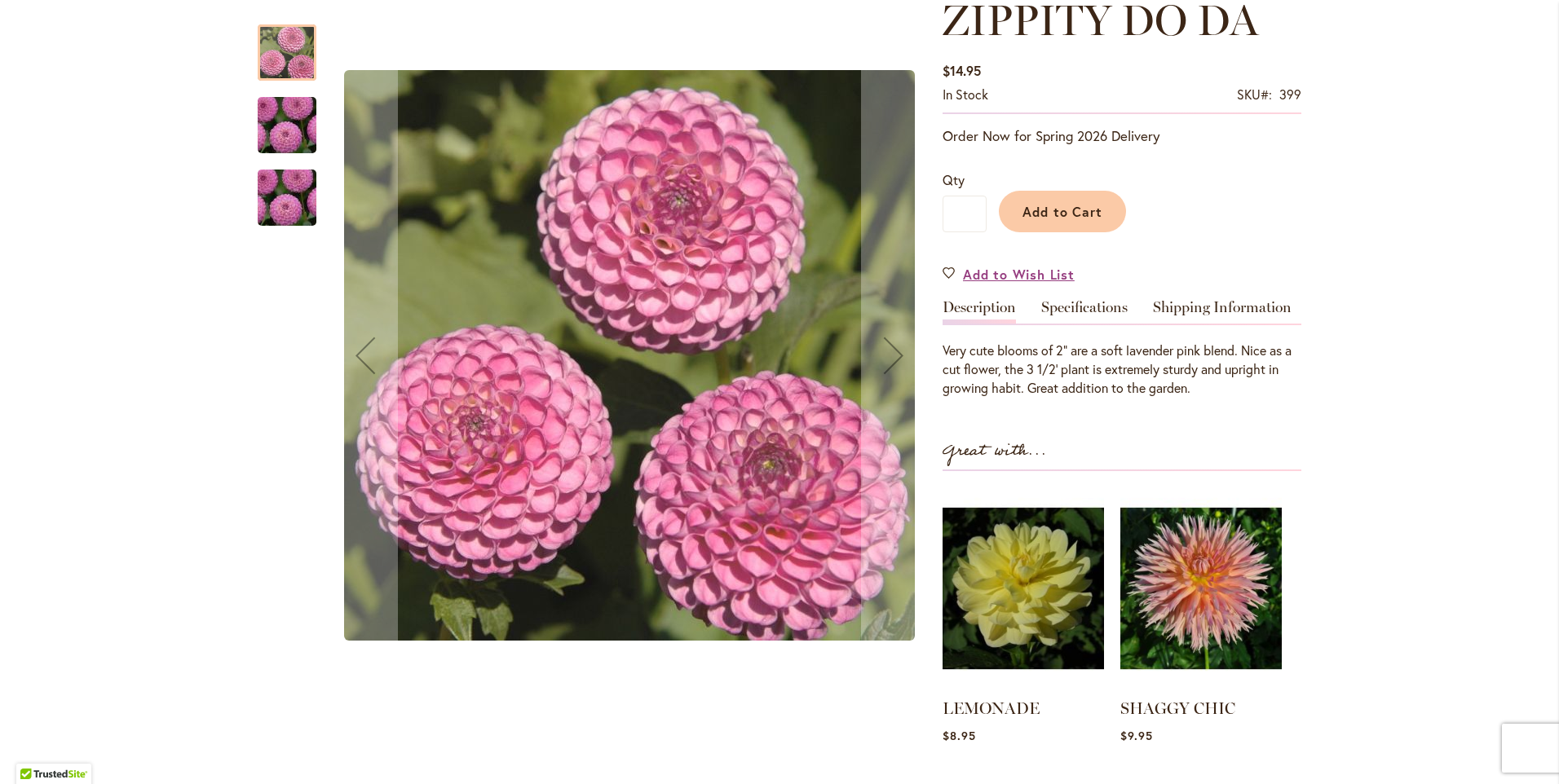
scroll to position [244, 0]
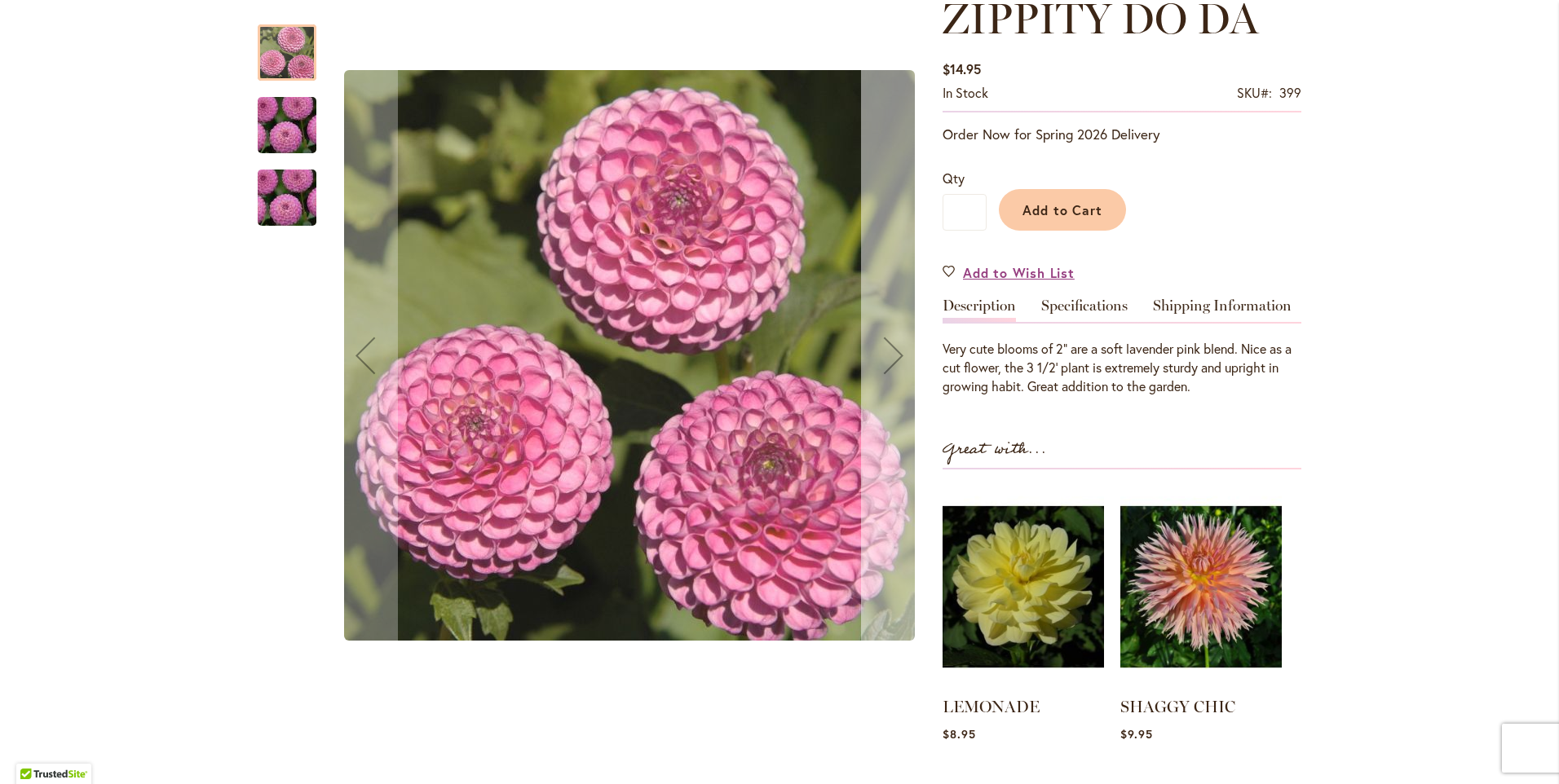
click at [884, 349] on div "Next" at bounding box center [893, 355] width 65 height 65
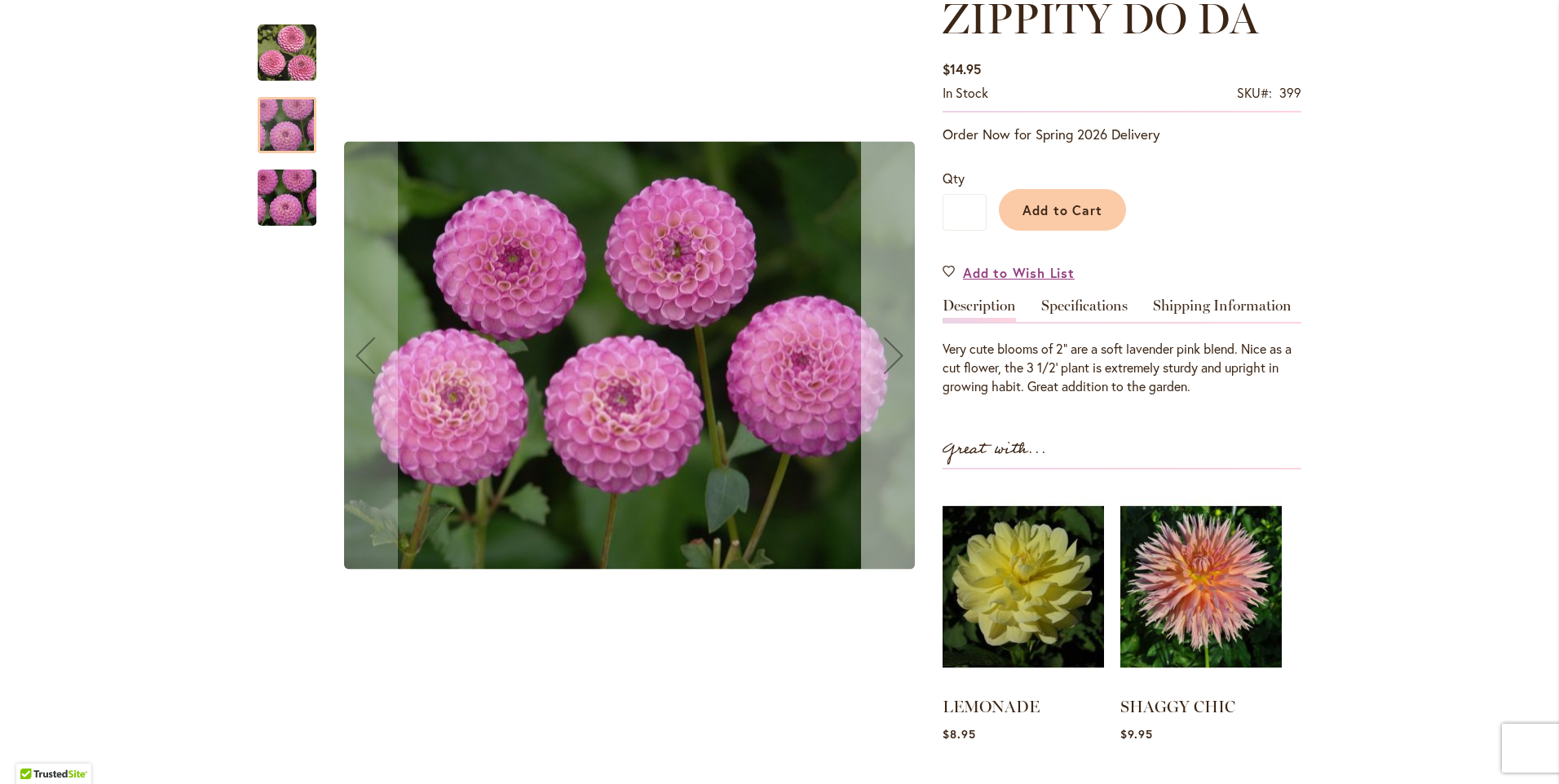
click at [885, 349] on div "Next" at bounding box center [893, 355] width 65 height 65
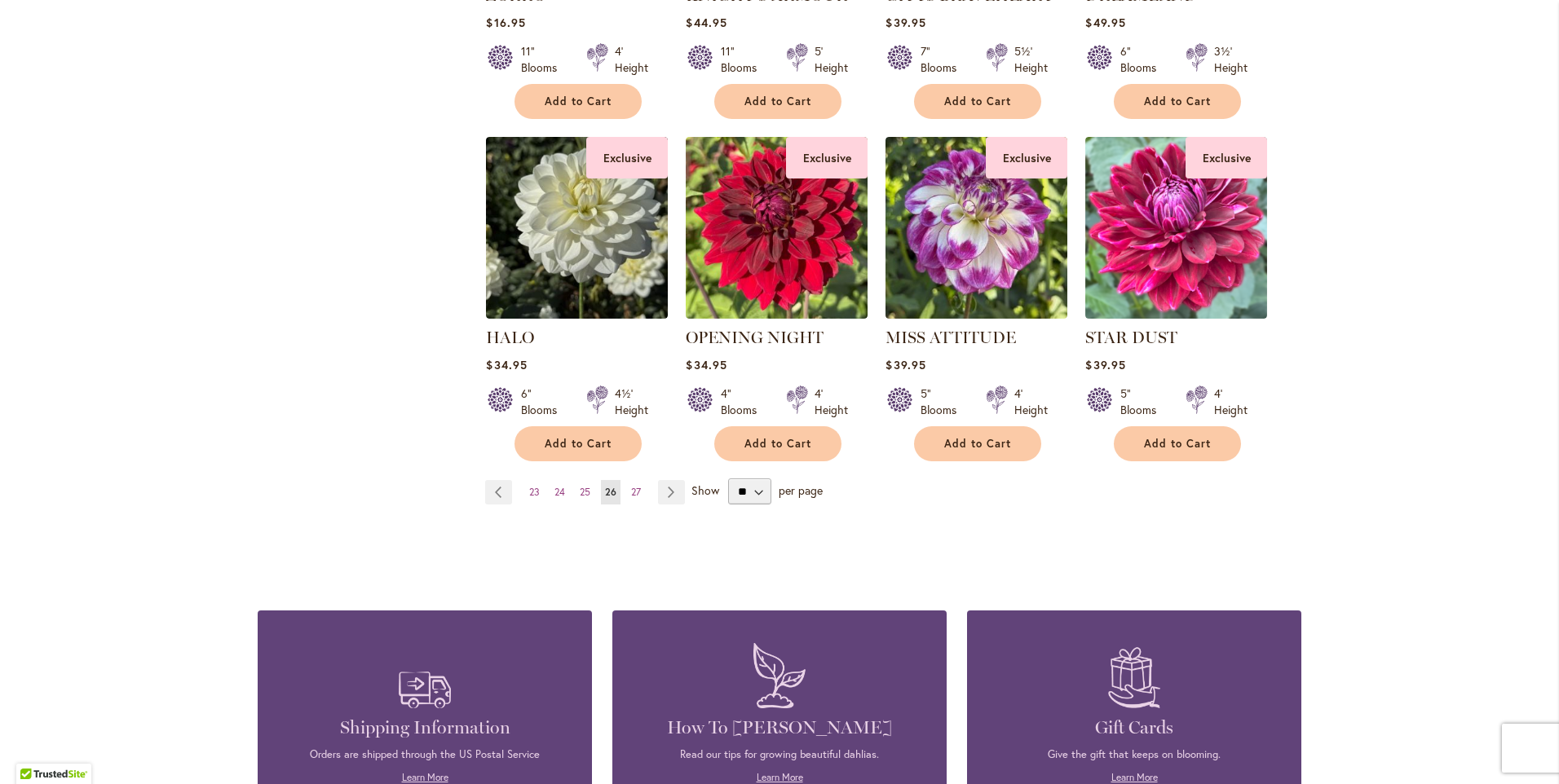
scroll to position [1304, 0]
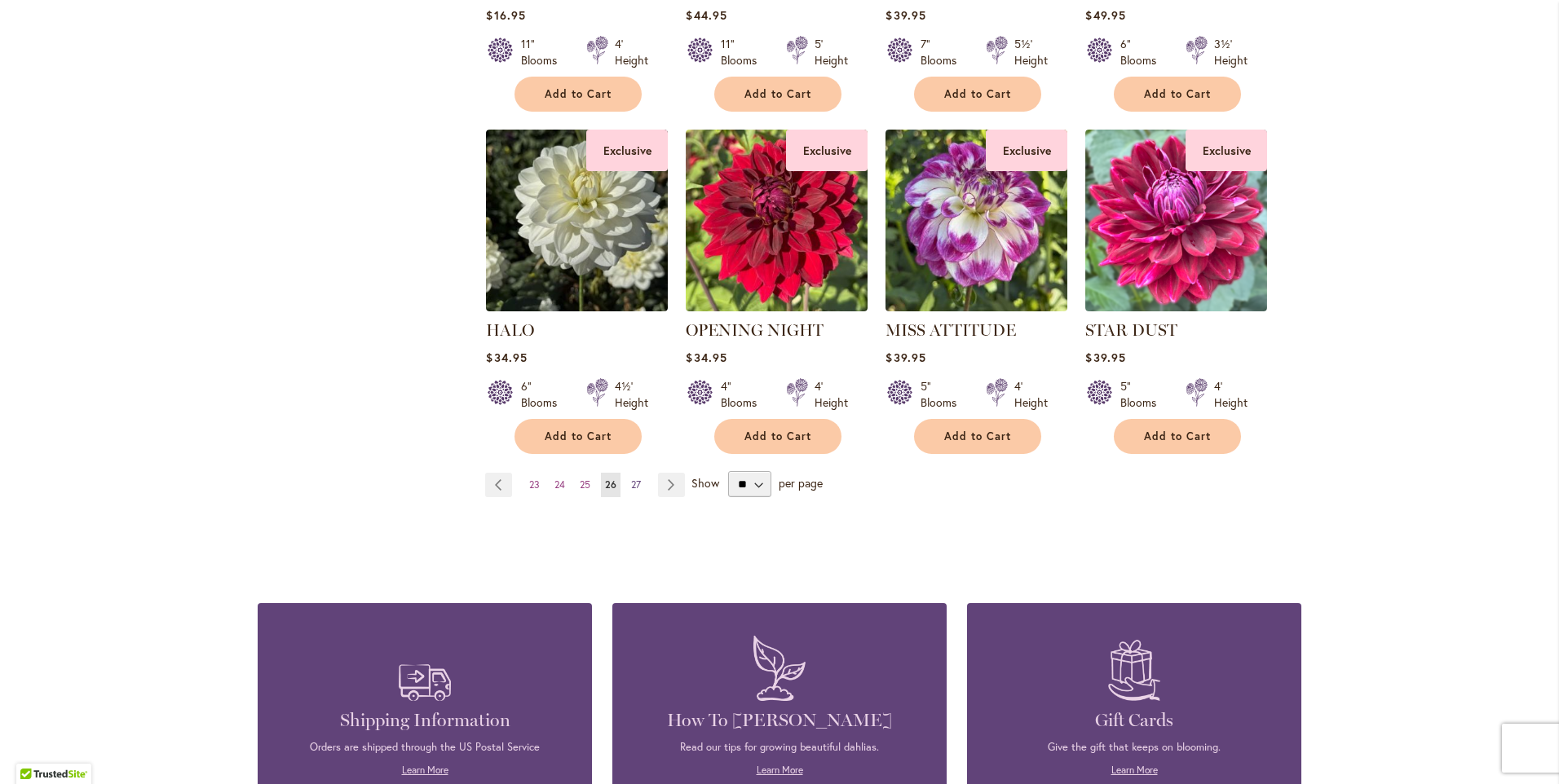
click at [631, 479] on span "27" at bounding box center [636, 484] width 10 height 12
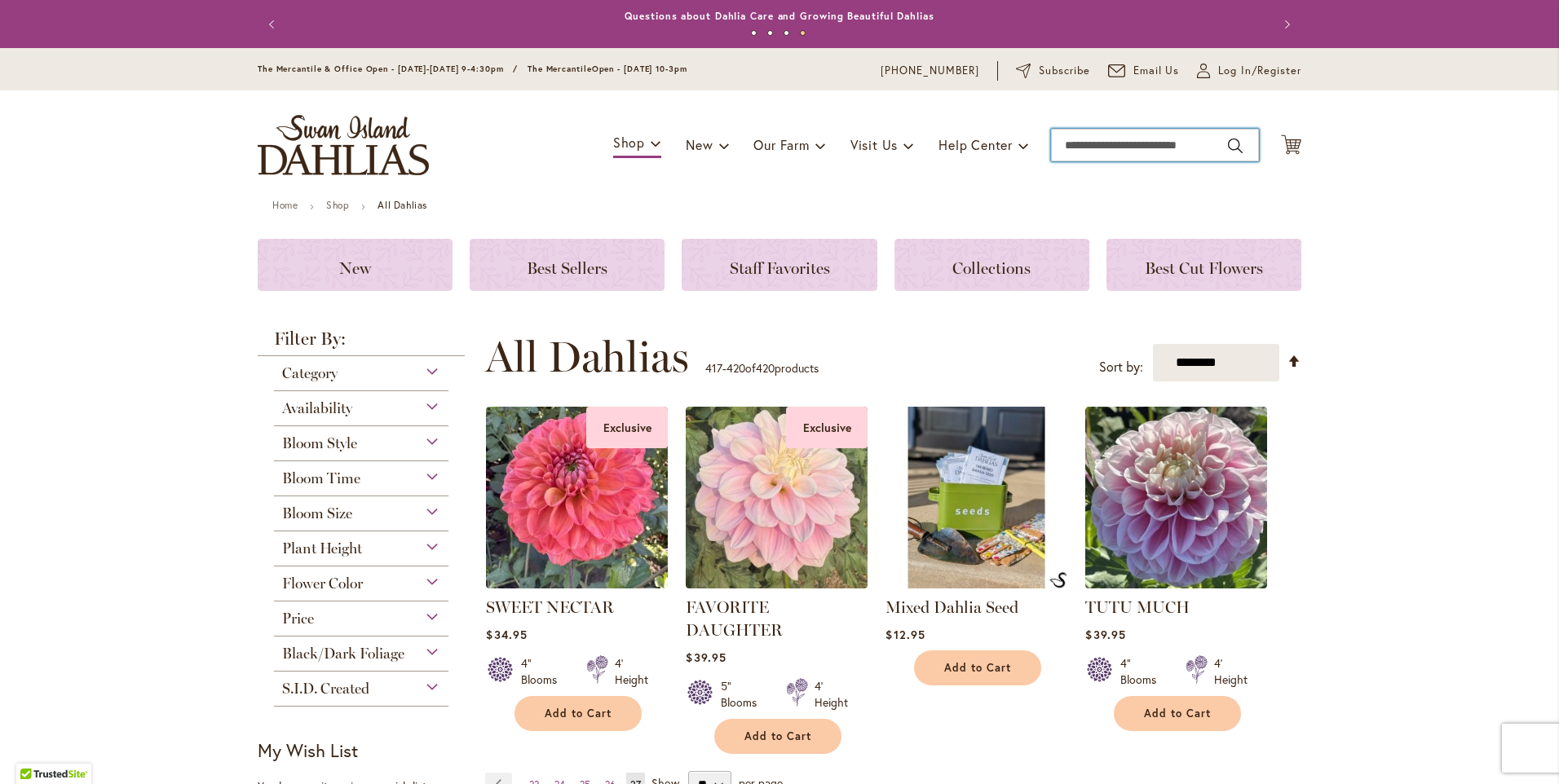
click at [1064, 141] on input "Search" at bounding box center [1155, 145] width 208 height 33
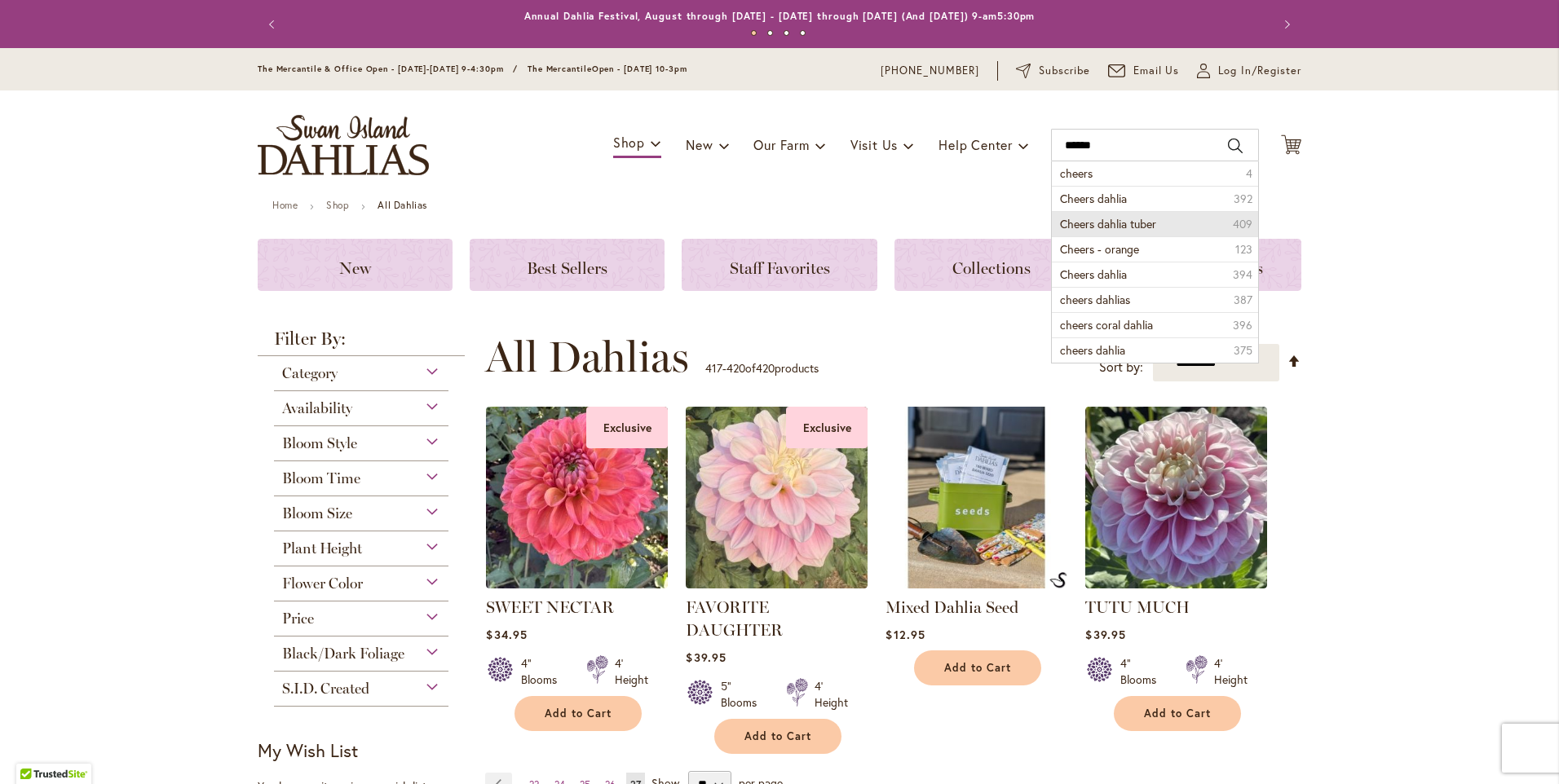
click at [1107, 220] on span "Cheers dahlia tuber" at bounding box center [1108, 224] width 97 height 16
type input "**********"
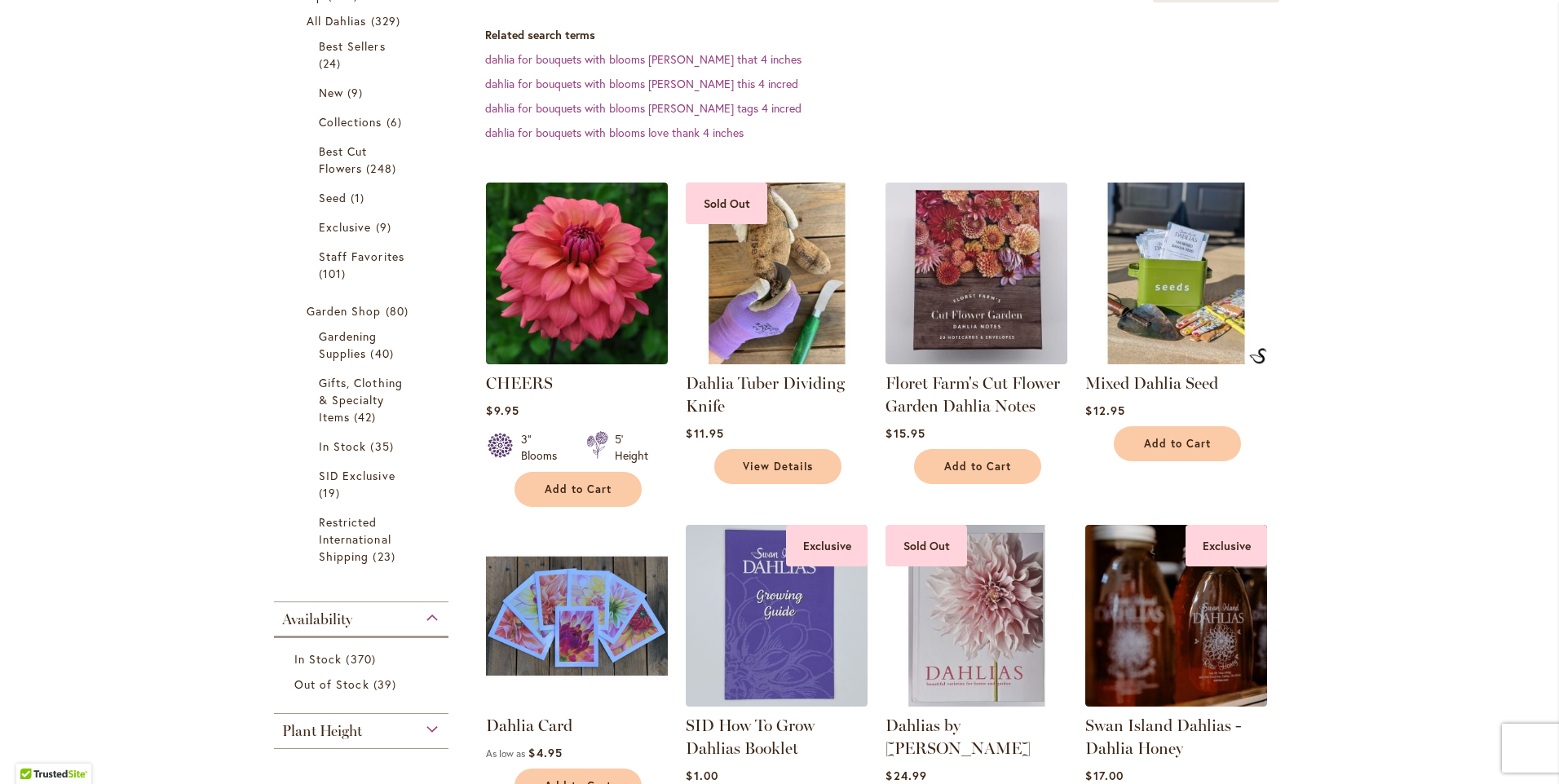
scroll to position [408, 0]
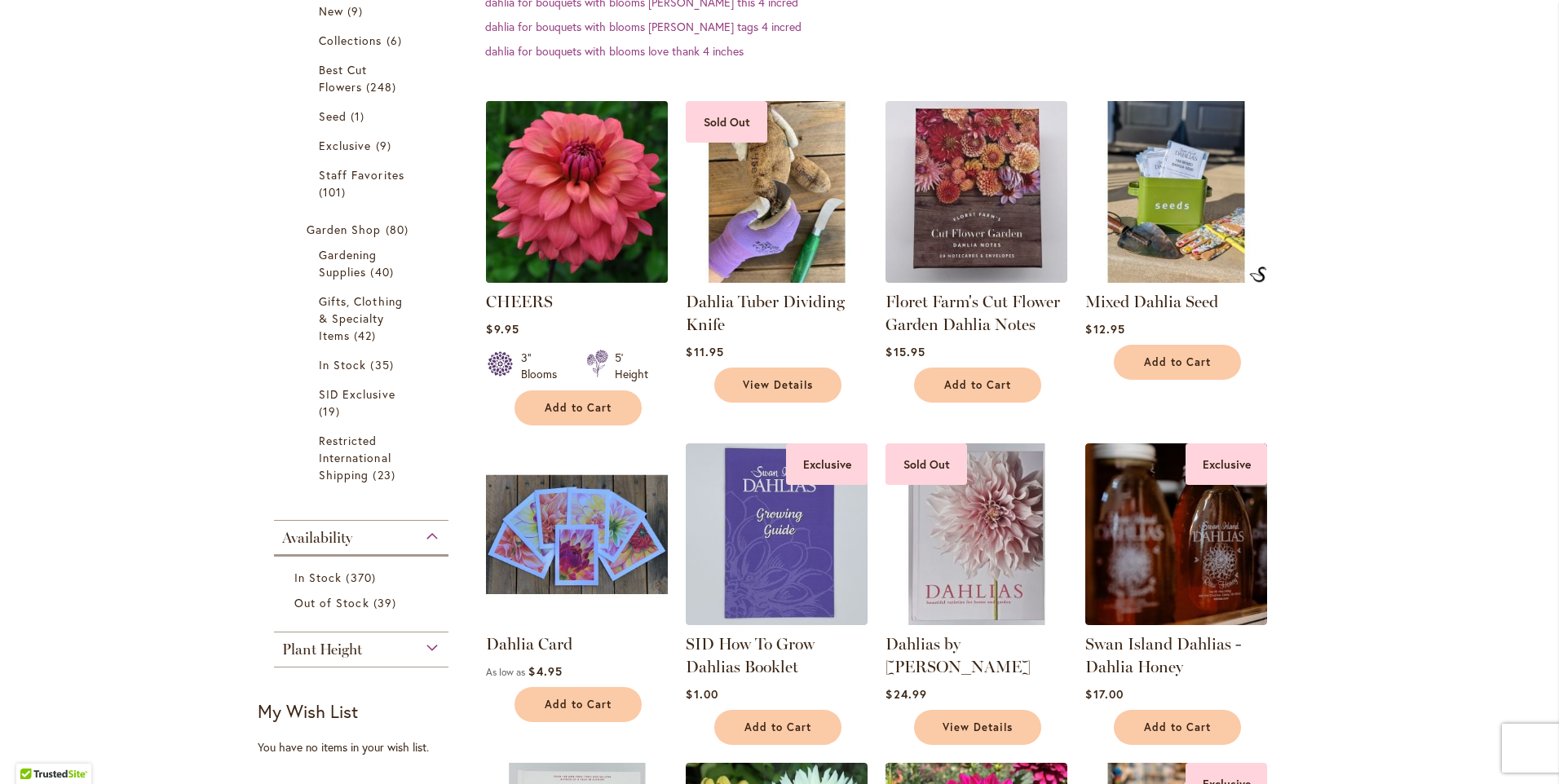
click at [572, 207] on img at bounding box center [577, 191] width 191 height 191
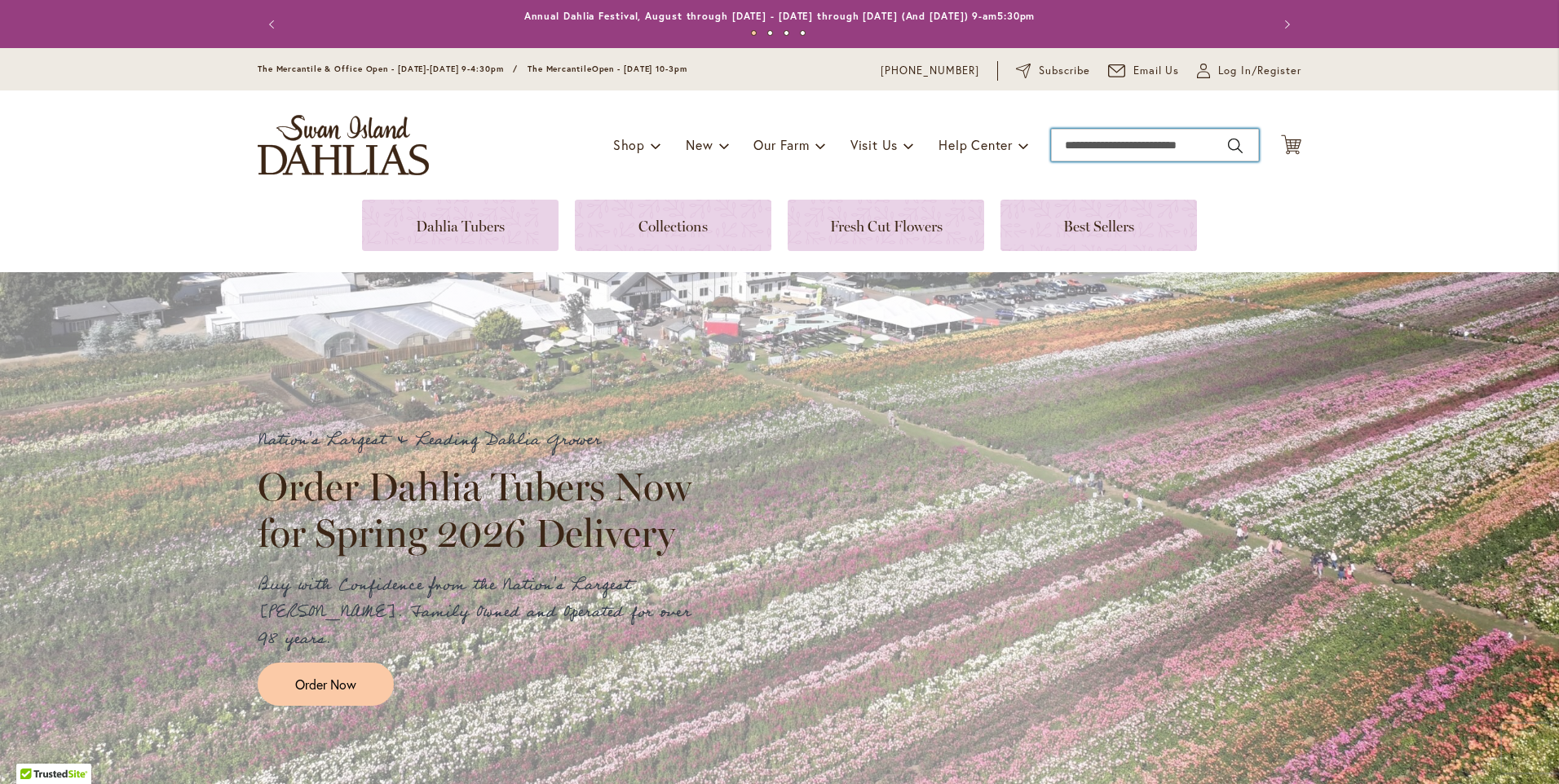
click at [1084, 142] on input "Search" at bounding box center [1155, 145] width 208 height 33
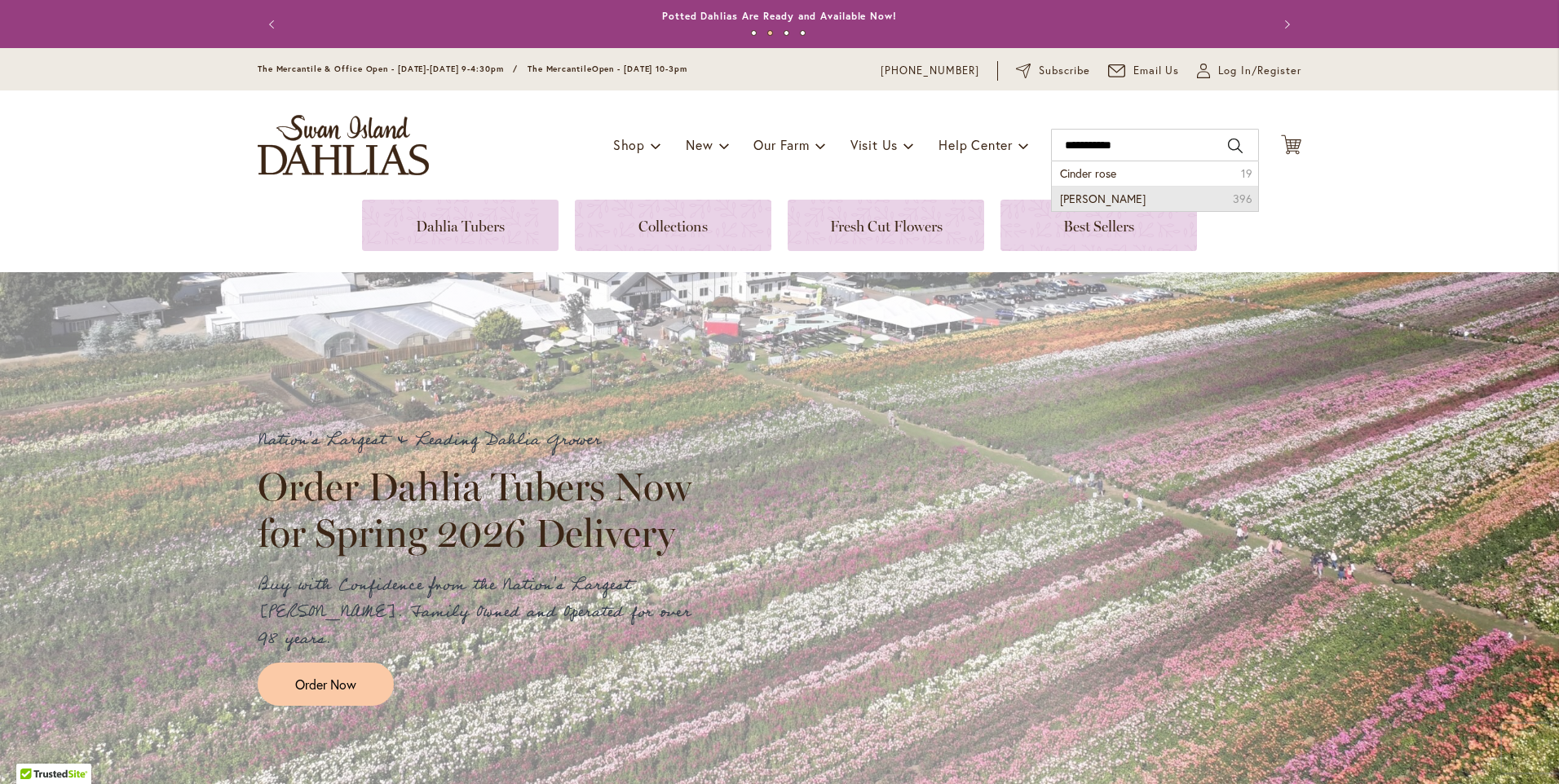
click at [1116, 192] on span "cinder rose dahlia" at bounding box center [1103, 198] width 86 height 16
type input "**********"
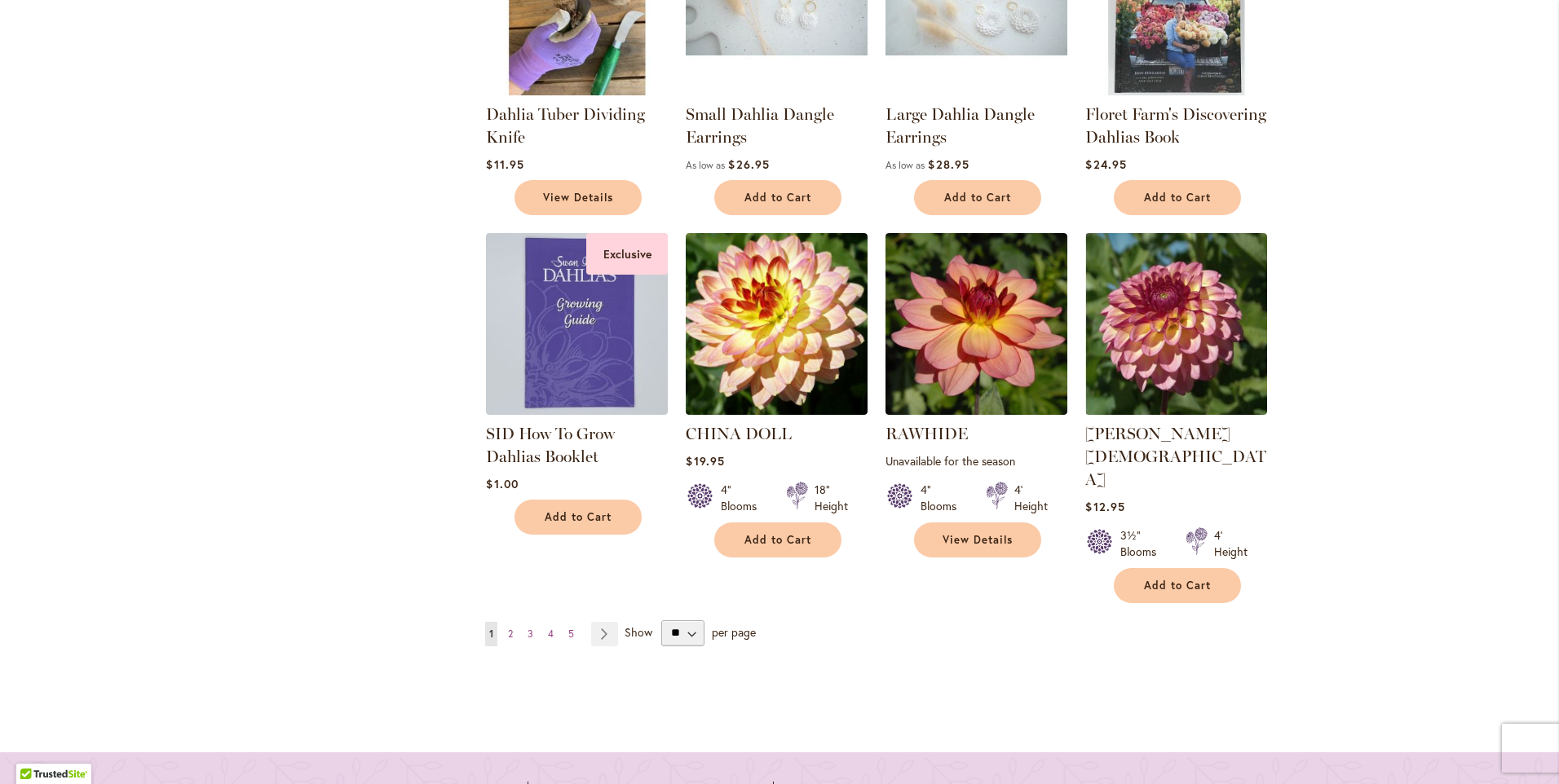
scroll to position [1386, 0]
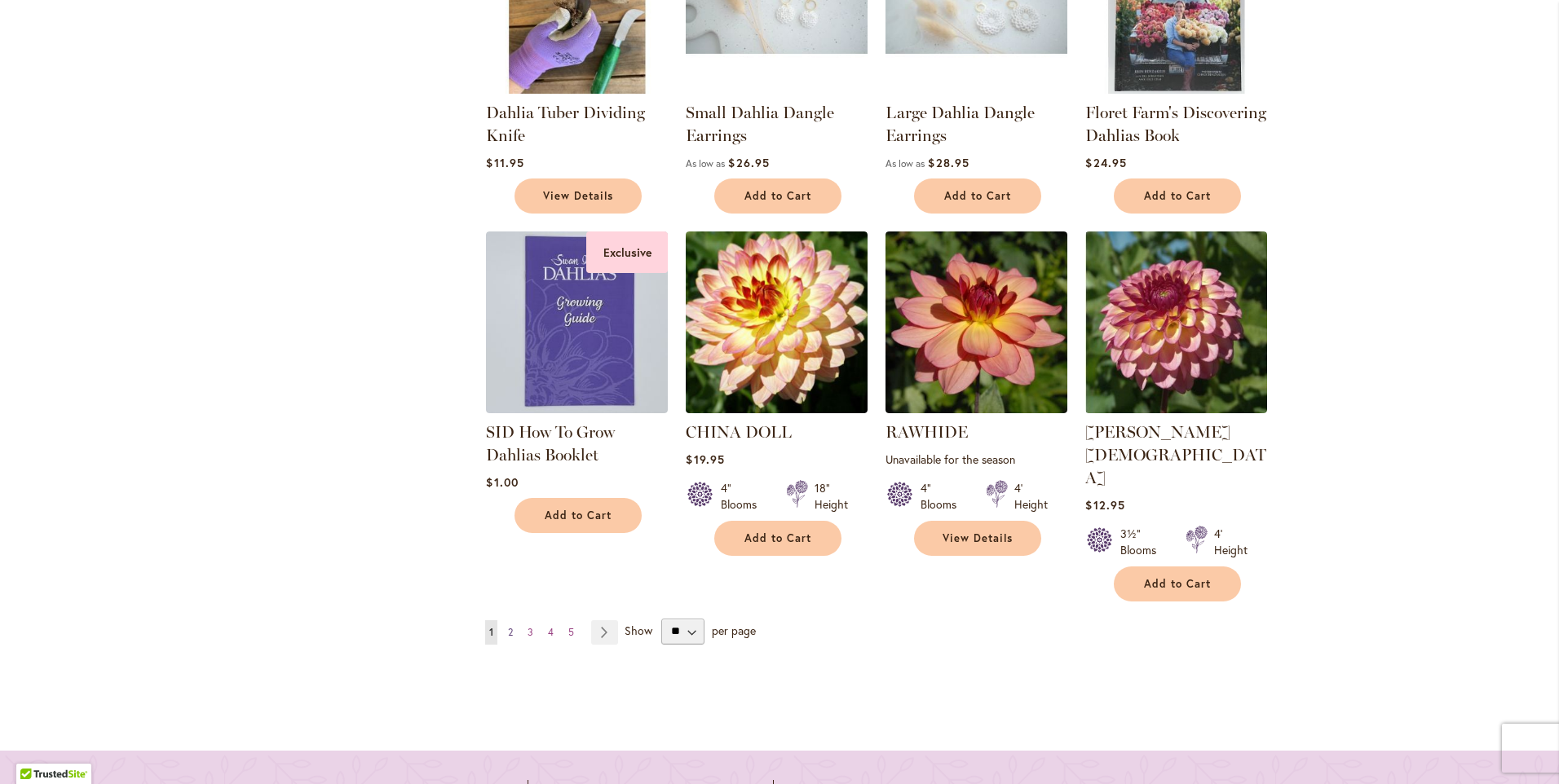
click at [508, 626] on span "2" at bounding box center [510, 632] width 5 height 12
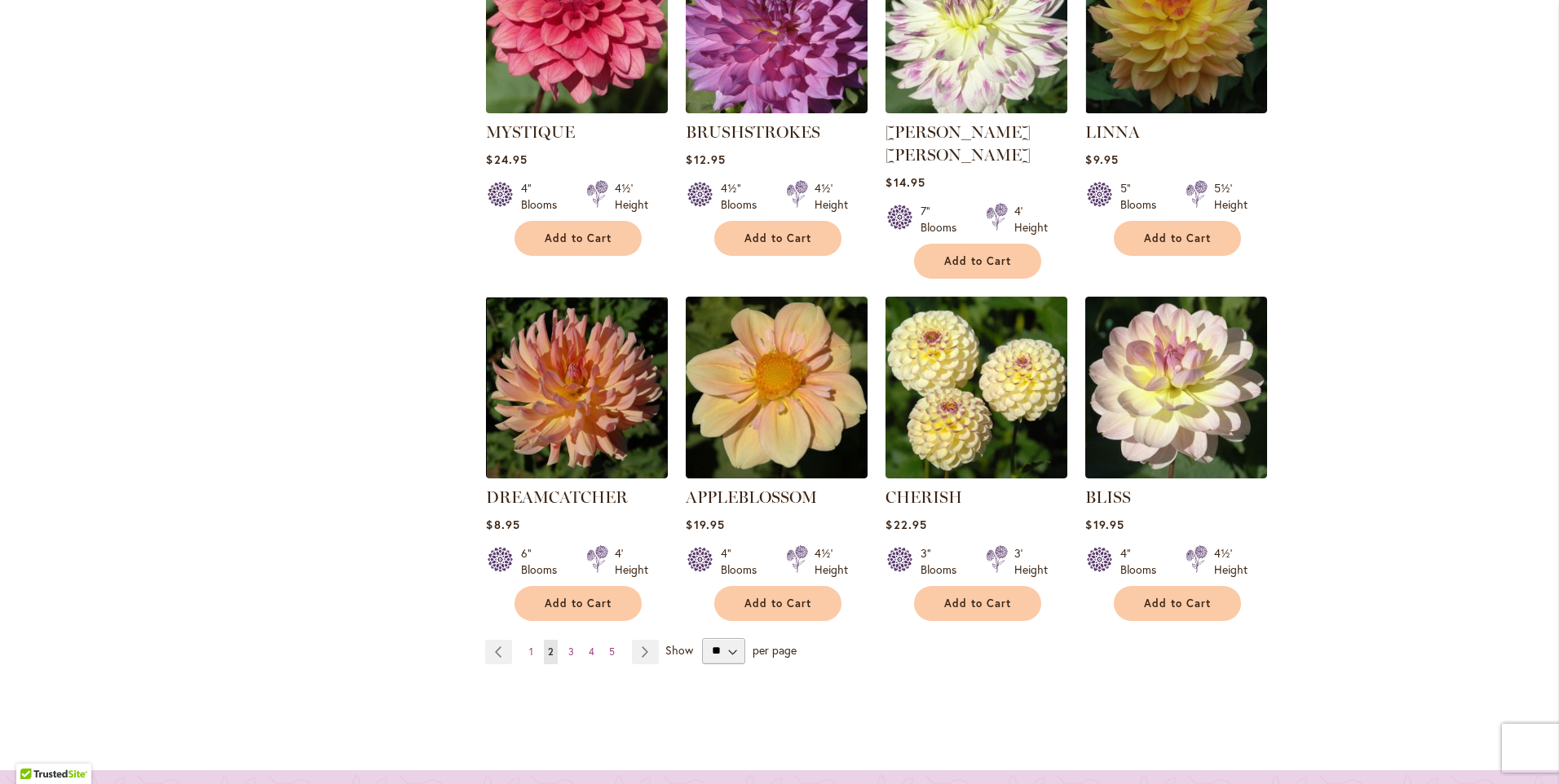
scroll to position [1386, 0]
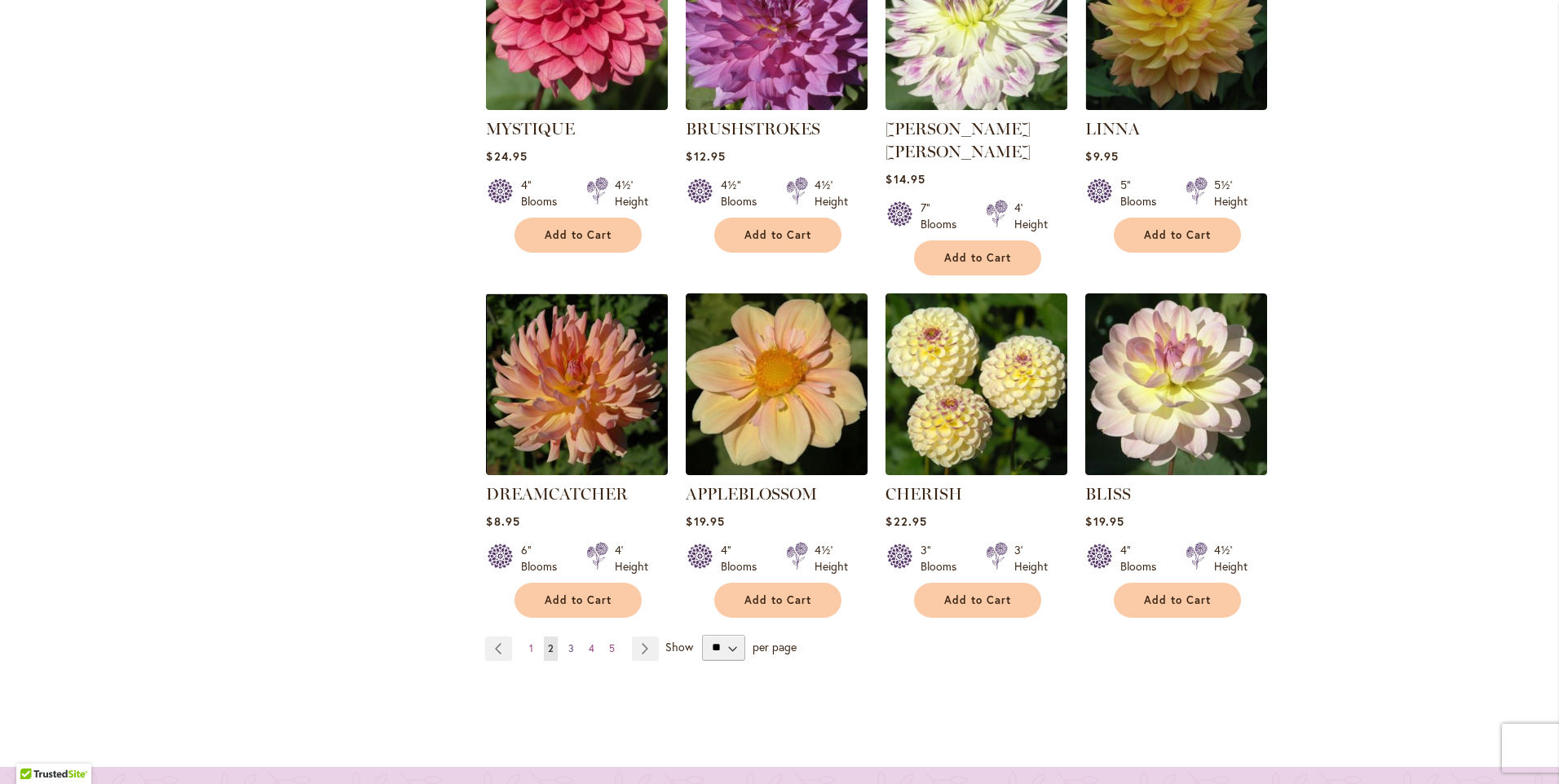
click at [568, 642] on span "3" at bounding box center [570, 648] width 6 height 12
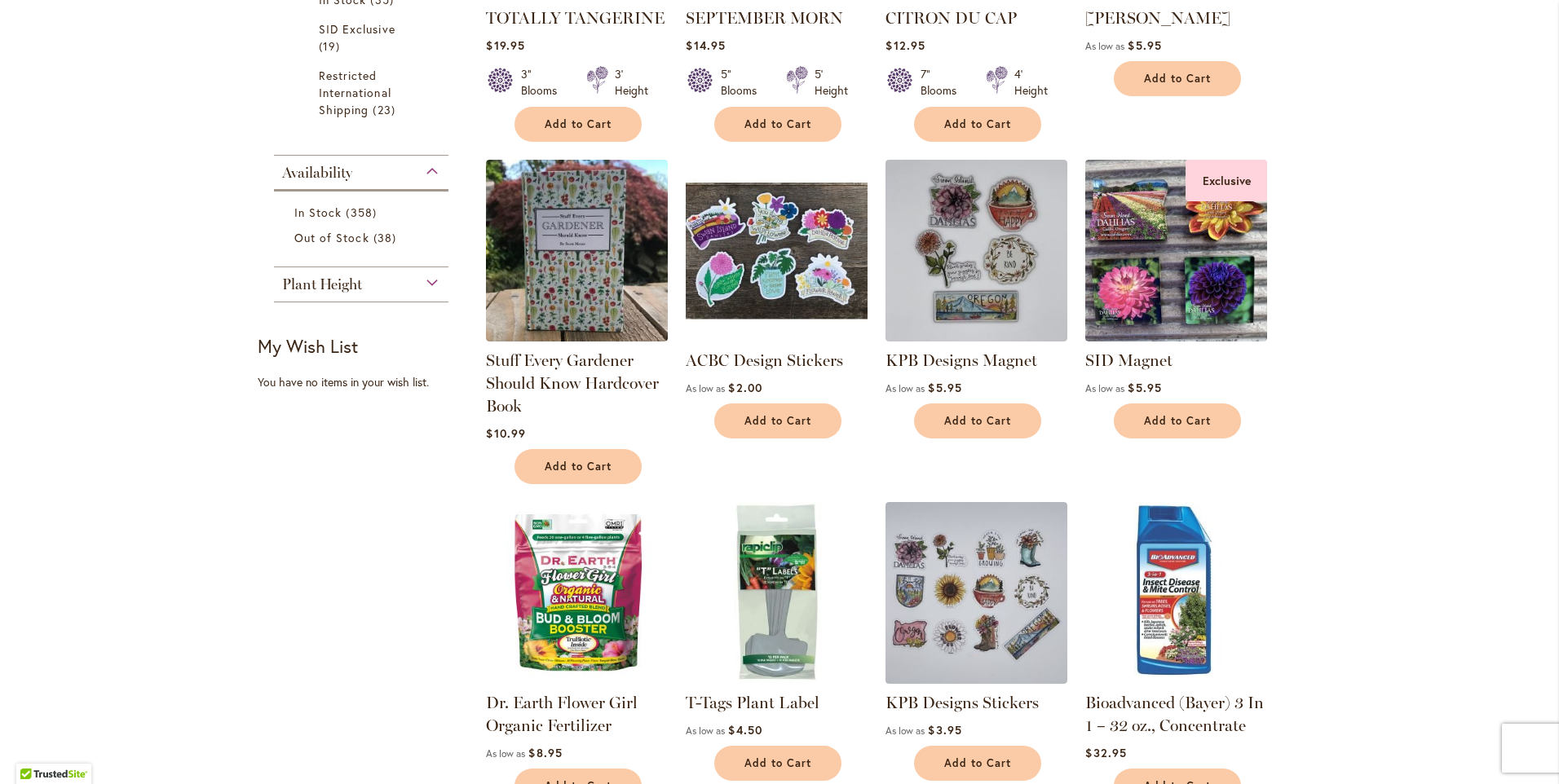
scroll to position [734, 0]
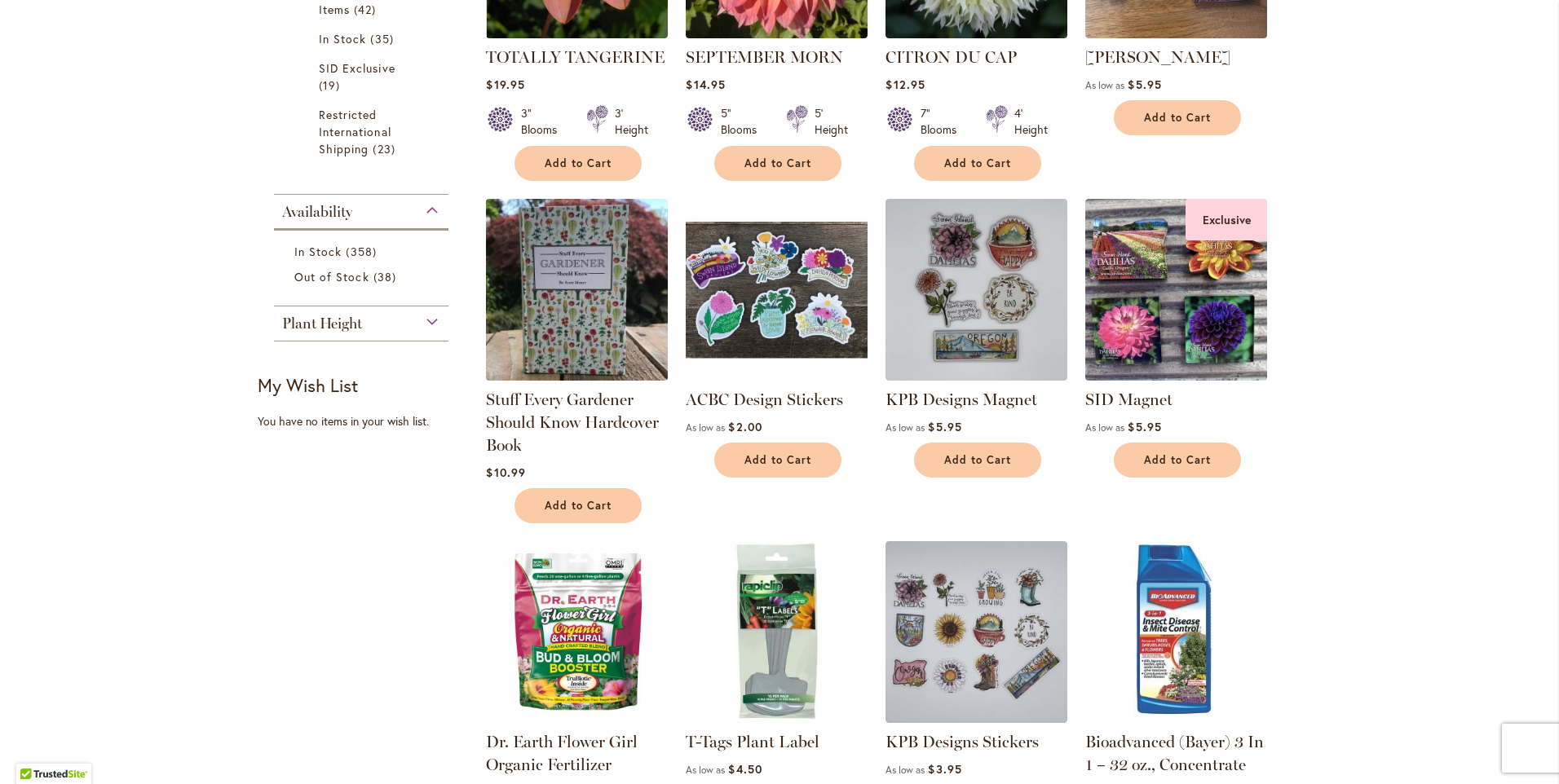
click at [572, 300] on img at bounding box center [577, 289] width 191 height 191
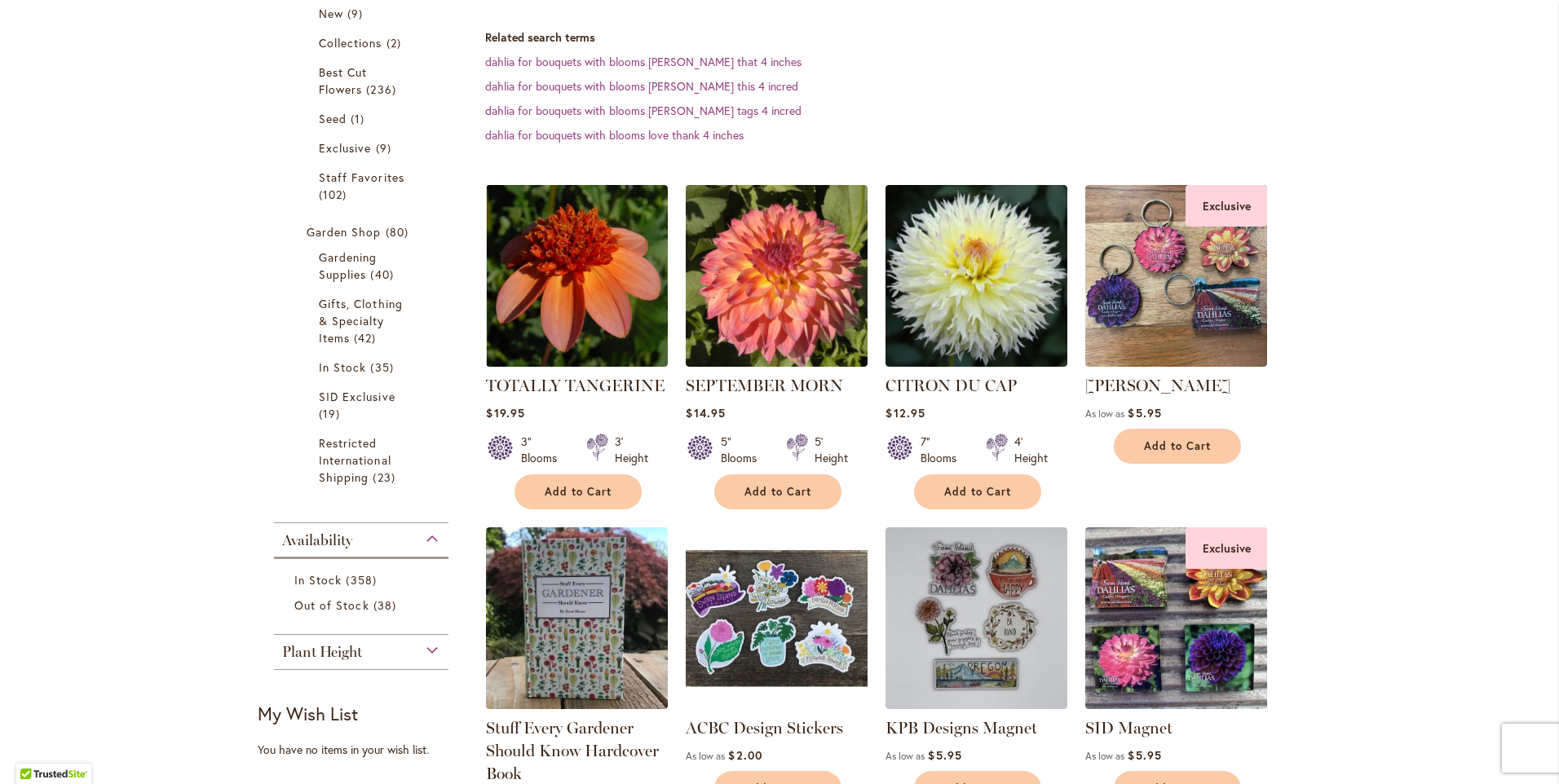
scroll to position [408, 0]
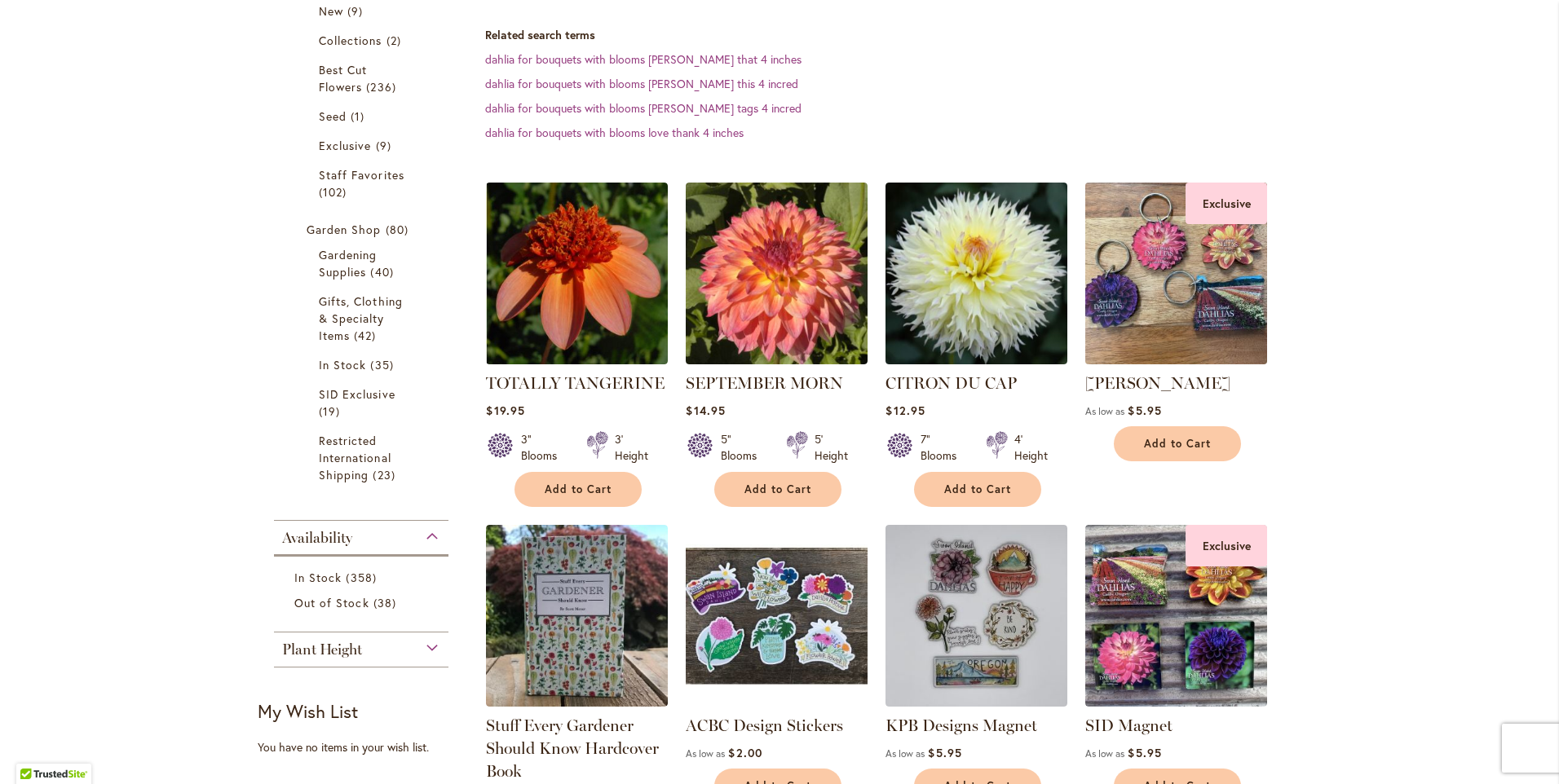
click at [1149, 286] on img at bounding box center [1176, 272] width 191 height 191
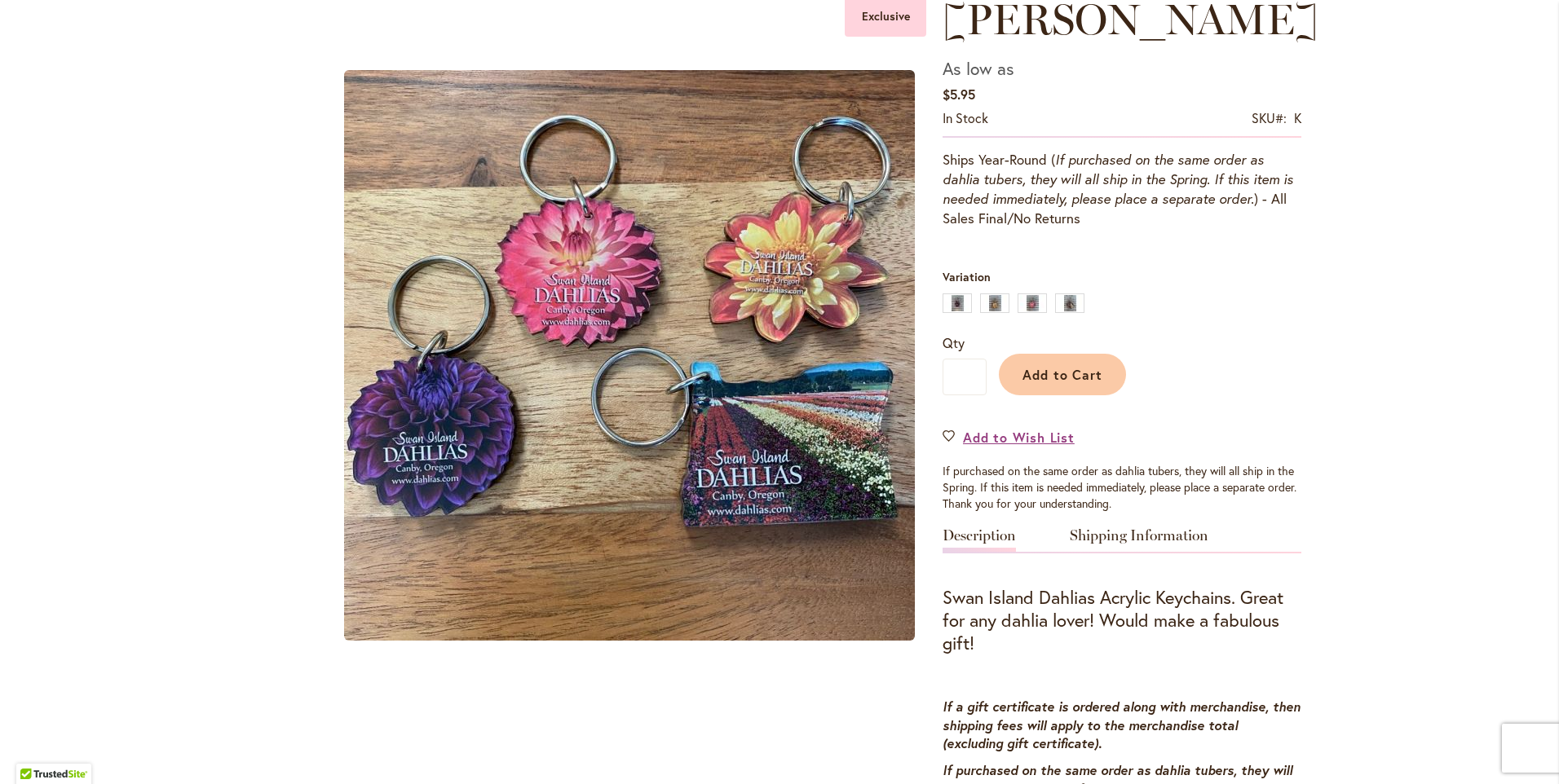
scroll to position [244, 0]
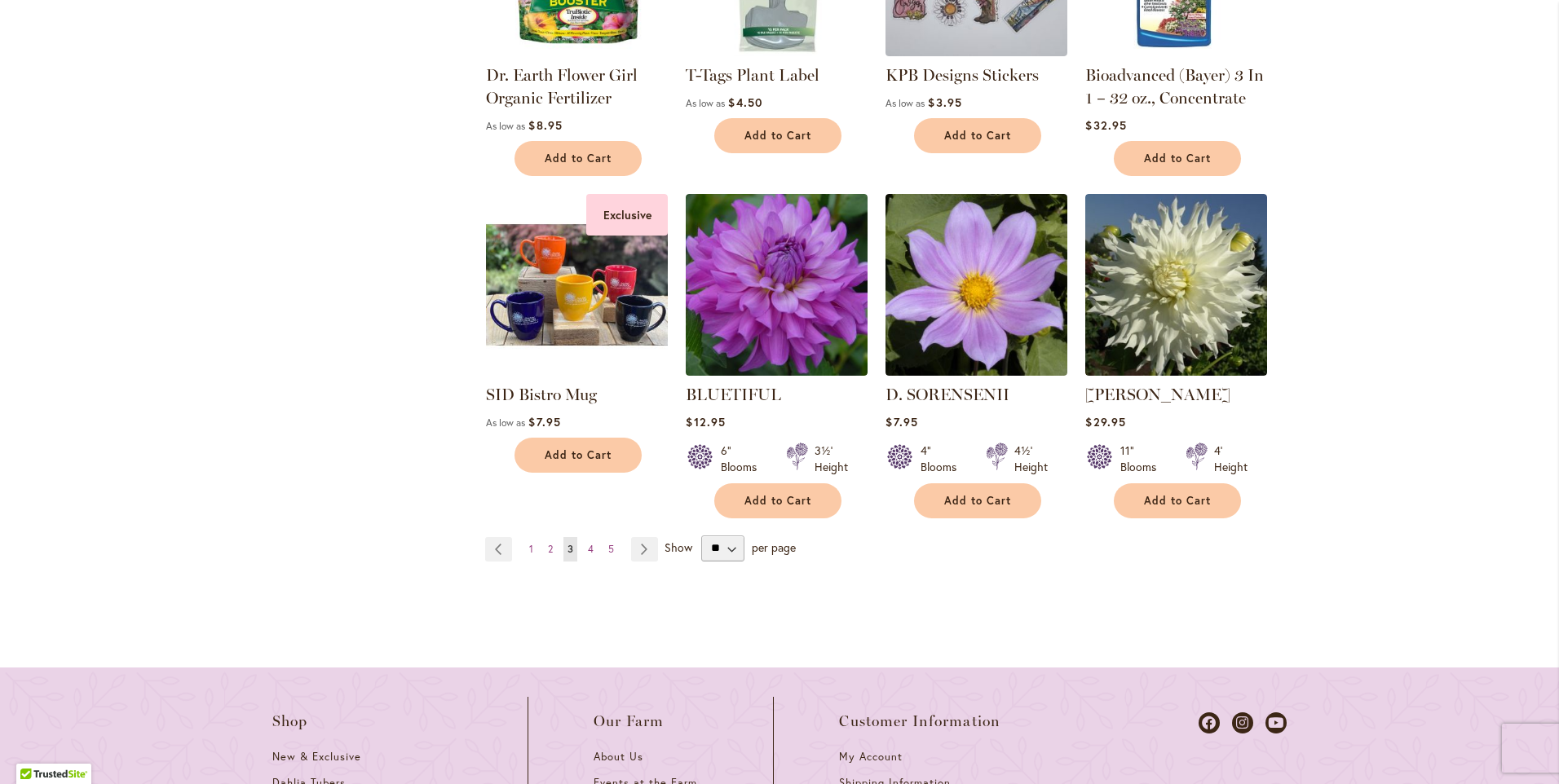
scroll to position [1467, 0]
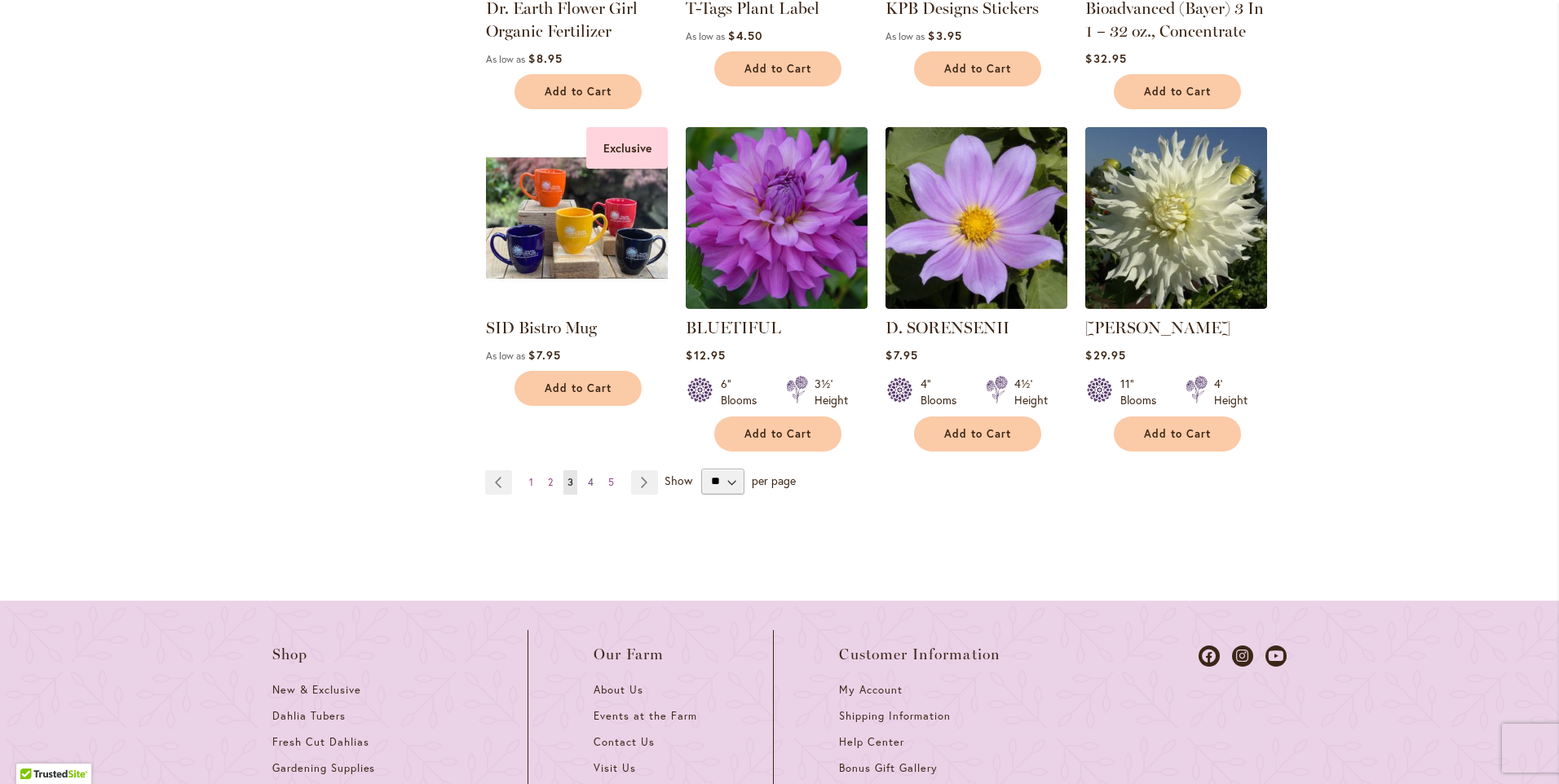
click at [588, 479] on span "4" at bounding box center [590, 482] width 6 height 12
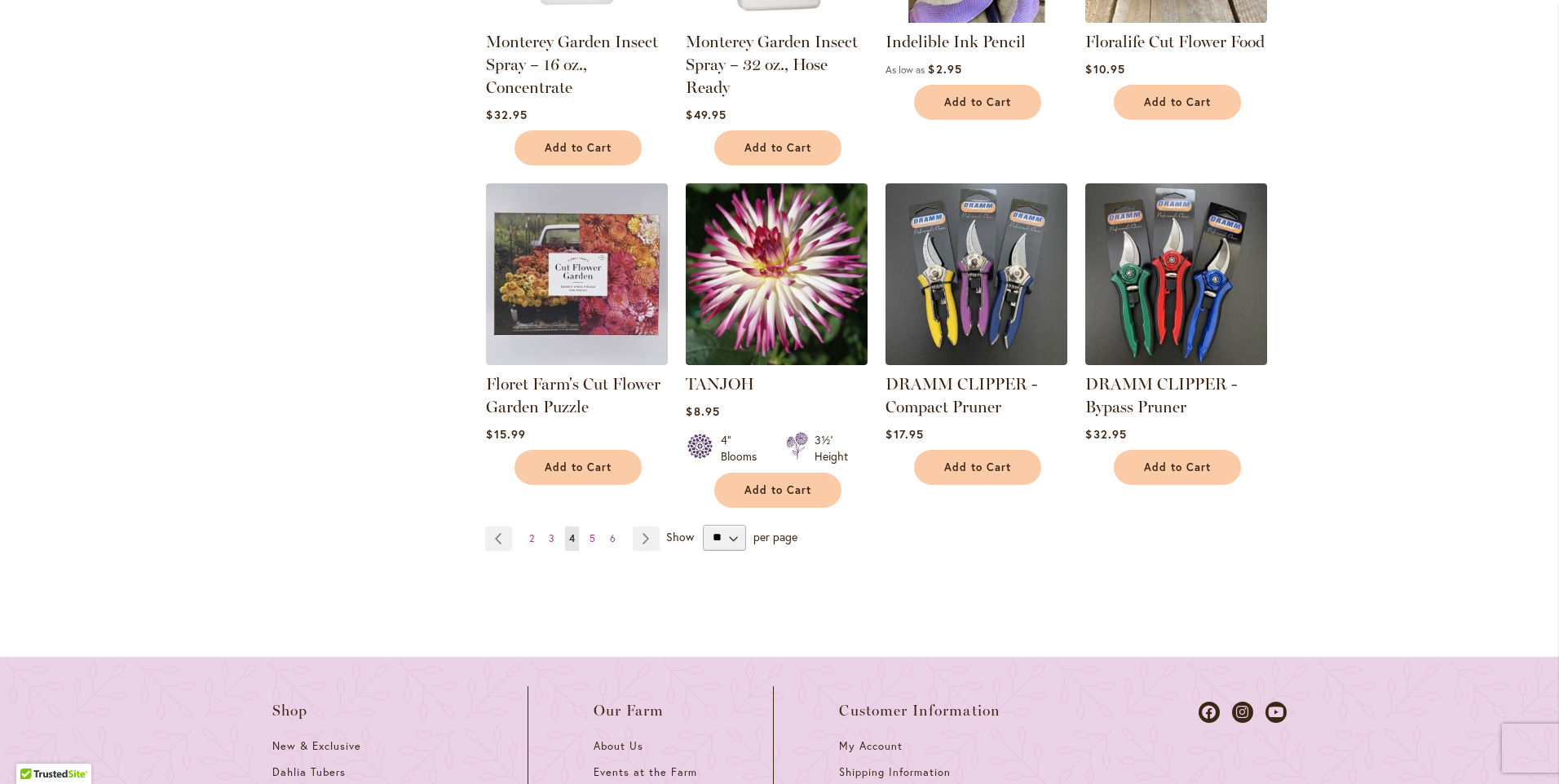
scroll to position [1467, 0]
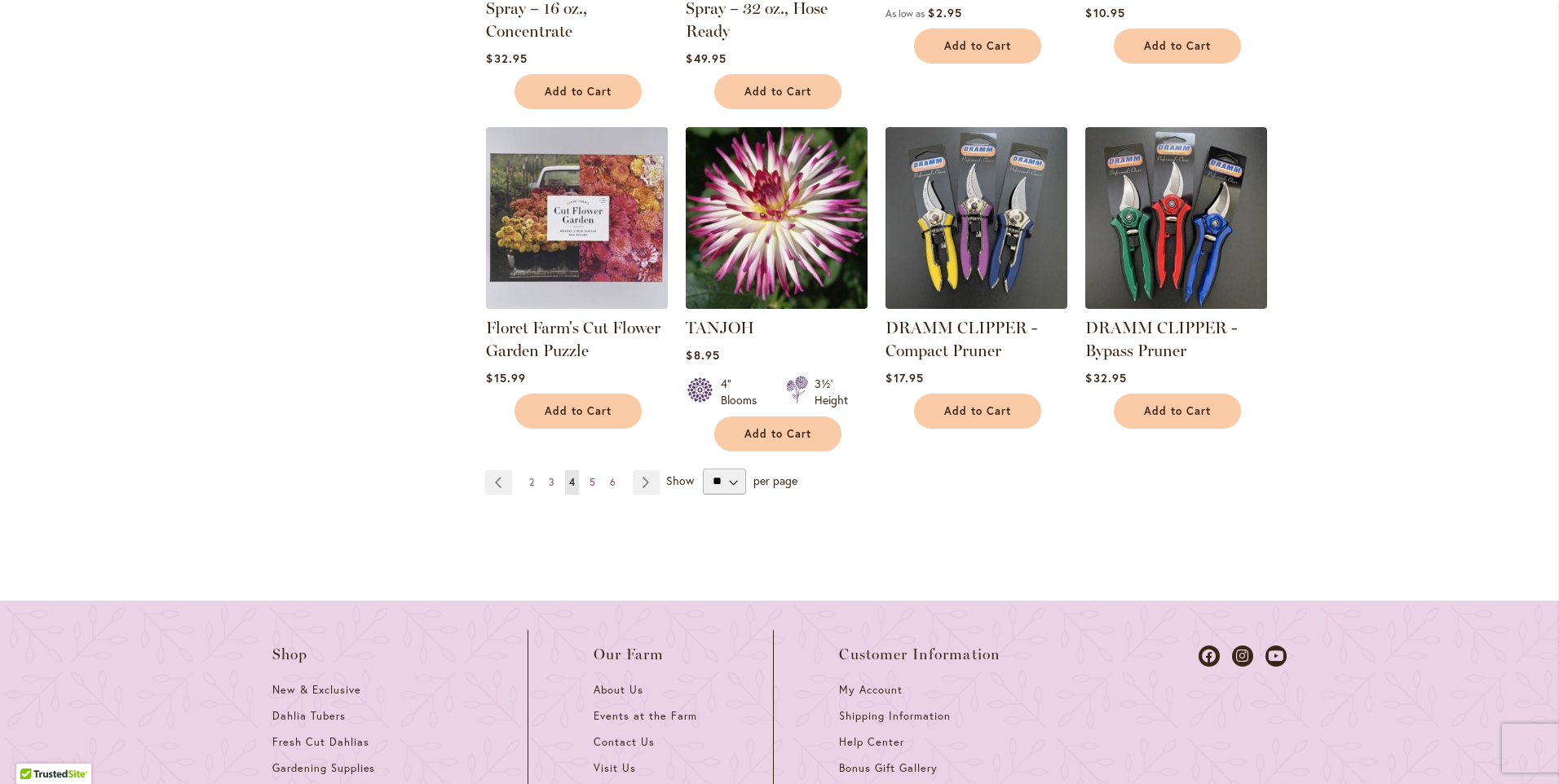
click at [518, 215] on img at bounding box center [577, 217] width 191 height 191
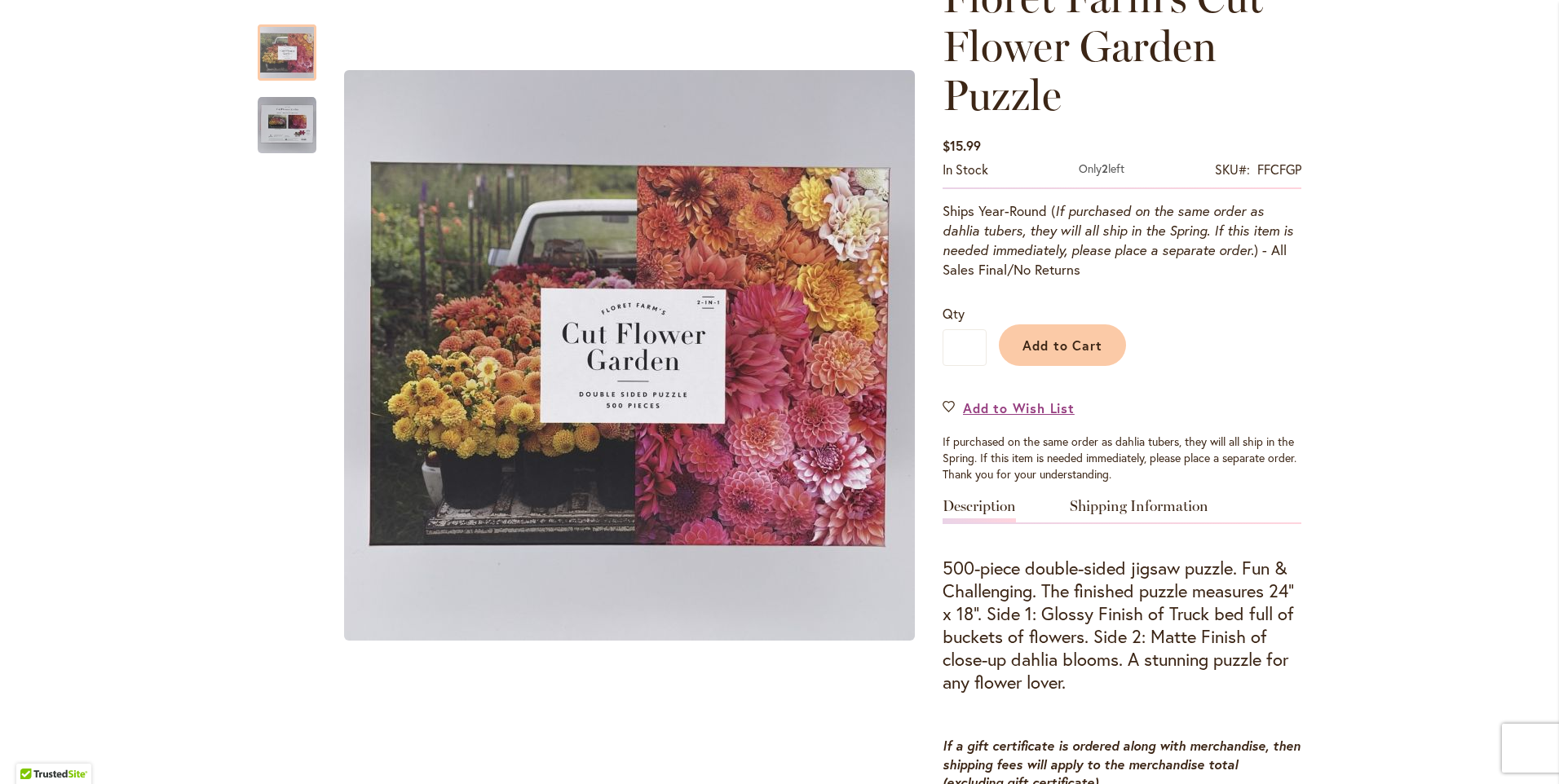
scroll to position [244, 0]
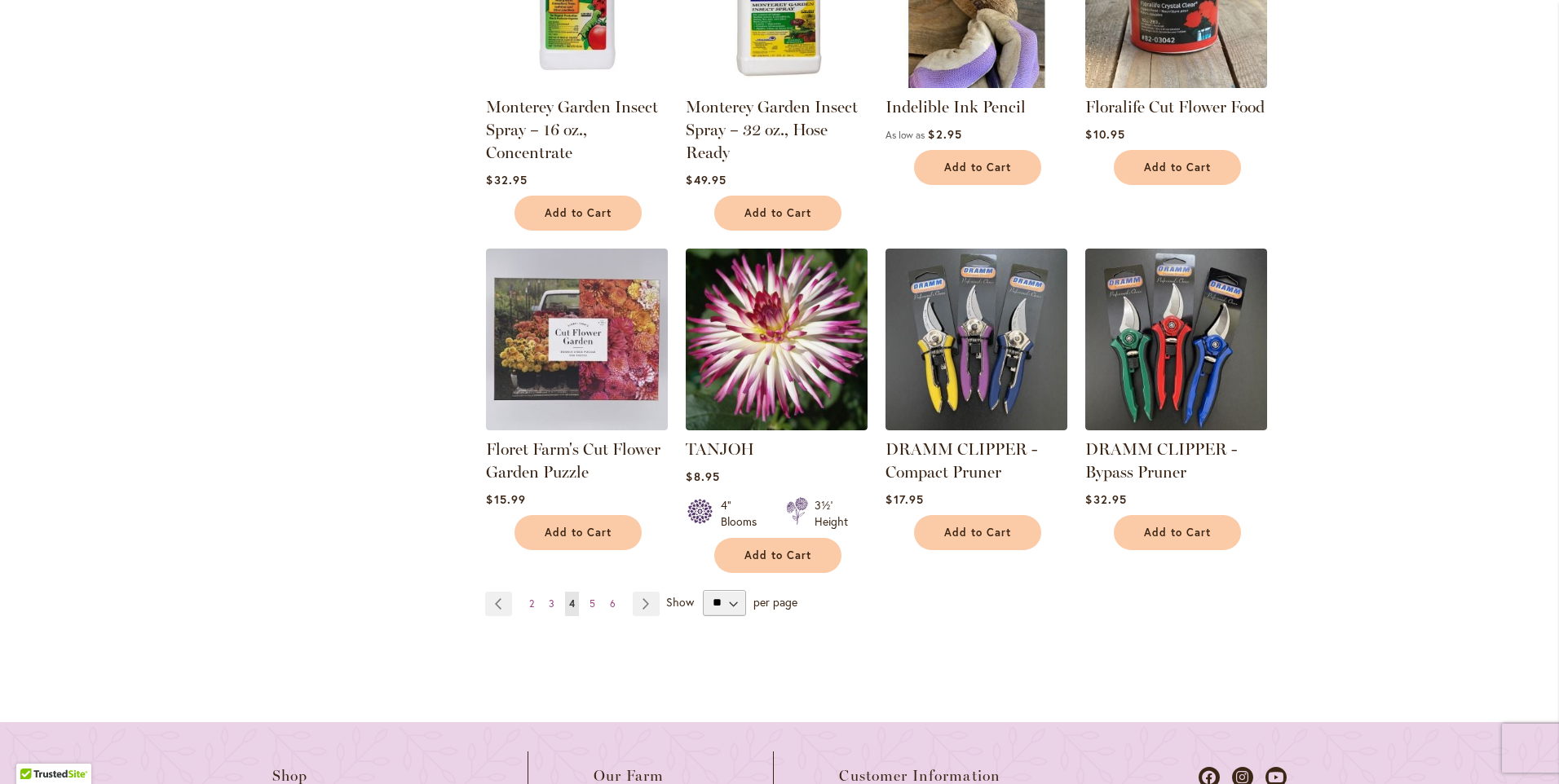
scroll to position [1467, 0]
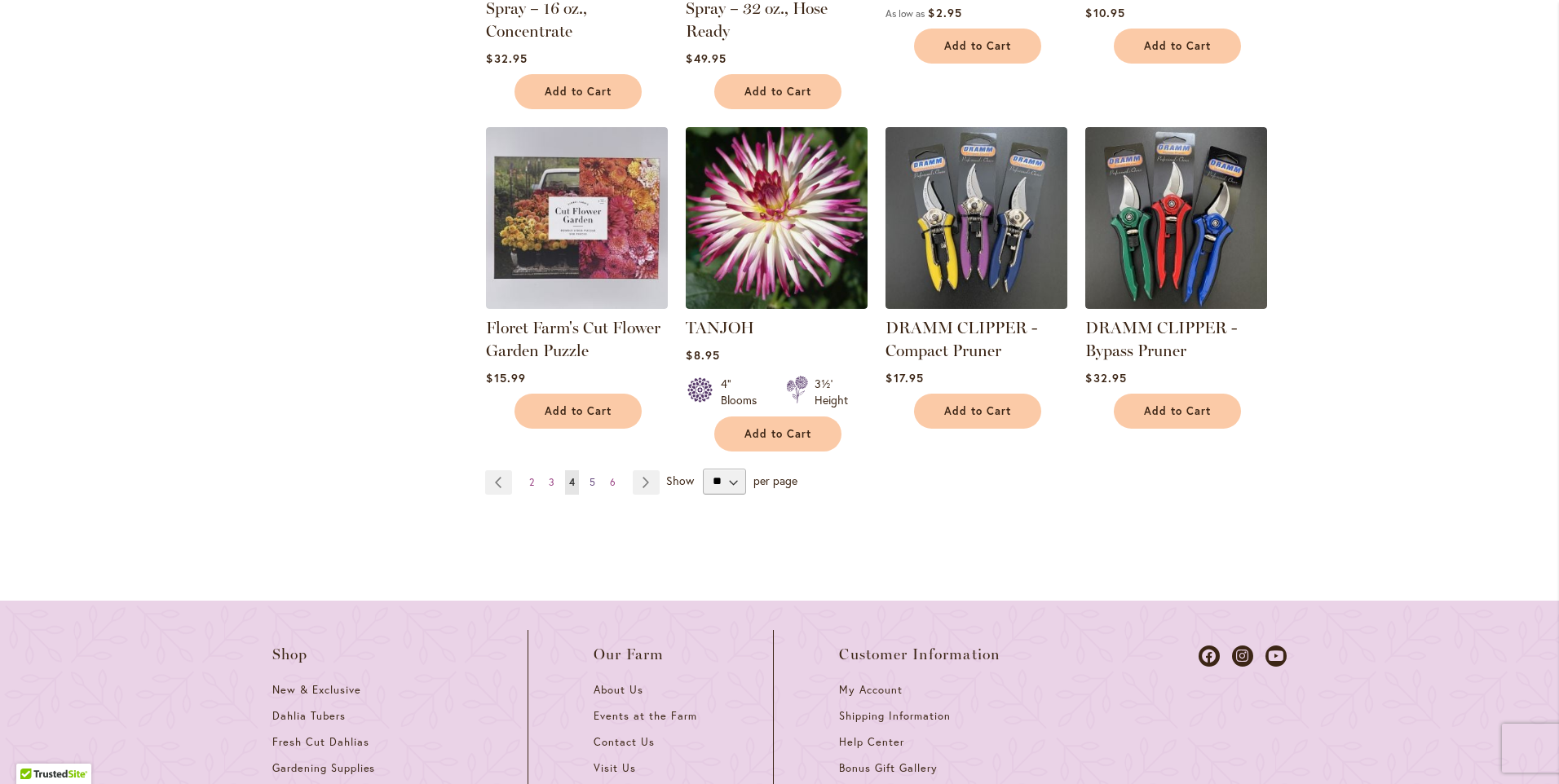
click at [589, 476] on span "5" at bounding box center [592, 482] width 6 height 12
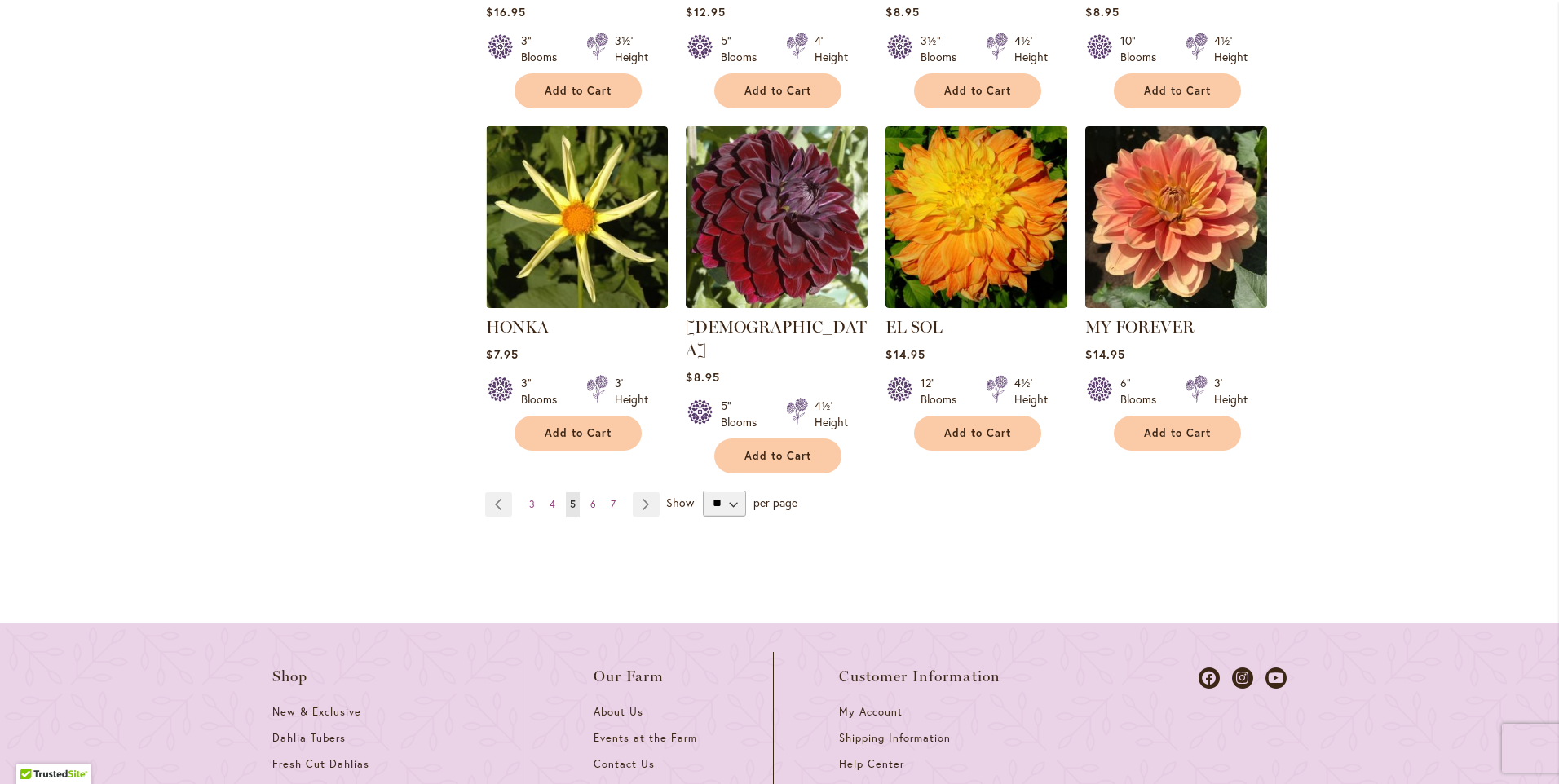
scroll to position [1549, 0]
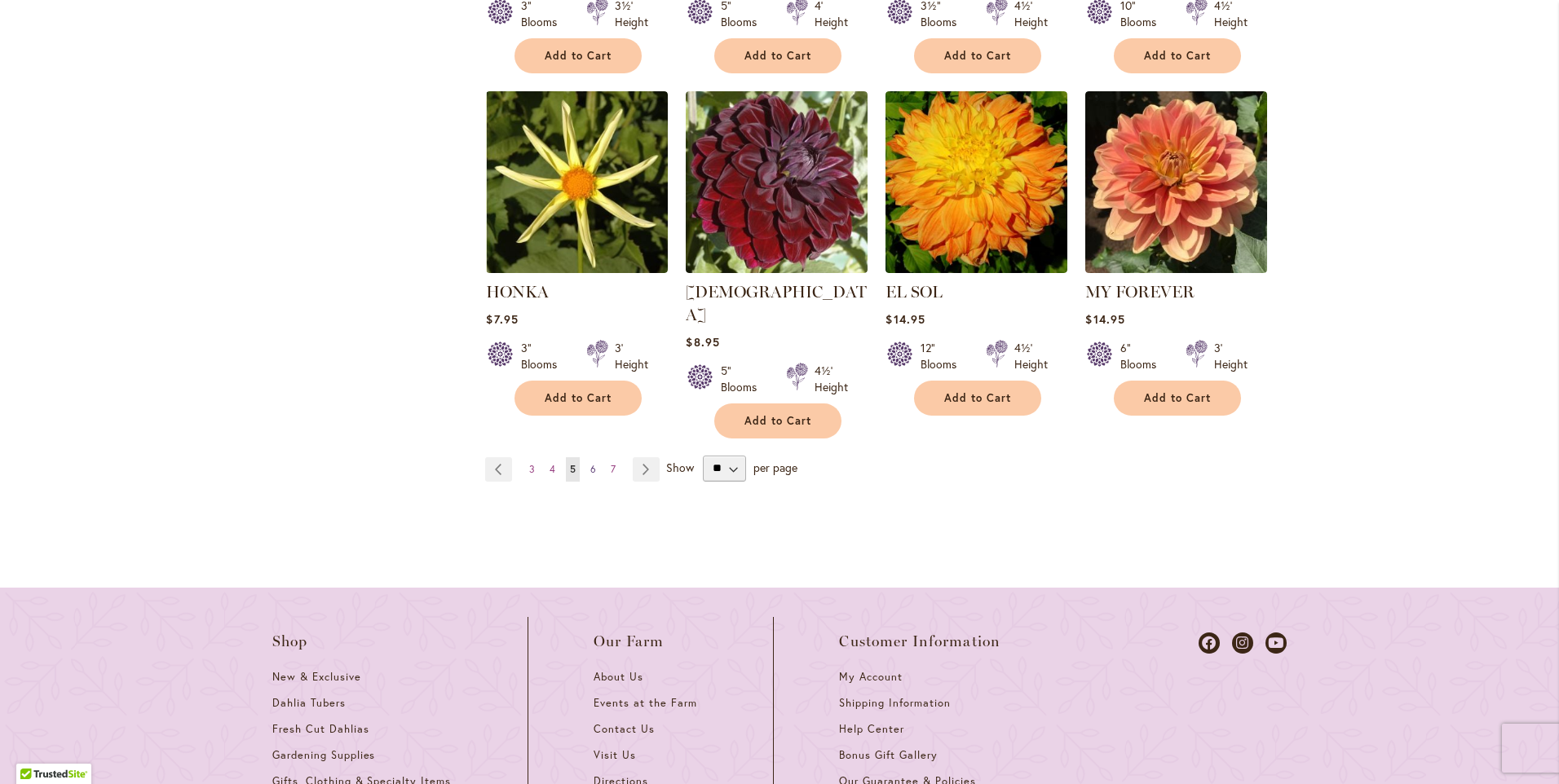
click at [590, 463] on span "6" at bounding box center [593, 469] width 6 height 12
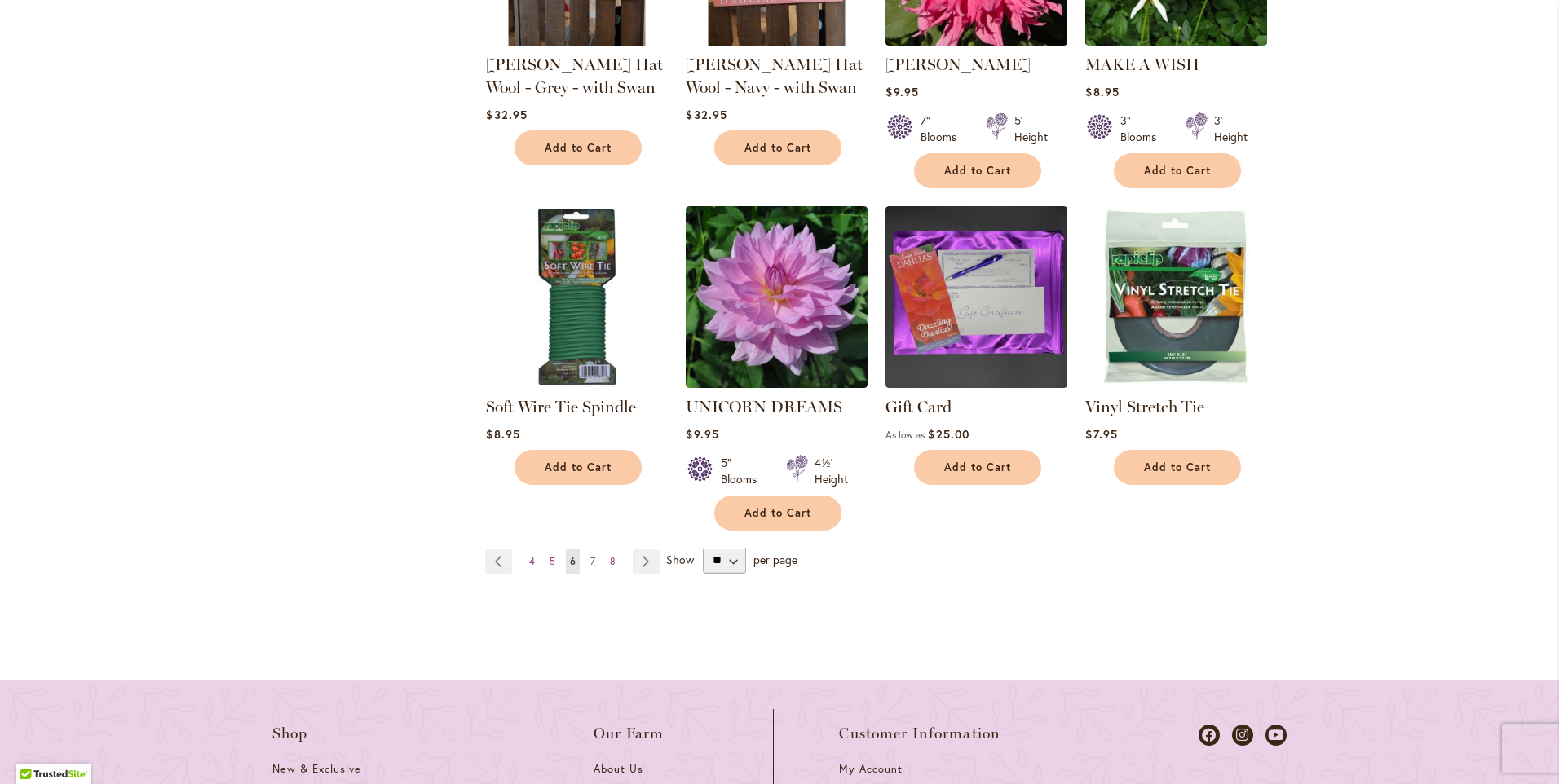
scroll to position [1467, 0]
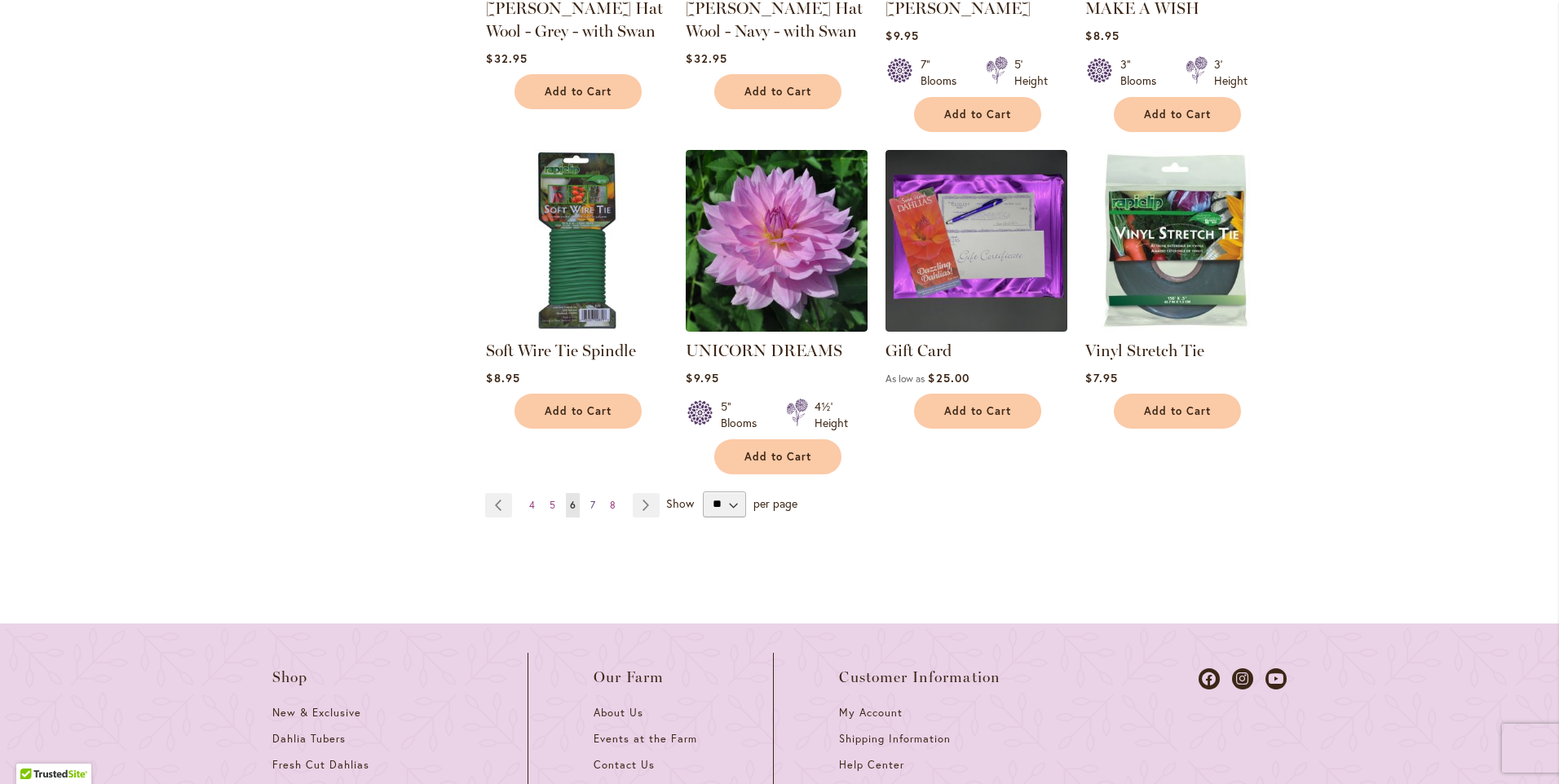
click at [590, 499] on span "7" at bounding box center [593, 505] width 5 height 12
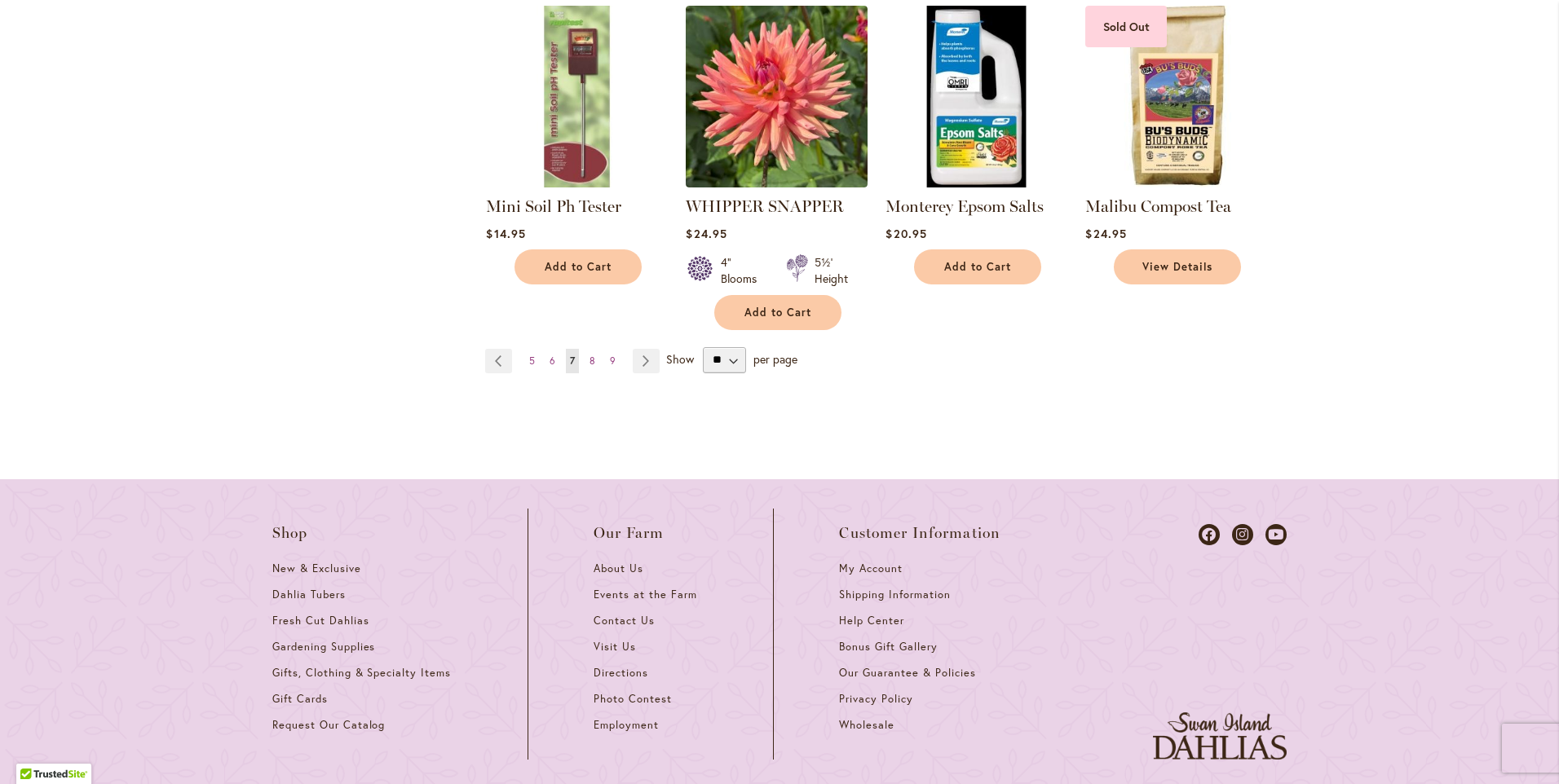
scroll to position [1631, 0]
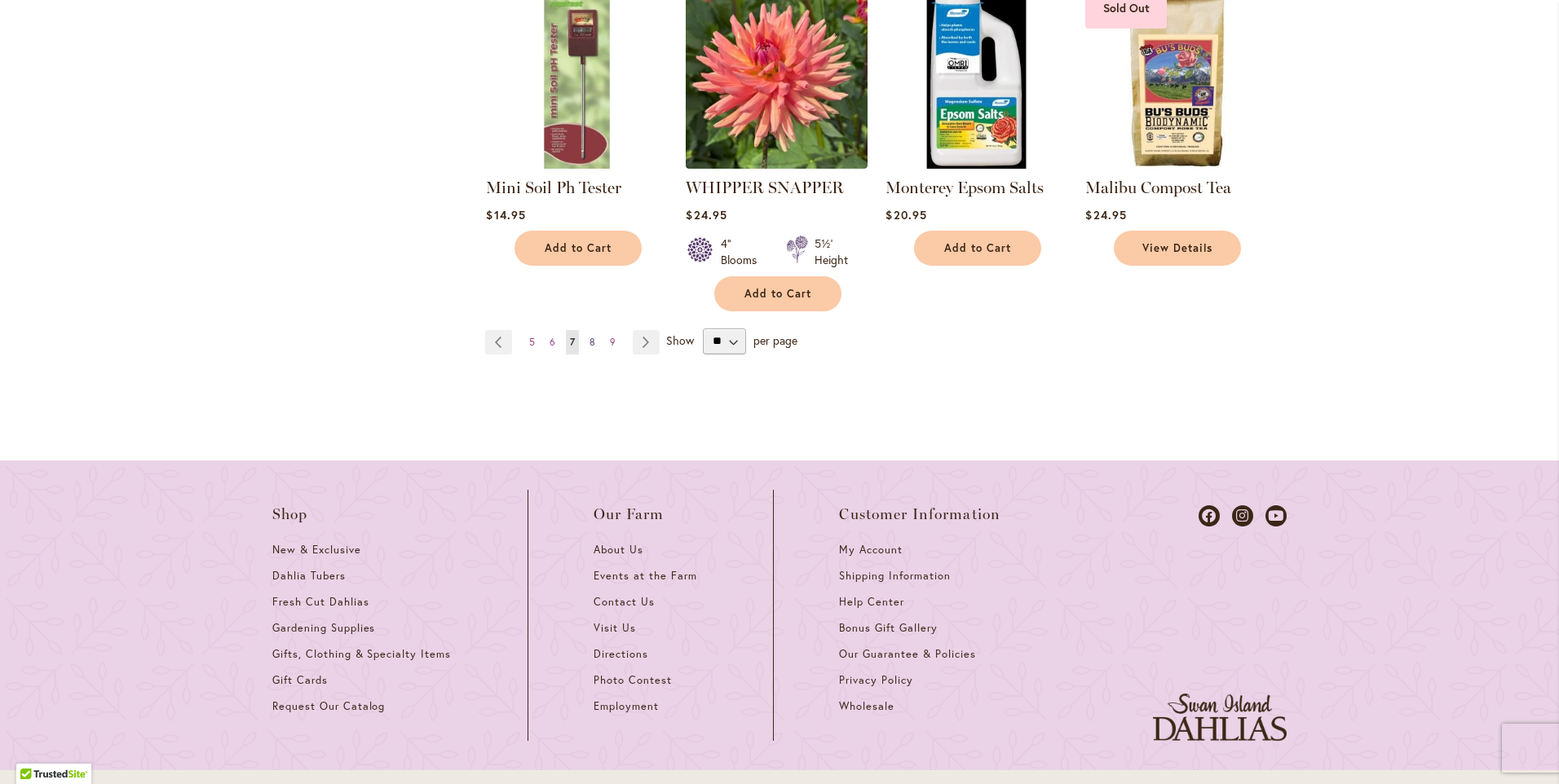
click at [589, 337] on span "8" at bounding box center [592, 342] width 6 height 12
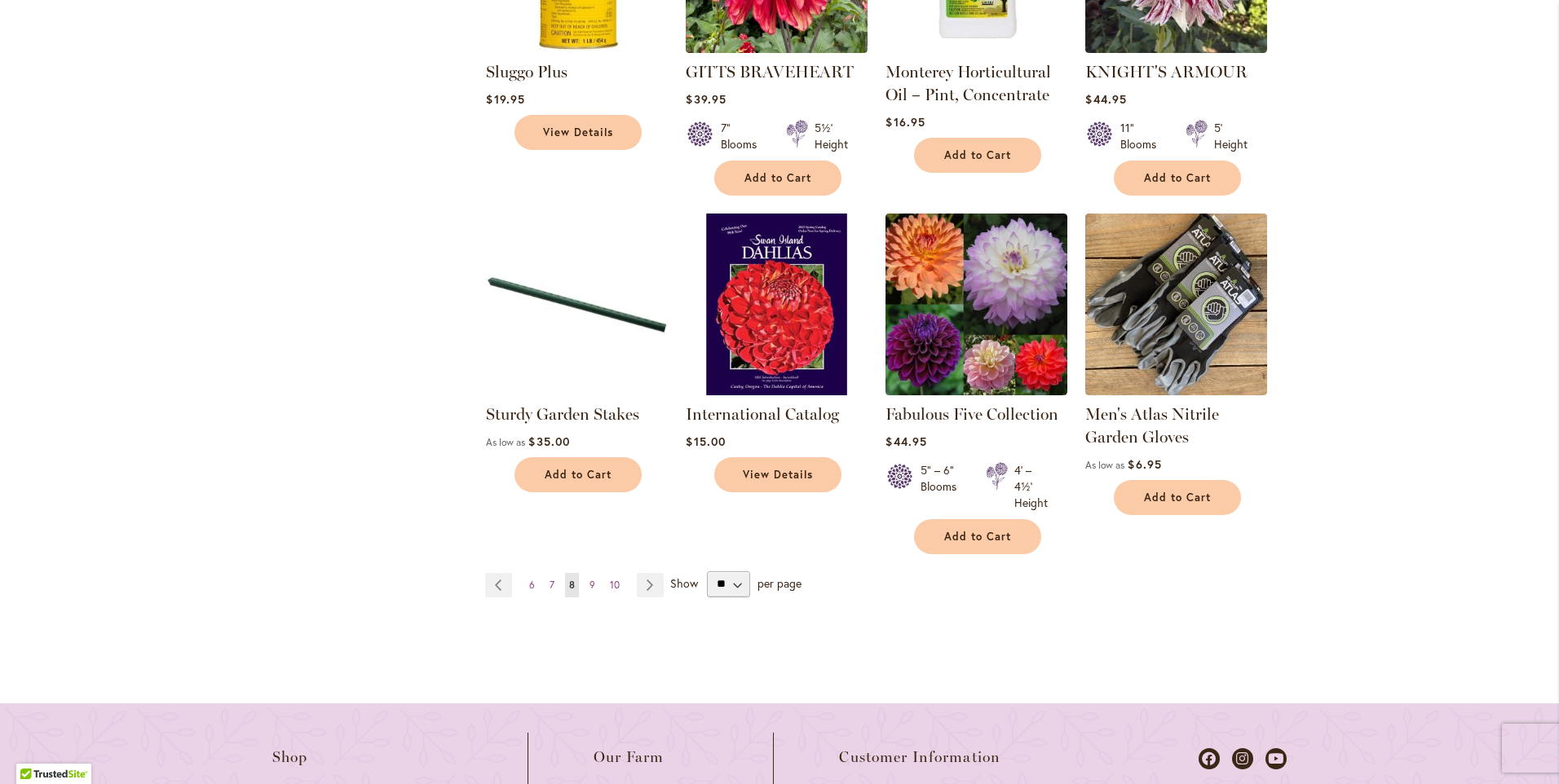
scroll to position [1386, 0]
